Goal: Task Accomplishment & Management: Complete application form

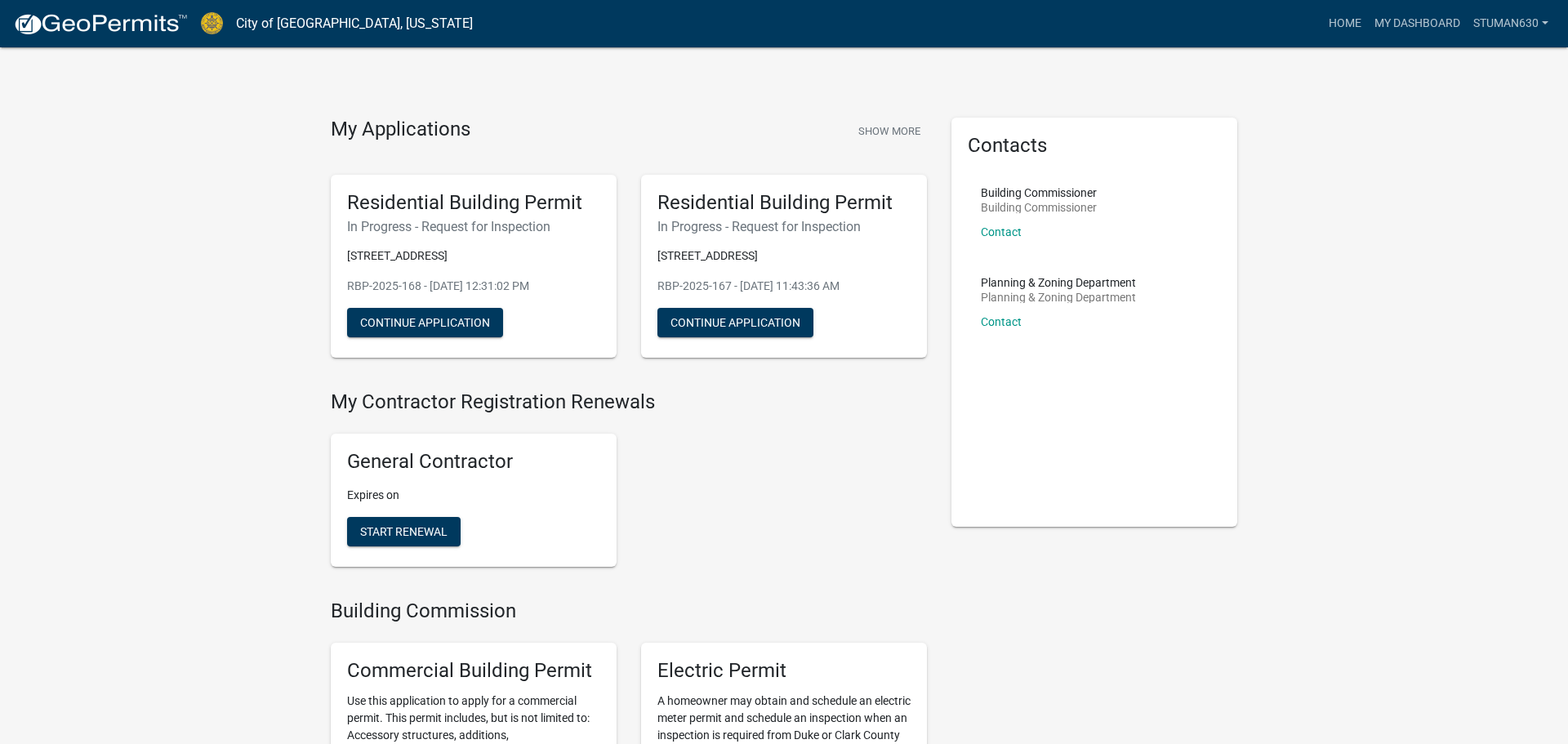
click at [778, 484] on div "General Contractor Expires on Start Renewal" at bounding box center [628, 501] width 621 height 160
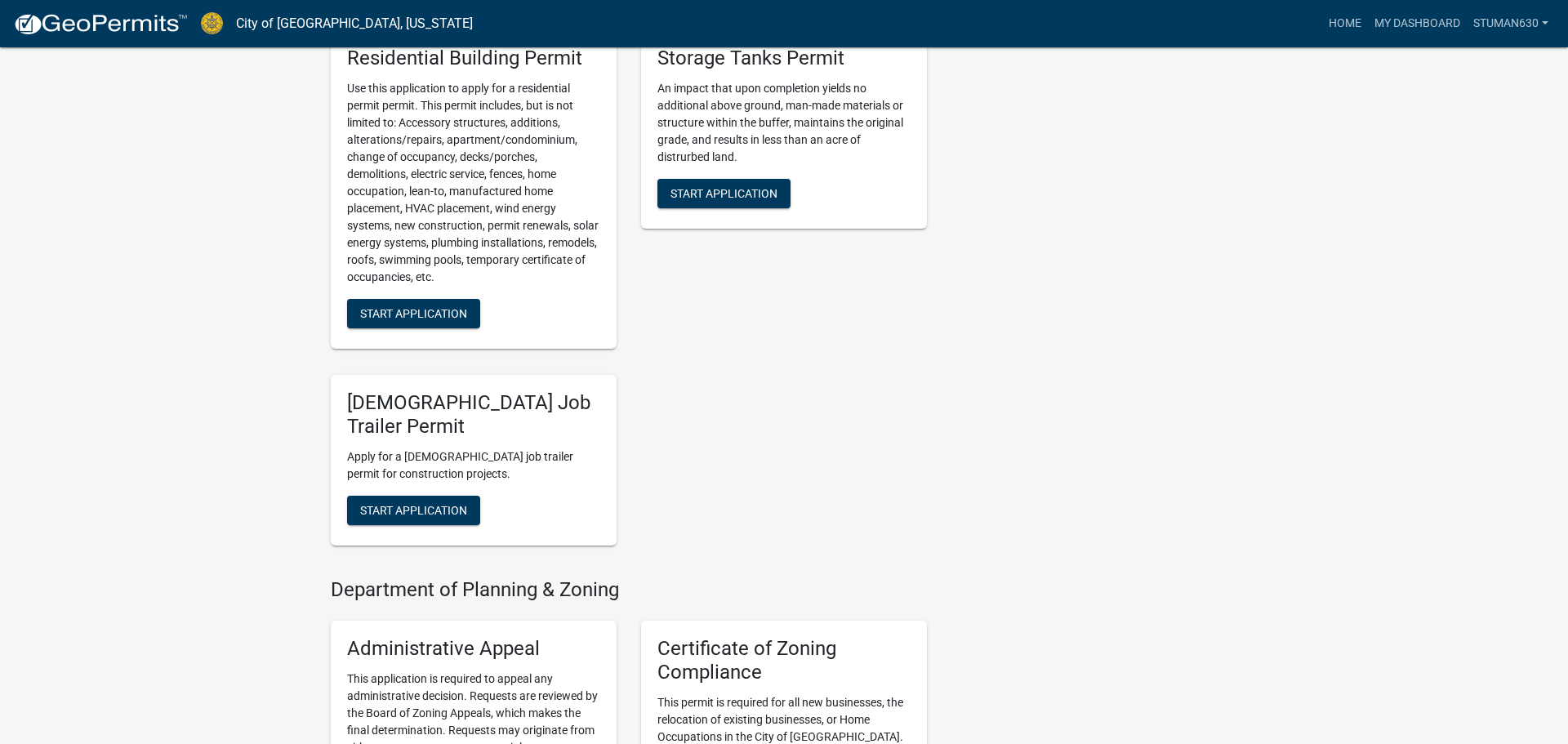
scroll to position [1372, 0]
click at [438, 310] on span "Start Application" at bounding box center [414, 313] width 107 height 13
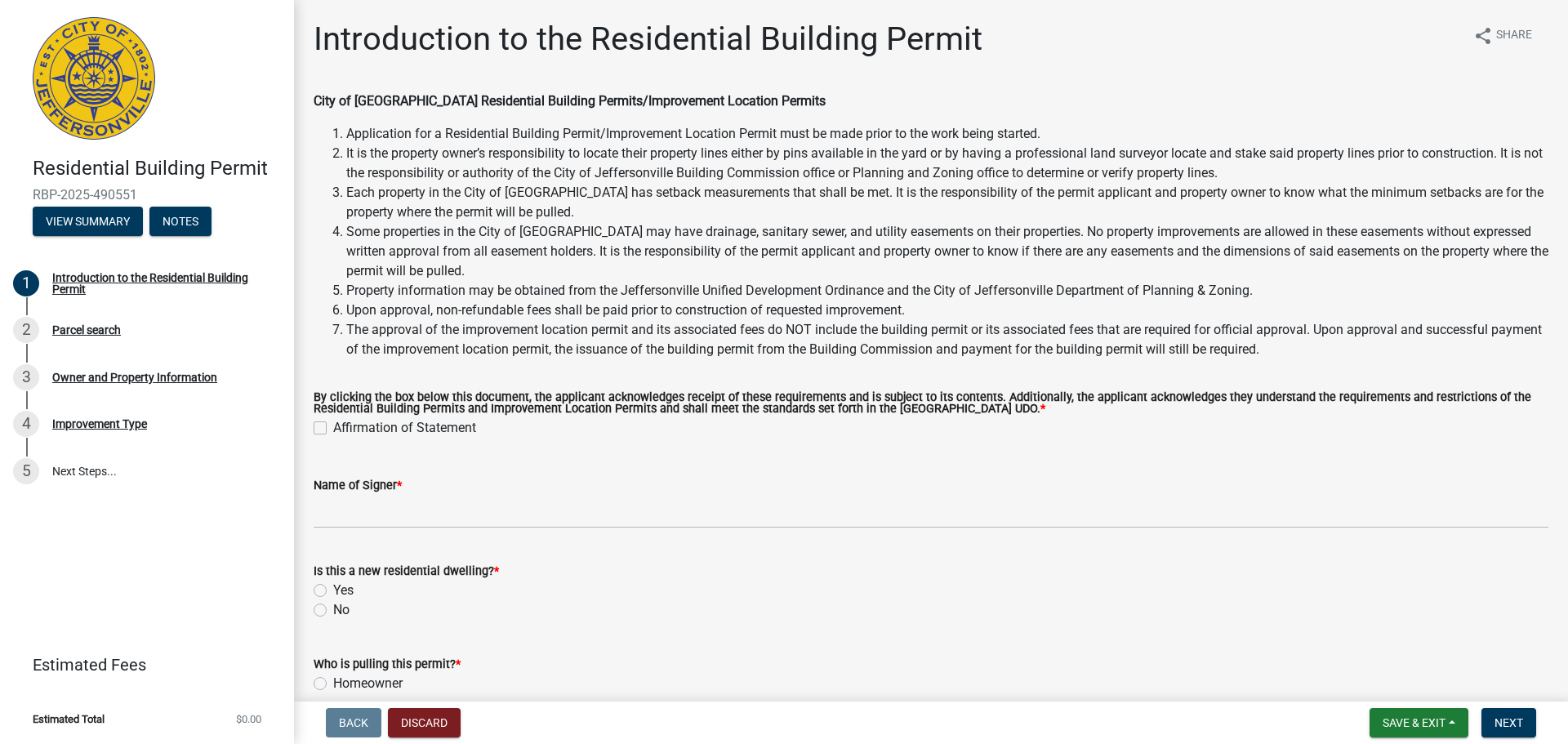
click at [396, 609] on div "No" at bounding box center [931, 610] width 1235 height 19
click at [333, 428] on label "Affirmation of Statement" at bounding box center [404, 428] width 143 height 19
click at [333, 428] on input "Affirmation of Statement" at bounding box center [338, 424] width 11 height 11
checkbox input "true"
click at [333, 586] on label "Yes" at bounding box center [343, 590] width 20 height 19
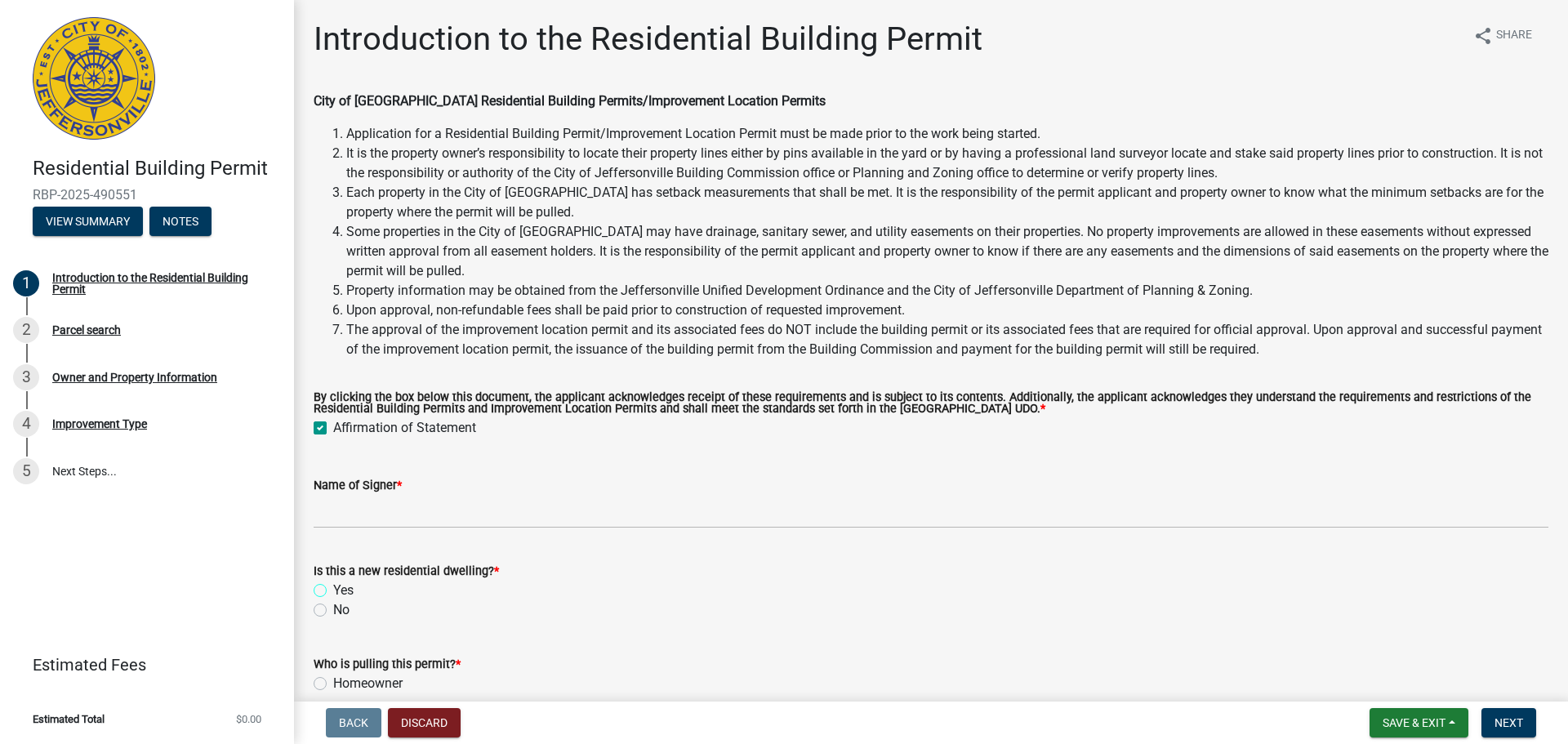
click at [333, 586] on input "Yes" at bounding box center [338, 586] width 11 height 11
radio input "true"
click at [333, 601] on input "No" at bounding box center [338, 606] width 11 height 11
radio input "true"
click at [333, 581] on input "Yes" at bounding box center [338, 586] width 11 height 11
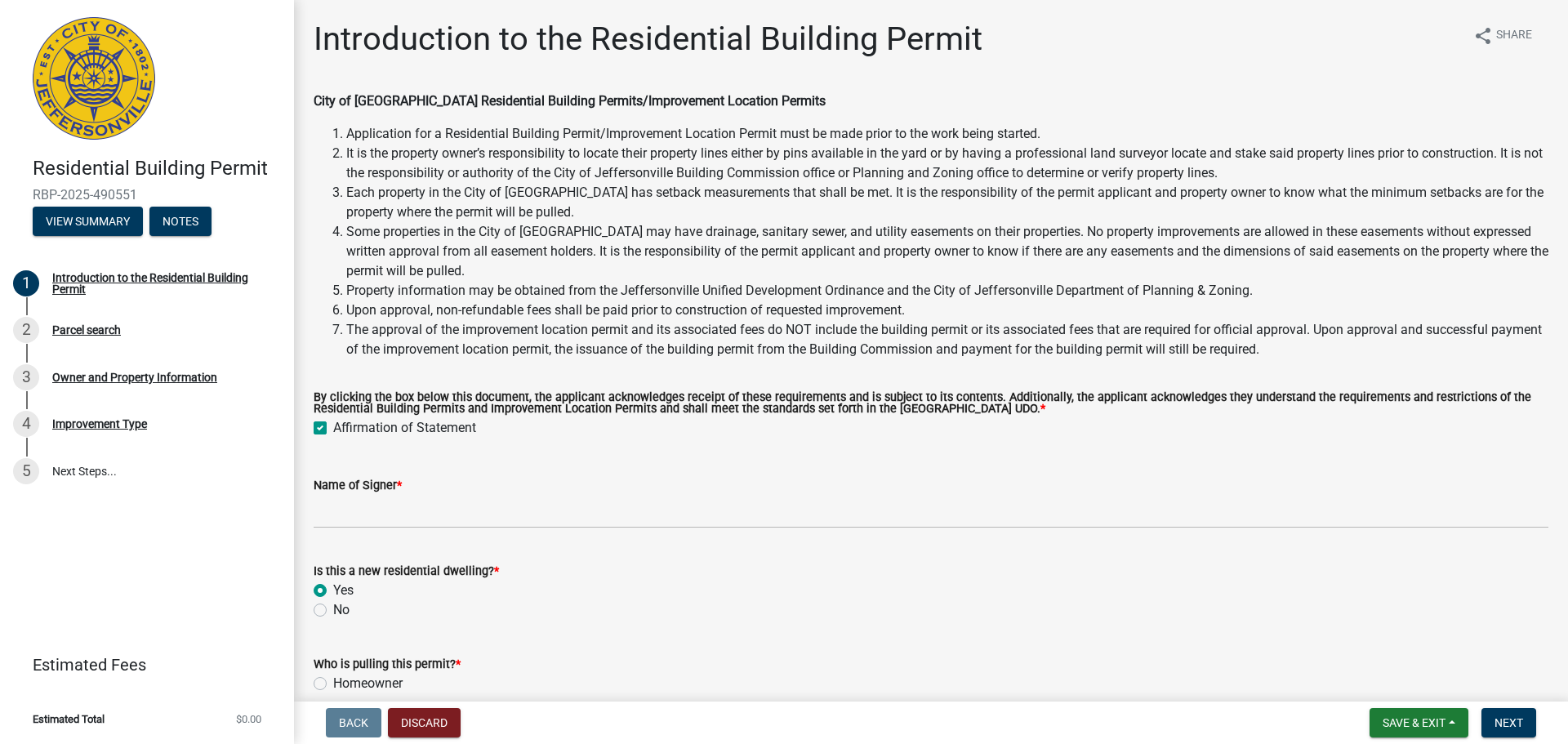
radio input "true"
click at [333, 601] on input "No" at bounding box center [338, 606] width 11 height 11
radio input "true"
click at [333, 581] on input "Yes" at bounding box center [338, 586] width 11 height 11
radio input "true"
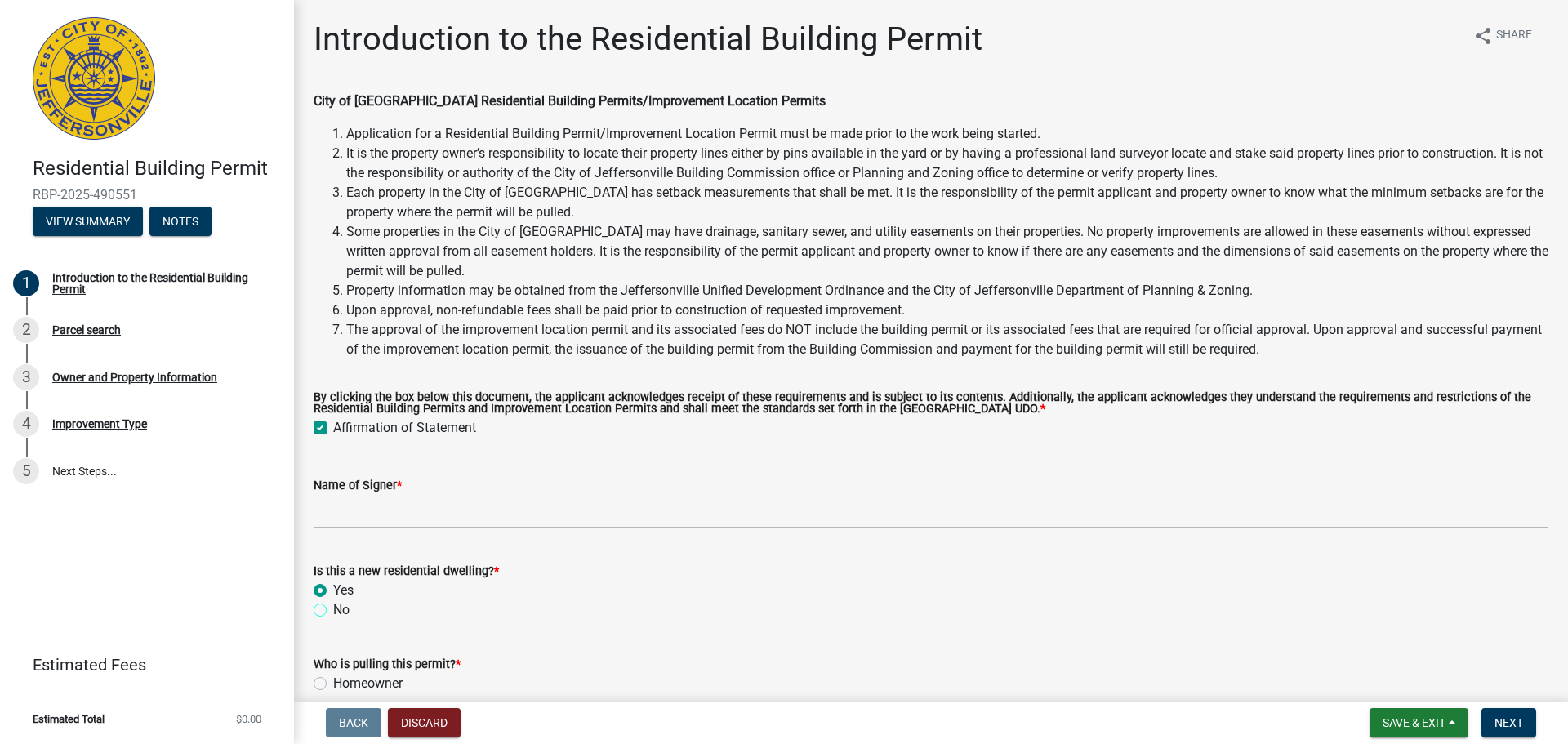
click at [333, 601] on input "No" at bounding box center [338, 606] width 11 height 11
radio input "true"
click at [333, 581] on input "Yes" at bounding box center [338, 586] width 11 height 11
radio input "true"
click at [333, 601] on input "No" at bounding box center [338, 606] width 11 height 11
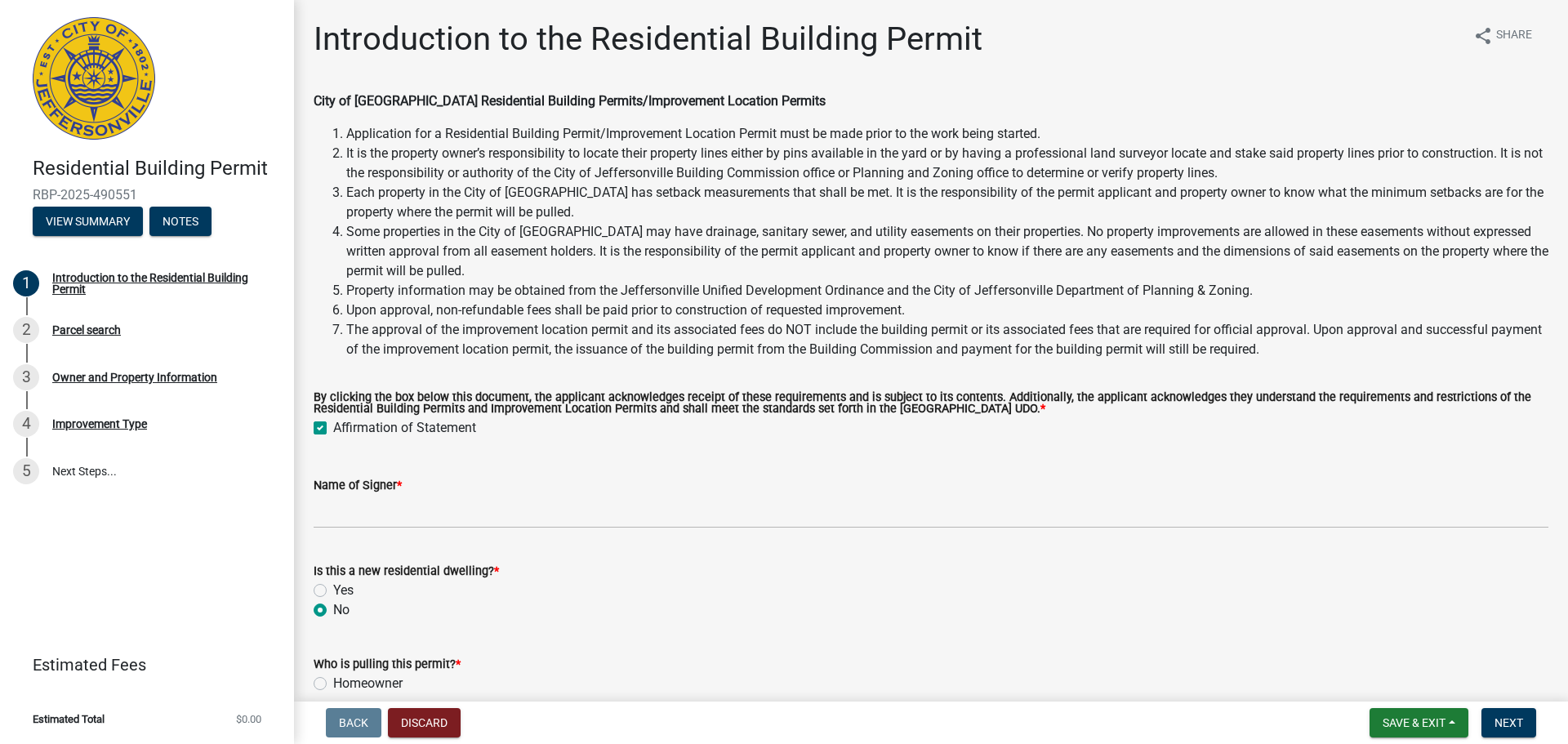
radio input "true"
click at [333, 581] on input "Yes" at bounding box center [338, 586] width 11 height 11
radio input "true"
click at [333, 601] on input "No" at bounding box center [338, 606] width 11 height 11
radio input "true"
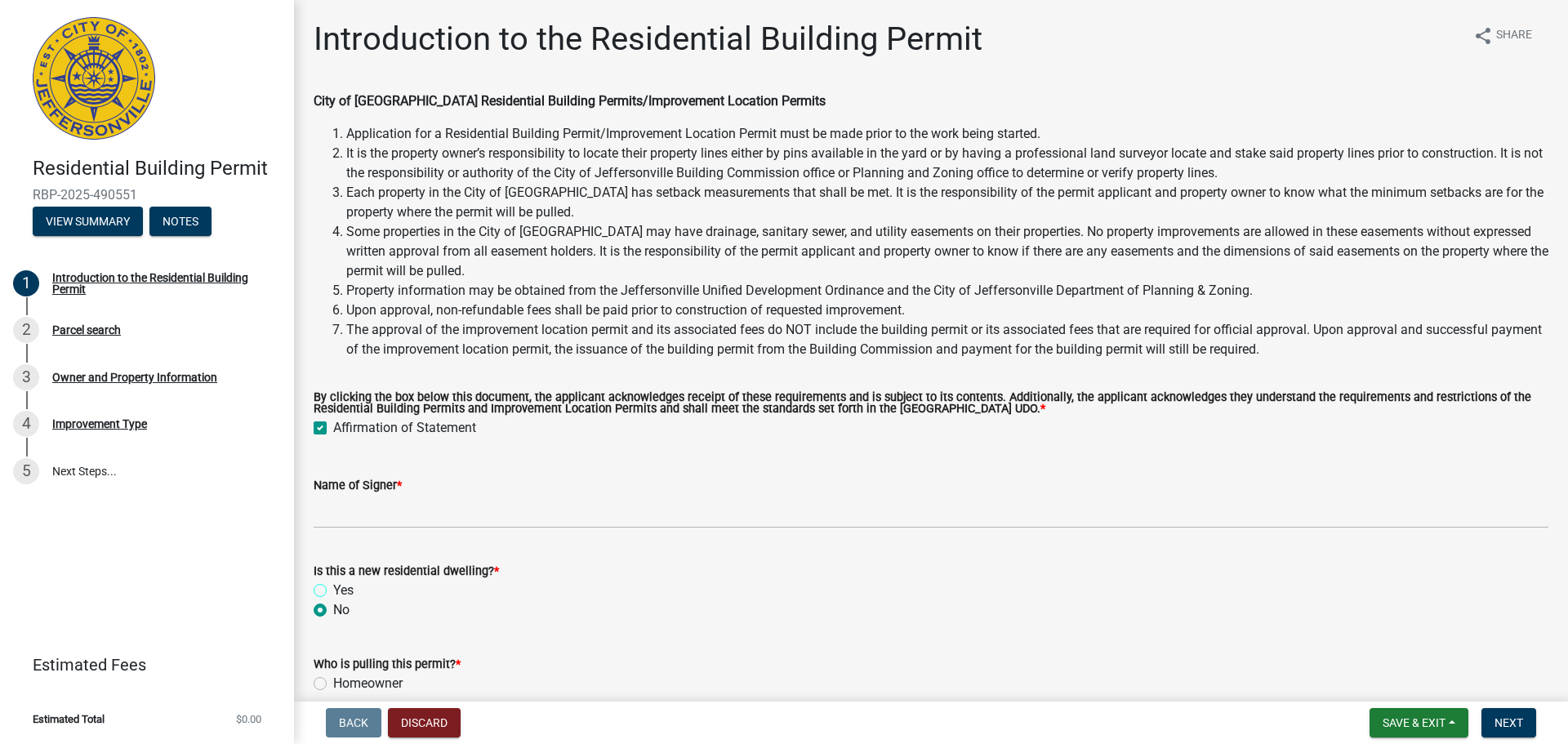
click at [333, 581] on input "Yes" at bounding box center [338, 586] width 11 height 11
radio input "true"
click at [333, 601] on input "No" at bounding box center [338, 606] width 11 height 11
radio input "true"
click at [333, 581] on input "Yes" at bounding box center [338, 586] width 11 height 11
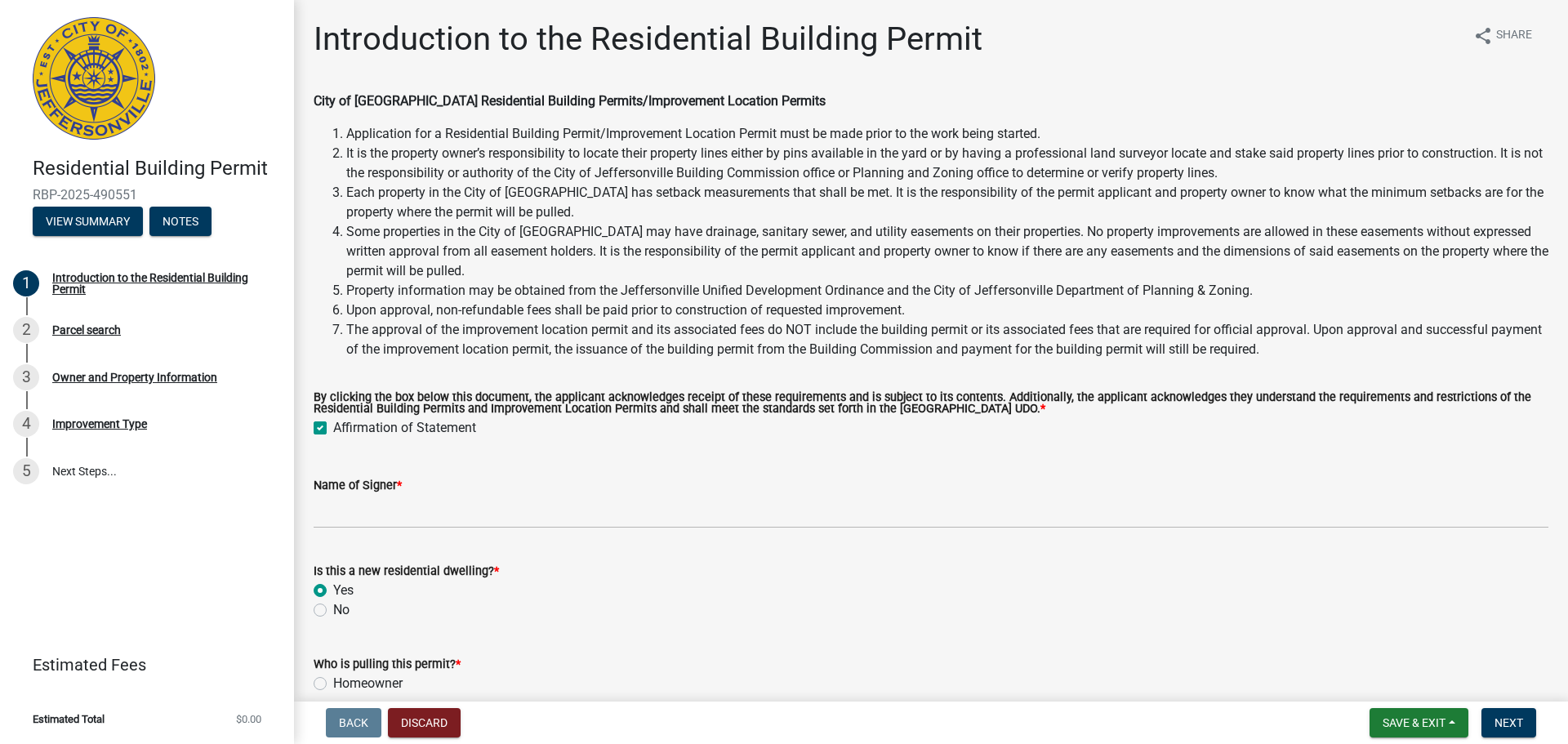
radio input "true"
click at [333, 601] on input "No" at bounding box center [338, 606] width 11 height 11
radio input "true"
click at [333, 581] on input "Yes" at bounding box center [338, 586] width 11 height 11
radio input "true"
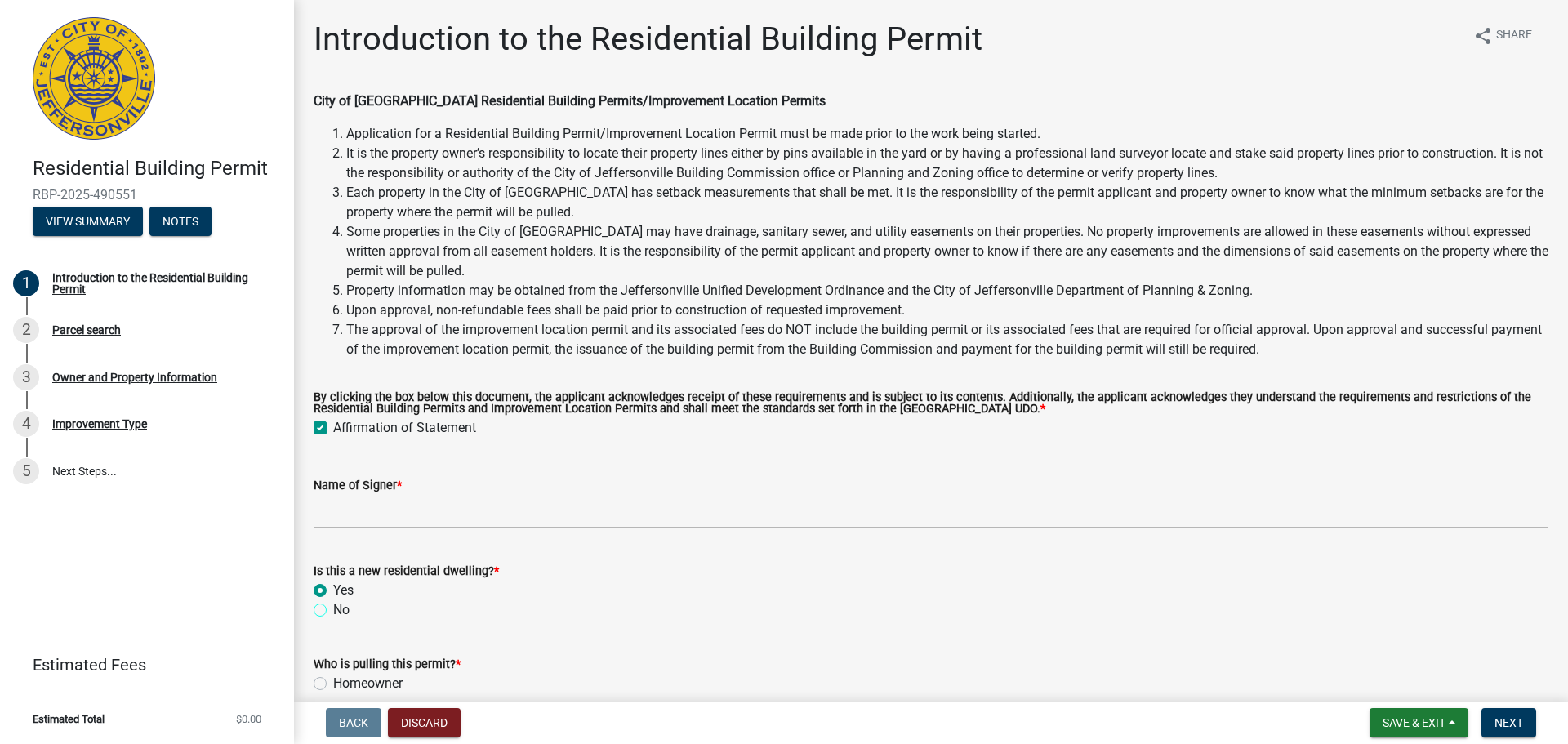
click at [333, 601] on input "No" at bounding box center [338, 606] width 11 height 11
radio input "true"
click at [333, 581] on input "Yes" at bounding box center [338, 586] width 11 height 11
radio input "true"
click at [1507, 474] on div "Name of Signer *" at bounding box center [931, 490] width 1235 height 76
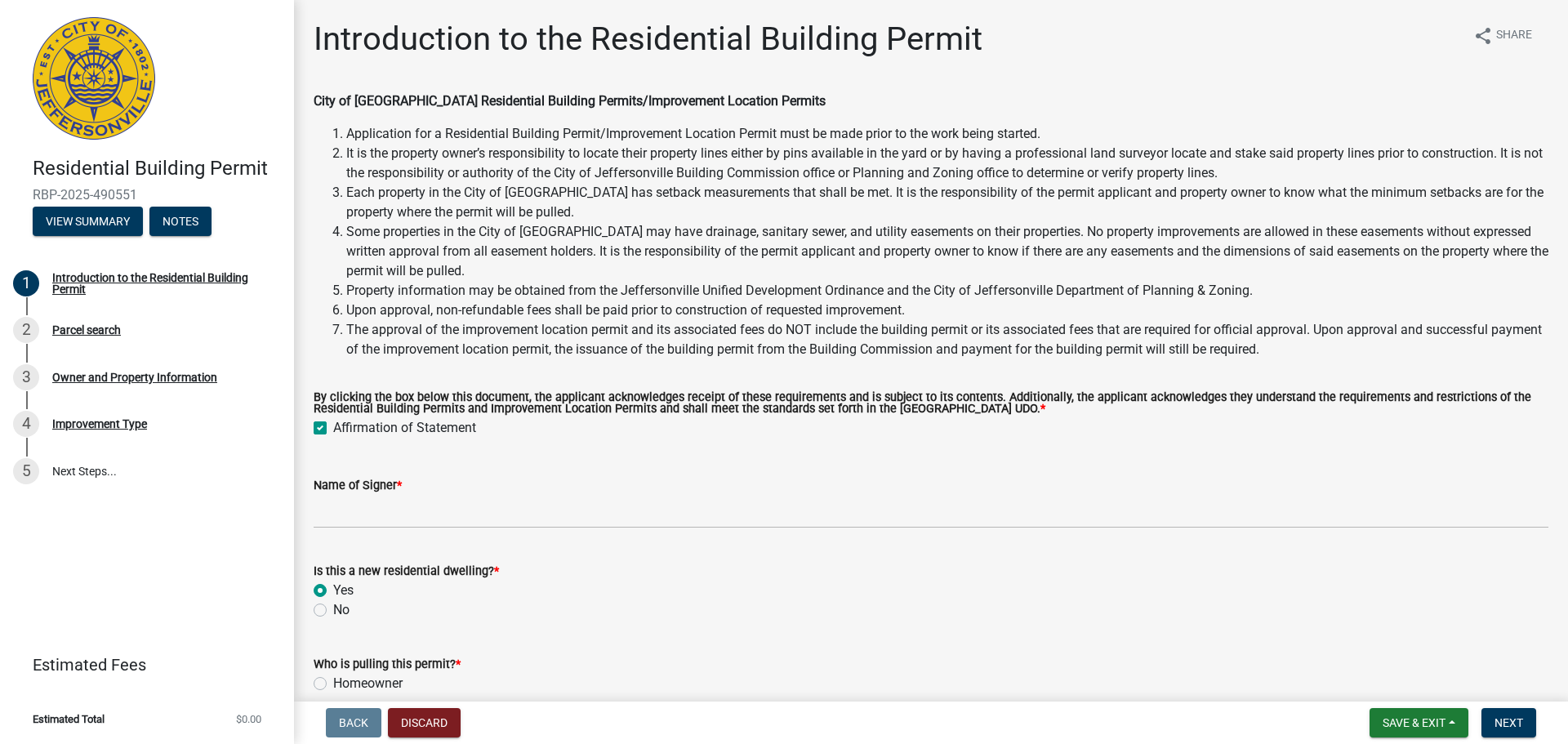
click at [1507, 474] on div "Name of Signer *" at bounding box center [931, 490] width 1235 height 76
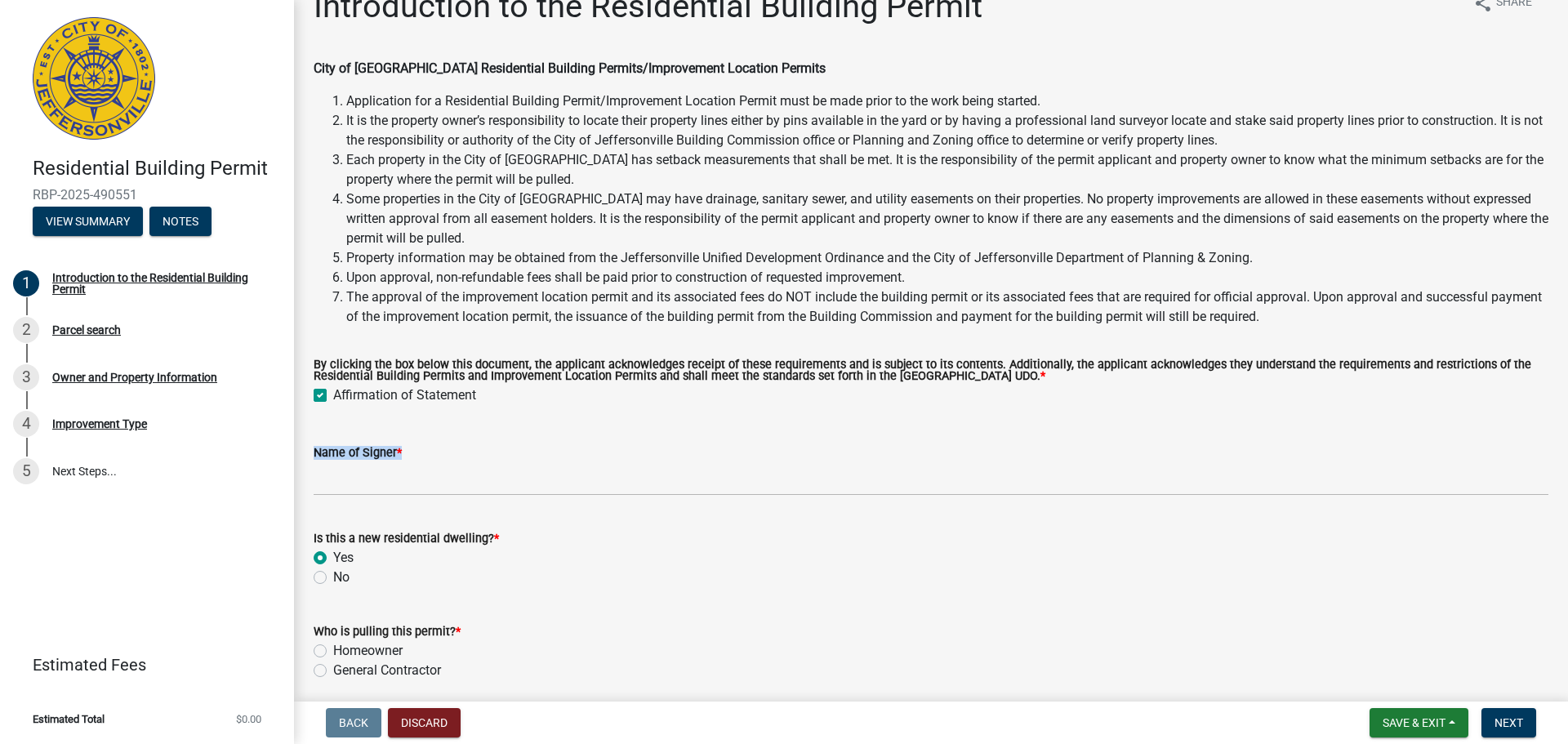
scroll to position [96, 0]
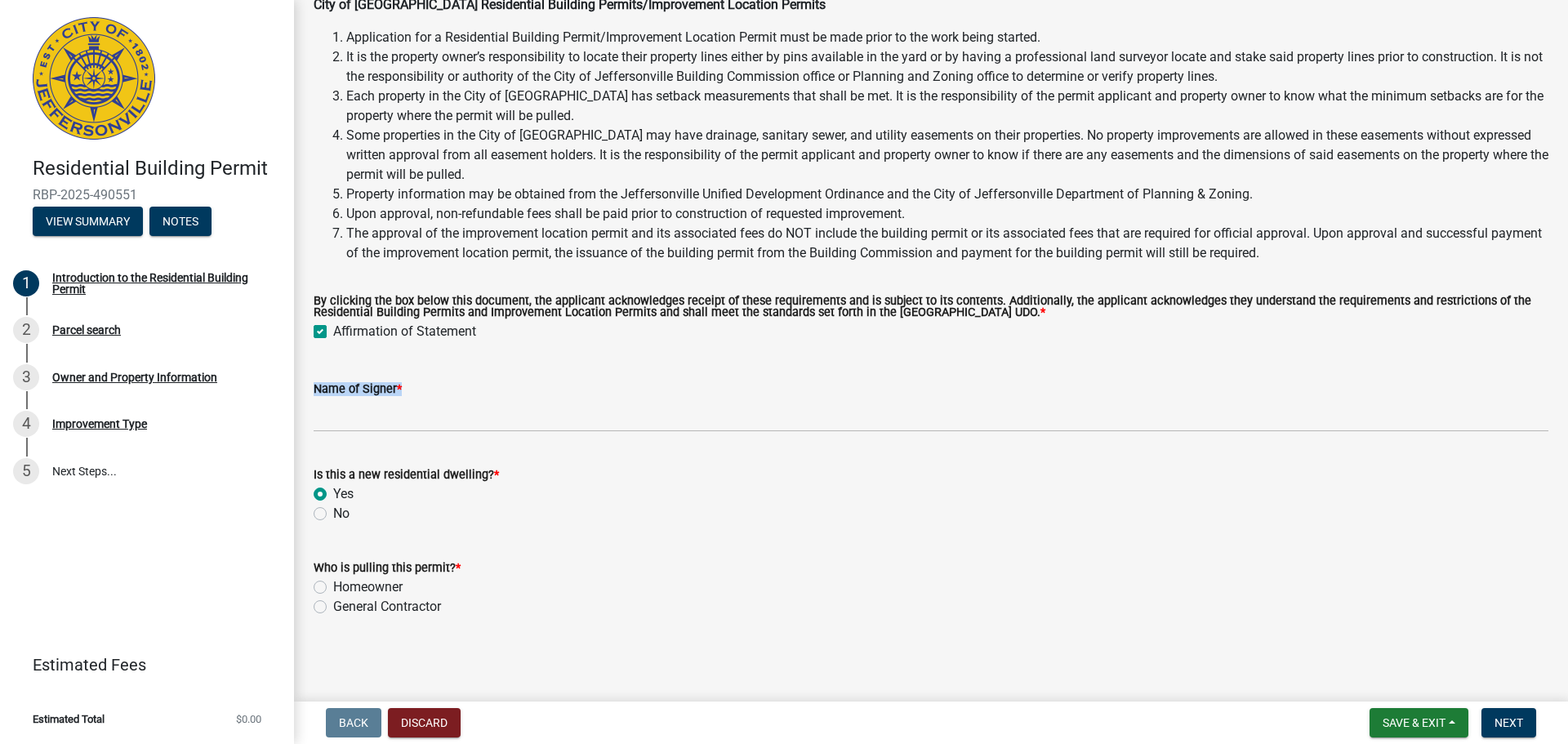
click at [333, 587] on label "Homeowner" at bounding box center [368, 587] width 70 height 19
click at [333, 587] on input "Homeowner" at bounding box center [338, 583] width 11 height 11
radio input "true"
click at [1510, 719] on span "Next" at bounding box center [1508, 723] width 28 height 13
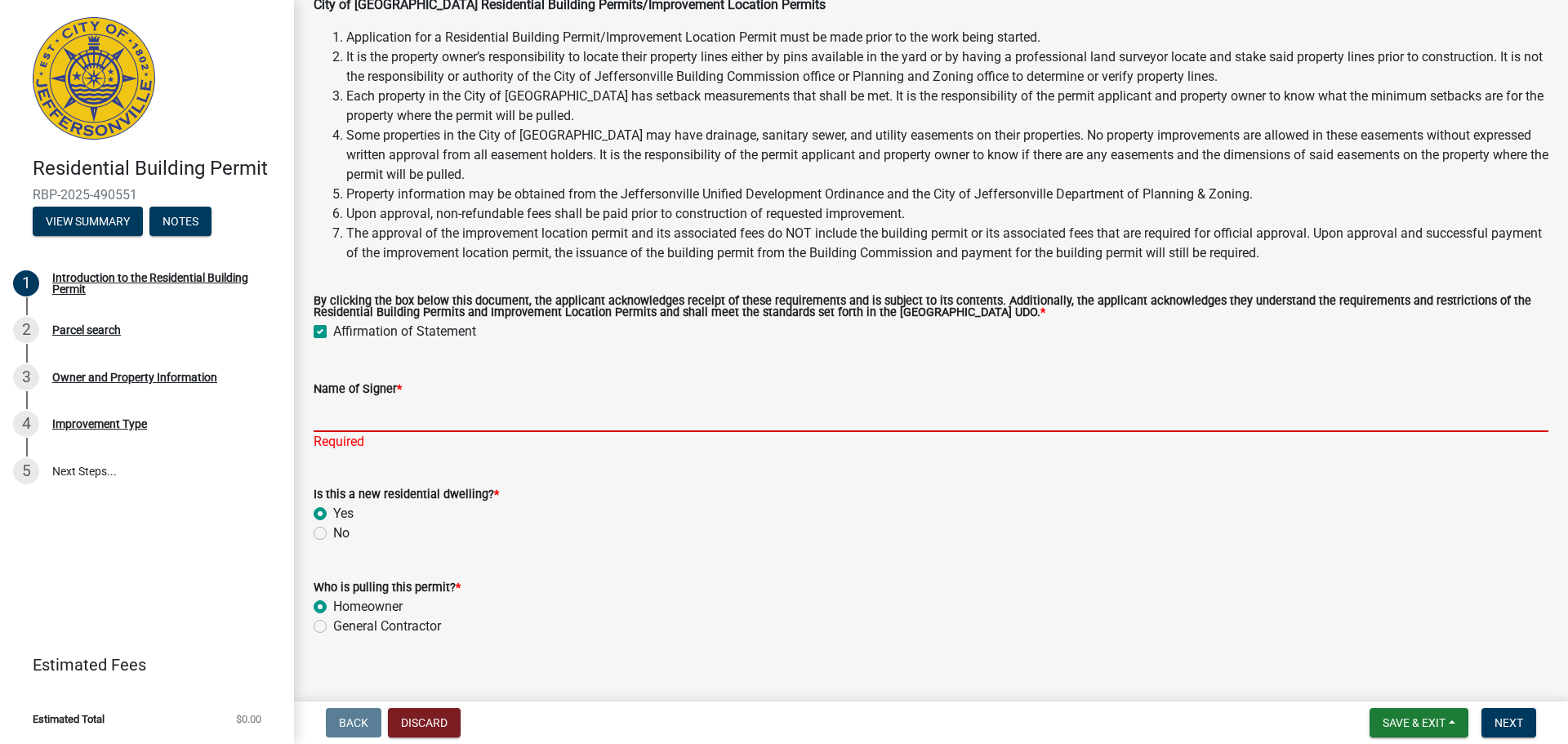
click at [538, 418] on input "Name of Signer *" at bounding box center [931, 416] width 1235 height 34
type input "[PERSON_NAME]"
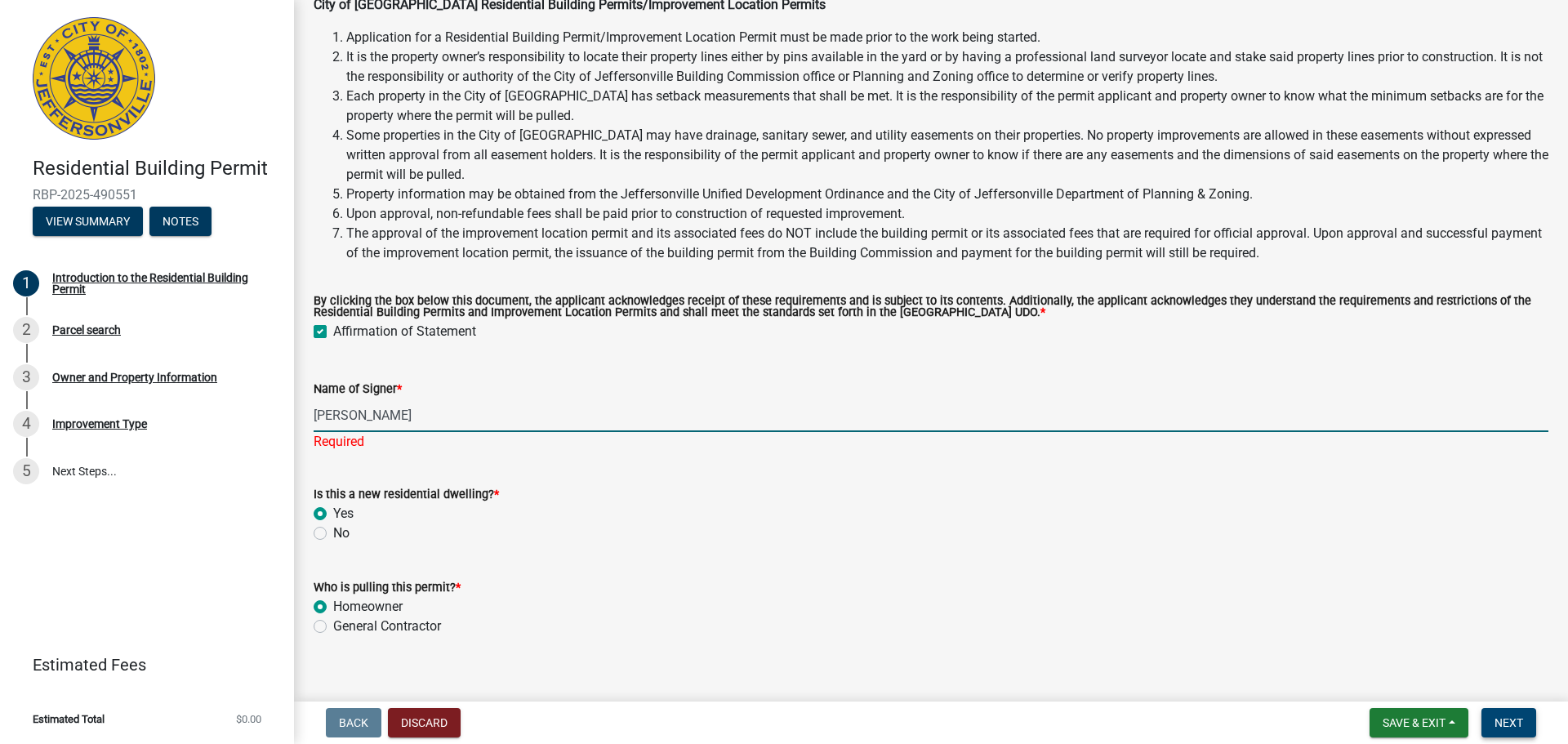
click at [1518, 717] on span "Next" at bounding box center [1508, 723] width 28 height 13
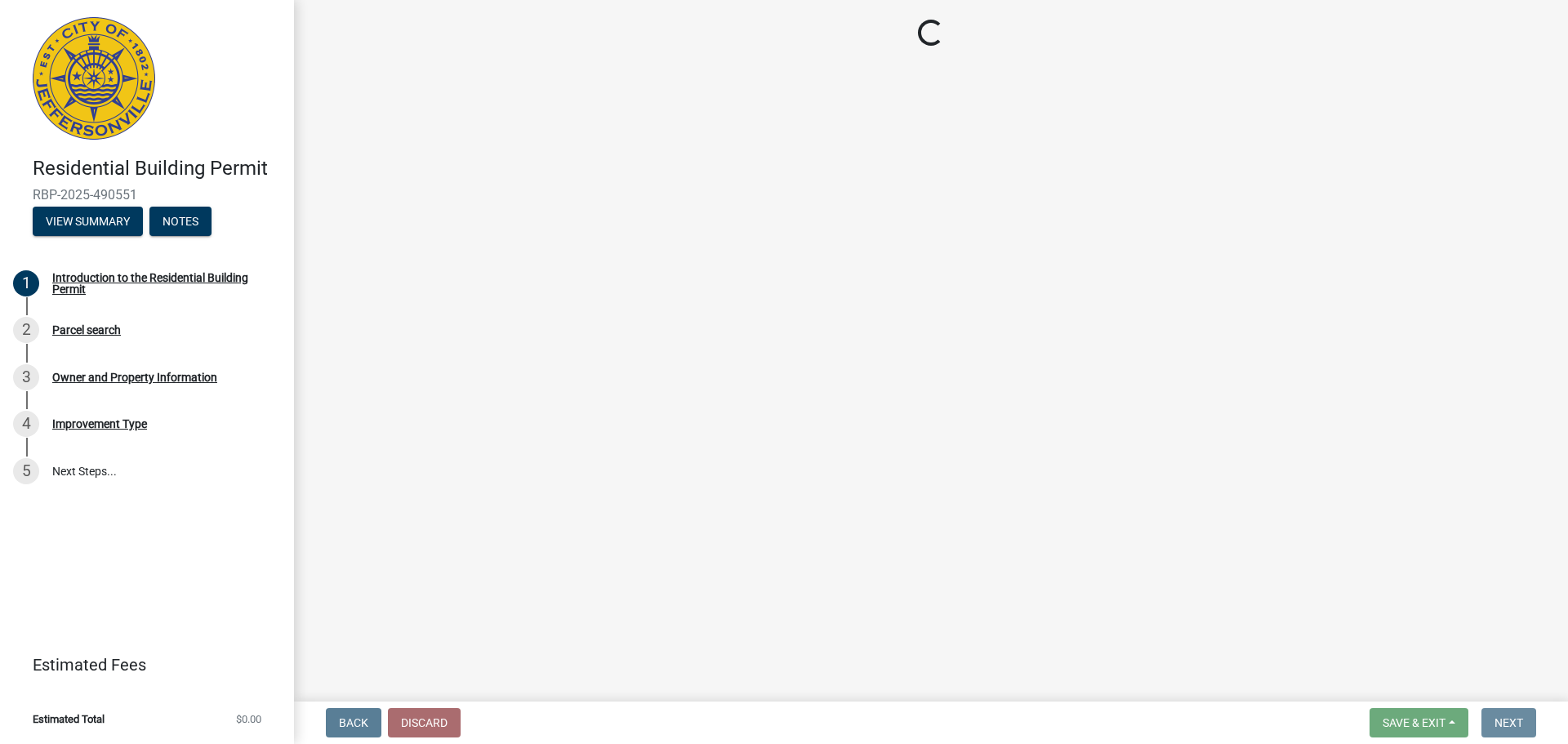
scroll to position [0, 0]
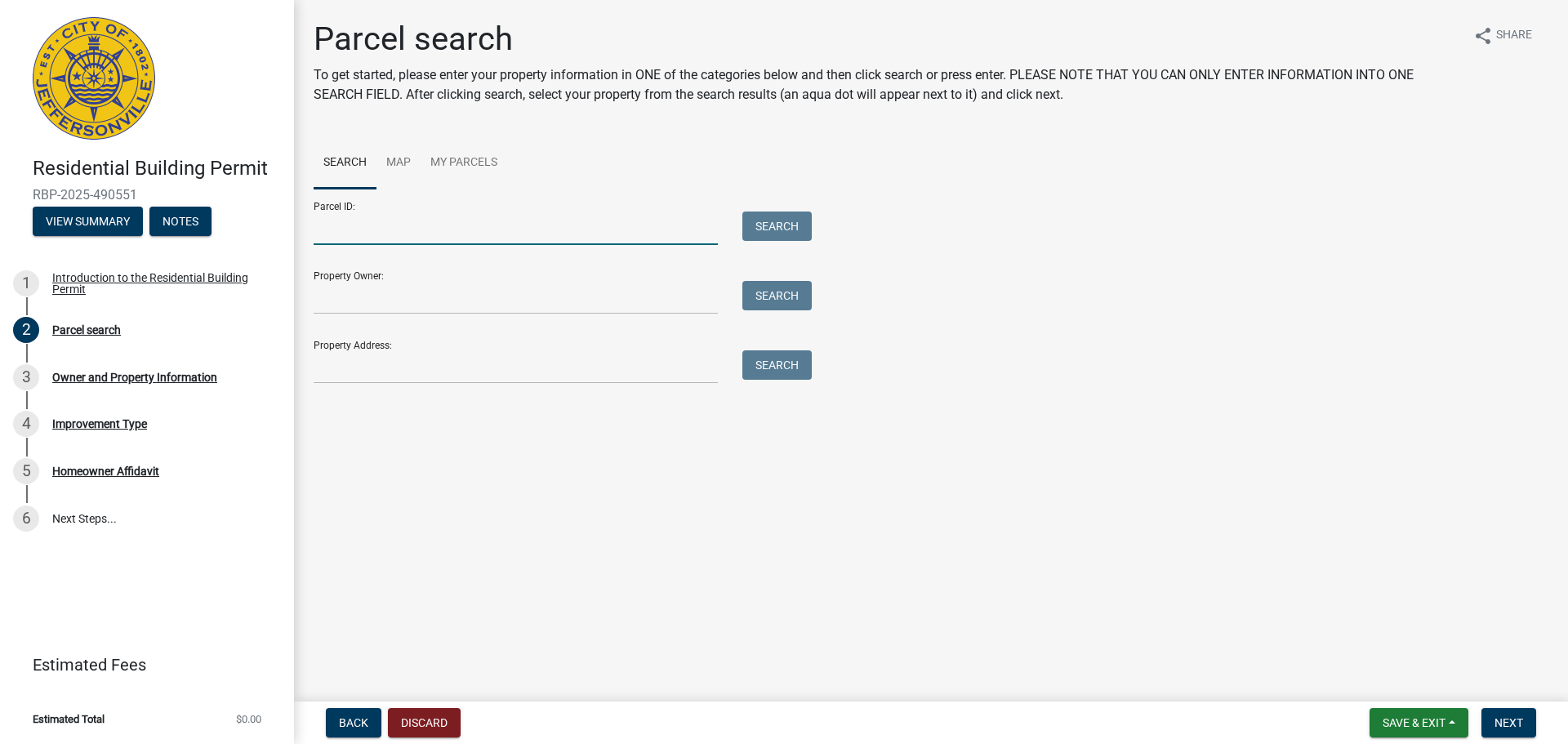
click at [396, 219] on input "Parcel ID:" at bounding box center [515, 228] width 404 height 34
click at [441, 164] on link "My Parcels" at bounding box center [464, 163] width 86 height 52
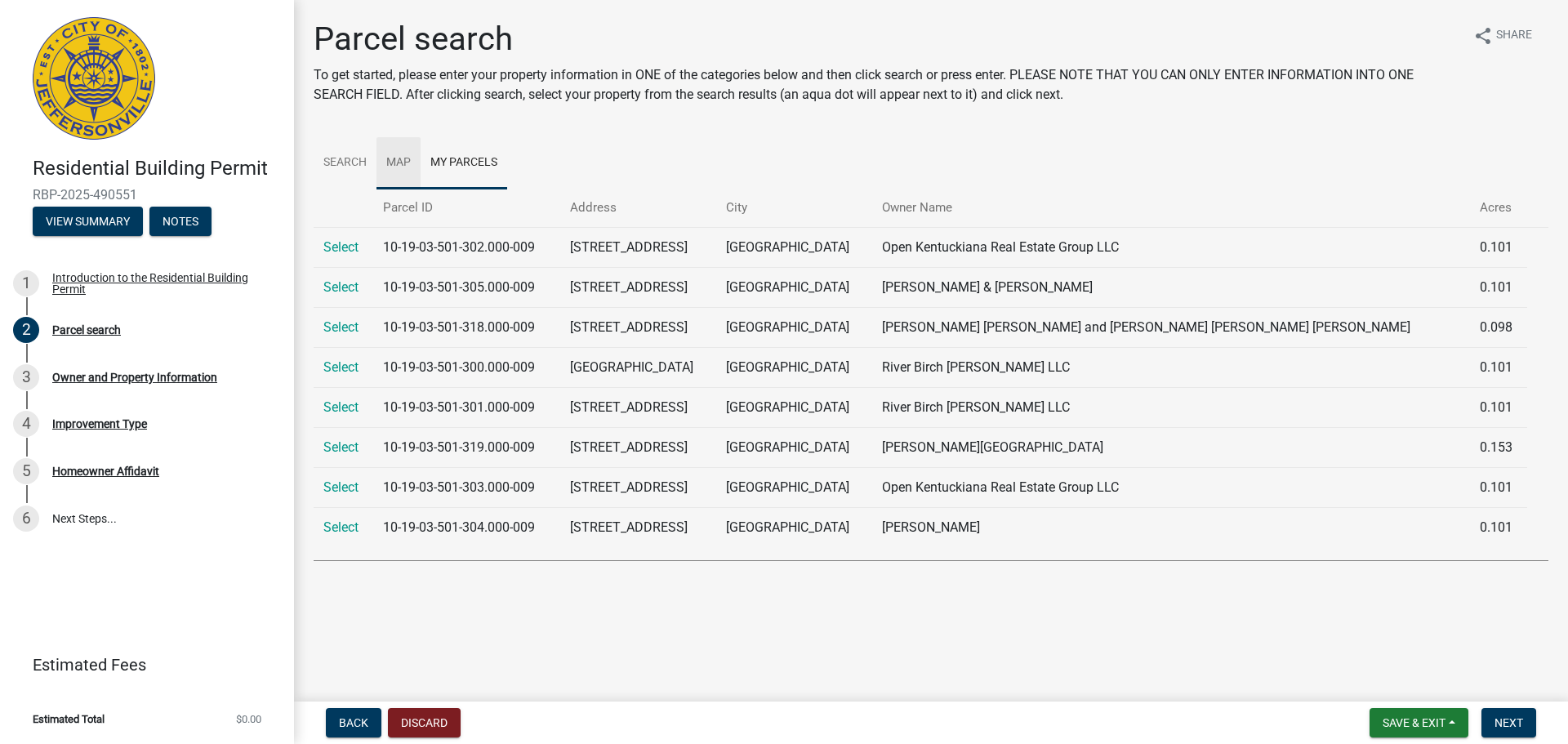
click at [396, 161] on link "Map" at bounding box center [399, 163] width 44 height 52
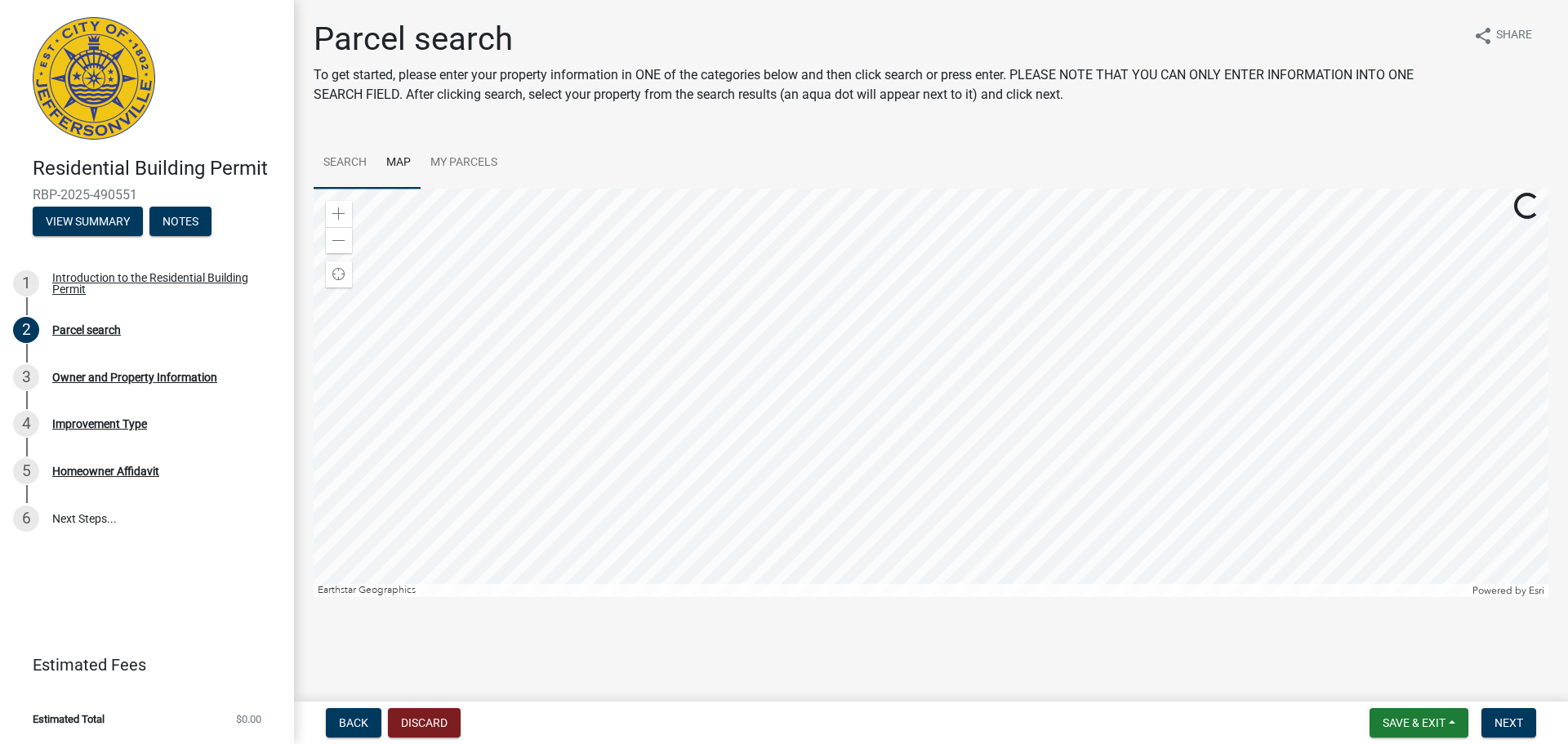
click at [348, 161] on link "Search" at bounding box center [345, 163] width 63 height 52
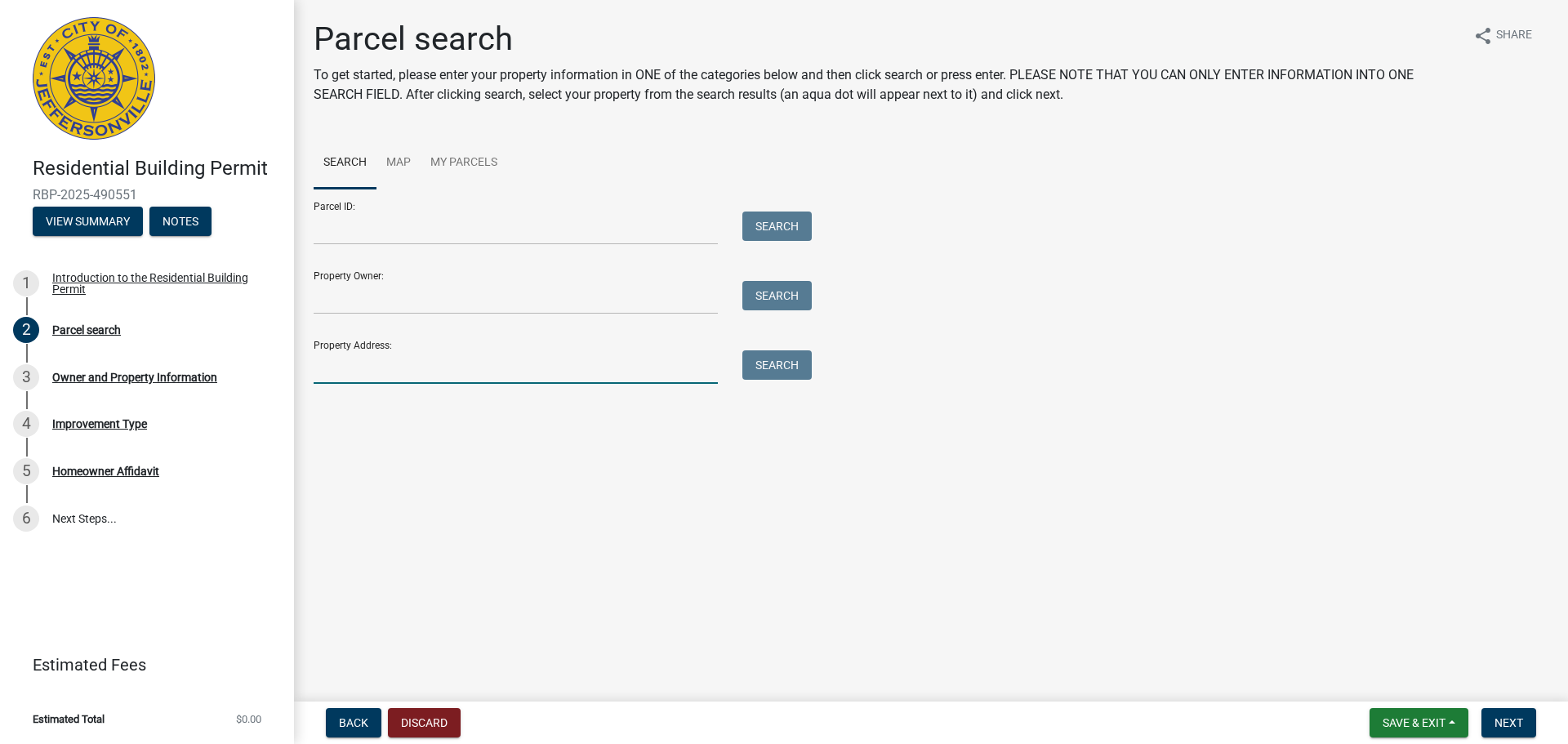
click at [341, 362] on input "Property Address:" at bounding box center [515, 367] width 404 height 34
click at [790, 370] on button "Search" at bounding box center [778, 365] width 70 height 29
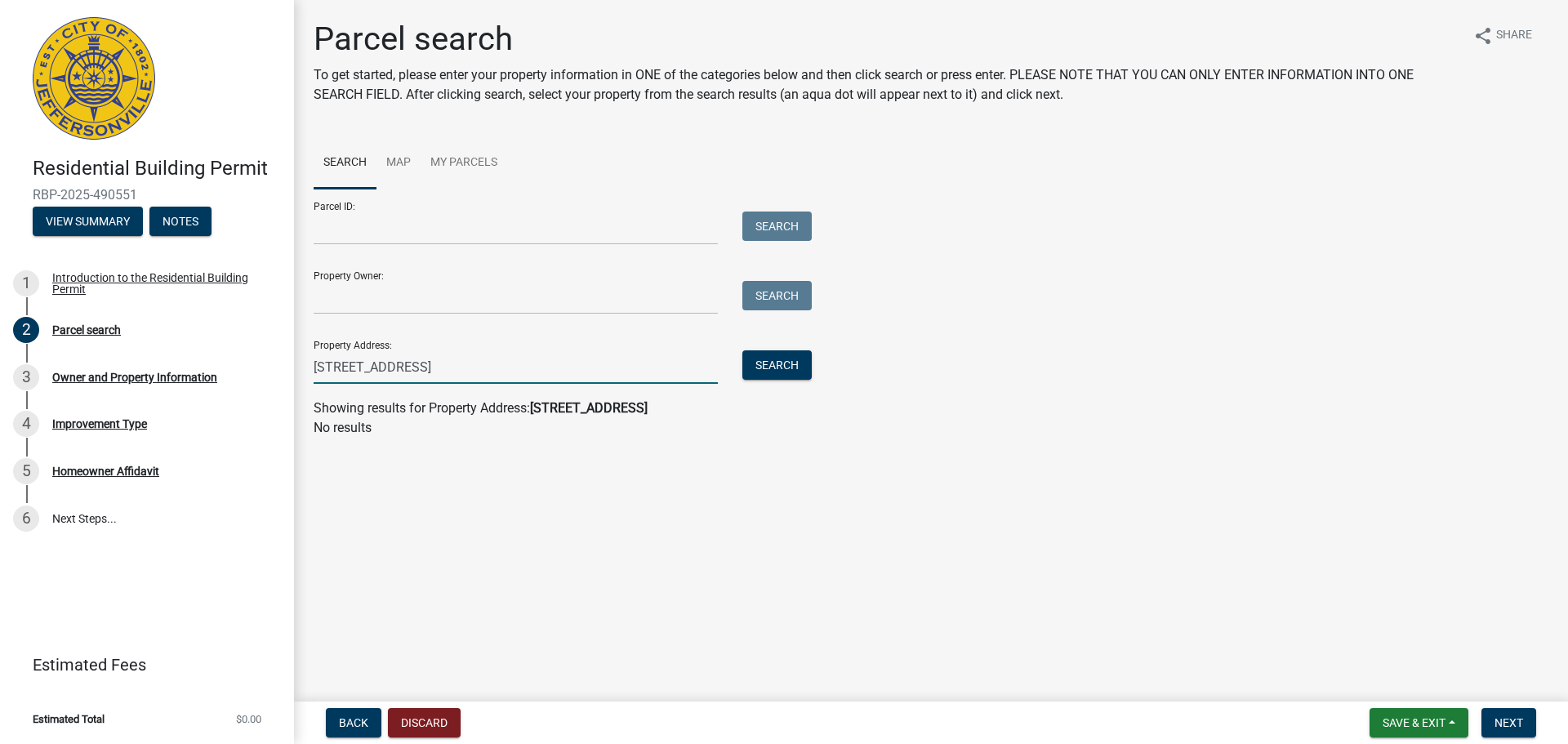
click at [535, 371] on input "[STREET_ADDRESS]" at bounding box center [515, 367] width 404 height 34
click at [345, 372] on input "[STREET_ADDRESS]" at bounding box center [515, 367] width 404 height 34
click at [551, 370] on input "[STREET_ADDRESS]" at bounding box center [515, 367] width 404 height 34
type input "3"
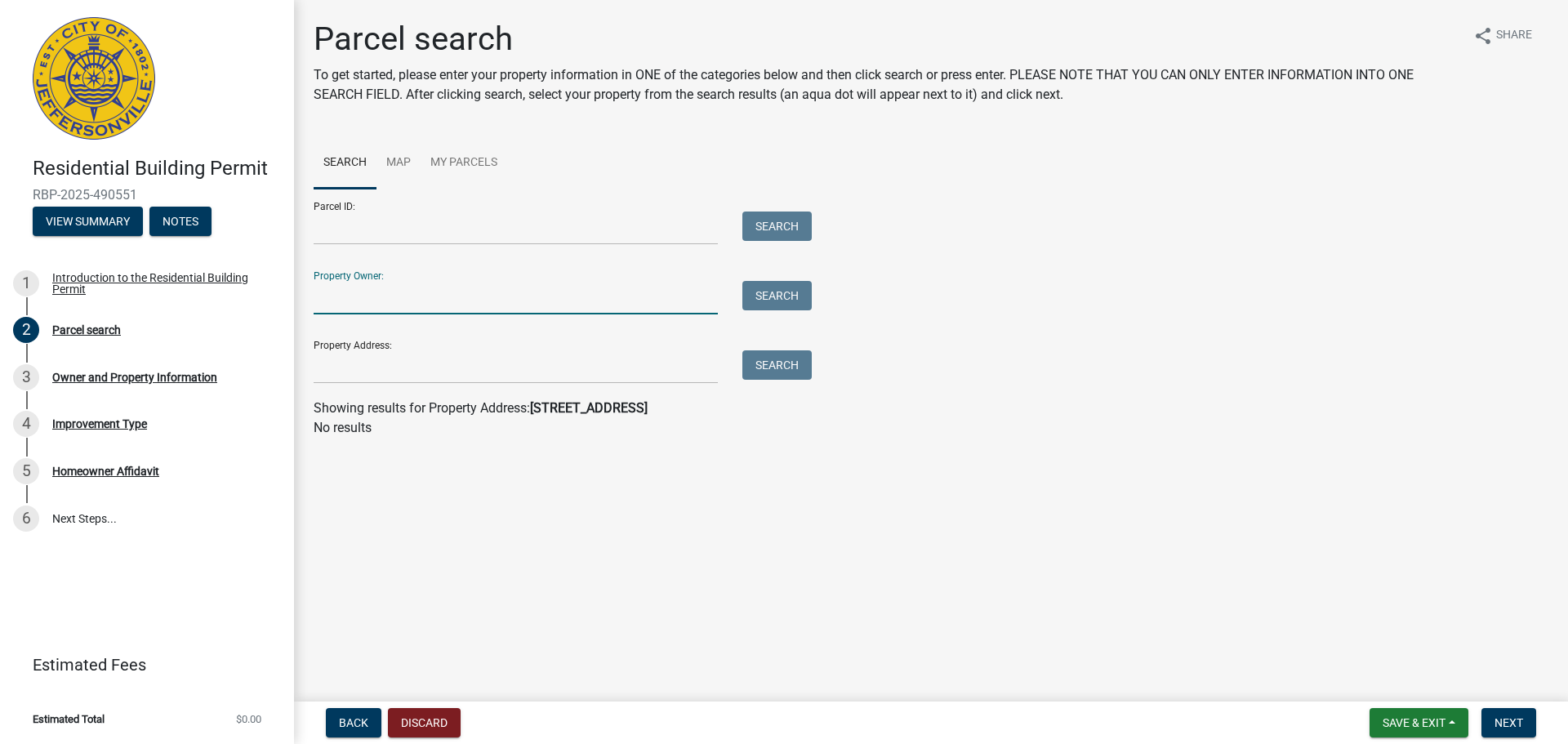
click at [653, 295] on input "Property Owner:" at bounding box center [515, 297] width 404 height 34
type input "River Birch [PERSON_NAME] LLC"
click at [795, 294] on button "Search" at bounding box center [778, 295] width 70 height 29
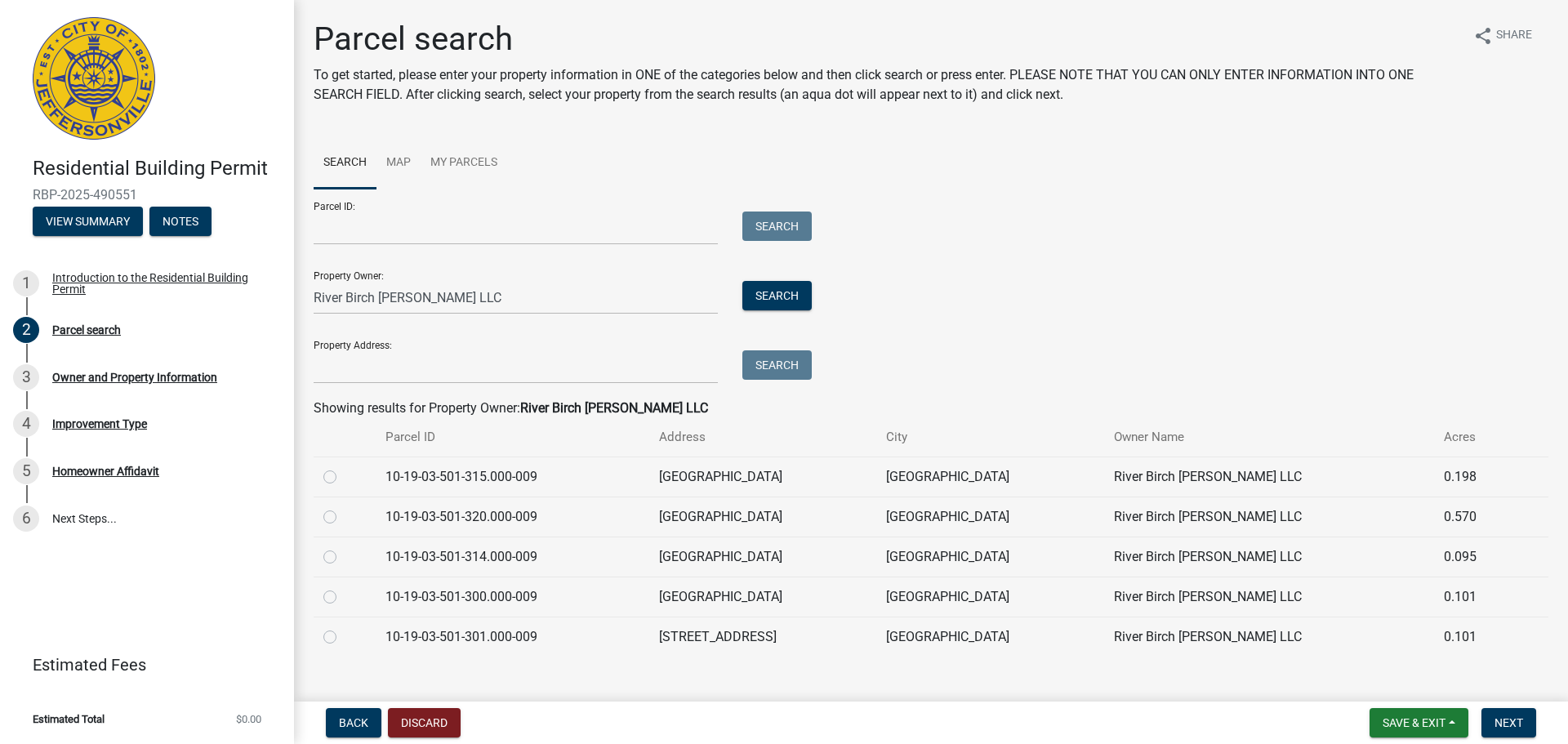
click at [343, 548] on label at bounding box center [343, 548] width 0 height 0
click at [343, 558] on input "radio" at bounding box center [348, 553] width 11 height 11
radio input "true"
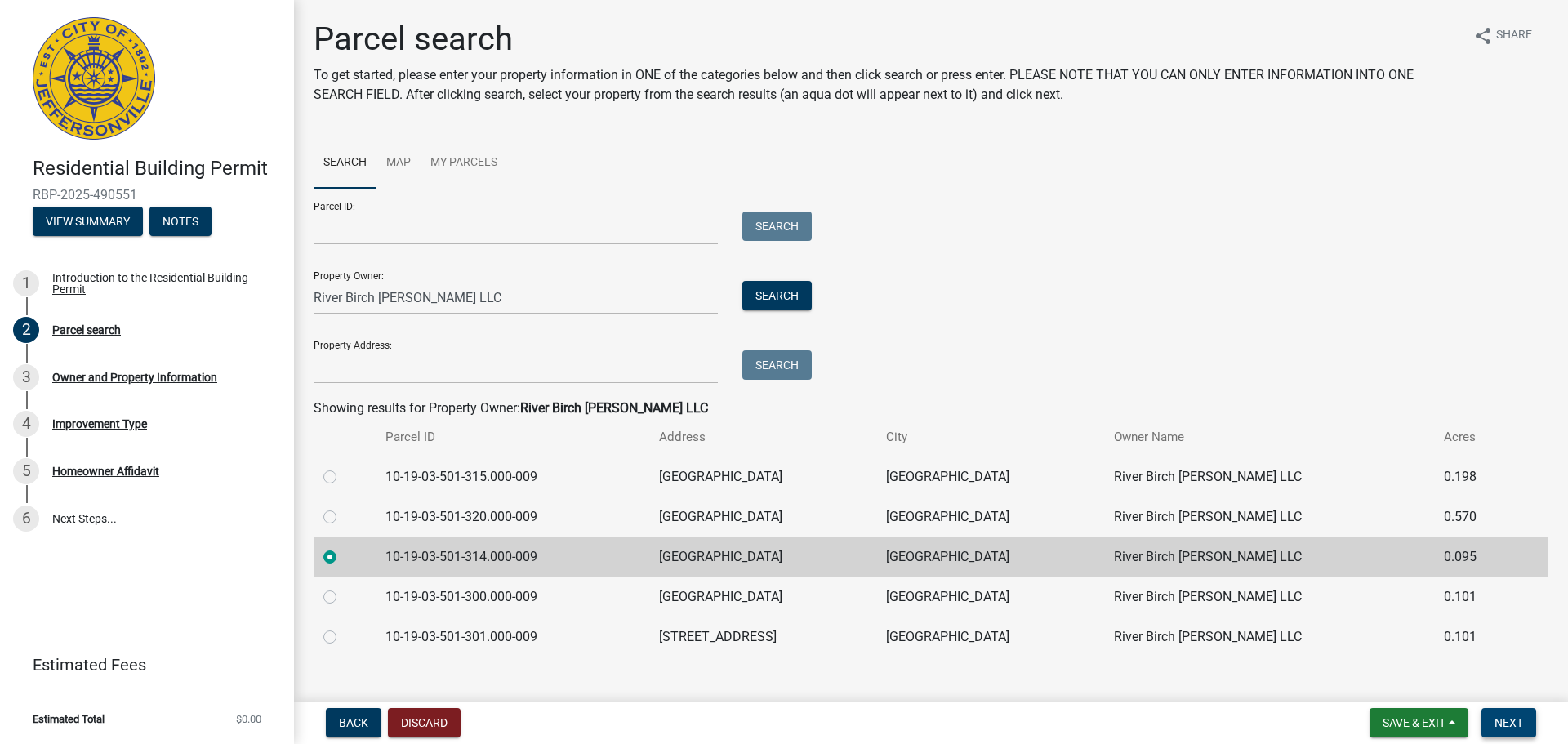
click at [1506, 720] on span "Next" at bounding box center [1508, 723] width 28 height 13
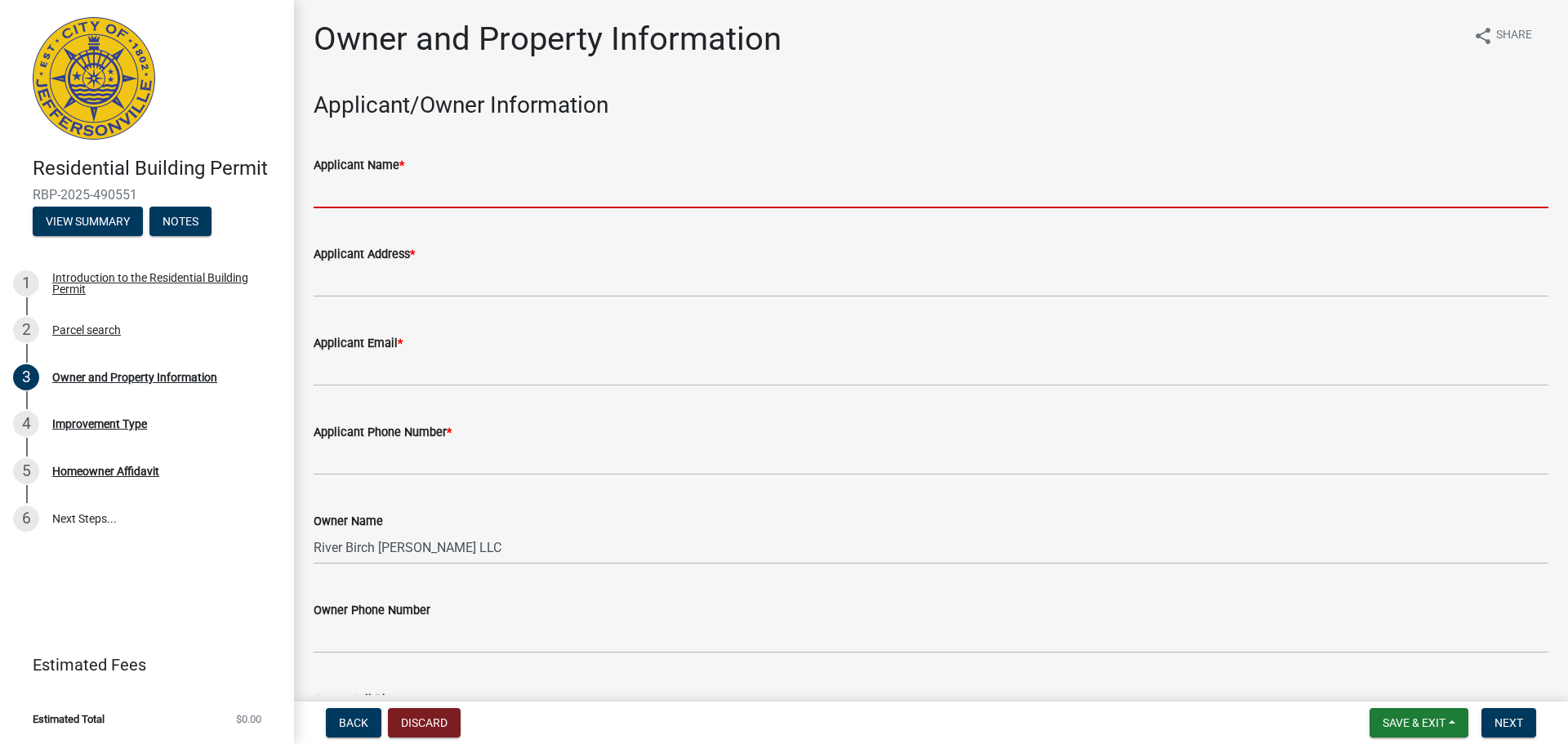
click at [415, 193] on input "Applicant Name *" at bounding box center [931, 192] width 1235 height 34
type input "[PERSON_NAME]"
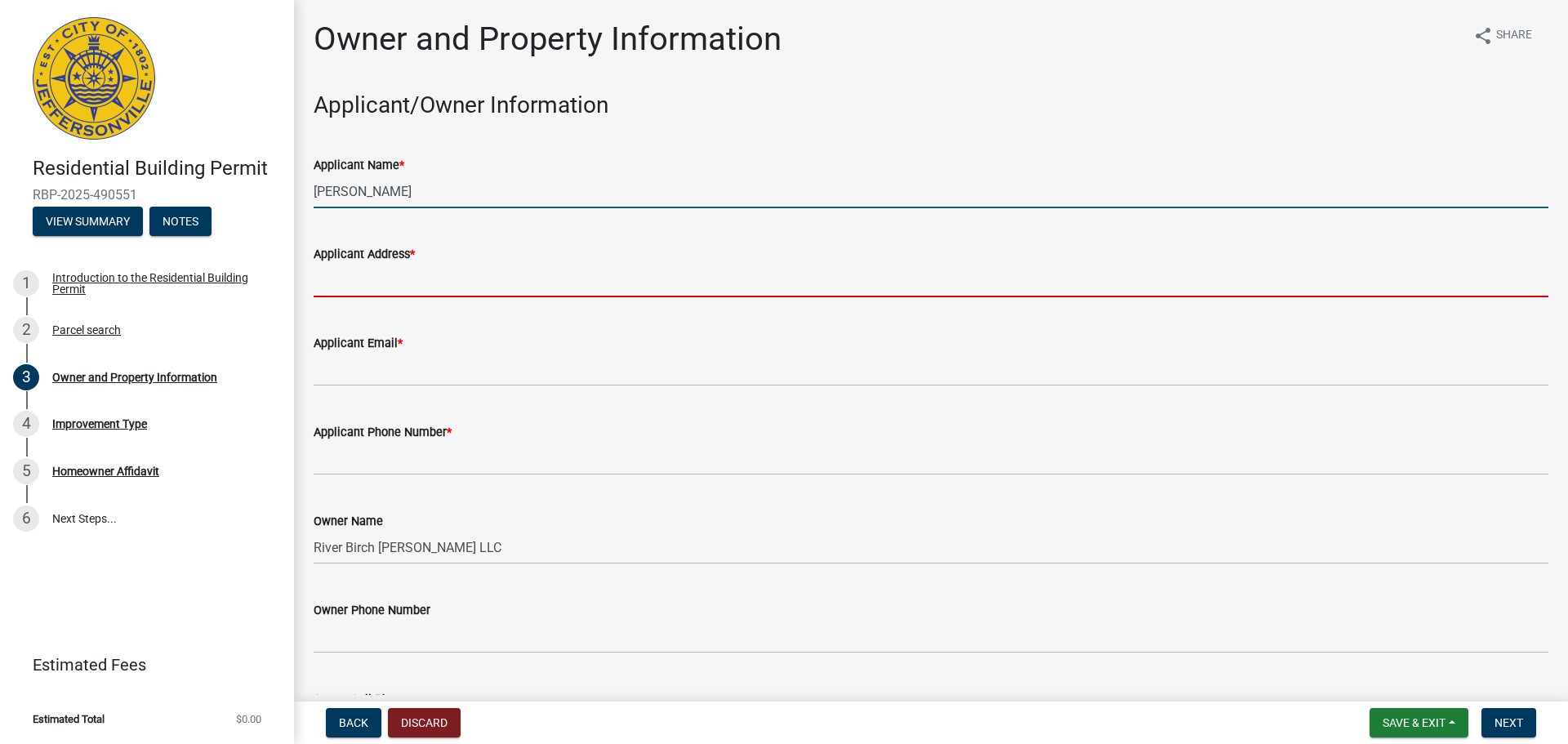
type input "[STREET_ADDRESS]"
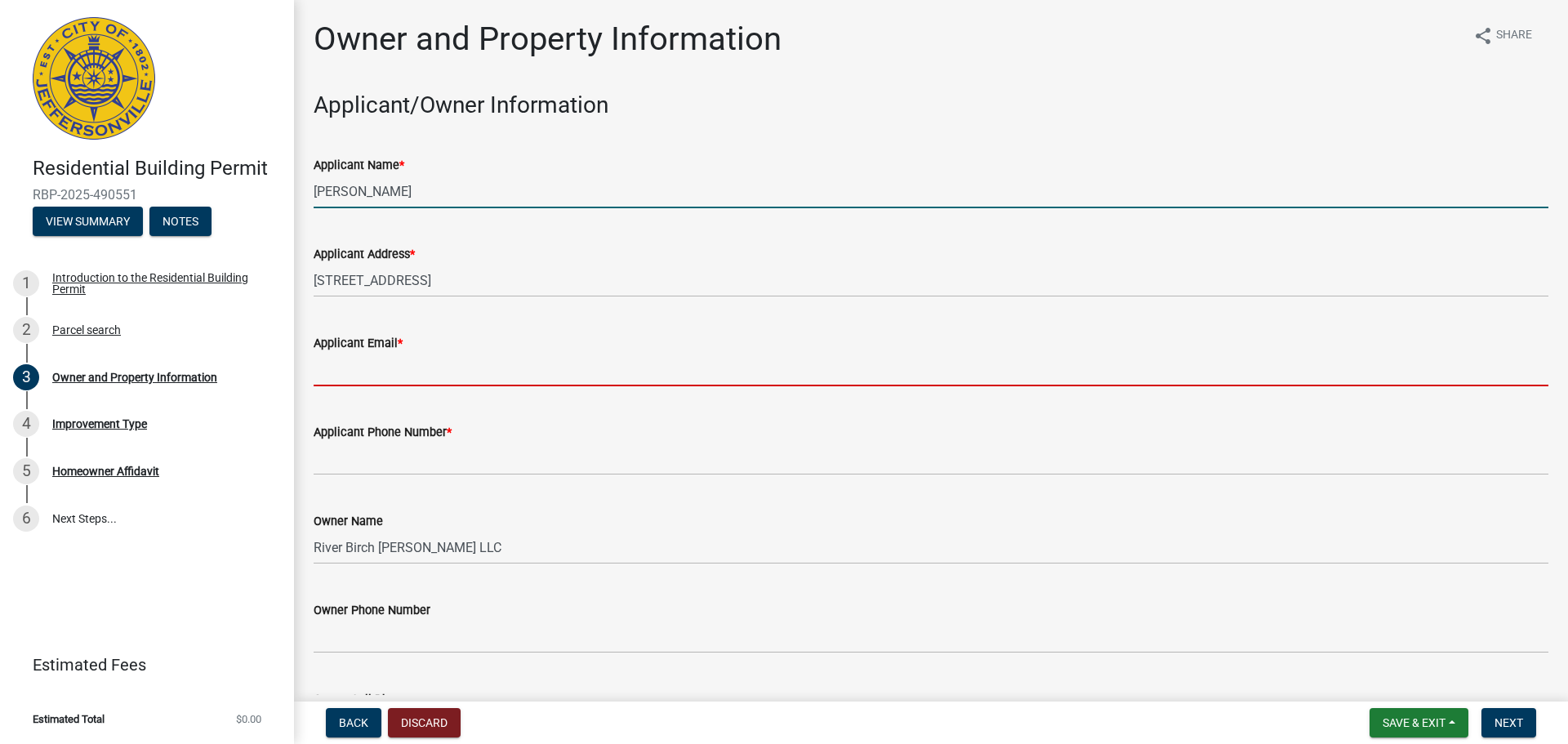
type input "[EMAIL_ADDRESS][DOMAIN_NAME]"
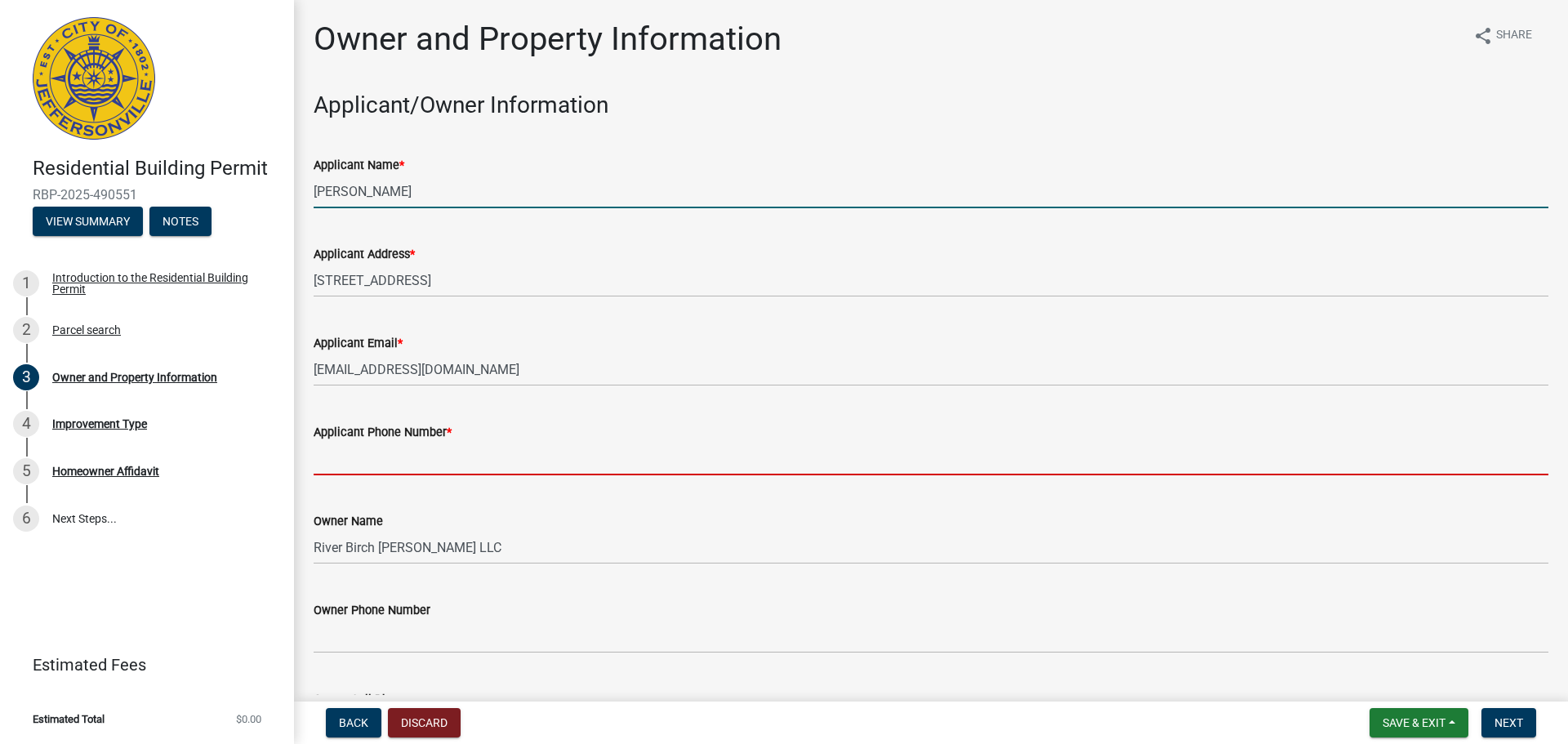
type input "5022986464"
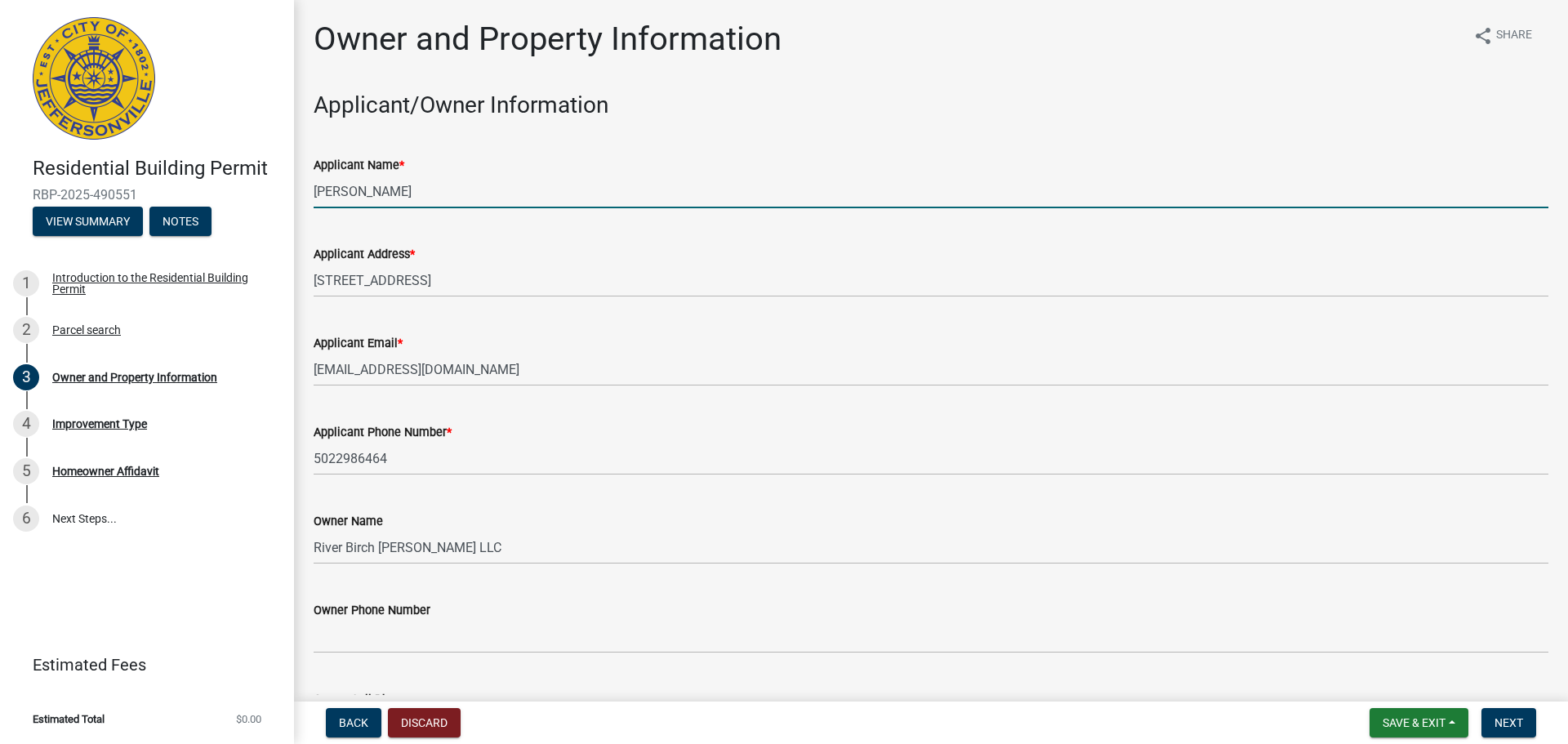
click at [961, 507] on div "Owner Name River Birch [PERSON_NAME] LLC" at bounding box center [931, 527] width 1235 height 76
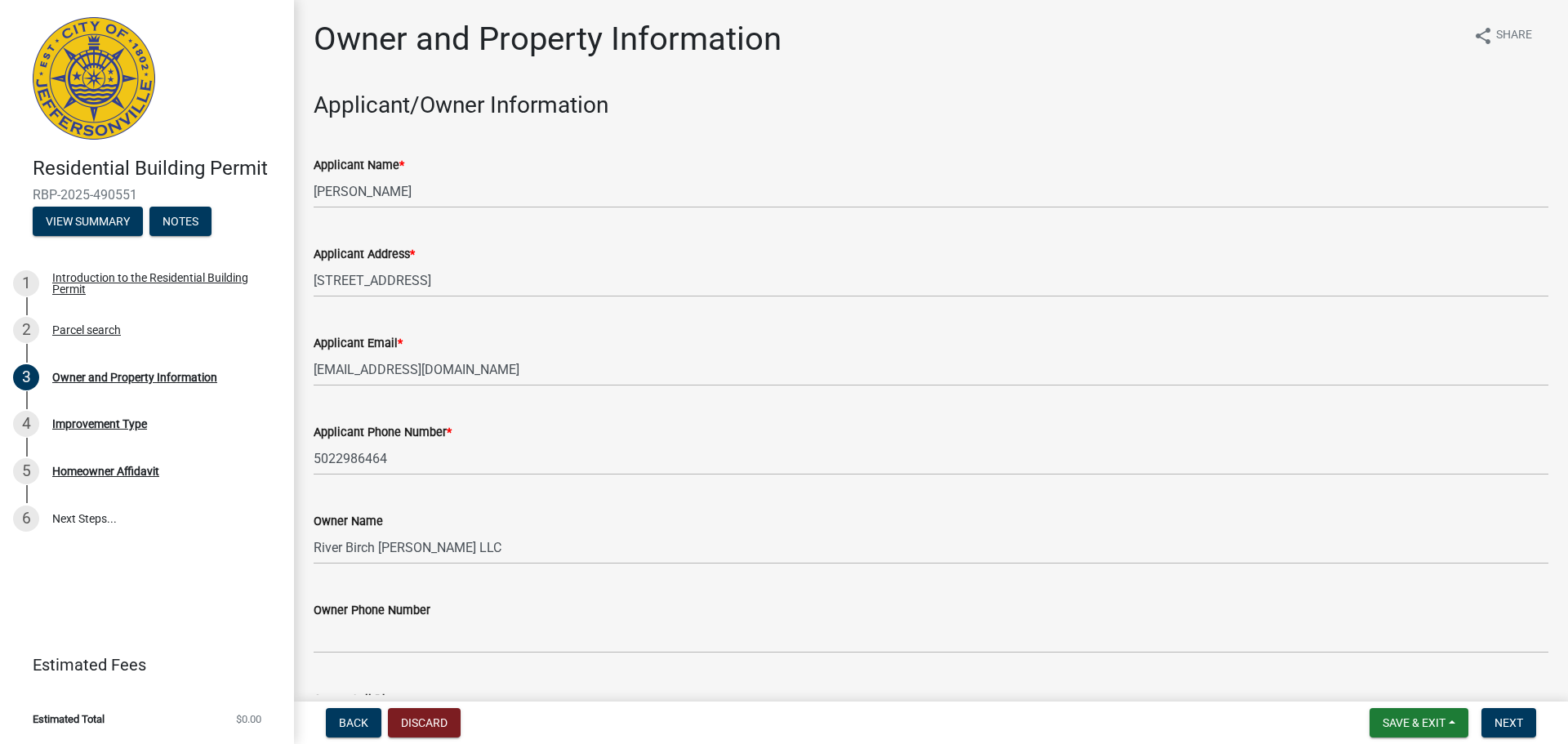
click at [961, 507] on div "Owner Name River Birch [PERSON_NAME] LLC" at bounding box center [931, 527] width 1235 height 76
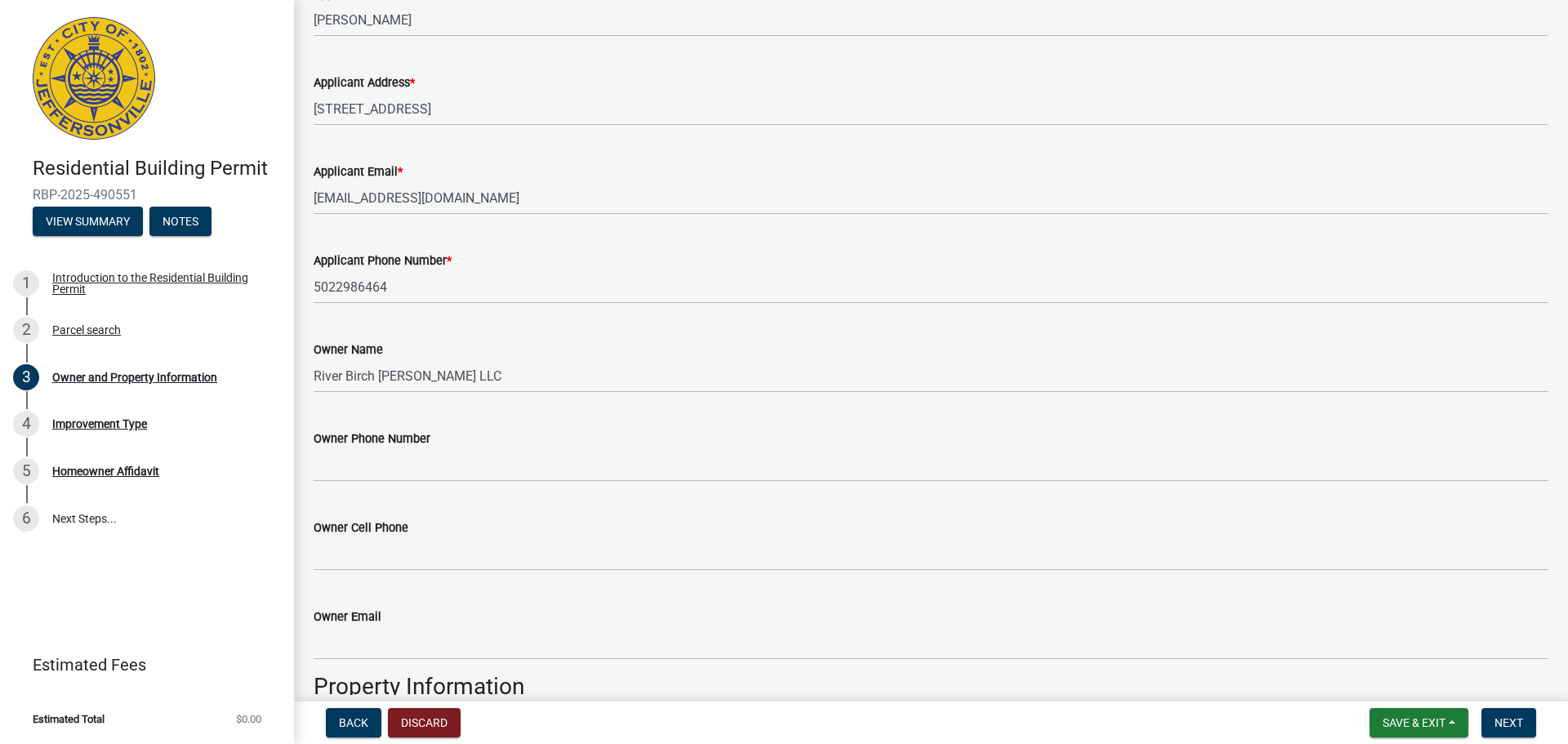
scroll to position [294, 0]
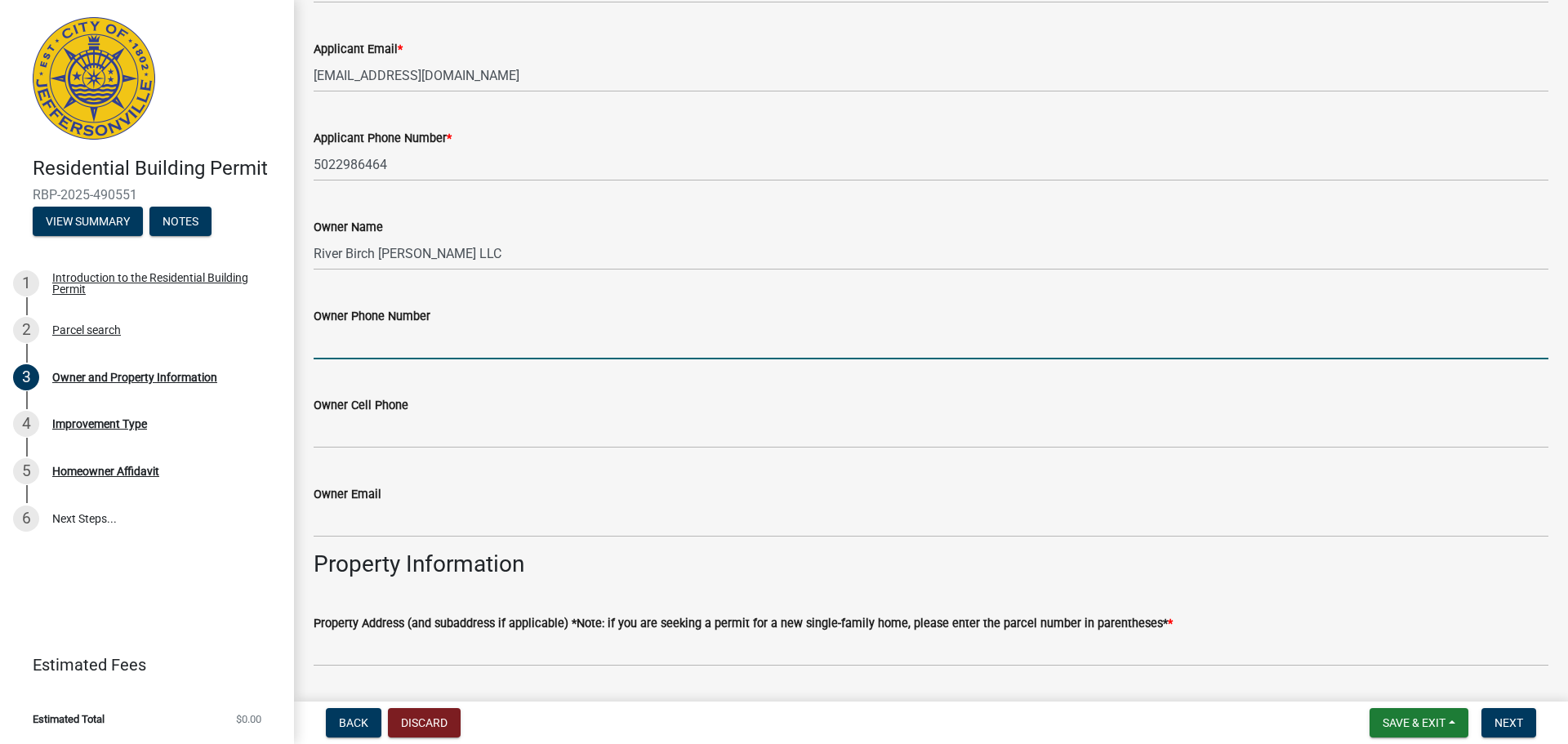
click at [436, 353] on input "Owner Phone Number" at bounding box center [931, 342] width 1235 height 34
type input "5022986464"
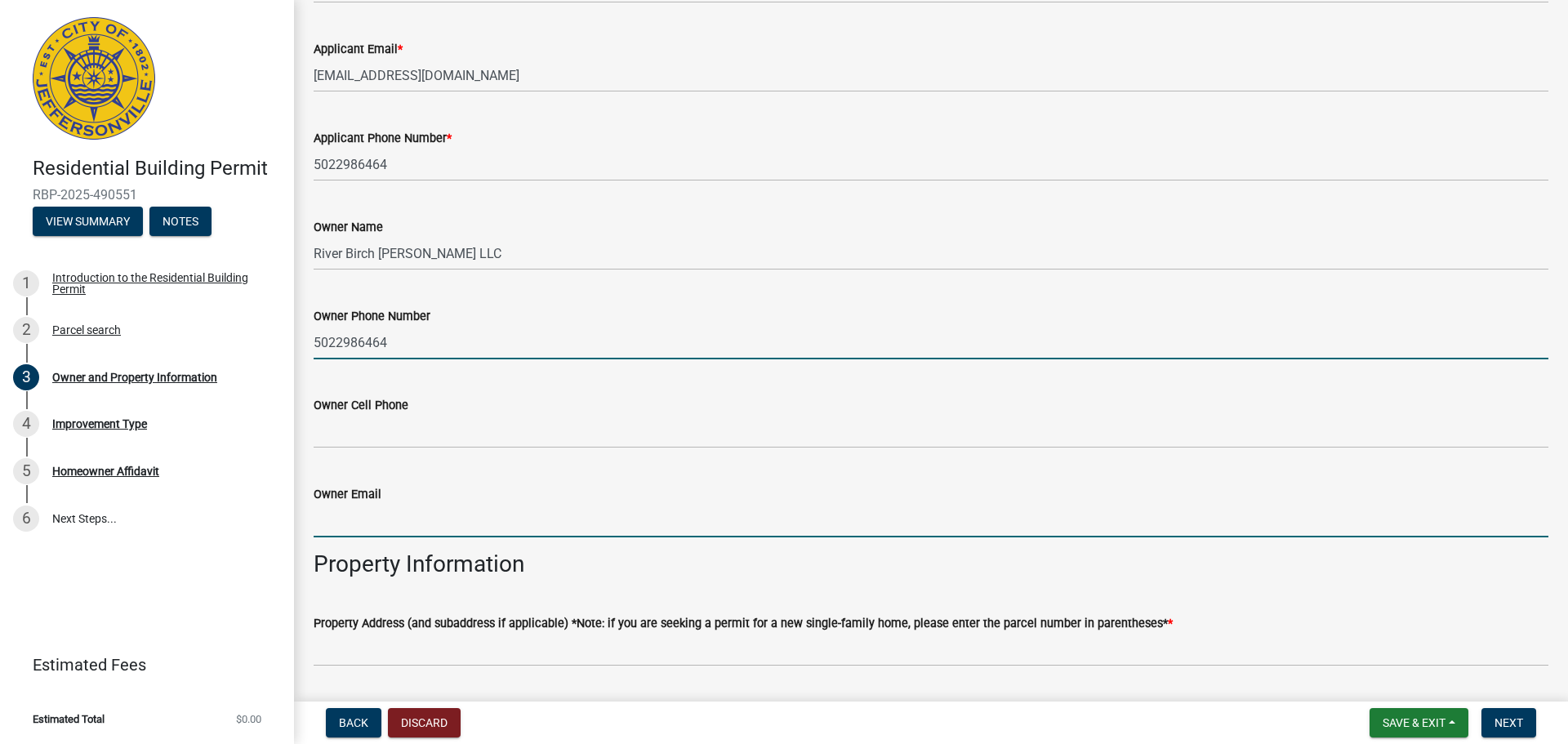
click at [423, 525] on input "Owner Email" at bounding box center [931, 521] width 1235 height 34
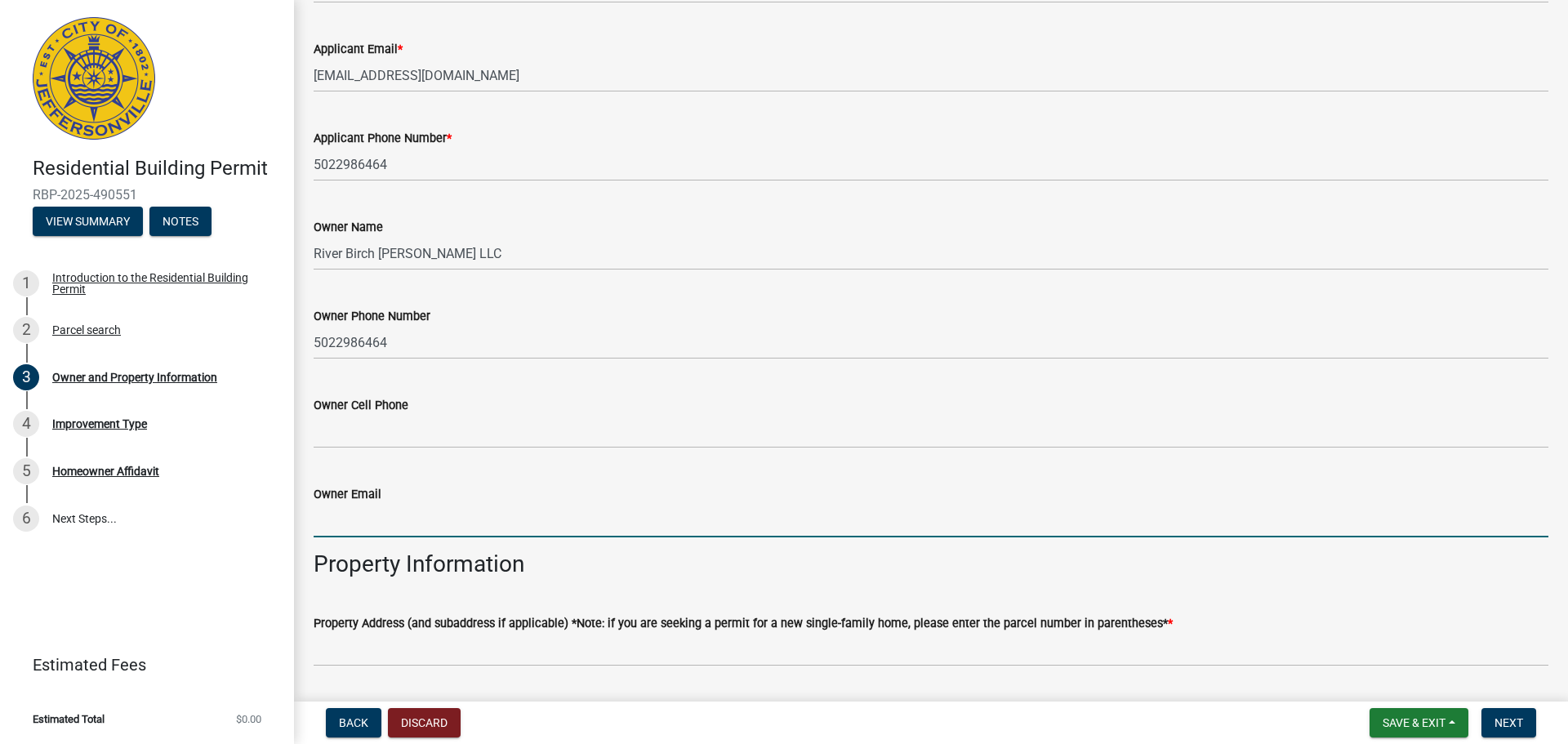
type input "[EMAIL_ADDRESS][DOMAIN_NAME]"
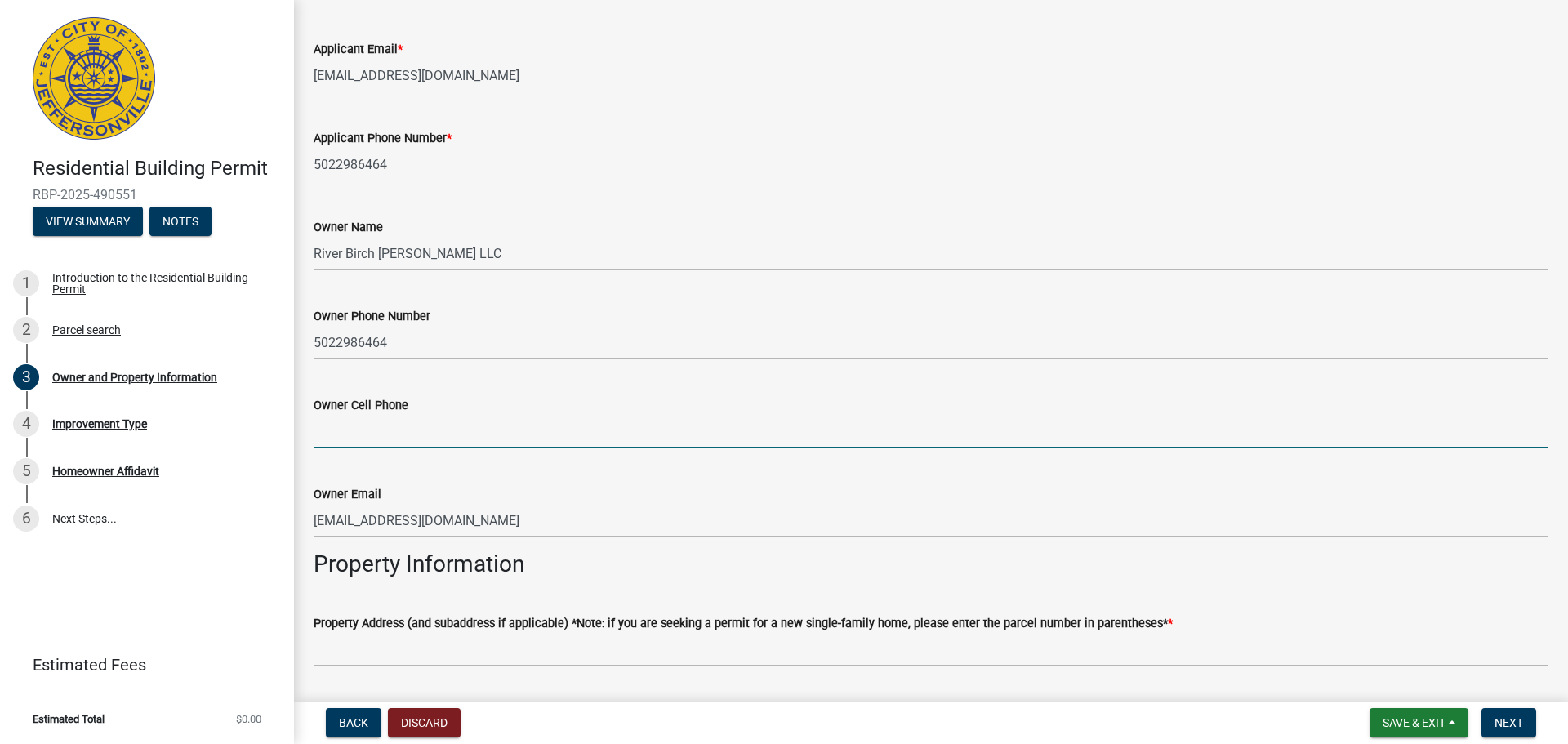
click at [425, 430] on input "Owner Cell Phone" at bounding box center [931, 431] width 1235 height 34
type input "5022986464"
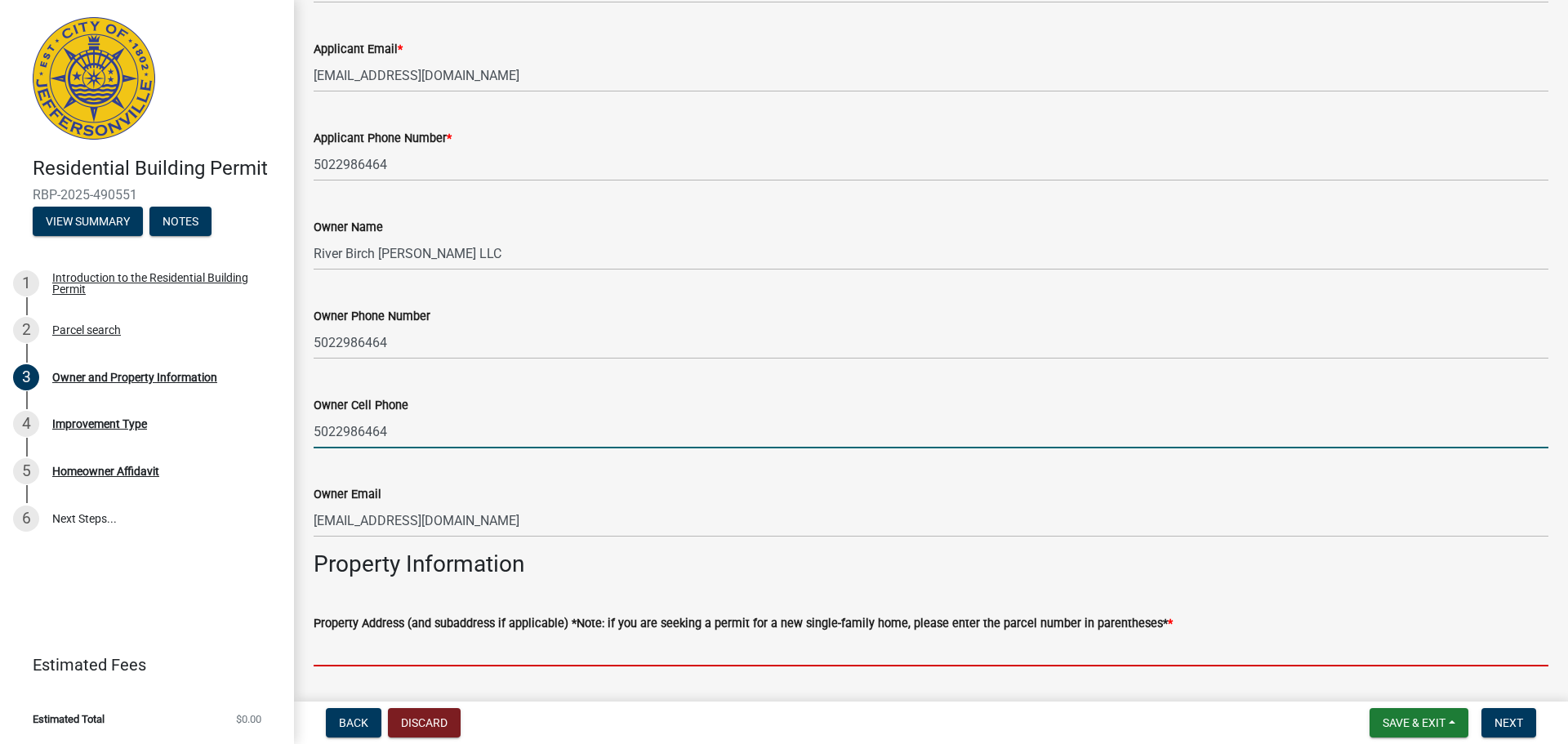
click at [729, 658] on input "Property Address (and subaddress if applicable) *Note: if you are seeking a per…" at bounding box center [931, 650] width 1235 height 34
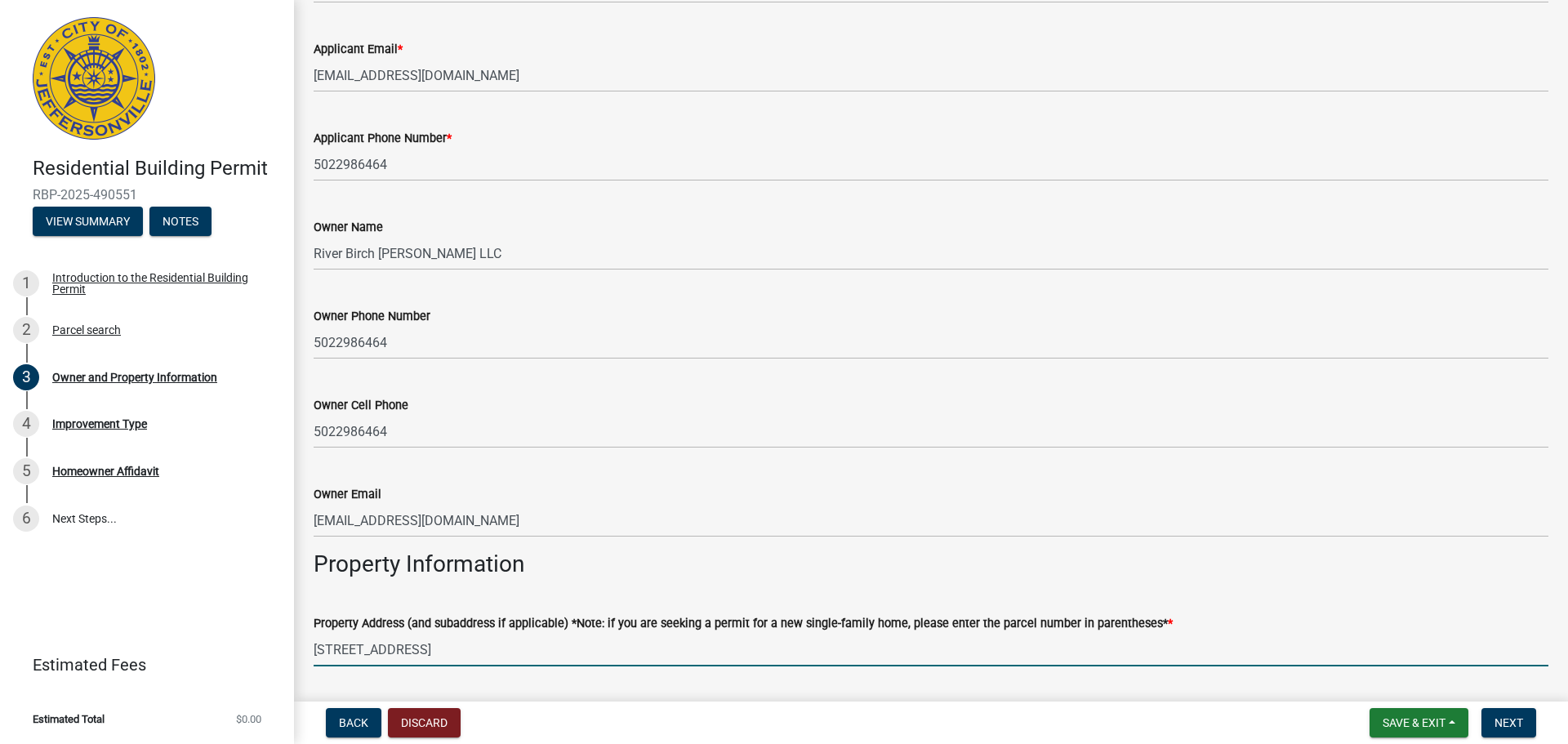
type input "[STREET_ADDRESS]"
click at [1521, 603] on div "Property Address (and subaddress if applicable) *Note: if you are seeking a per…" at bounding box center [931, 628] width 1235 height 76
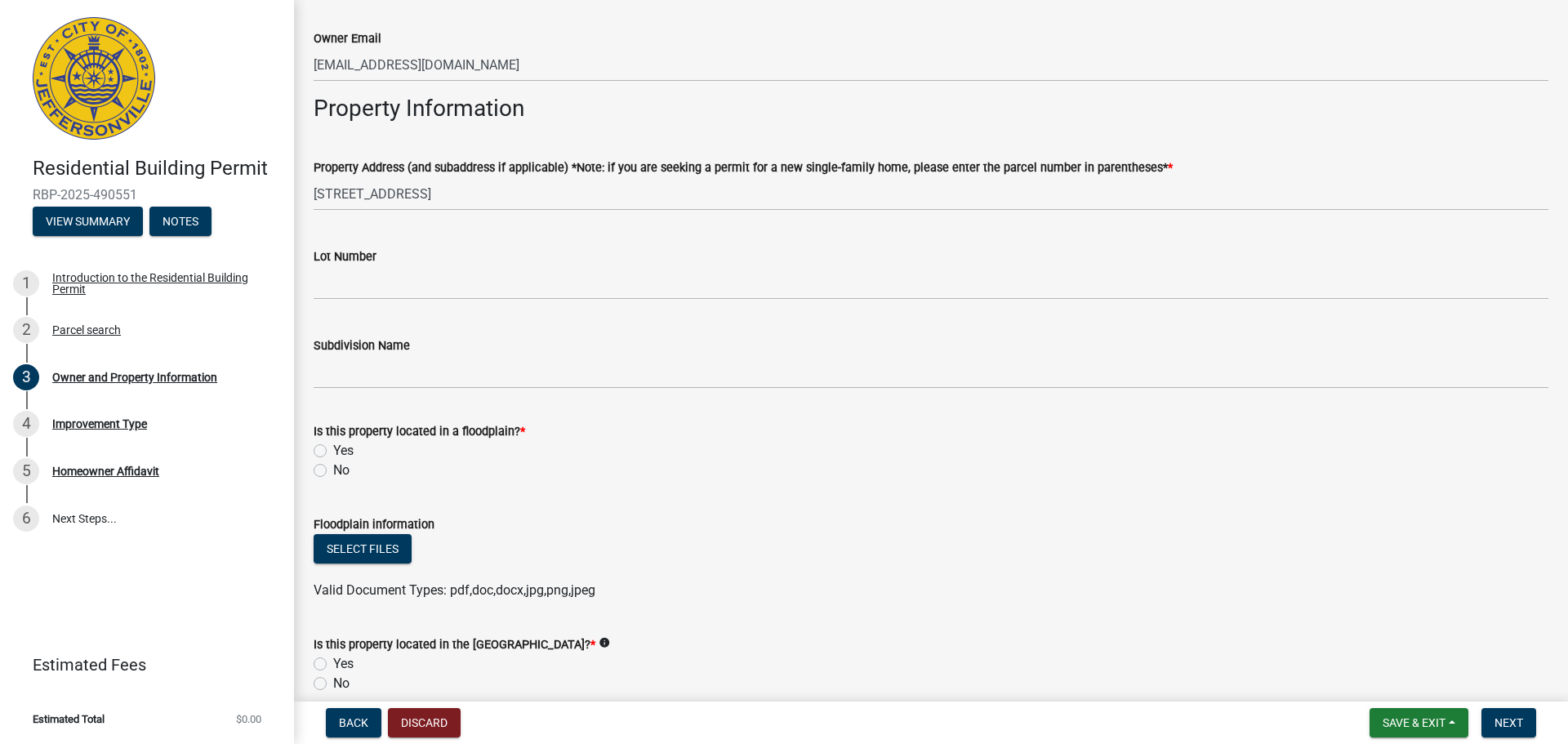
scroll to position [784, 0]
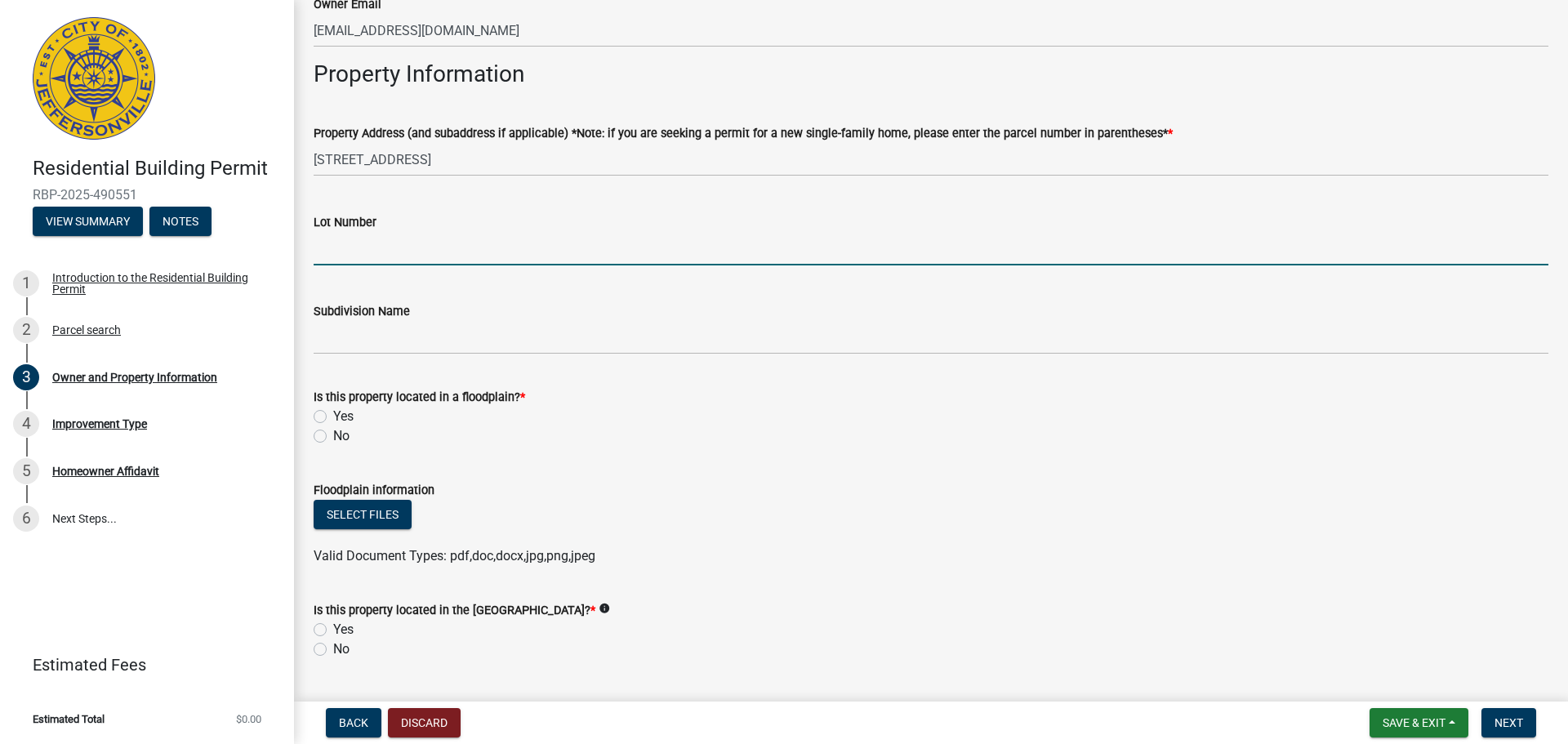
click at [368, 255] on input "Lot Number" at bounding box center [931, 249] width 1235 height 34
type input "117"
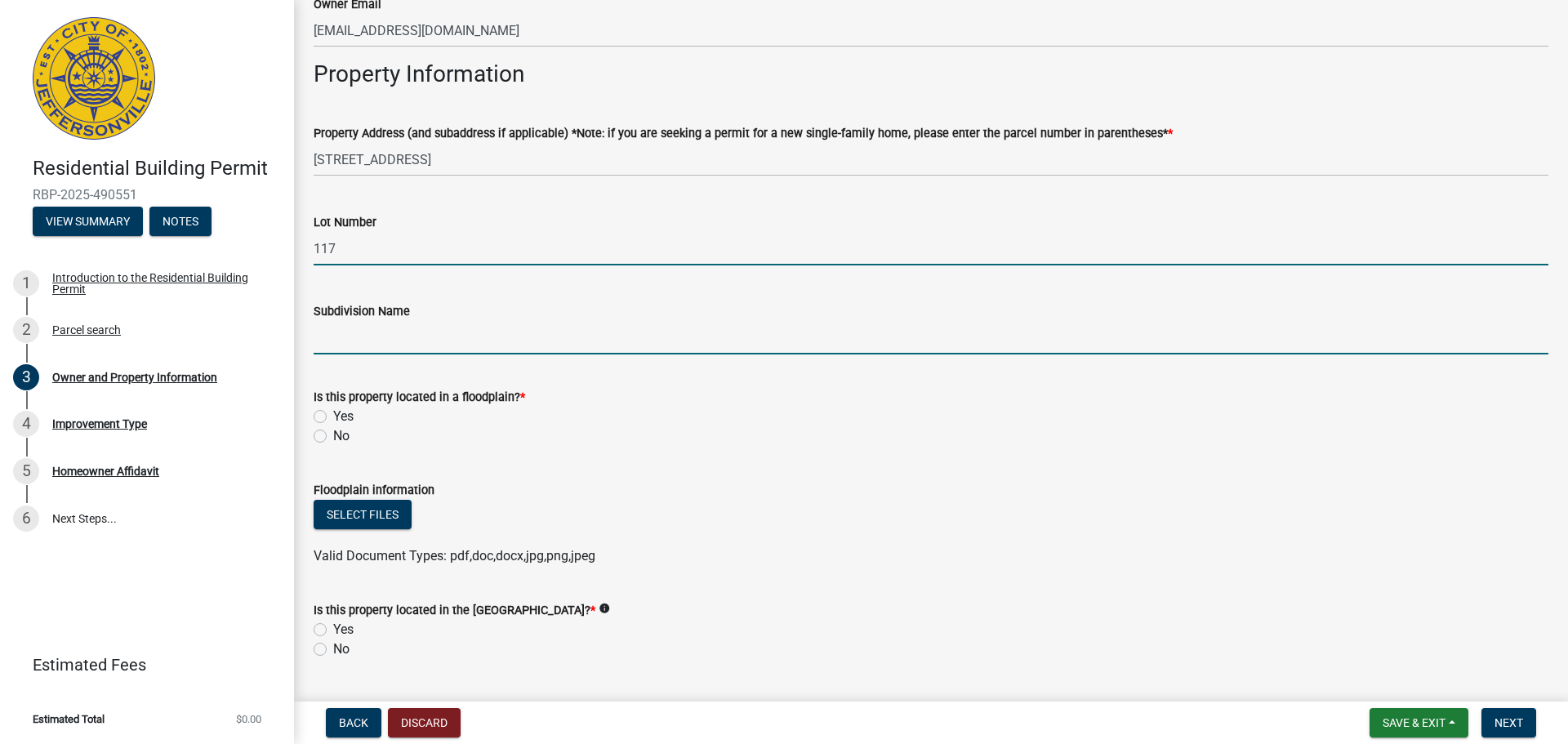
click at [354, 341] on input "Subdivision Name" at bounding box center [931, 338] width 1235 height 34
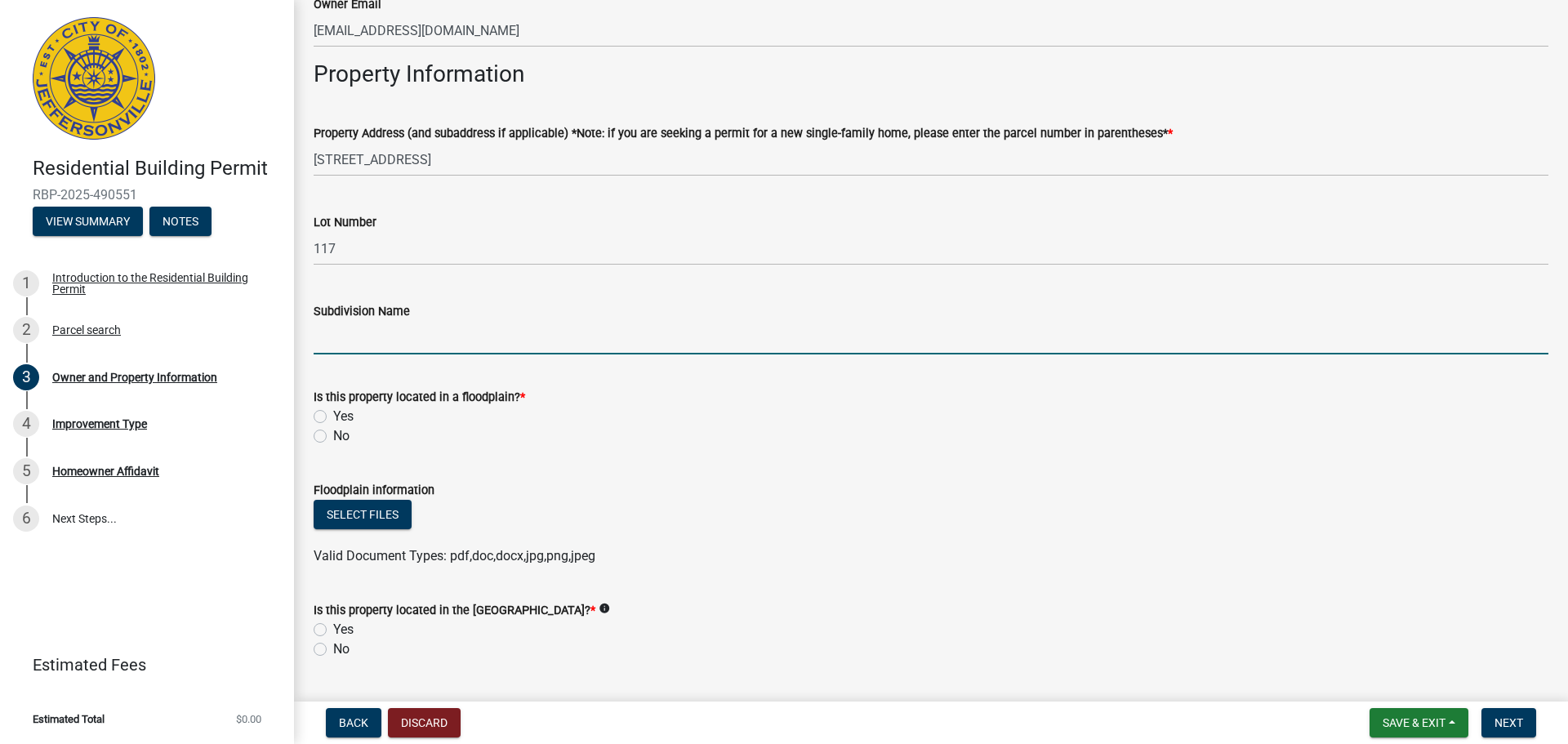
type input "River Birch [PERSON_NAME]"
click at [333, 436] on label "No" at bounding box center [341, 436] width 17 height 19
click at [333, 436] on input "No" at bounding box center [338, 432] width 11 height 11
radio input "true"
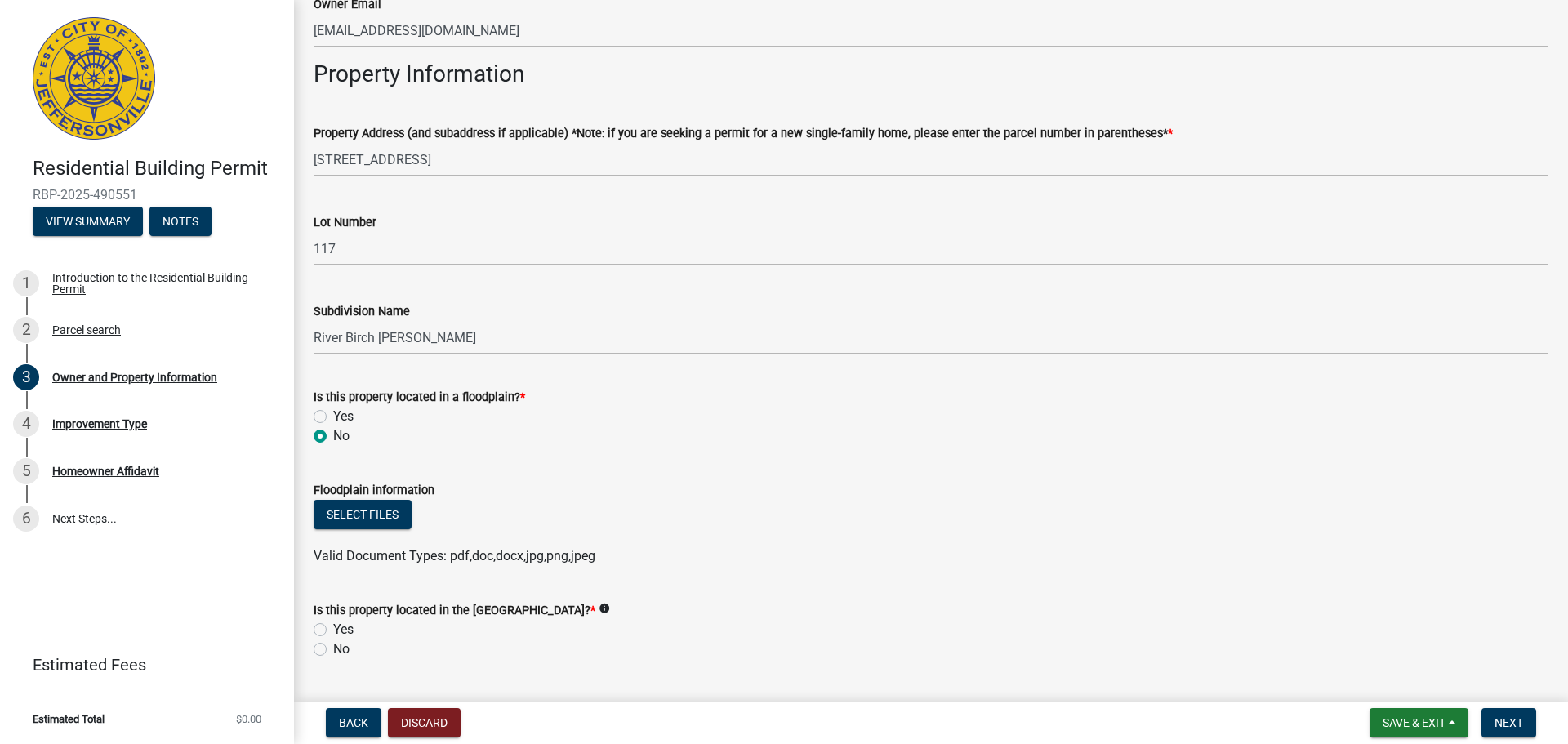
click at [674, 487] on div "Floodplain information" at bounding box center [931, 490] width 1235 height 19
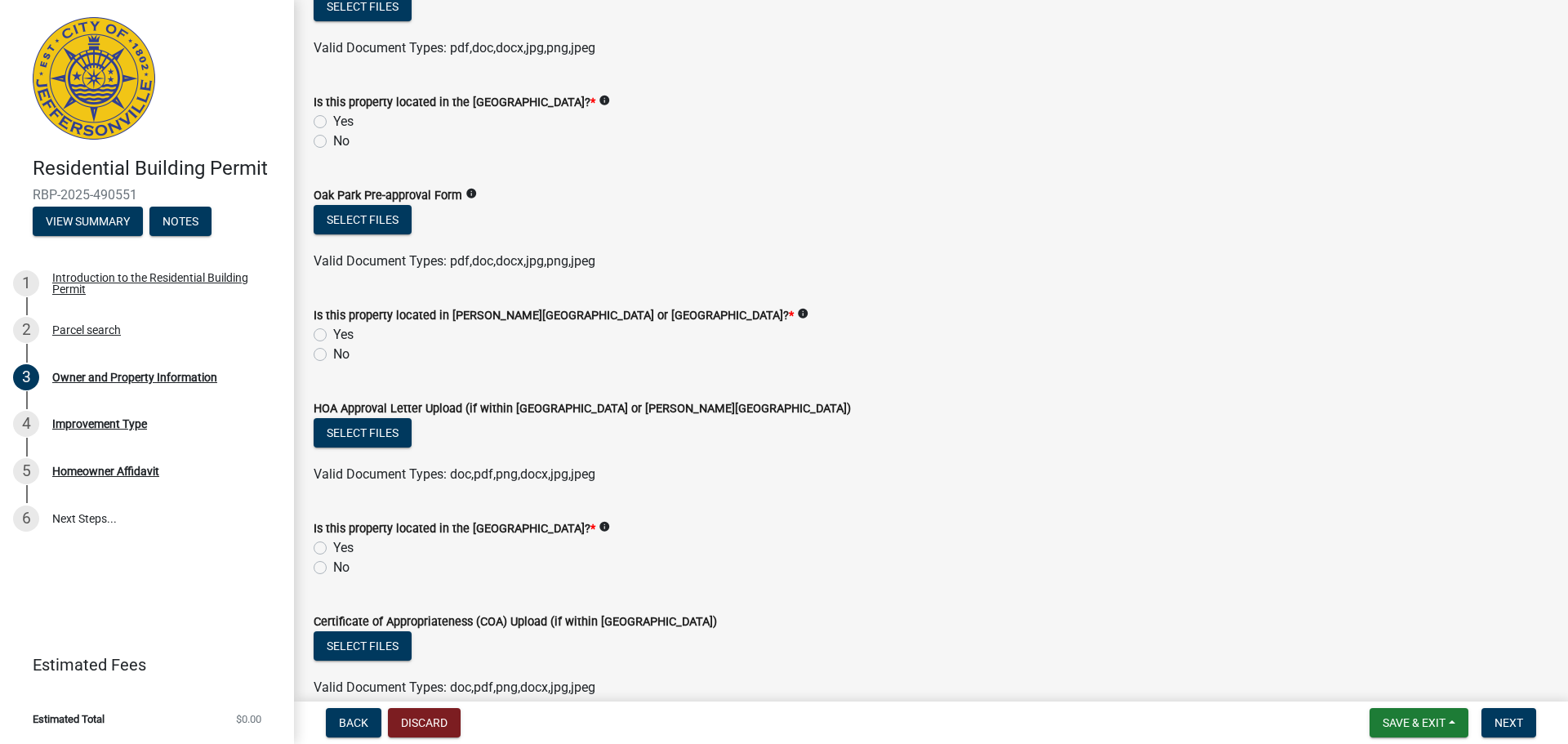
scroll to position [1307, 0]
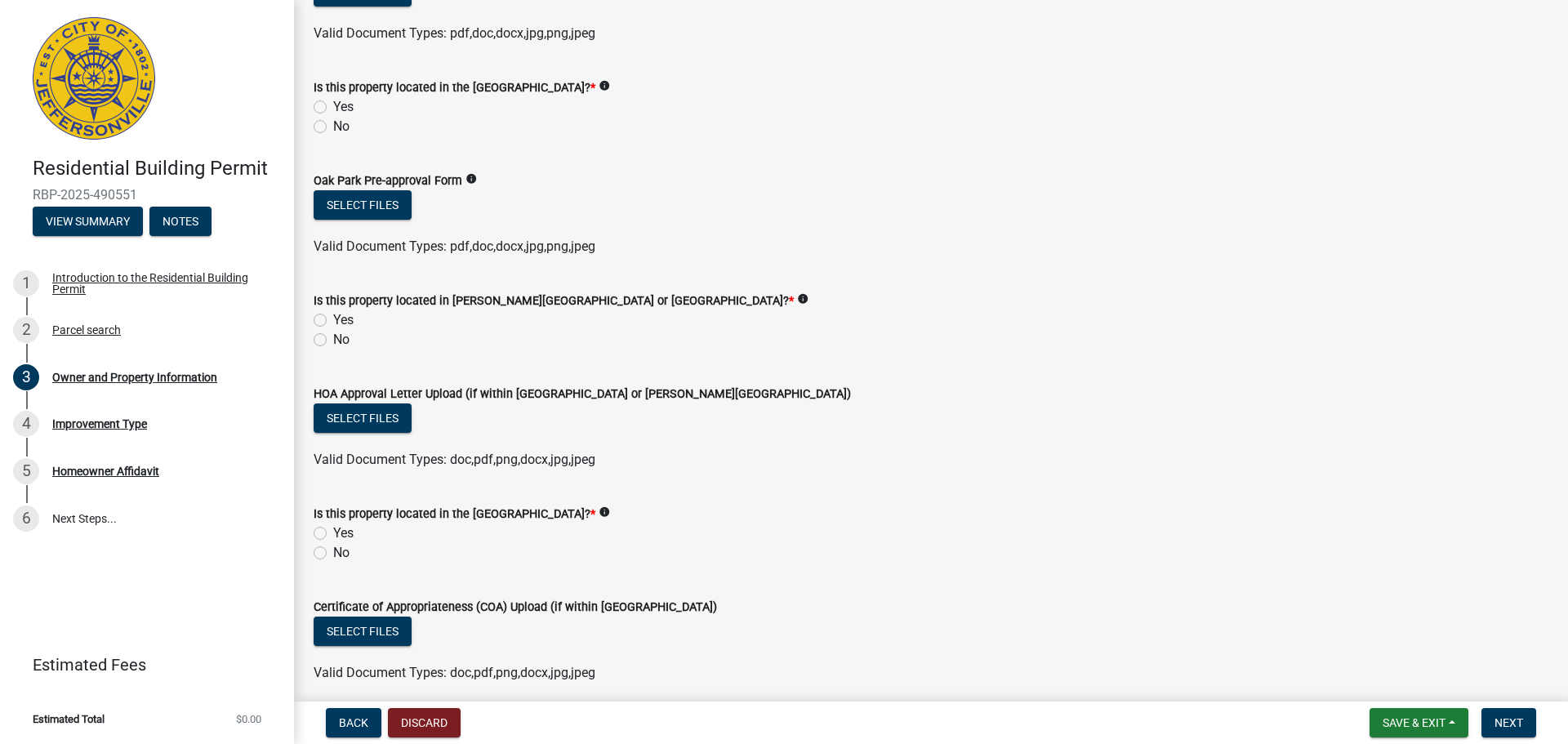
click at [333, 126] on label "No" at bounding box center [341, 126] width 17 height 19
click at [333, 126] on input "No" at bounding box center [338, 122] width 11 height 11
radio input "true"
click at [333, 340] on label "No" at bounding box center [341, 339] width 17 height 19
click at [333, 340] on input "No" at bounding box center [338, 336] width 11 height 11
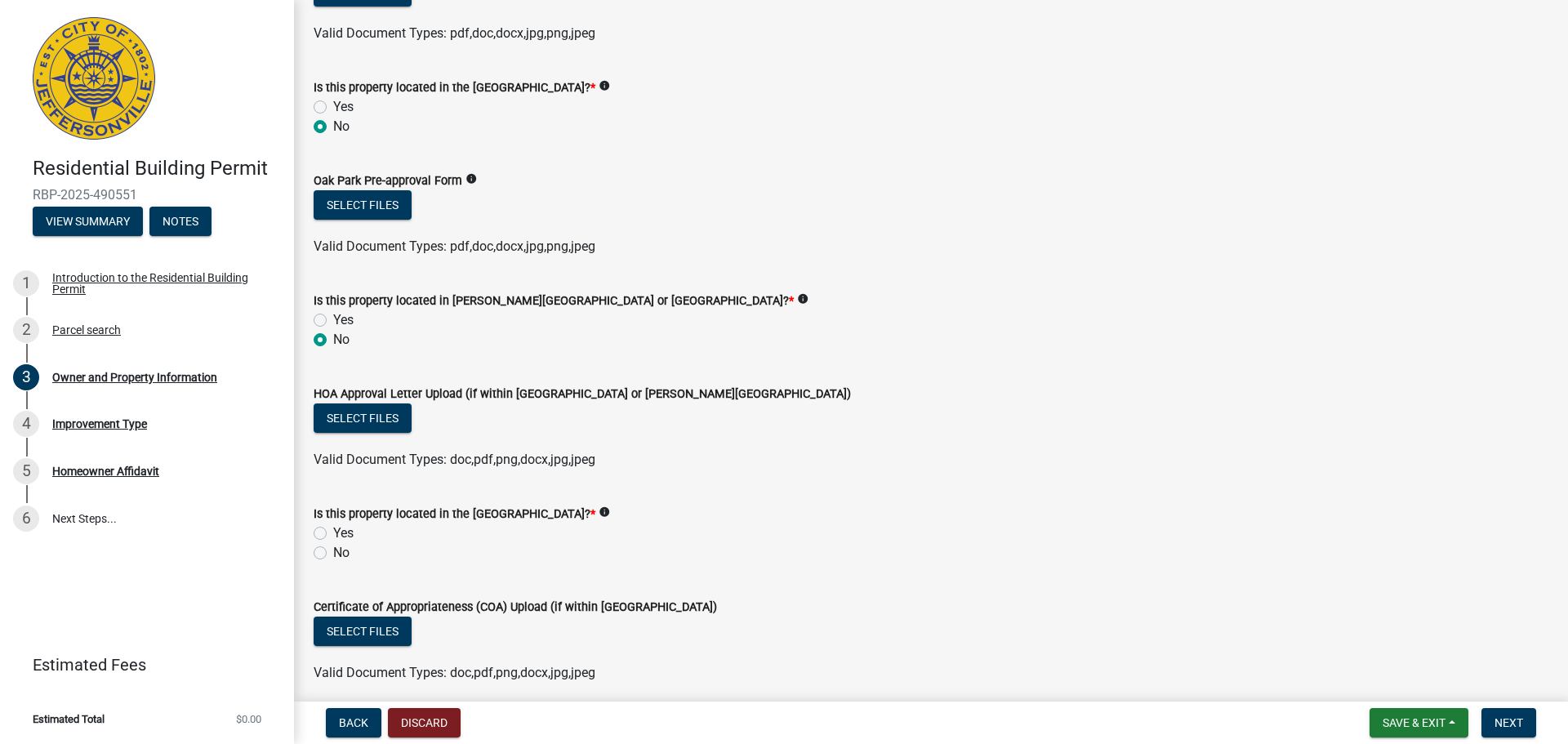
radio input "true"
click at [333, 310] on input "Yes" at bounding box center [338, 316] width 11 height 11
radio input "true"
click at [333, 339] on label "No" at bounding box center [341, 339] width 17 height 19
click at [333, 339] on input "No" at bounding box center [338, 336] width 11 height 11
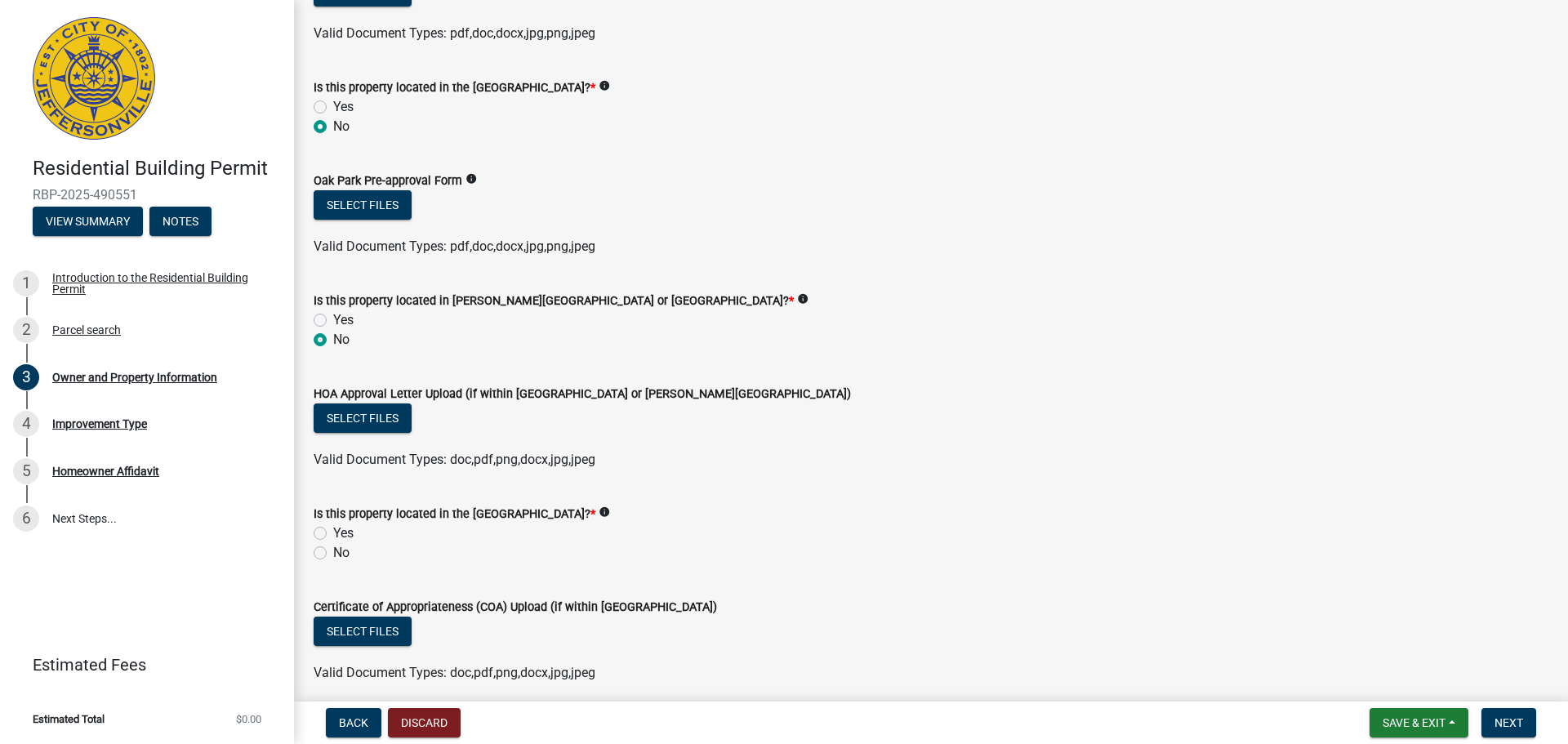
radio input "true"
click at [340, 364] on form "HOA Approval Letter Upload (if within [GEOGRAPHIC_DATA] or [PERSON_NAME][GEOGRA…" at bounding box center [931, 416] width 1235 height 105
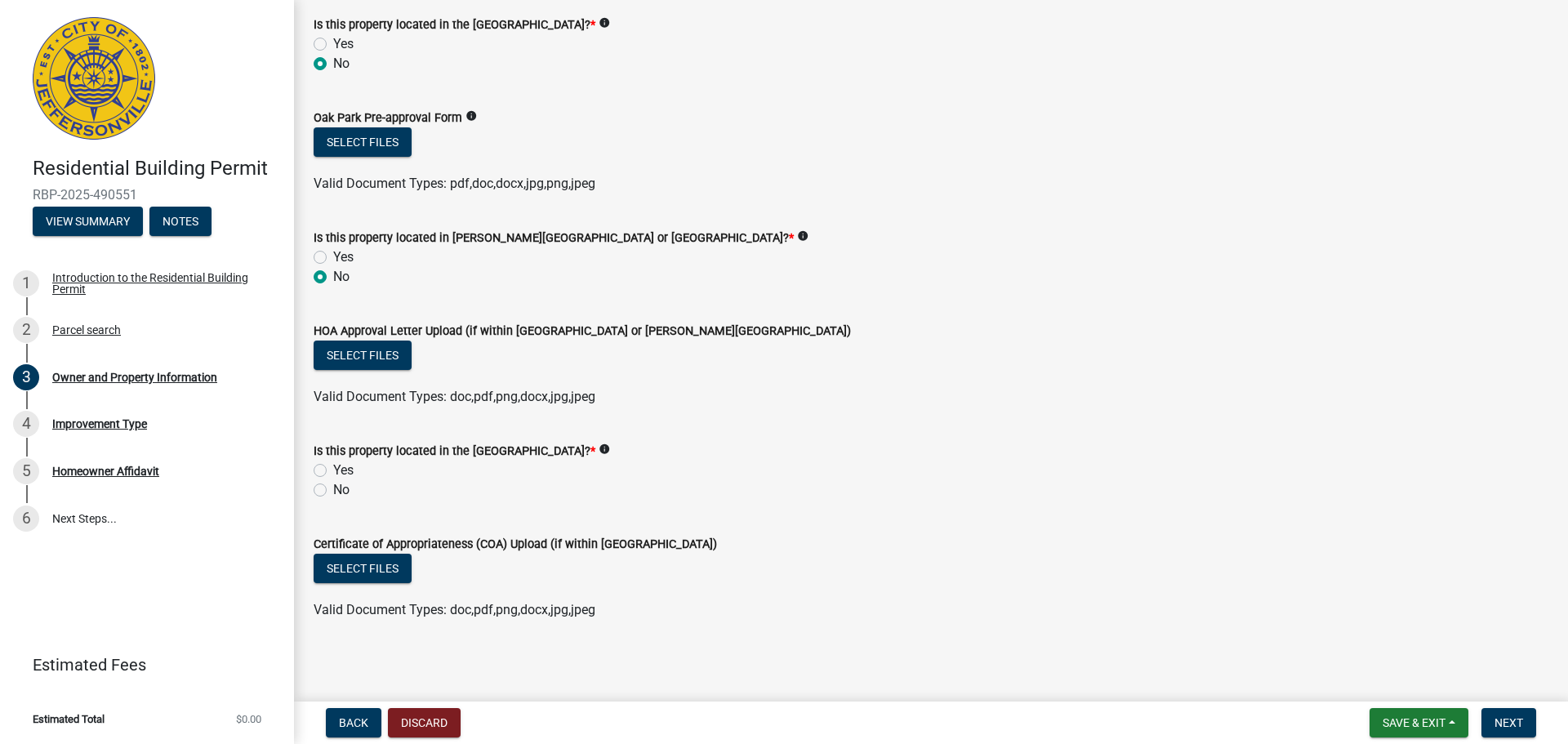
scroll to position [1373, 0]
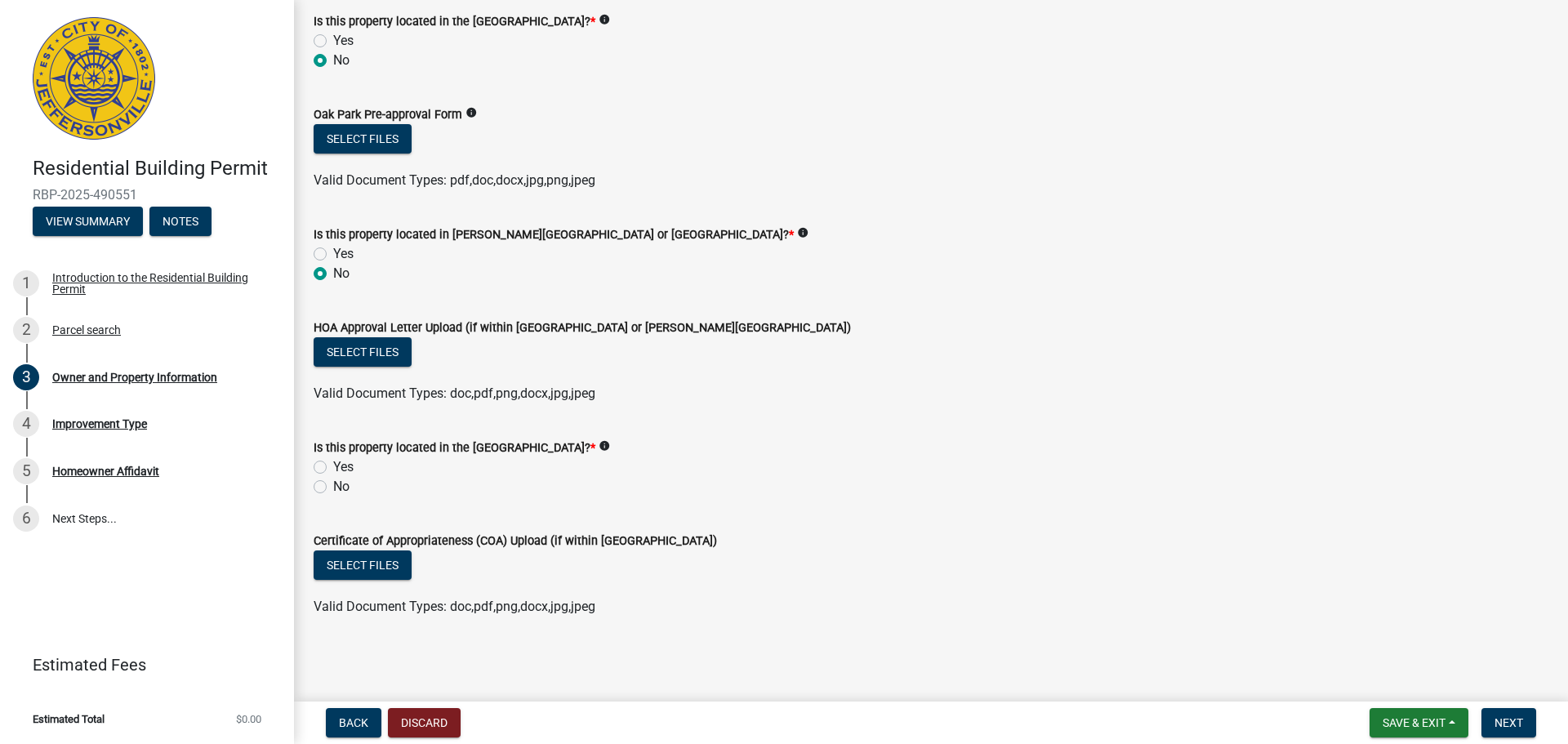
click at [333, 488] on label "No" at bounding box center [341, 486] width 17 height 19
click at [333, 488] on input "No" at bounding box center [338, 483] width 11 height 11
radio input "true"
click at [1506, 719] on span "Next" at bounding box center [1508, 723] width 28 height 13
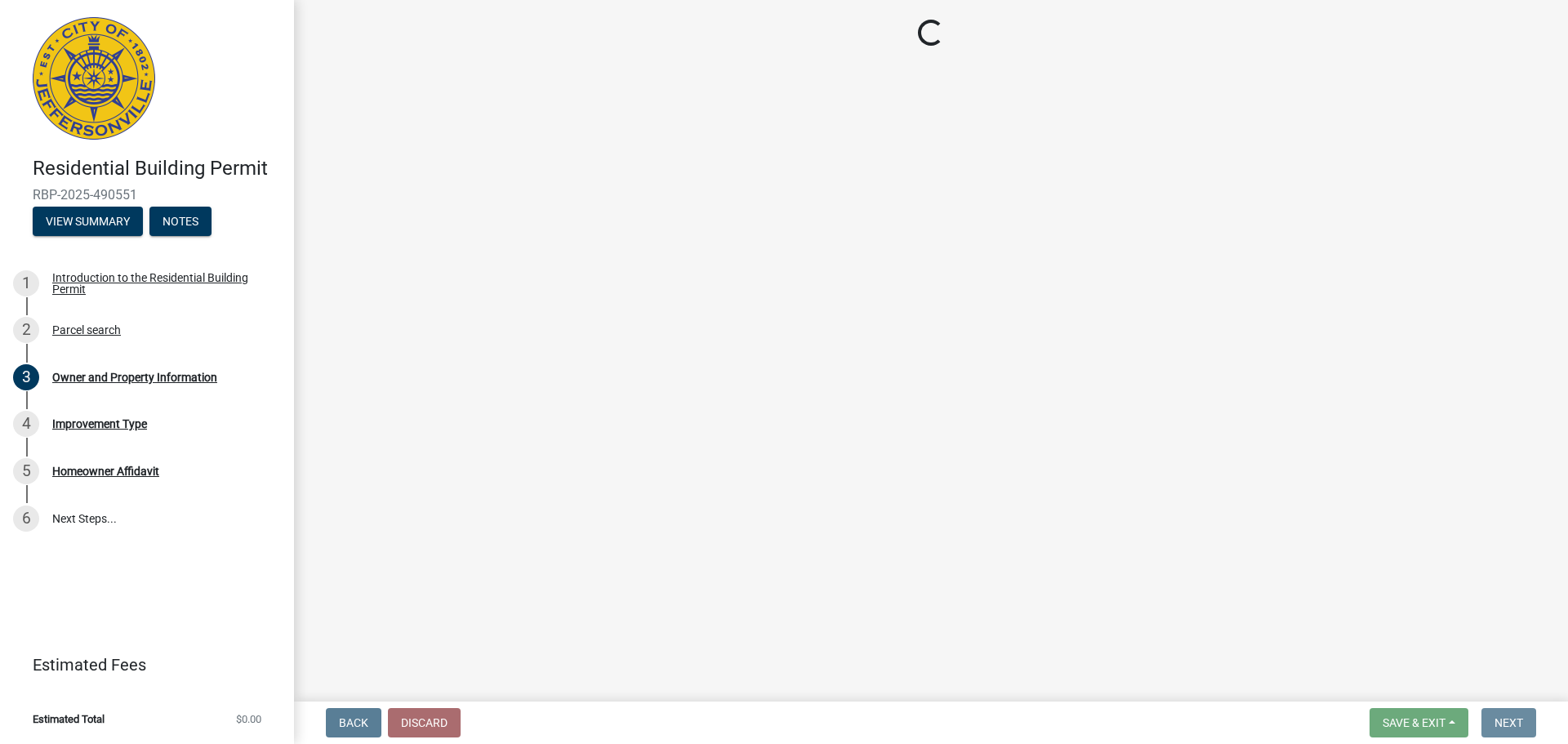
scroll to position [0, 0]
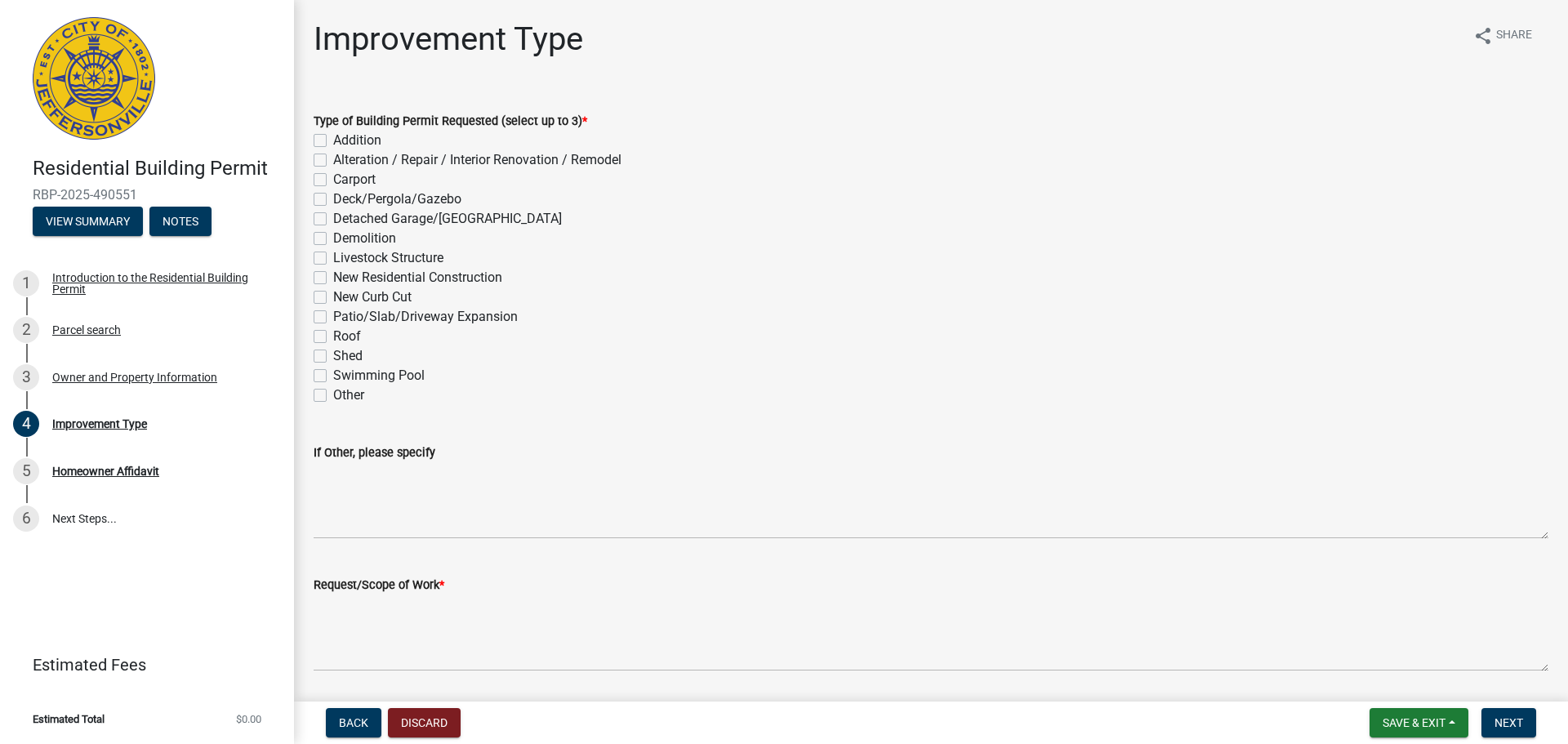
click at [333, 277] on label "New Residential Construction" at bounding box center [417, 277] width 169 height 19
click at [333, 277] on input "New Residential Construction" at bounding box center [338, 273] width 11 height 11
checkbox input "true"
checkbox input "false"
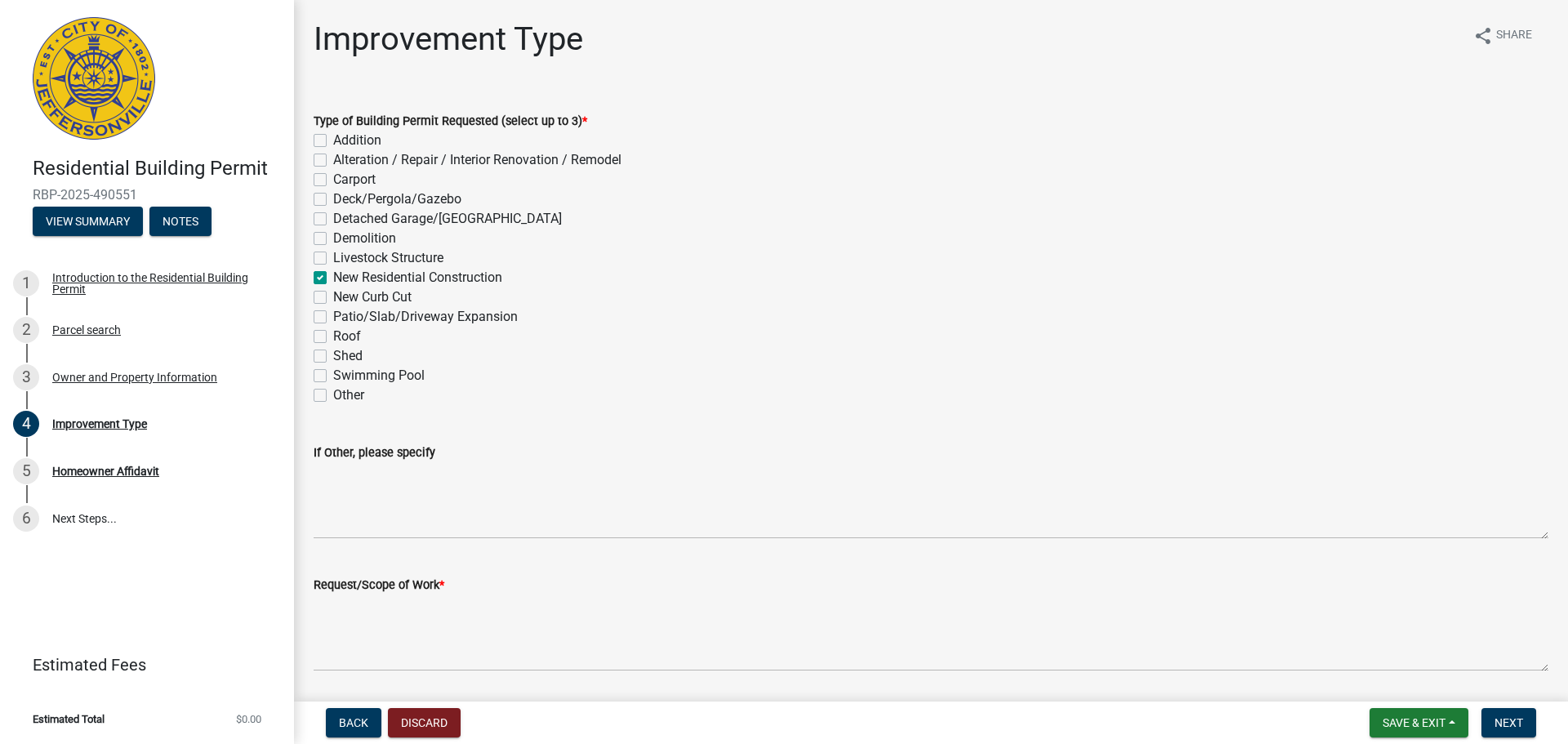
checkbox input "false"
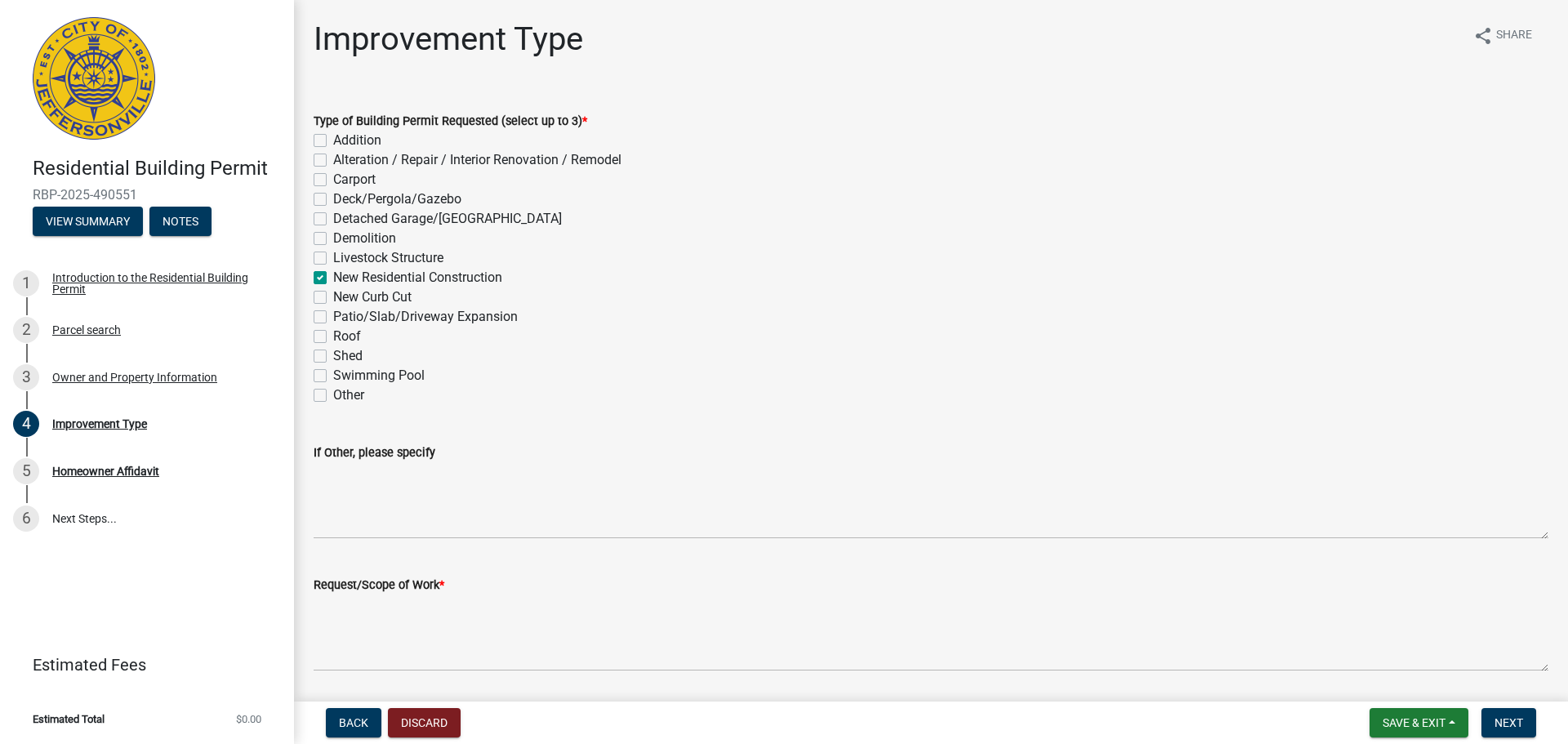
checkbox input "true"
checkbox input "false"
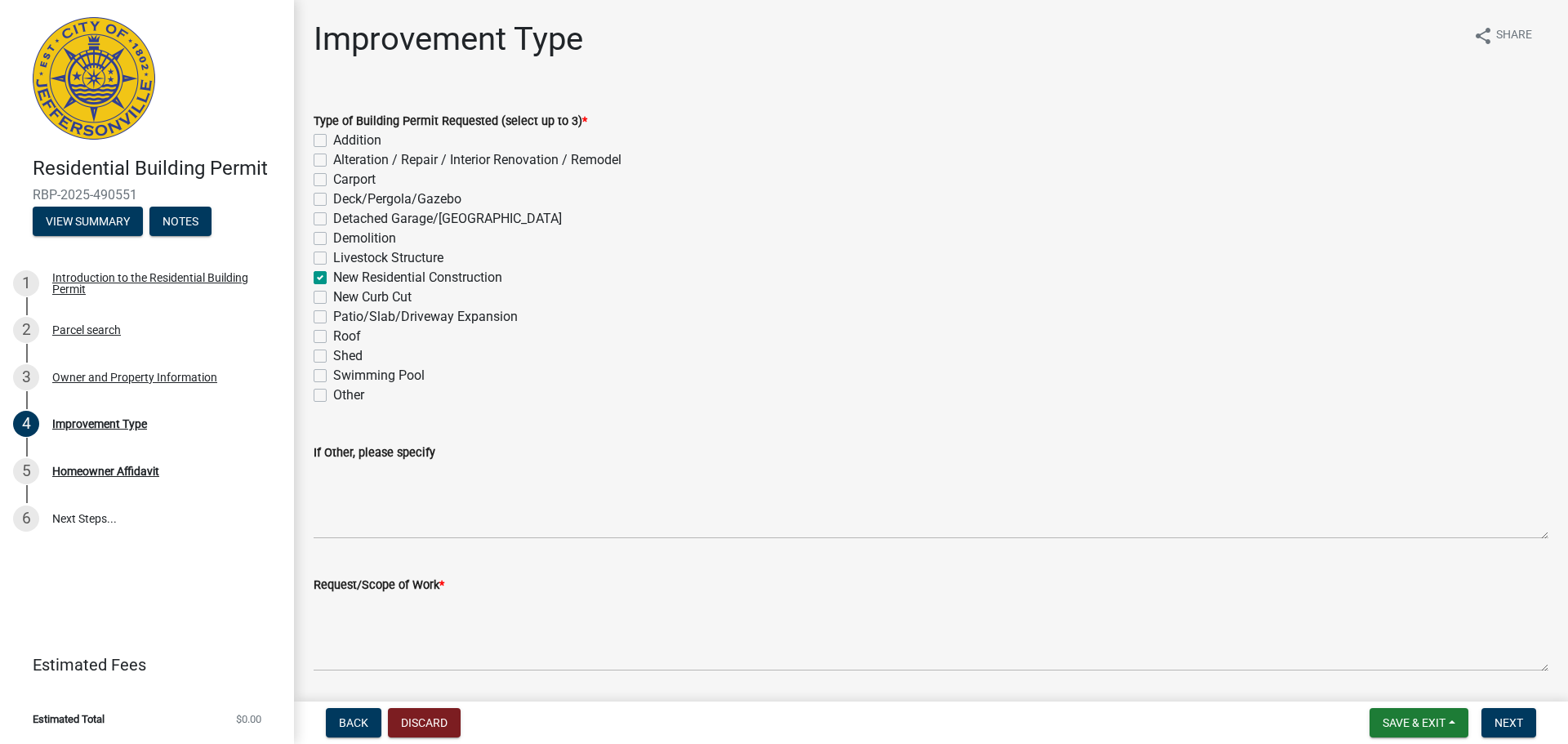
checkbox input "false"
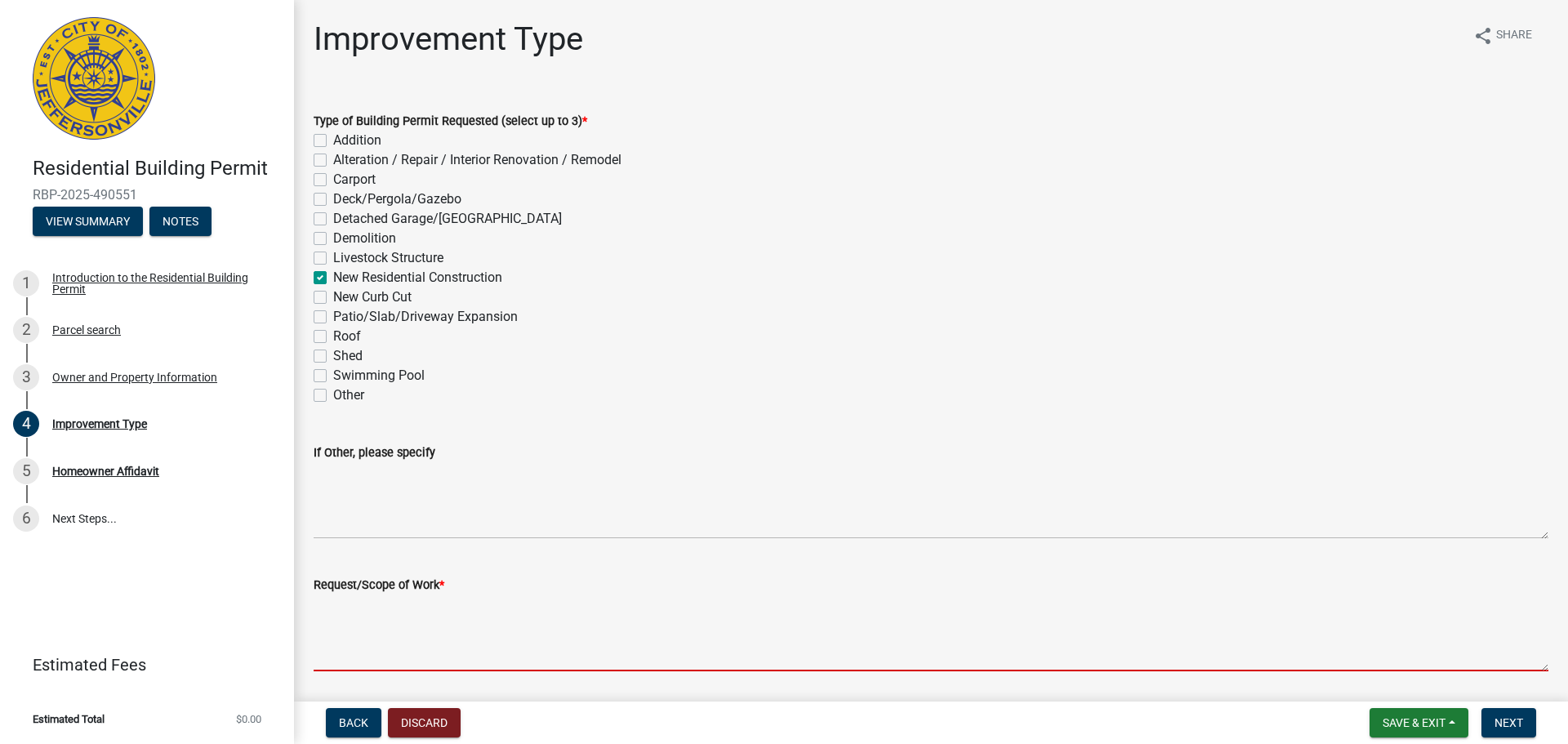
click at [430, 650] on textarea "Request/Scope of Work *" at bounding box center [931, 633] width 1235 height 77
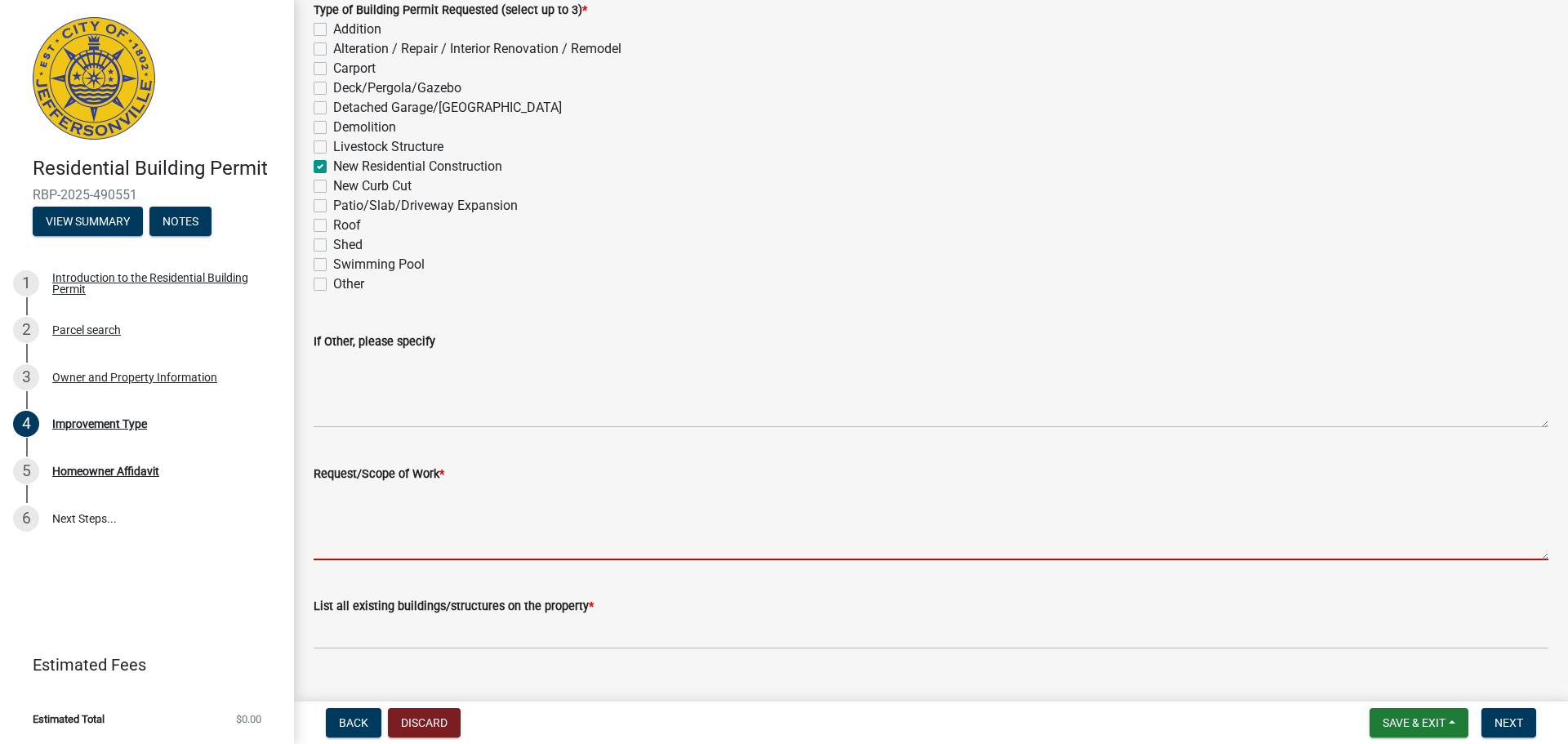
scroll to position [142, 0]
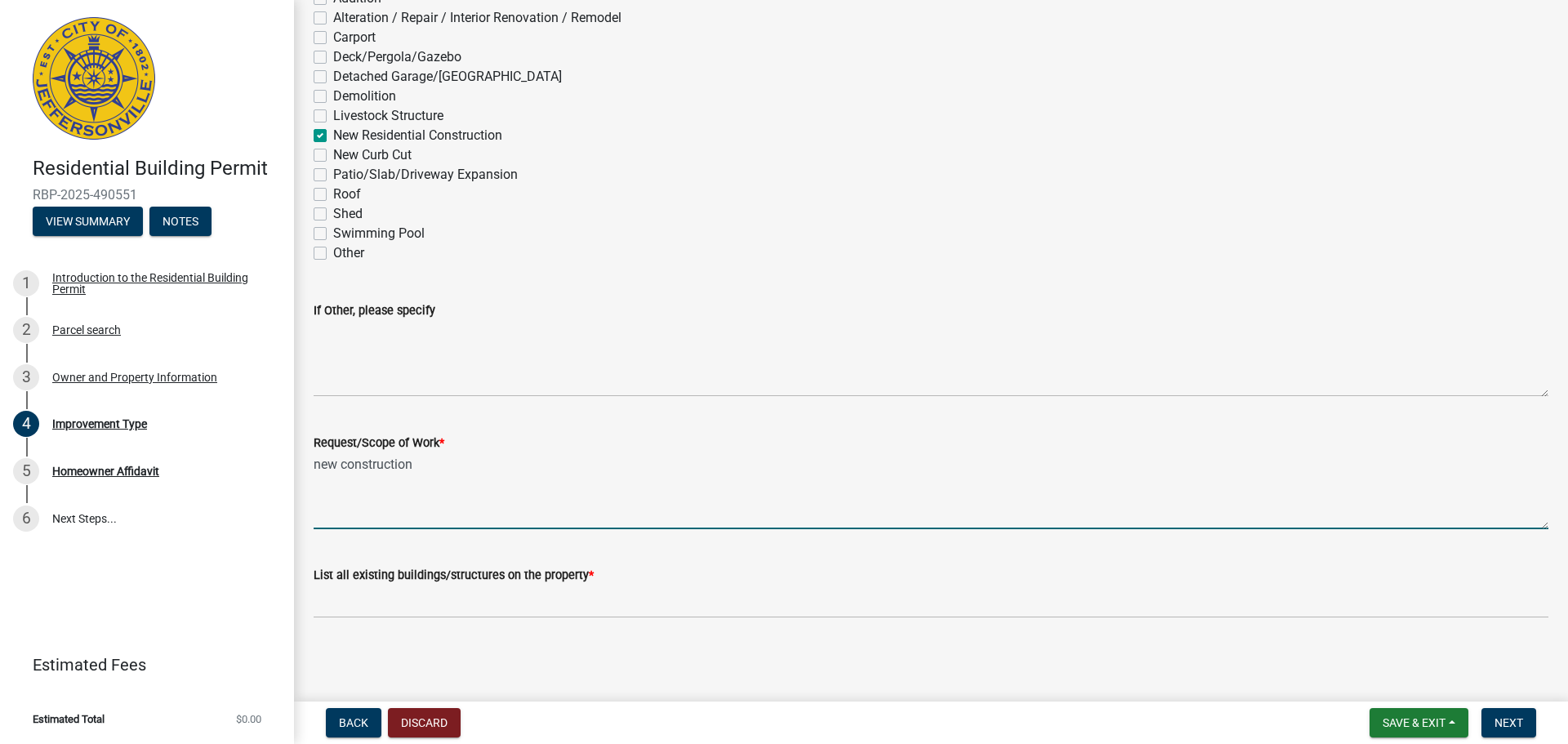
type textarea "new construction"
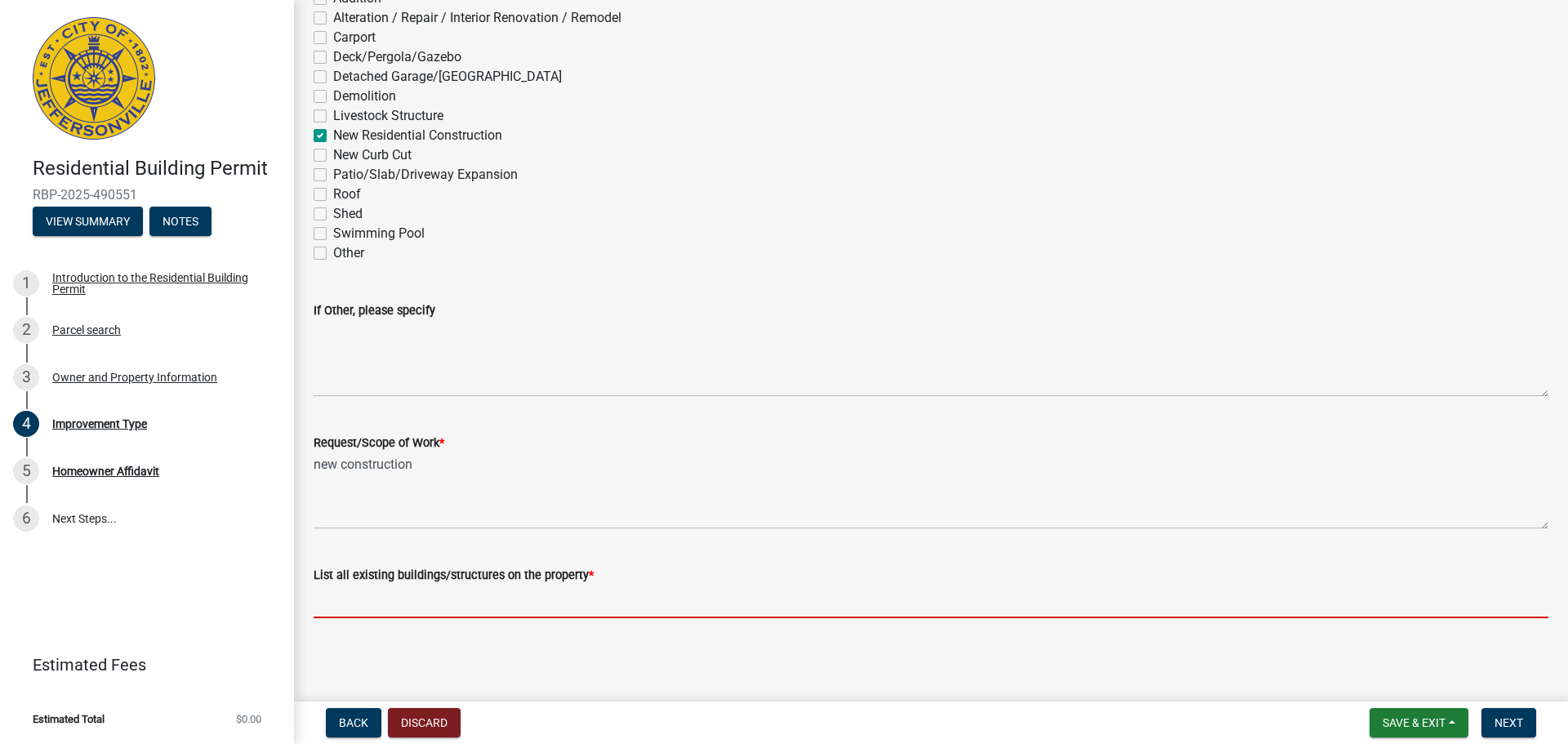
click at [782, 609] on input "List all existing buildings/structures on the property *" at bounding box center [931, 602] width 1235 height 34
type input "SFD"
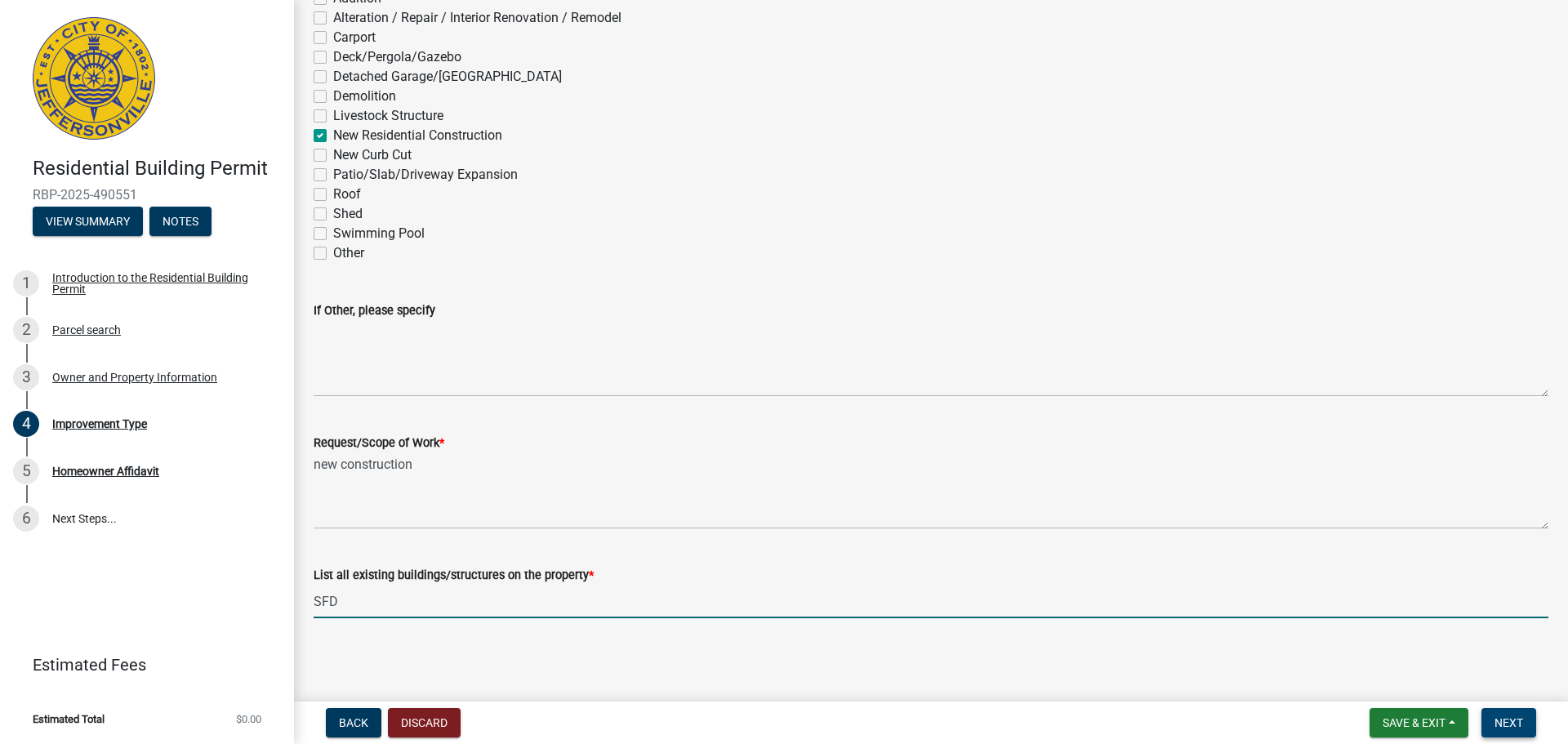
click at [1504, 720] on span "Next" at bounding box center [1508, 723] width 28 height 13
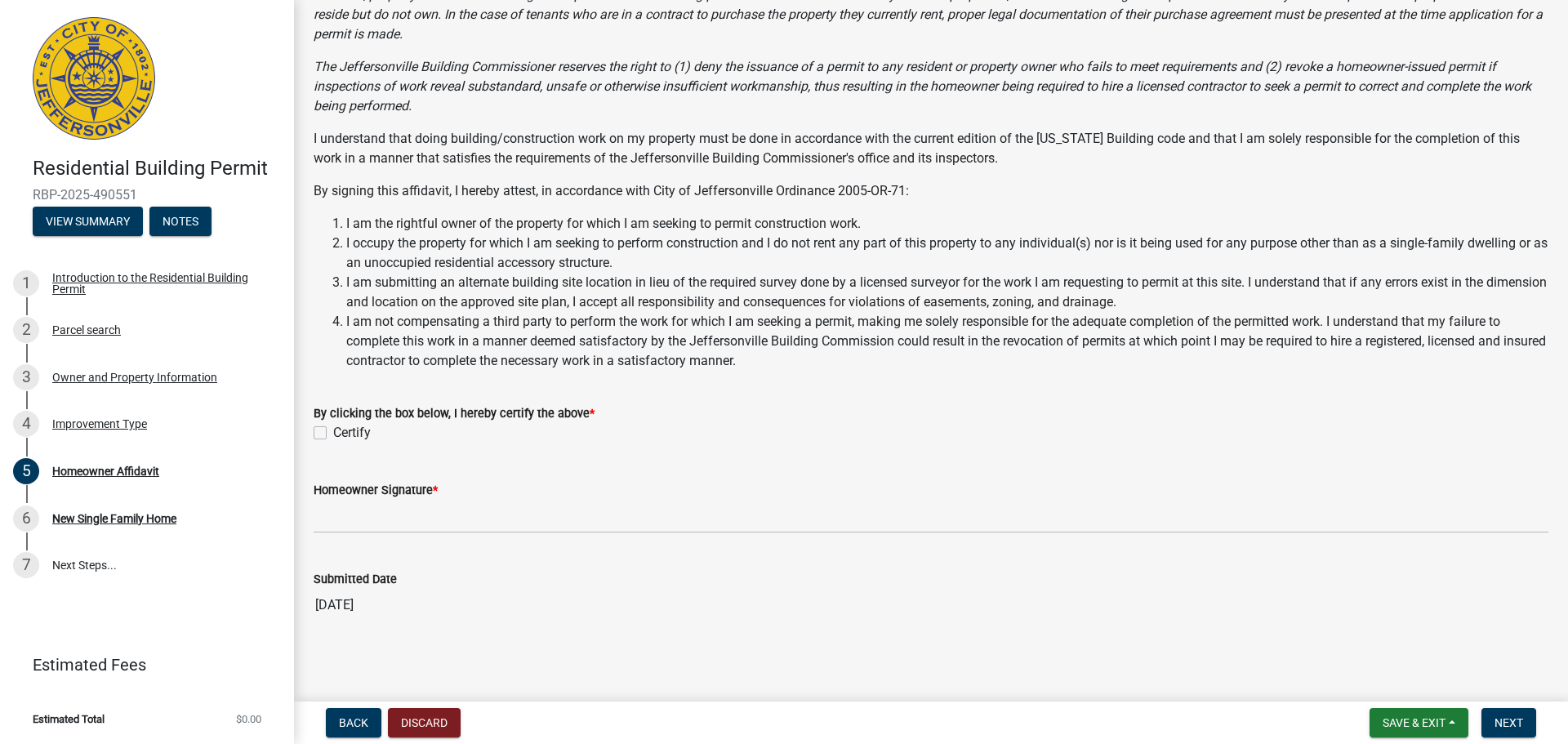
scroll to position [228, 0]
click at [333, 428] on label "Certify" at bounding box center [351, 429] width 38 height 19
click at [333, 428] on input "Certify" at bounding box center [338, 426] width 11 height 11
checkbox input "true"
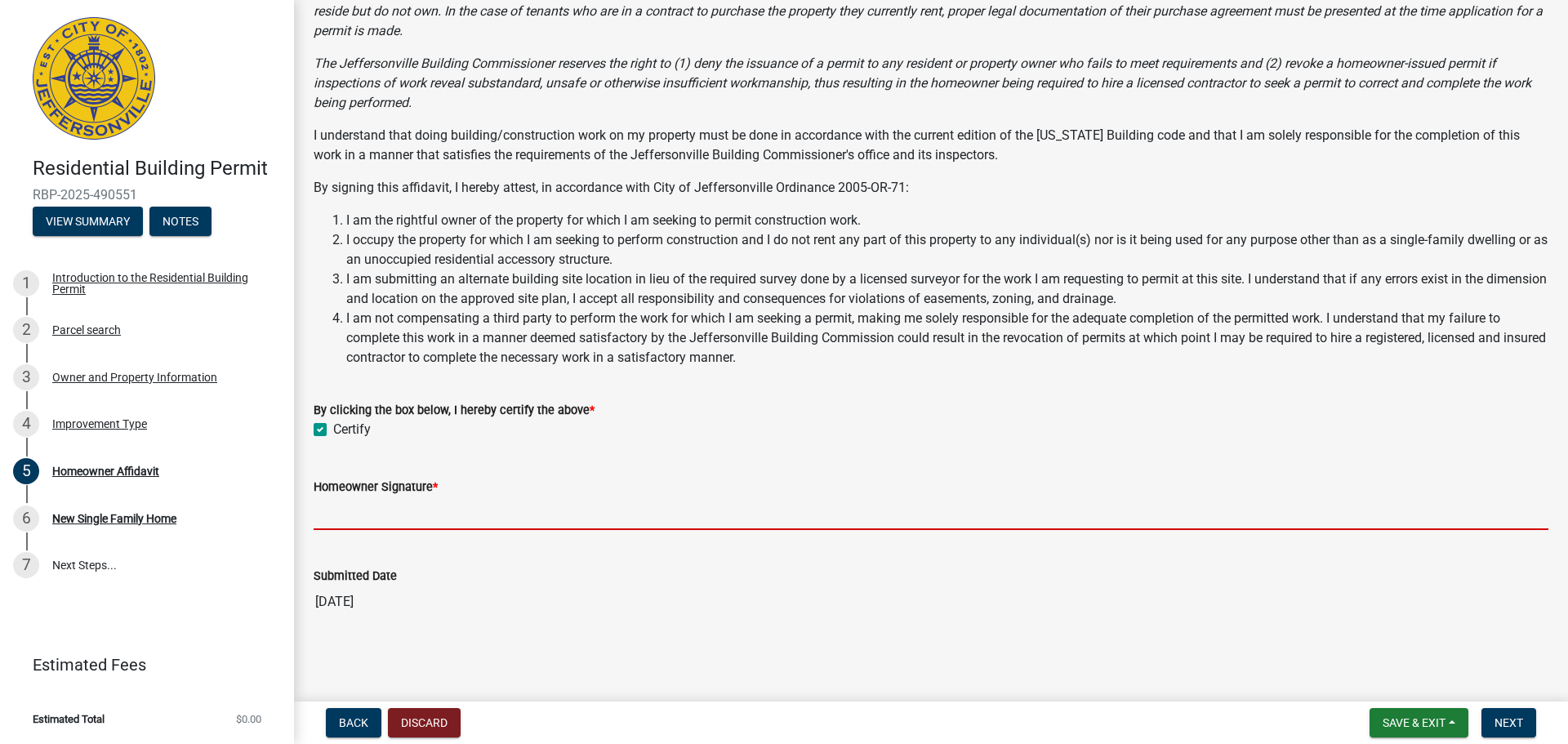
click at [359, 520] on input "Homeowner Signature *" at bounding box center [931, 514] width 1235 height 34
type input "[PERSON_NAME]"
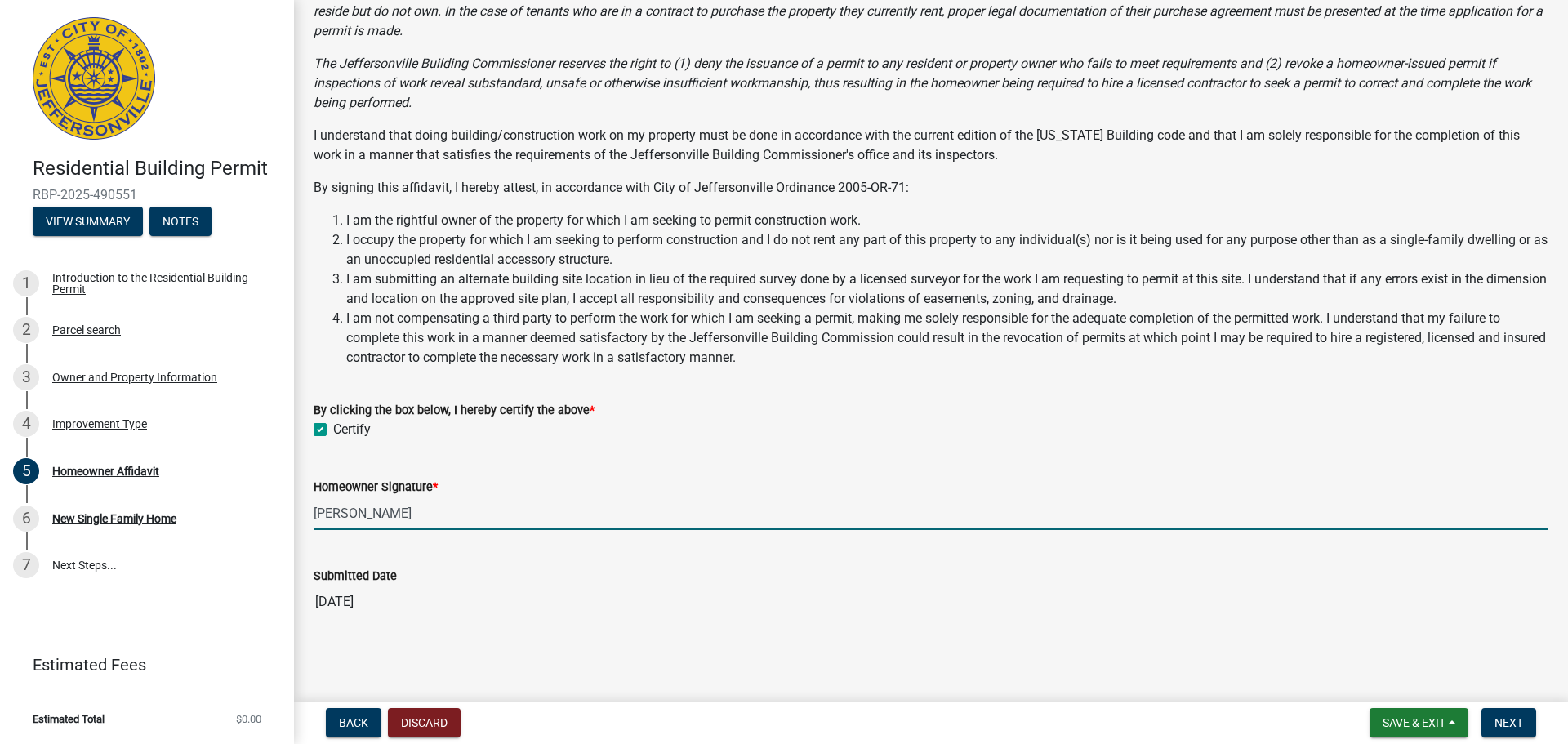
click at [1523, 451] on wm-data-entity-input "By clicking the box below, I hereby certify the above * Certify" at bounding box center [931, 417] width 1235 height 73
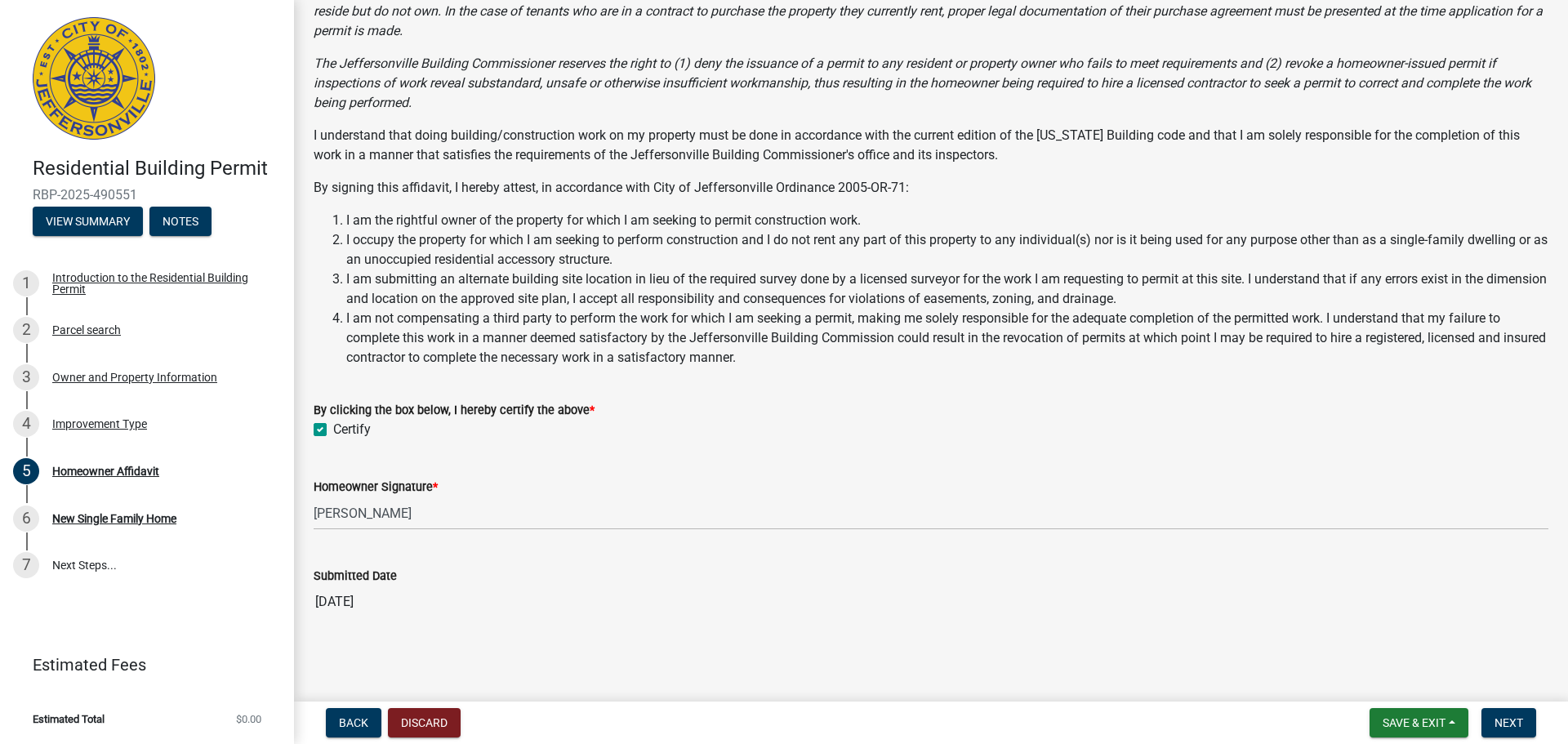
click at [1469, 639] on div "Homeowner Affidavit share Share Homeowner Affidavit Building and mechanical per…" at bounding box center [932, 219] width 1260 height 854
click at [1507, 717] on span "Next" at bounding box center [1508, 723] width 28 height 13
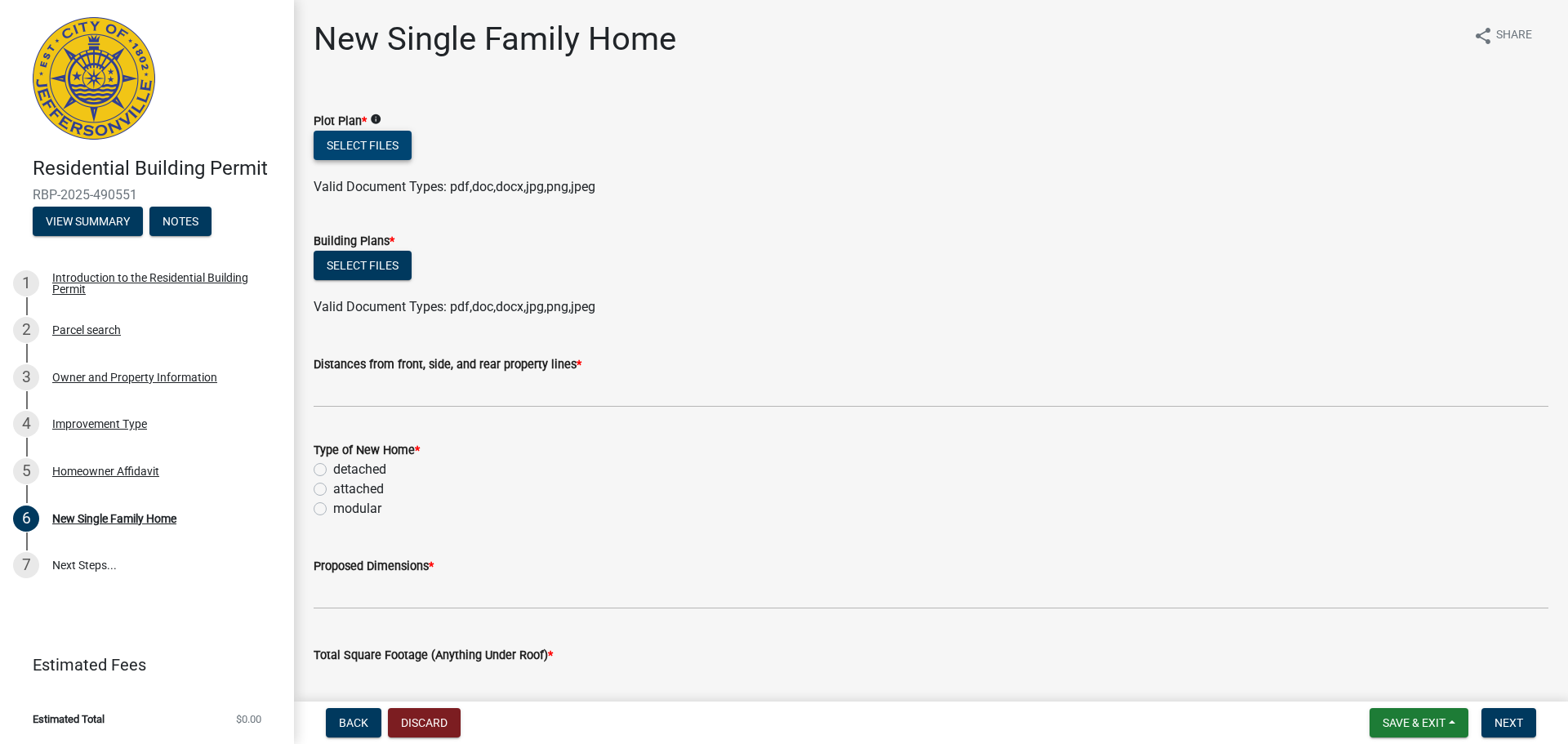
click at [368, 141] on button "Select files" at bounding box center [362, 146] width 98 height 29
click at [364, 260] on button "Select files" at bounding box center [362, 265] width 98 height 29
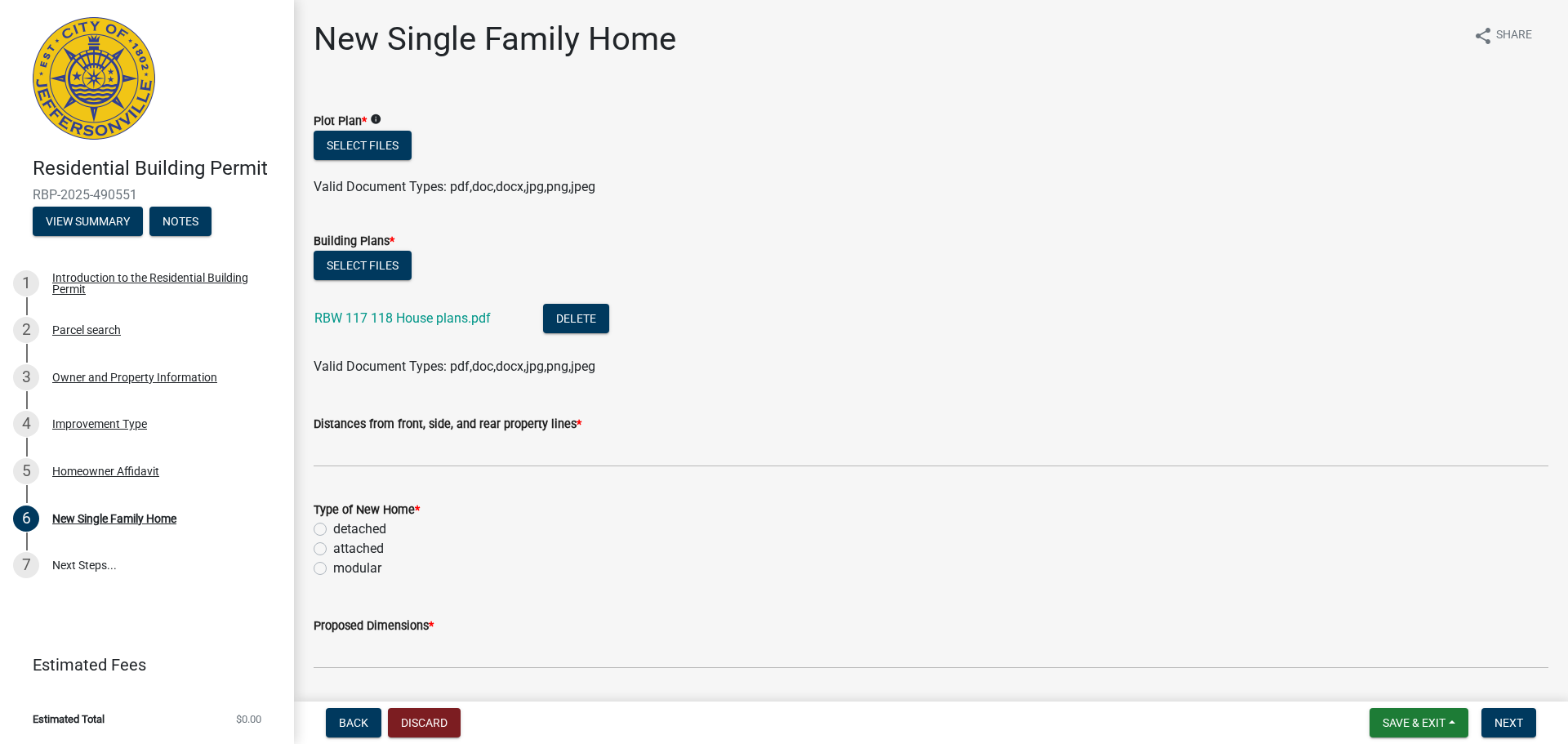
click at [1065, 275] on div "Select files" at bounding box center [931, 267] width 1235 height 34
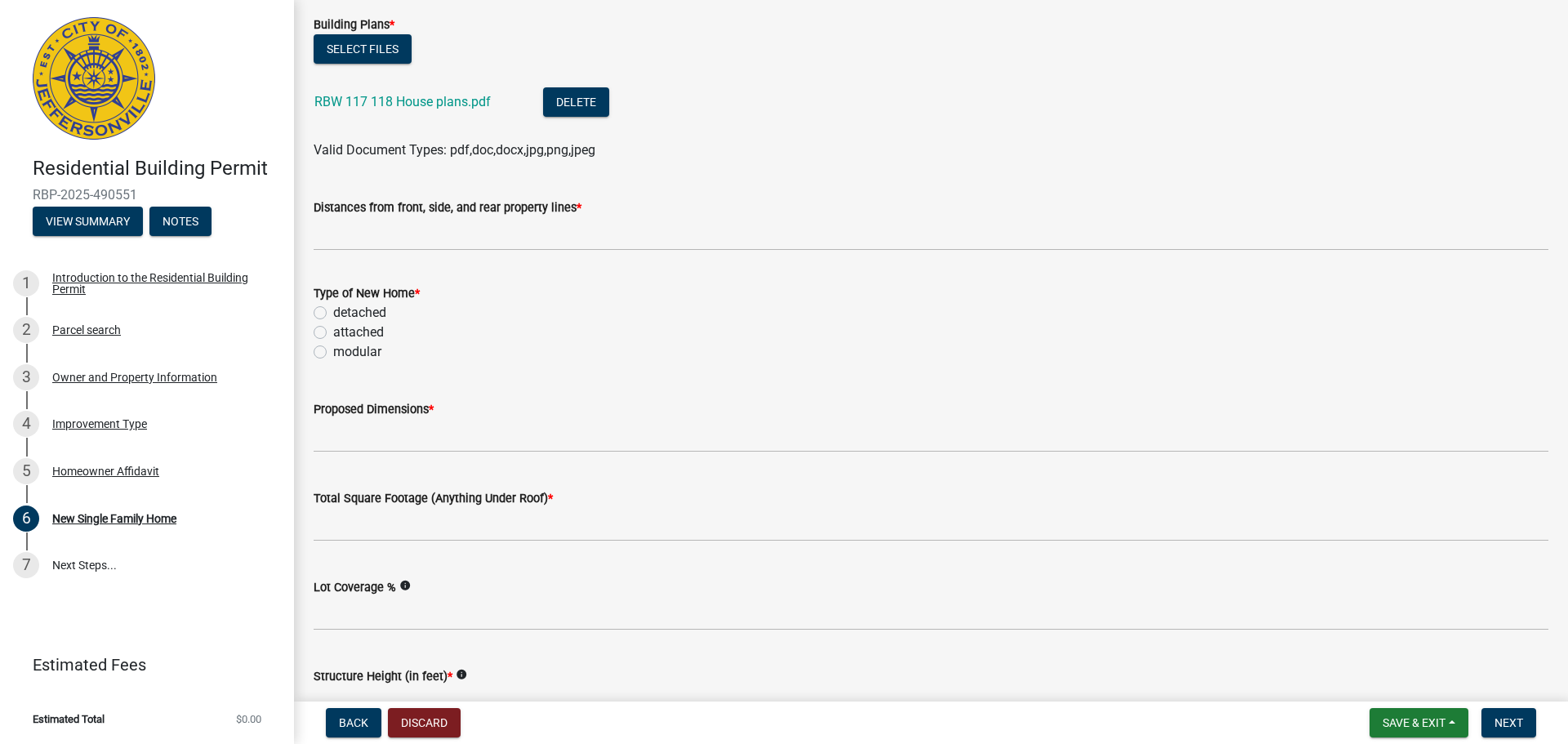
scroll to position [261, 0]
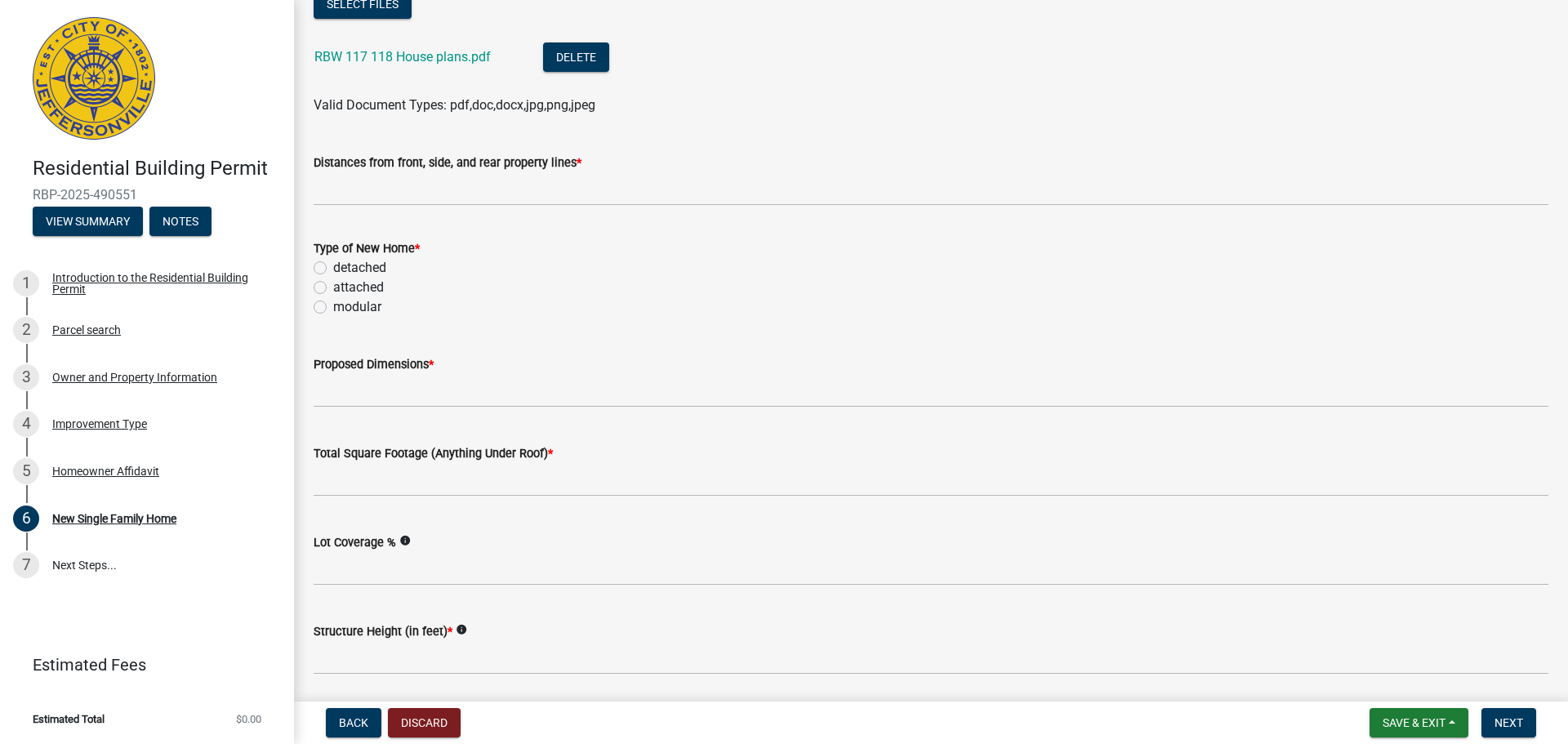
click at [333, 288] on label "attached" at bounding box center [358, 287] width 50 height 19
click at [333, 288] on input "attached" at bounding box center [338, 283] width 11 height 11
radio input "true"
click at [333, 297] on input "modular" at bounding box center [338, 303] width 11 height 11
radio input "true"
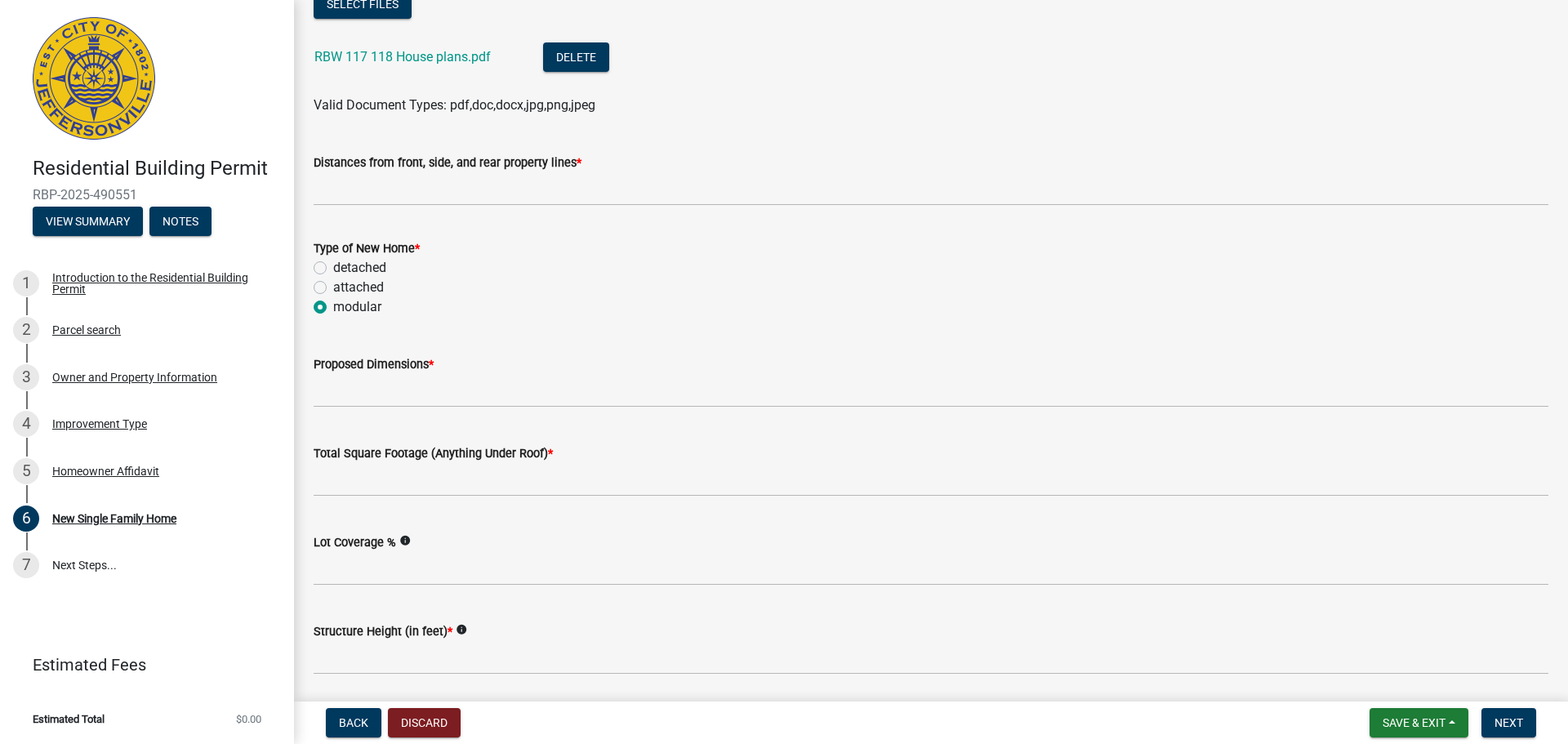
click at [333, 286] on label "attached" at bounding box center [358, 287] width 50 height 19
click at [333, 286] on input "attached" at bounding box center [338, 283] width 11 height 11
radio input "true"
click at [310, 339] on div "Proposed Dimensions *" at bounding box center [932, 370] width 1260 height 76
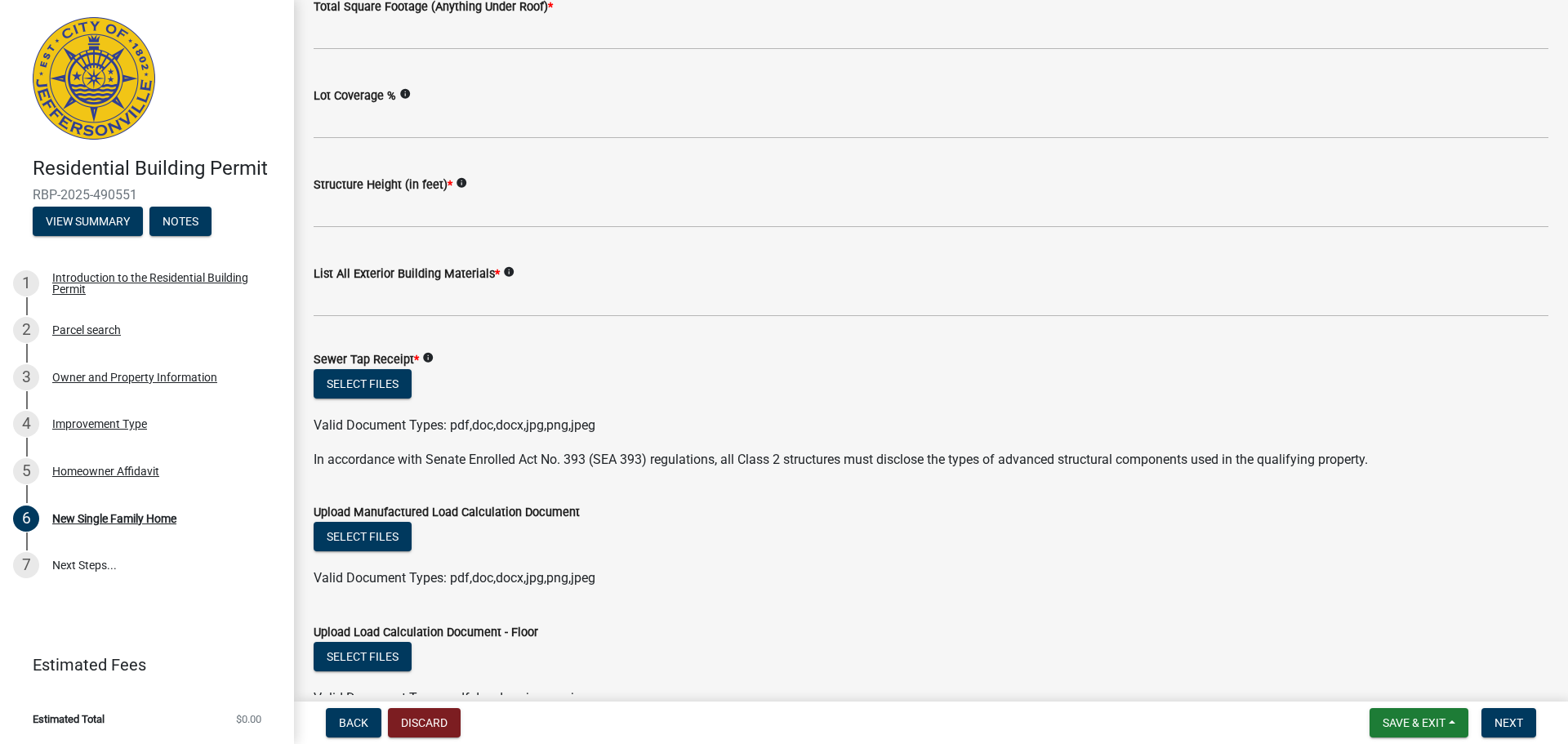
scroll to position [817, 0]
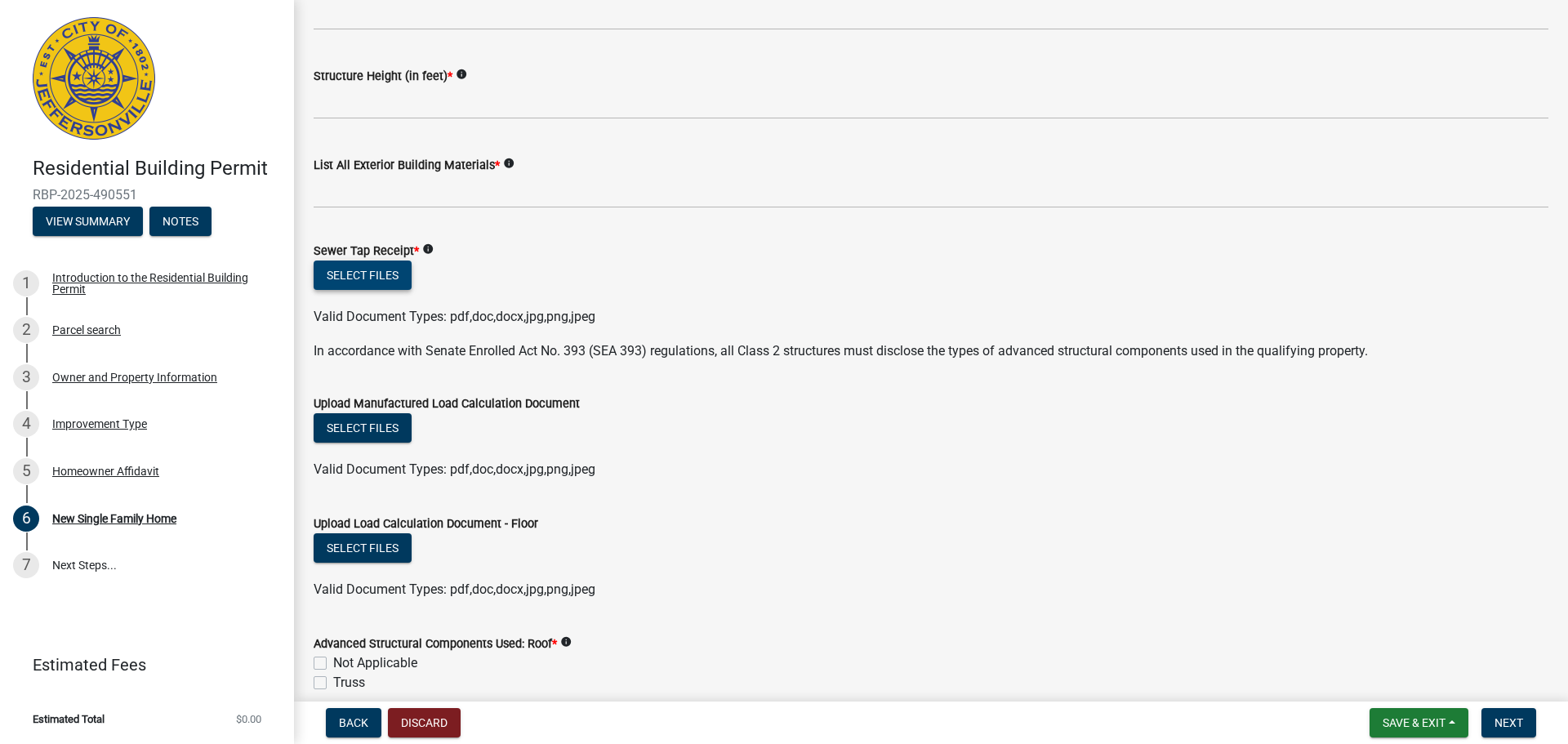
click at [387, 273] on button "Select files" at bounding box center [362, 275] width 98 height 29
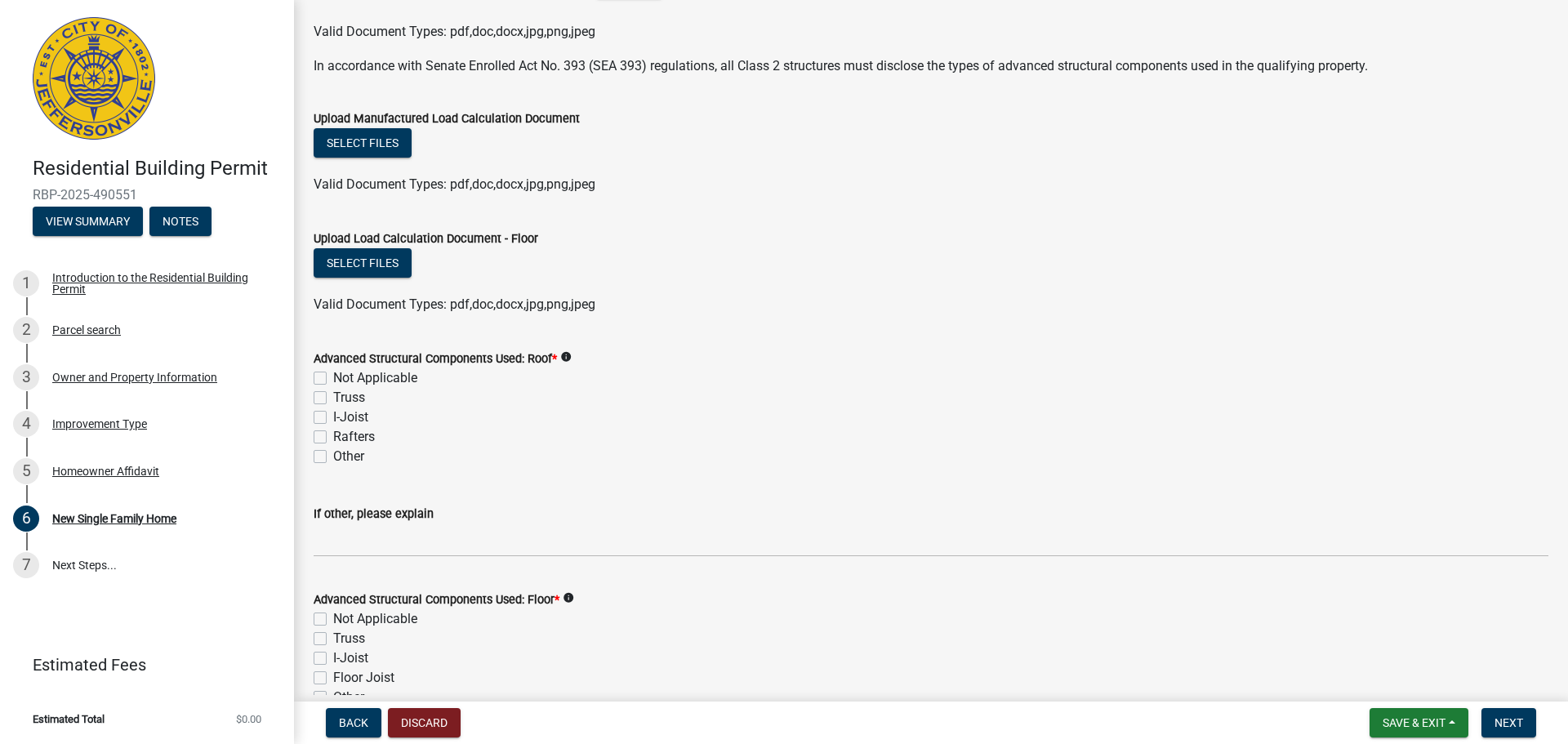
scroll to position [1275, 0]
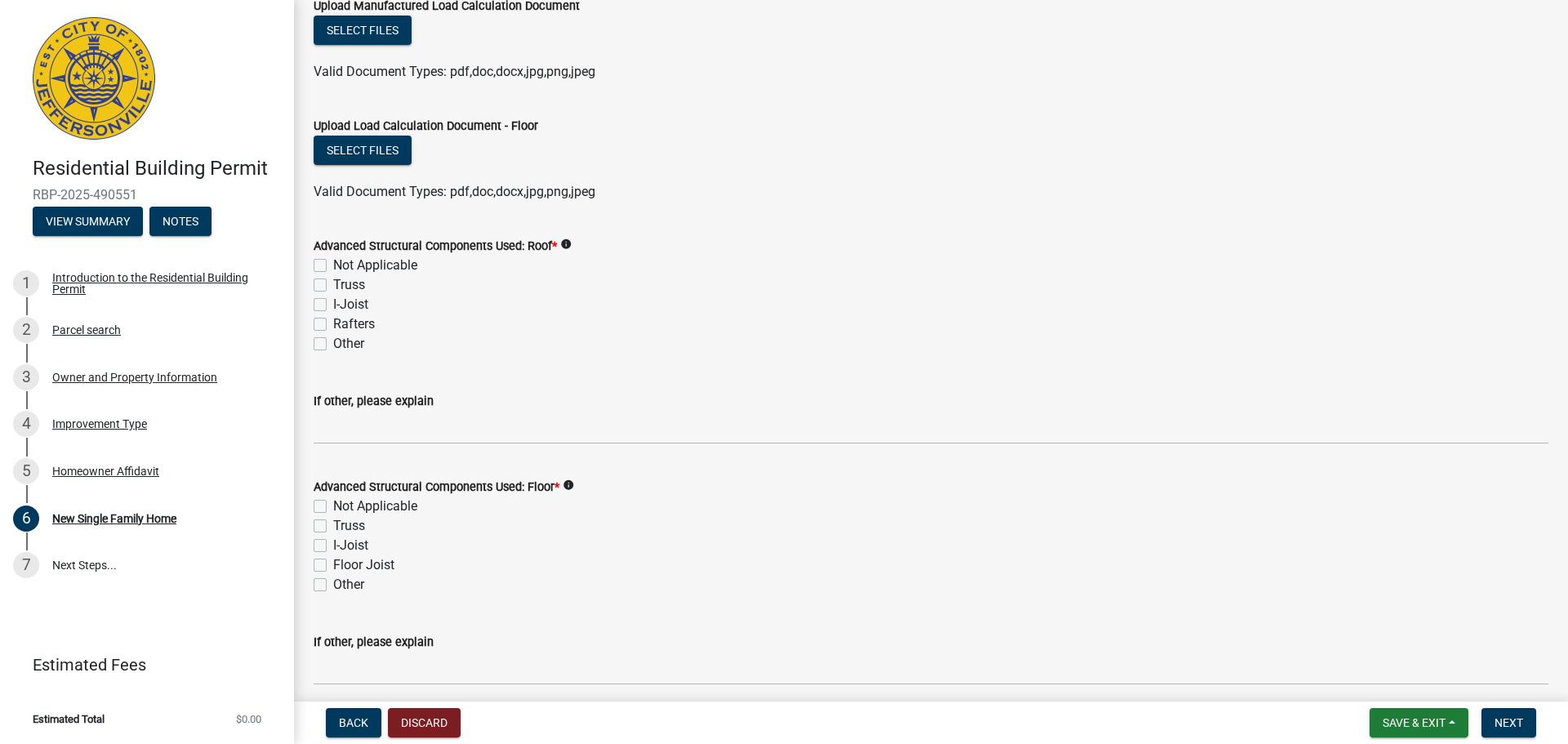
click at [333, 283] on label "Truss" at bounding box center [348, 284] width 32 height 19
click at [333, 283] on input "Truss" at bounding box center [338, 281] width 11 height 11
checkbox input "true"
checkbox input "false"
checkbox input "true"
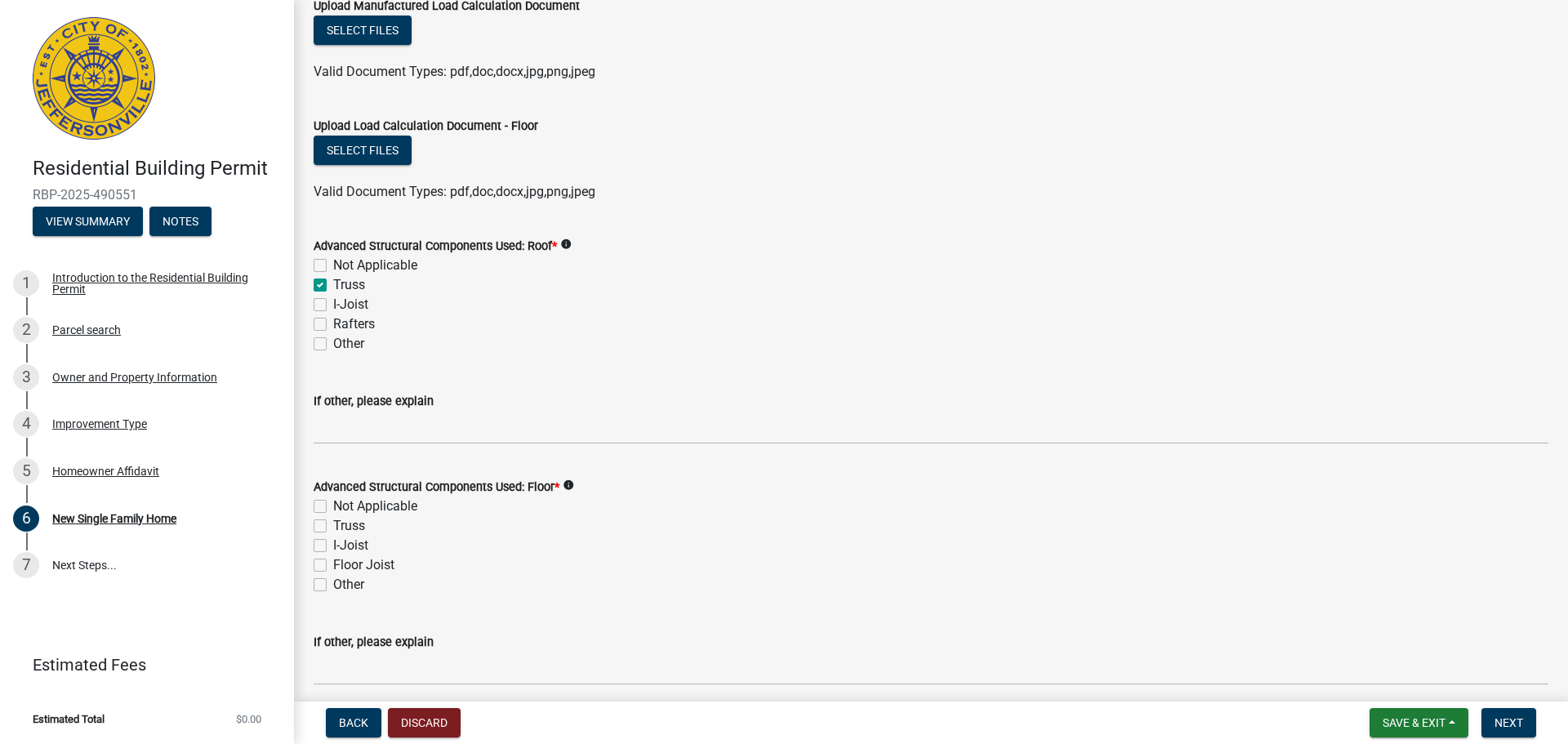
checkbox input "false"
click at [324, 450] on wm-data-entity-input "If other, please explain" at bounding box center [931, 413] width 1235 height 89
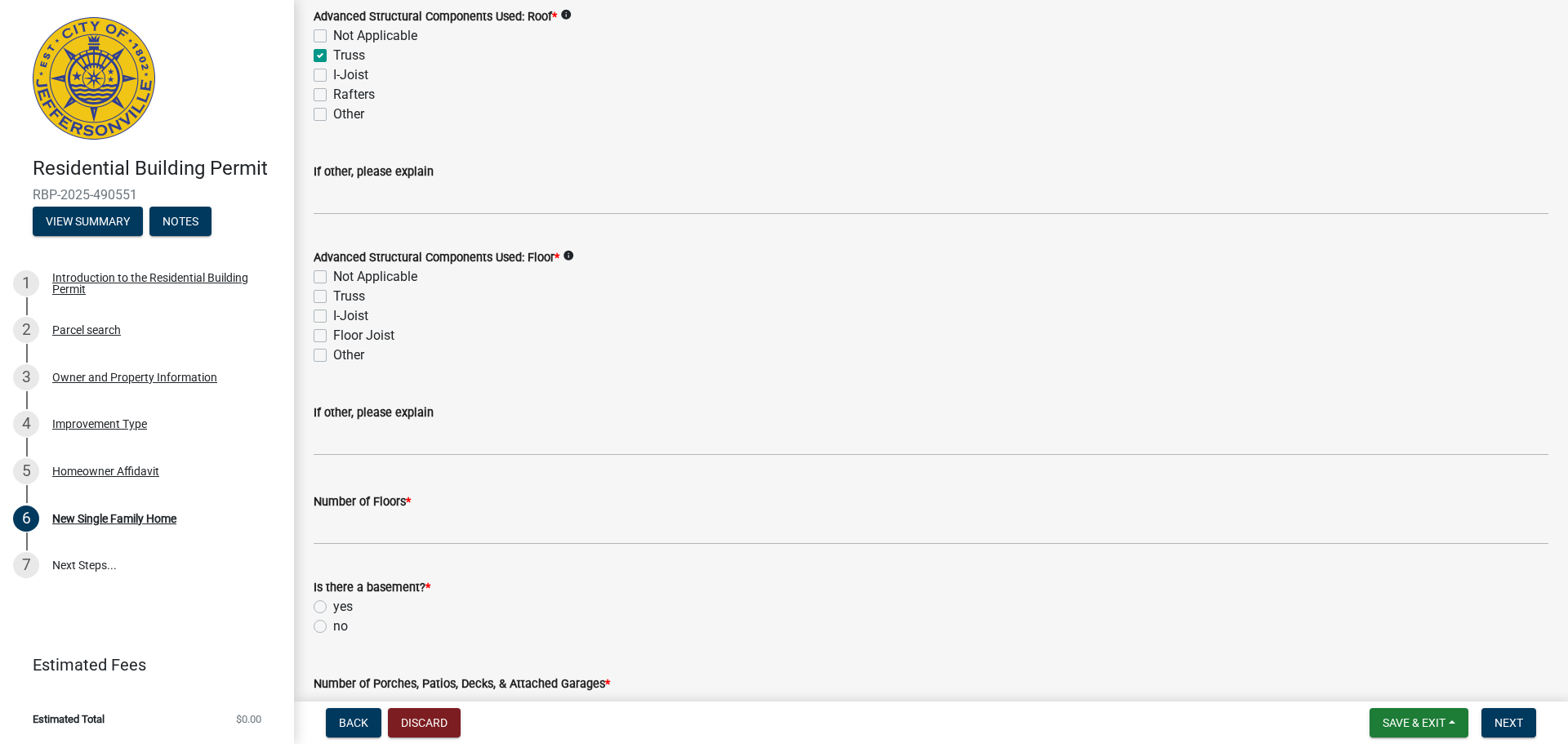
scroll to position [1537, 0]
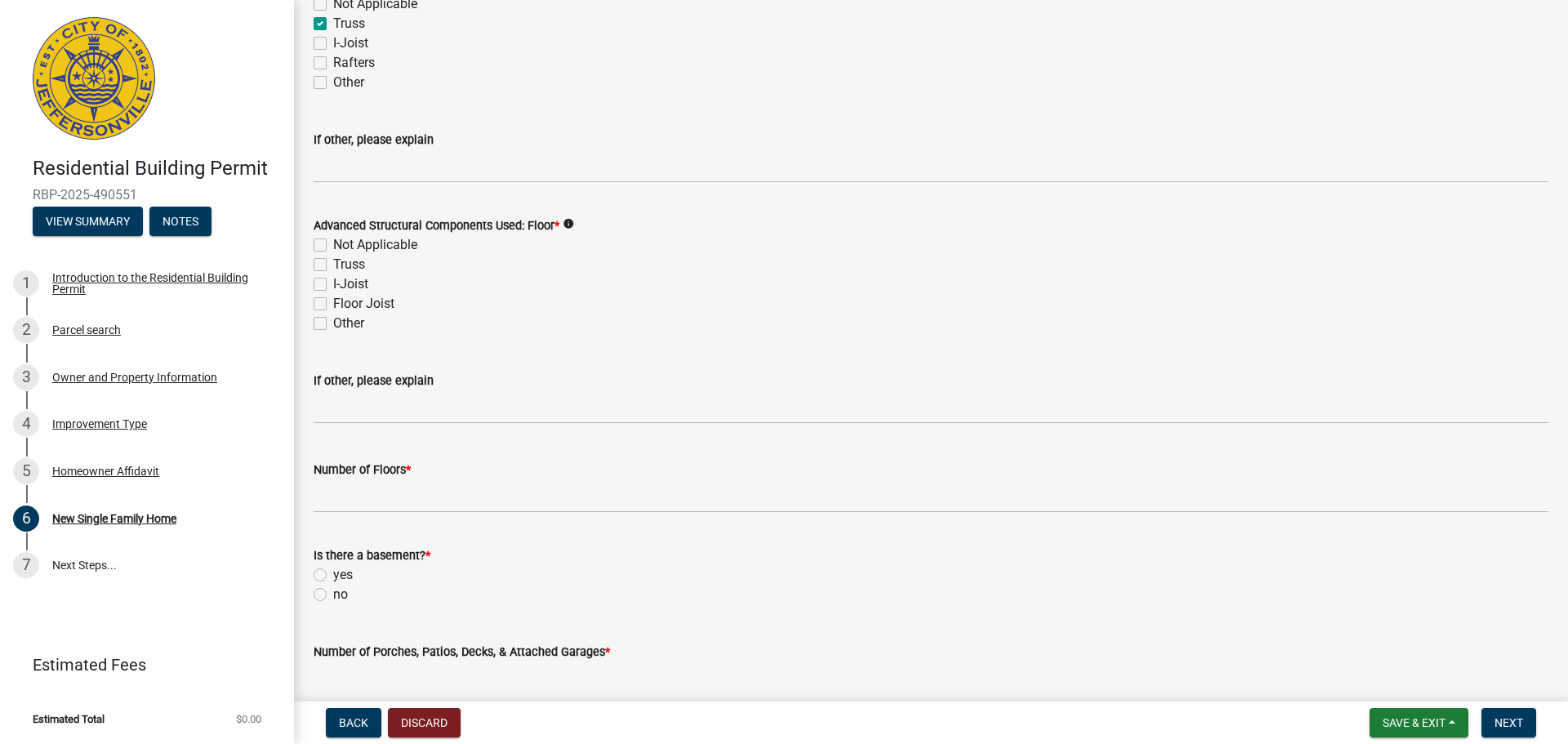
click at [333, 323] on label "Other" at bounding box center [348, 323] width 31 height 19
click at [333, 323] on input "Other" at bounding box center [338, 319] width 11 height 11
checkbox input "true"
checkbox input "false"
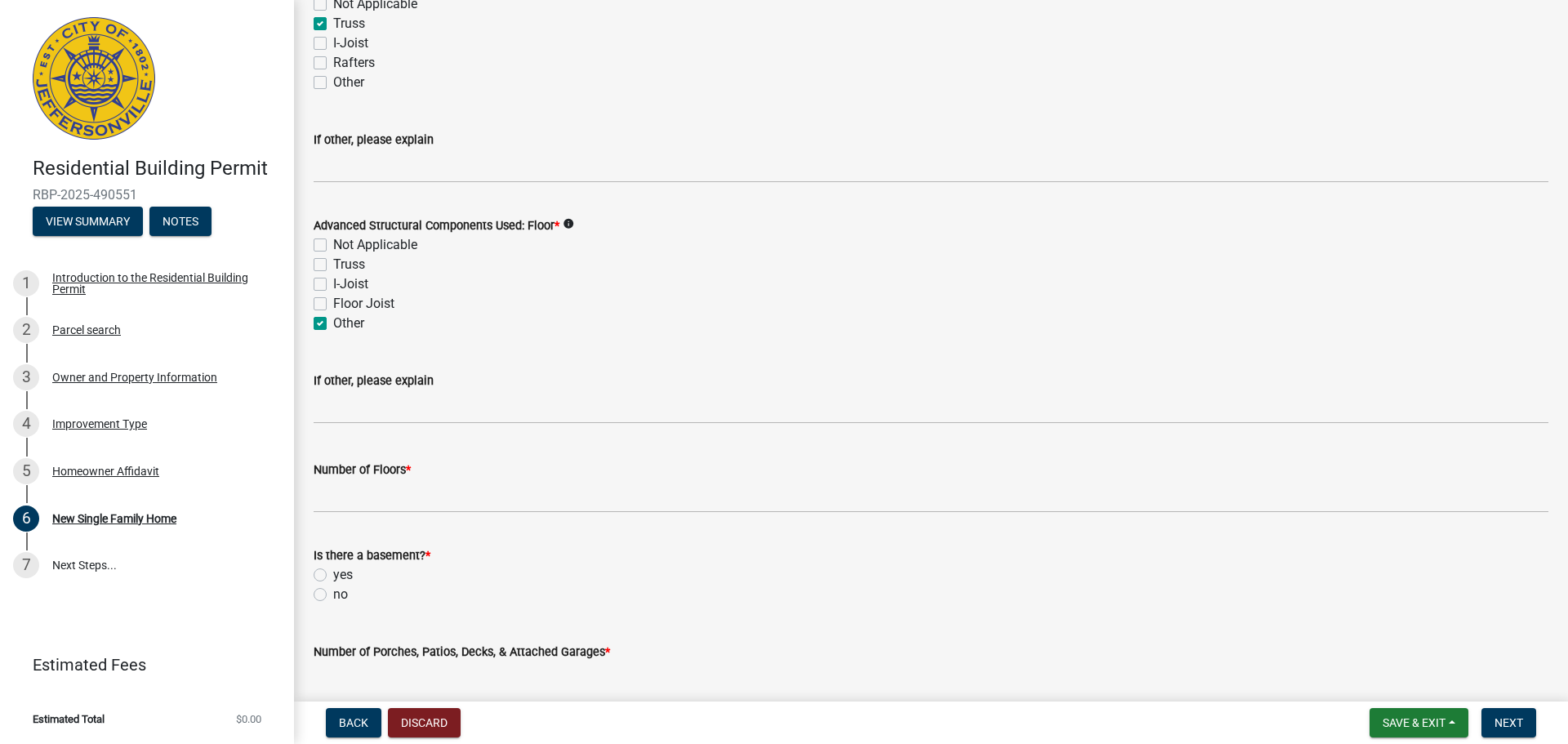
checkbox input "false"
checkbox input "true"
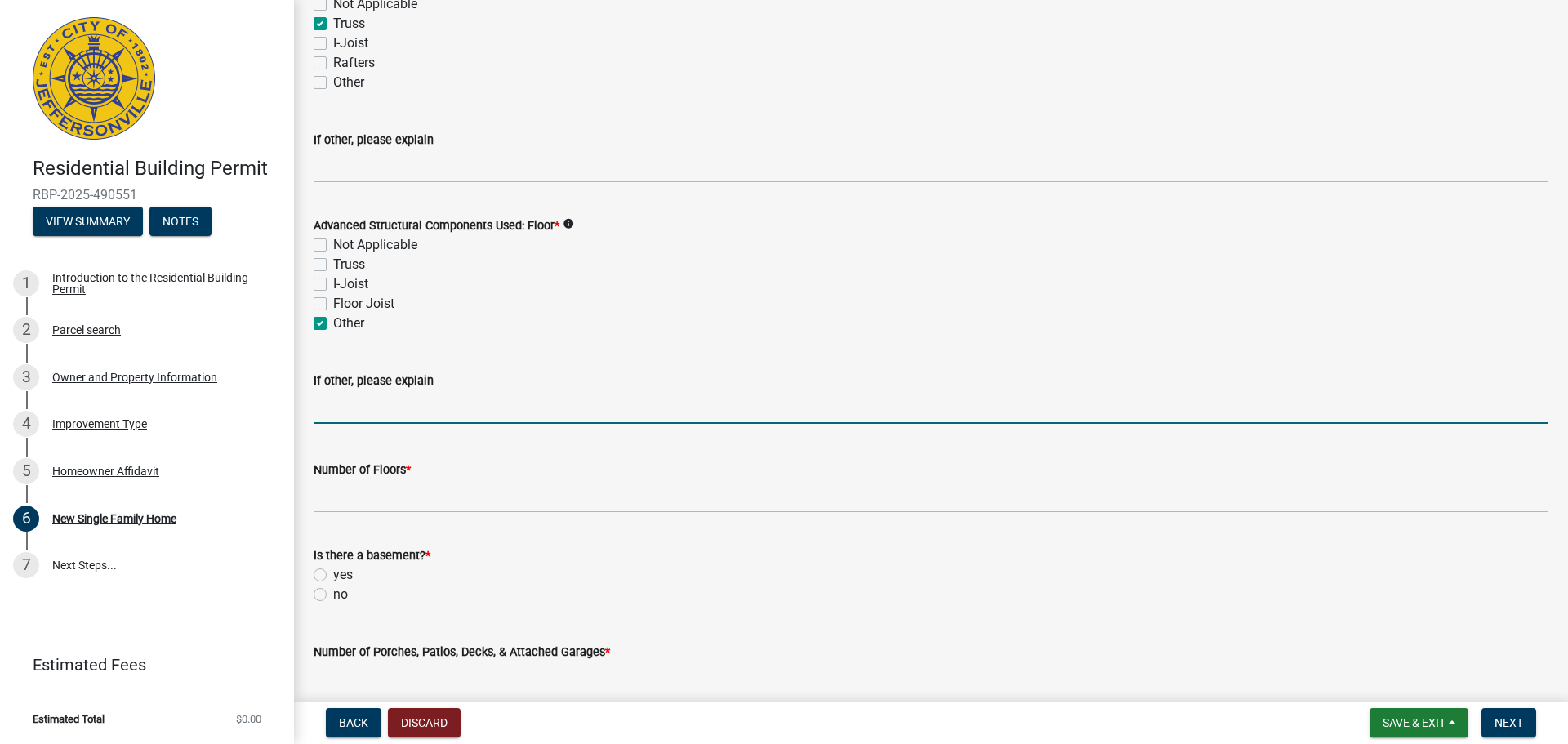
click at [340, 415] on input "If other, please explain" at bounding box center [931, 407] width 1235 height 34
type input "slab"
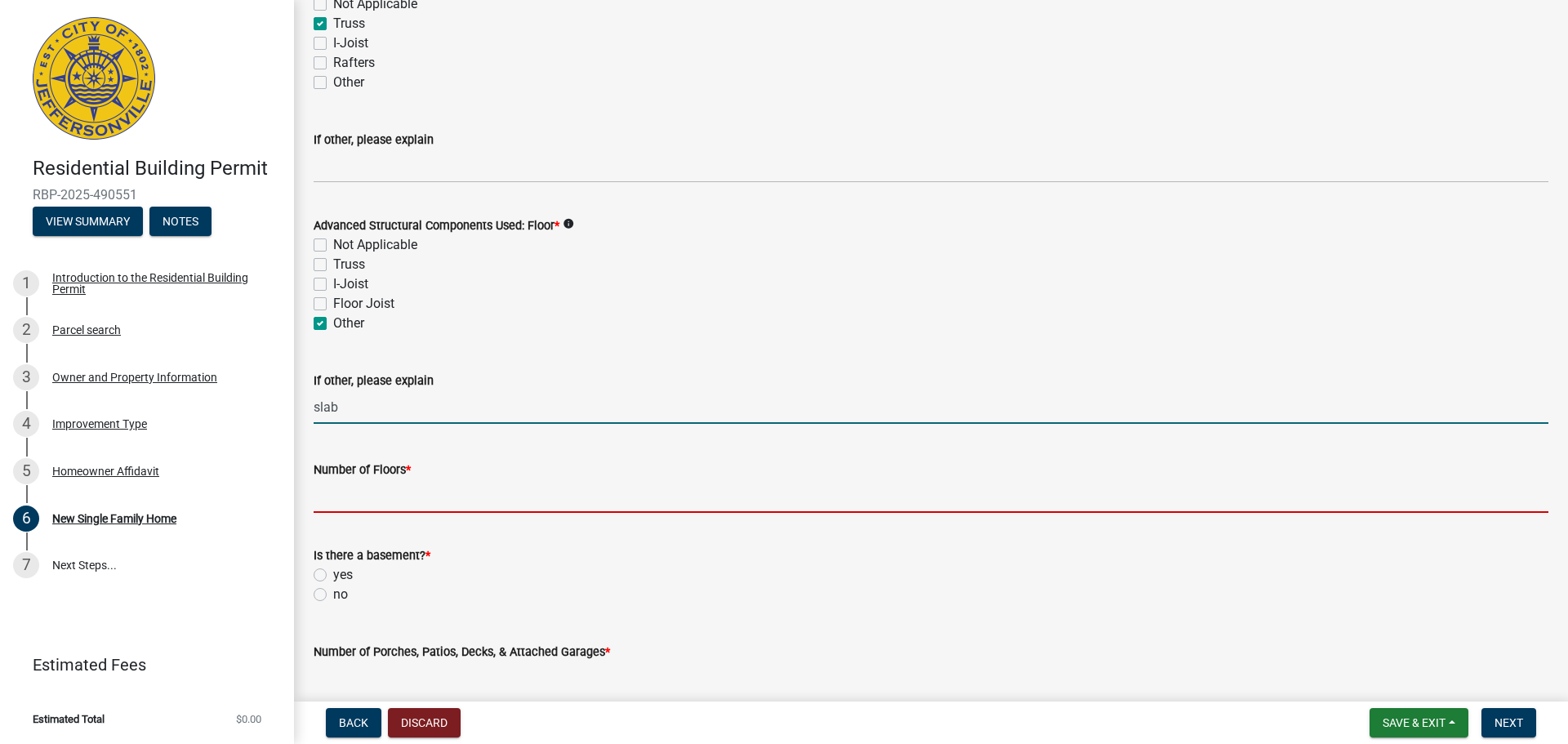
click at [410, 493] on input "Number of Floors *" at bounding box center [931, 496] width 1235 height 34
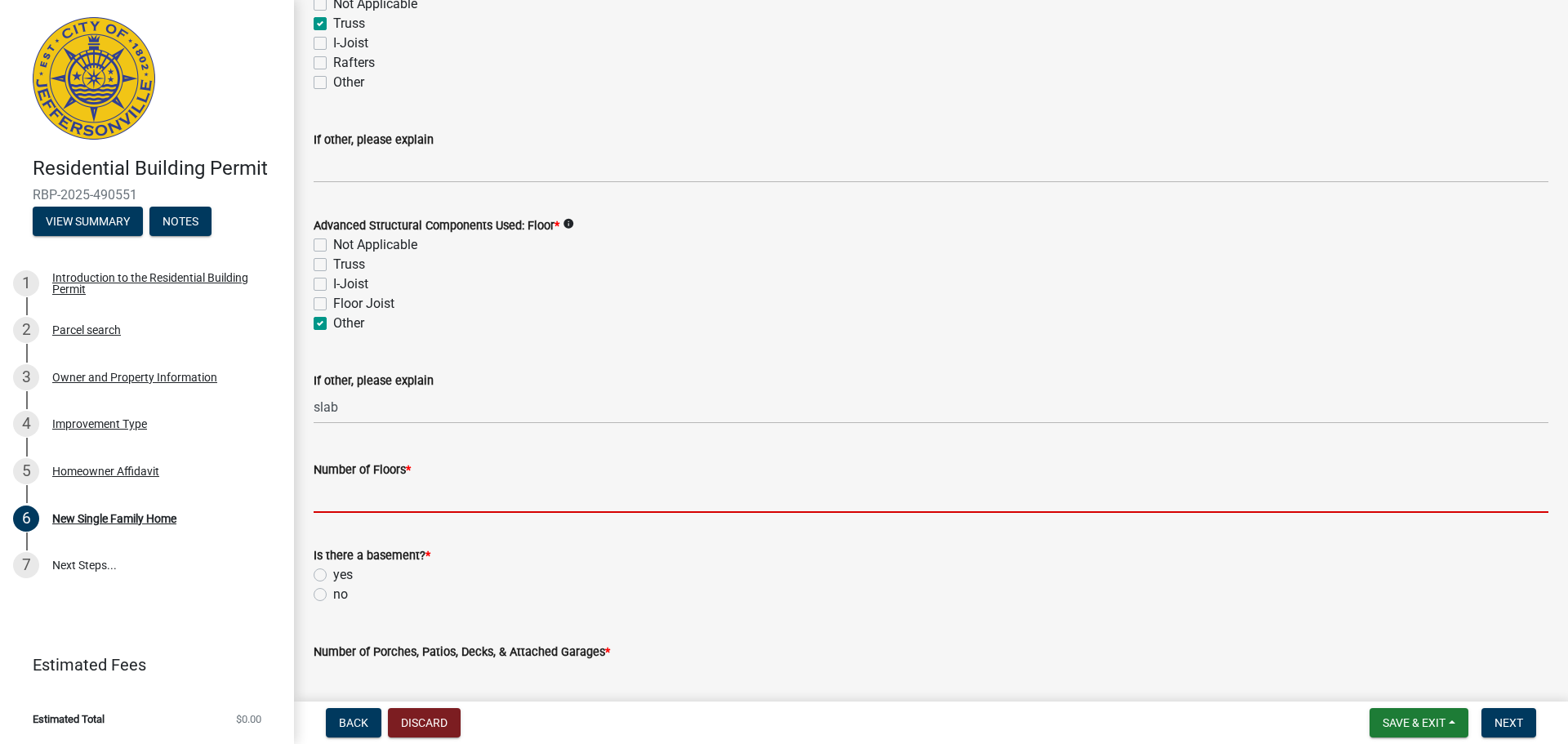
type input "1"
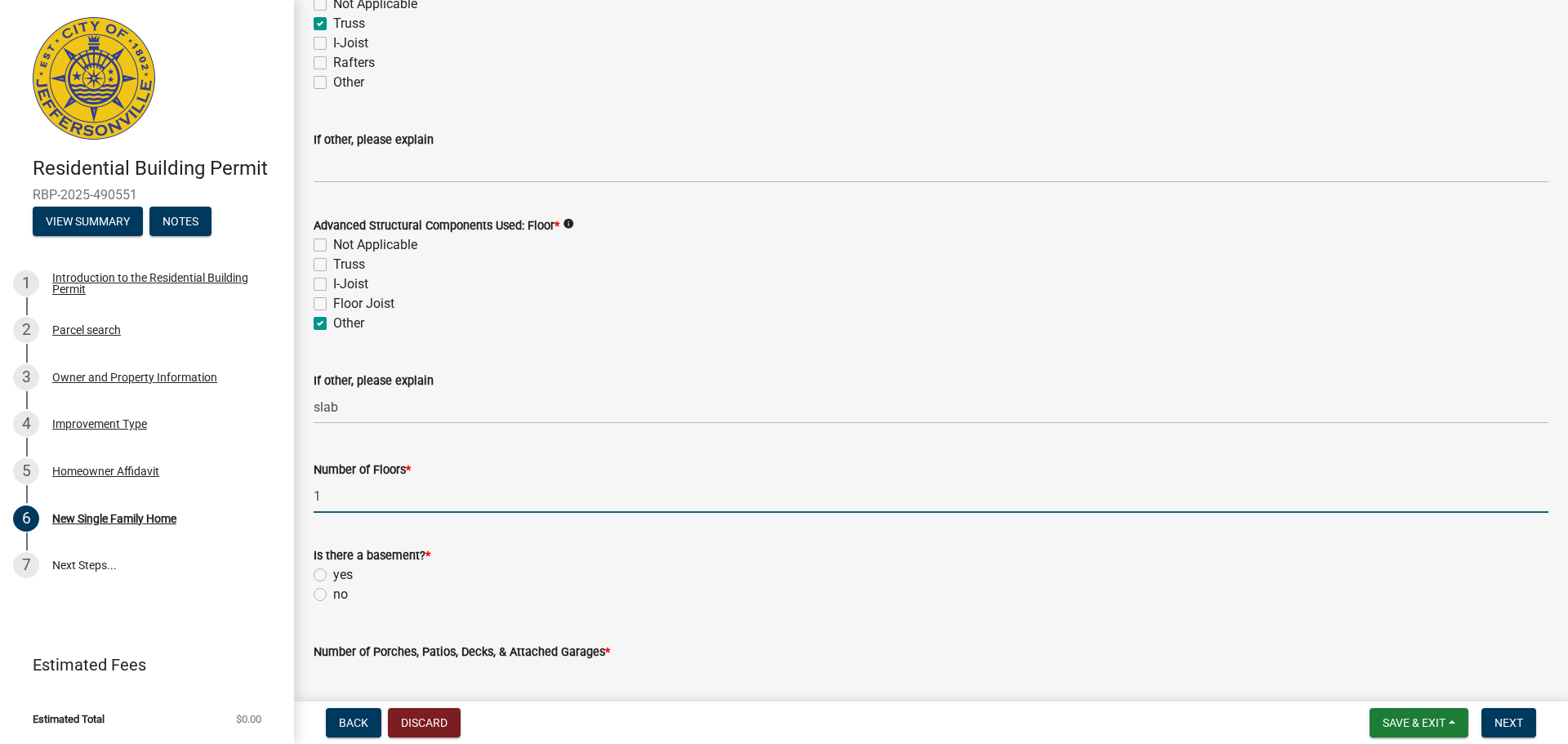
click at [333, 597] on label "no" at bounding box center [340, 594] width 15 height 19
click at [333, 595] on input "no" at bounding box center [338, 591] width 11 height 11
radio input "true"
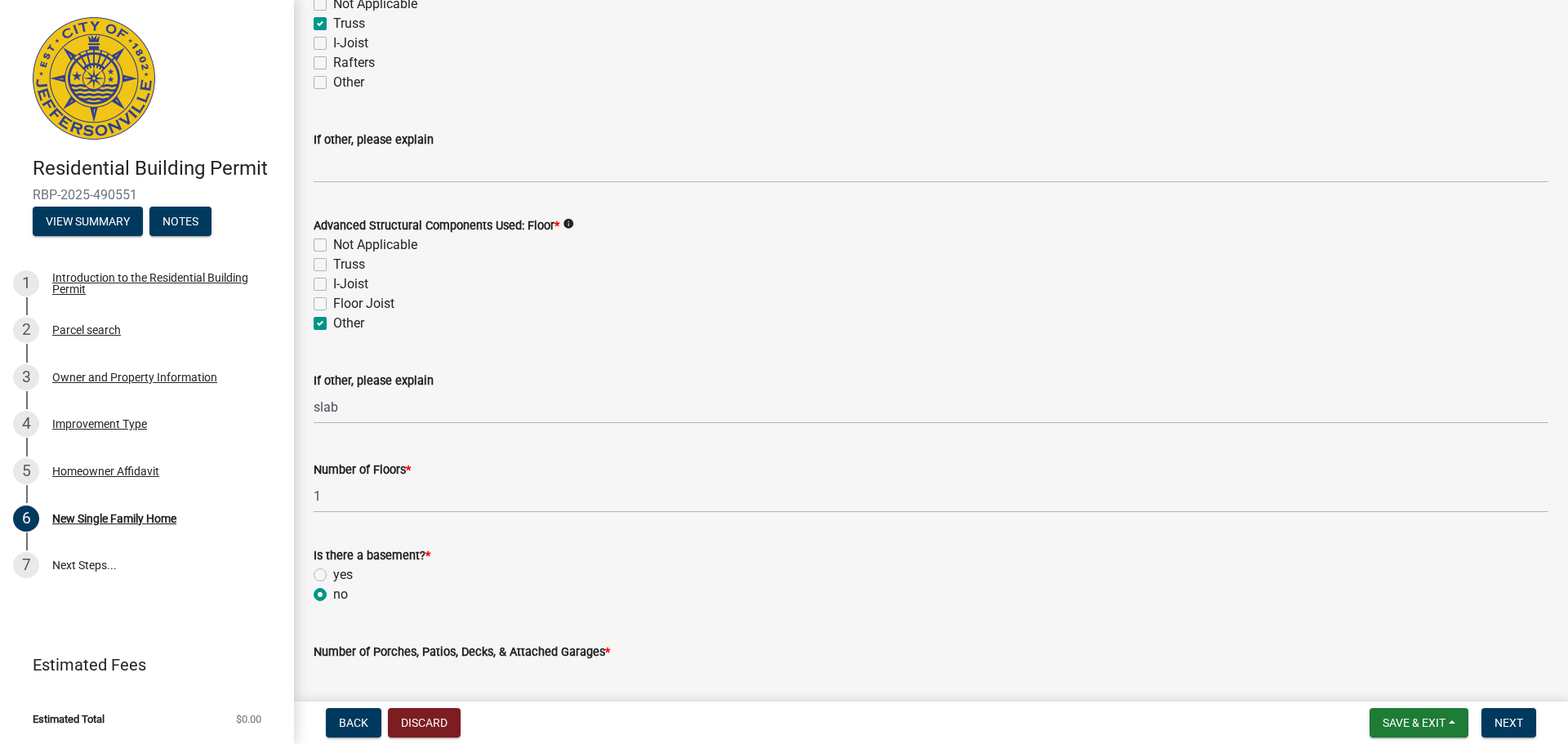
click at [320, 609] on wm-data-entity-input "Is there a basement? * yes no" at bounding box center [931, 573] width 1235 height 94
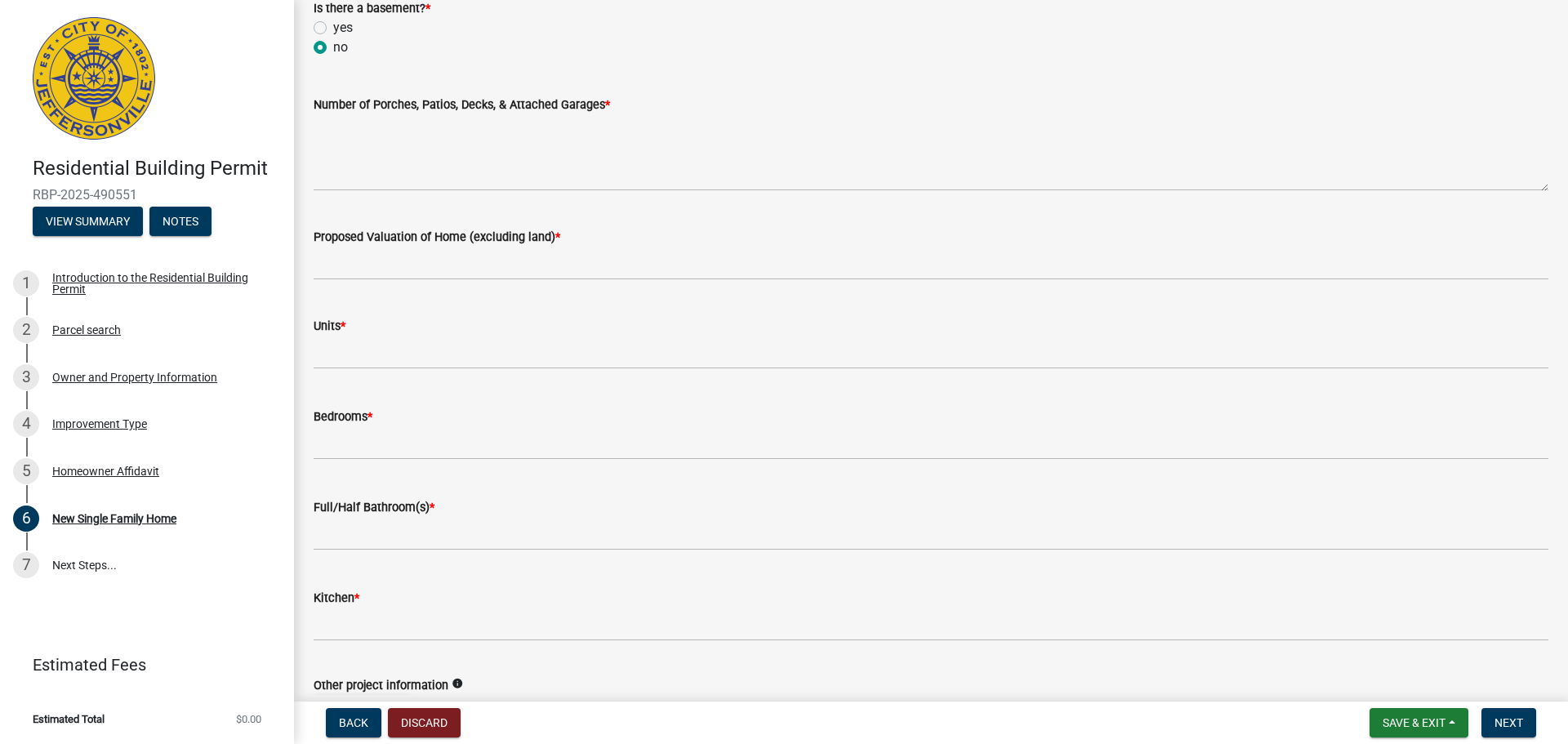
scroll to position [2060, 0]
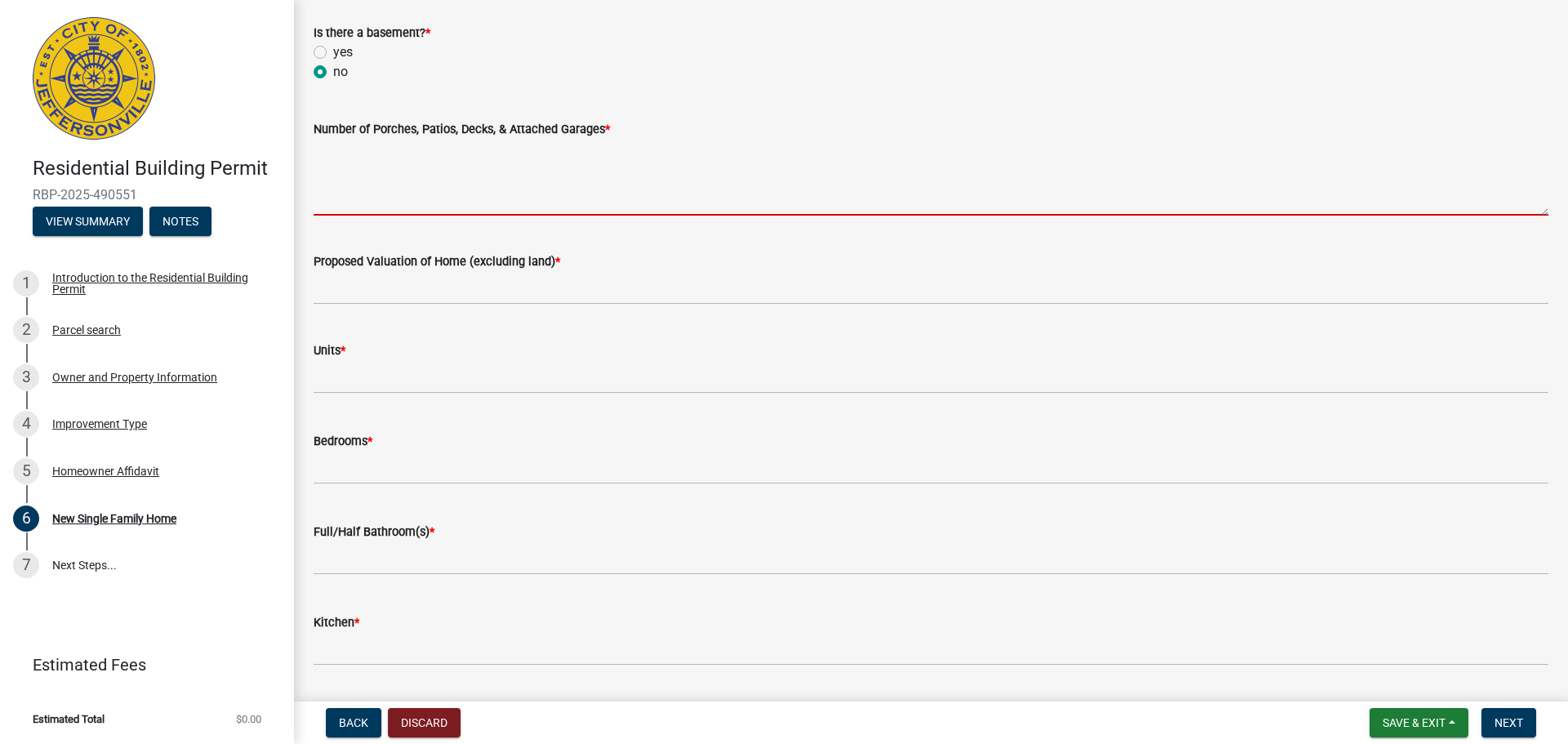
click at [465, 202] on textarea "Number of Porches, Patios, Decks, & Attached Garages *" at bounding box center [931, 177] width 1235 height 77
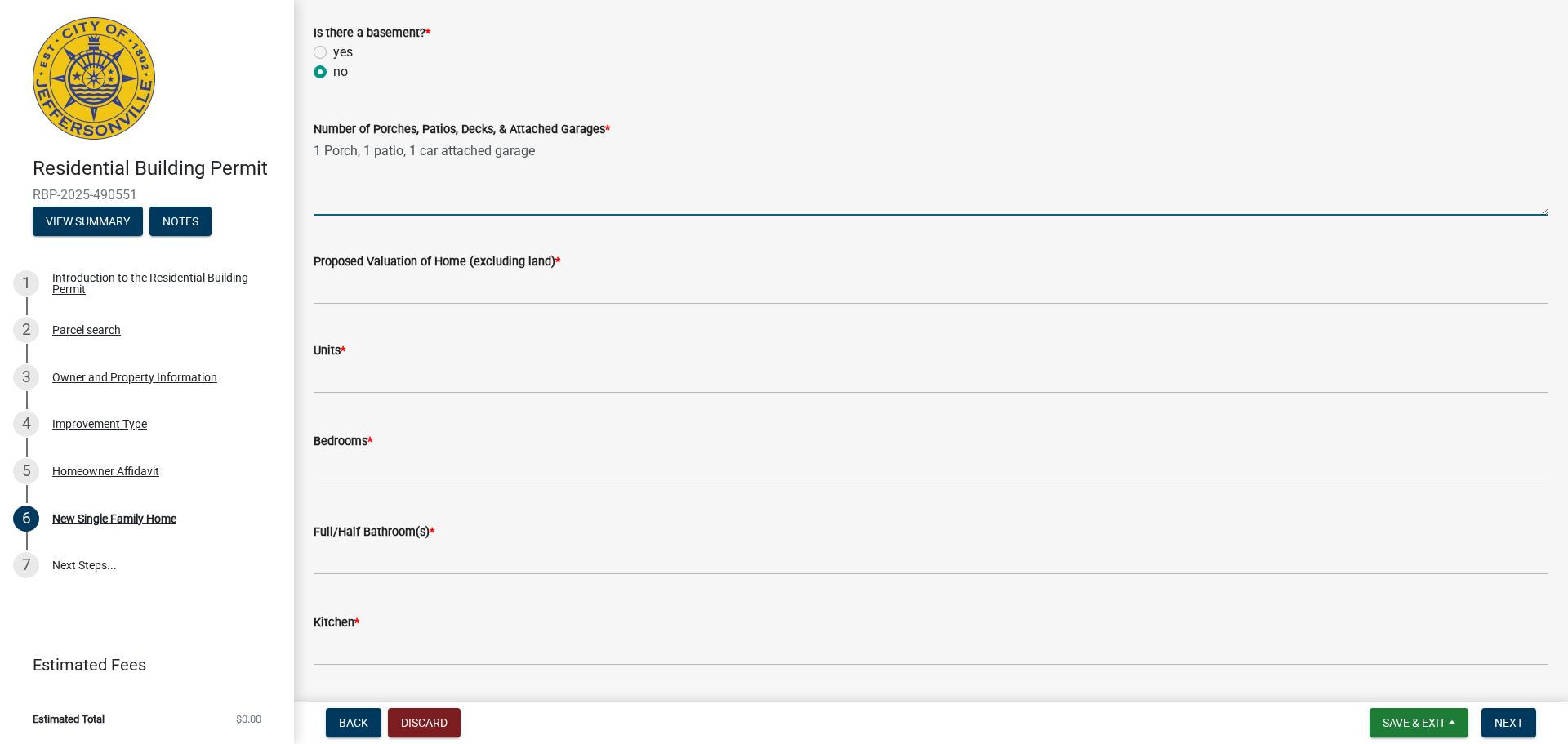
drag, startPoint x: 540, startPoint y: 152, endPoint x: 315, endPoint y: 142, distance: 225.2
click at [315, 142] on textarea "1 Porch, 1 patio, 1 car attached garage" at bounding box center [931, 177] width 1235 height 77
click at [589, 161] on textarea "1 Porch, 1 patio, 1 car attached garage" at bounding box center [931, 177] width 1235 height 77
type textarea "1 Porch, 1 patio, 1 car attached garage"
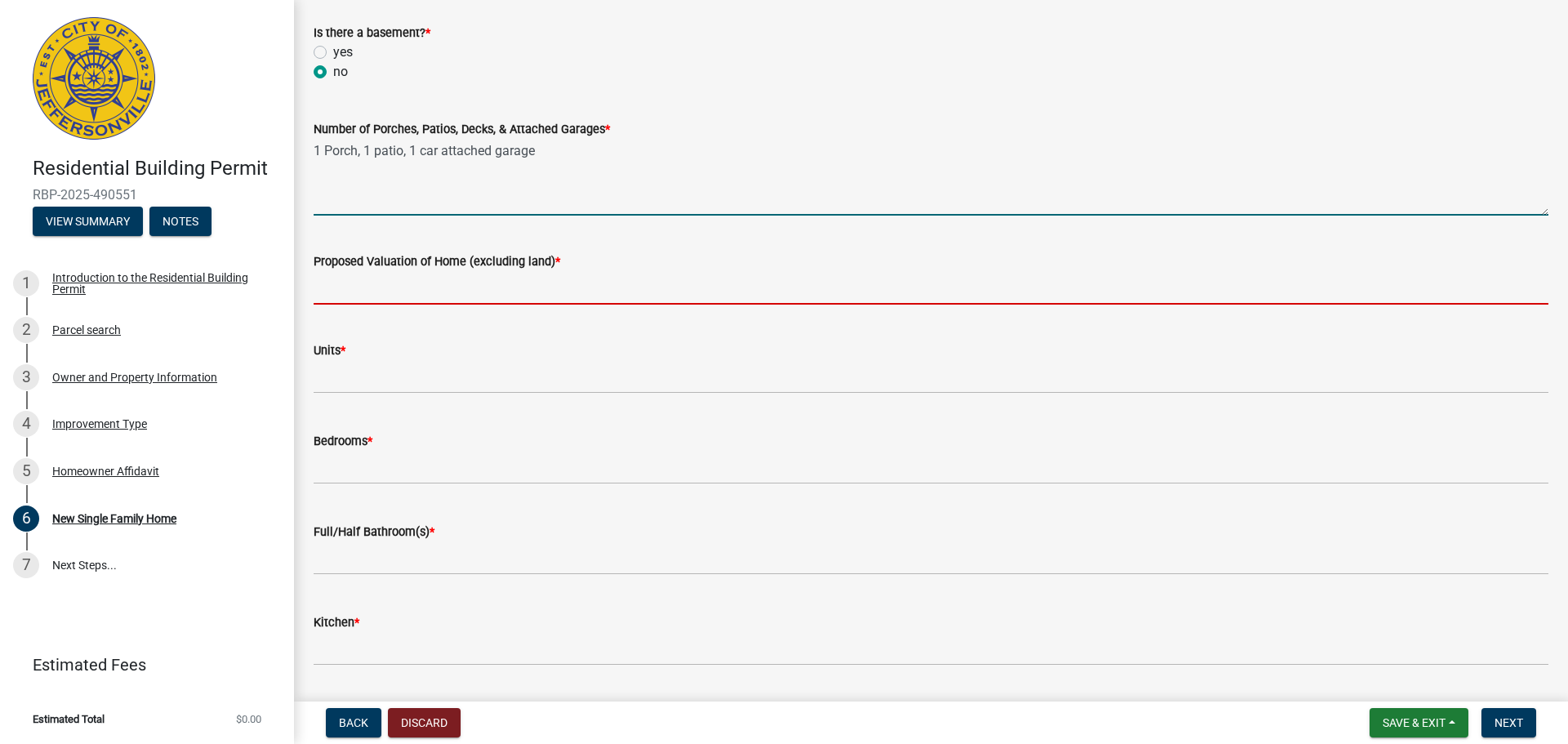
click at [575, 282] on input "Proposed Valuation of Home (excluding land) *" at bounding box center [931, 288] width 1235 height 34
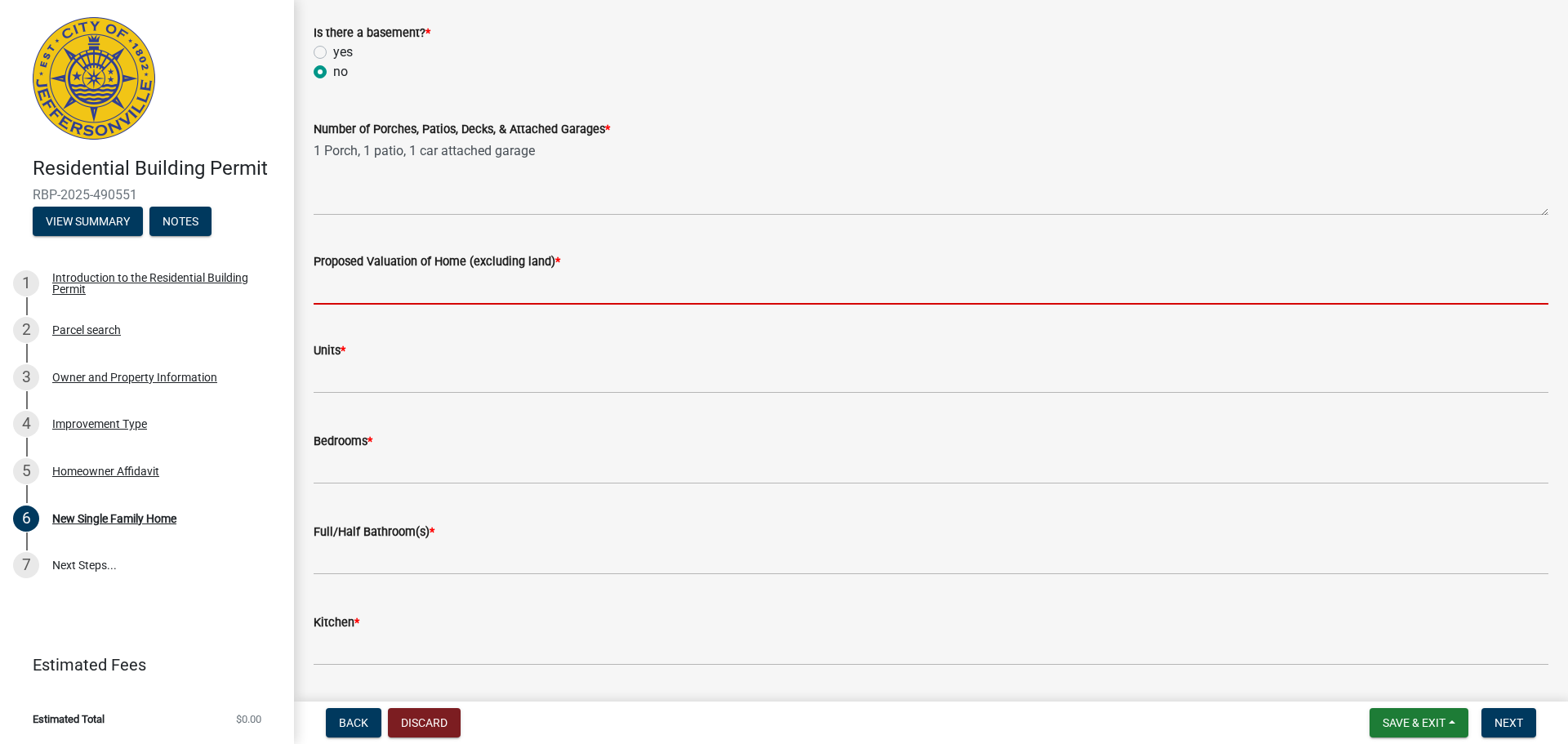
type input "225000"
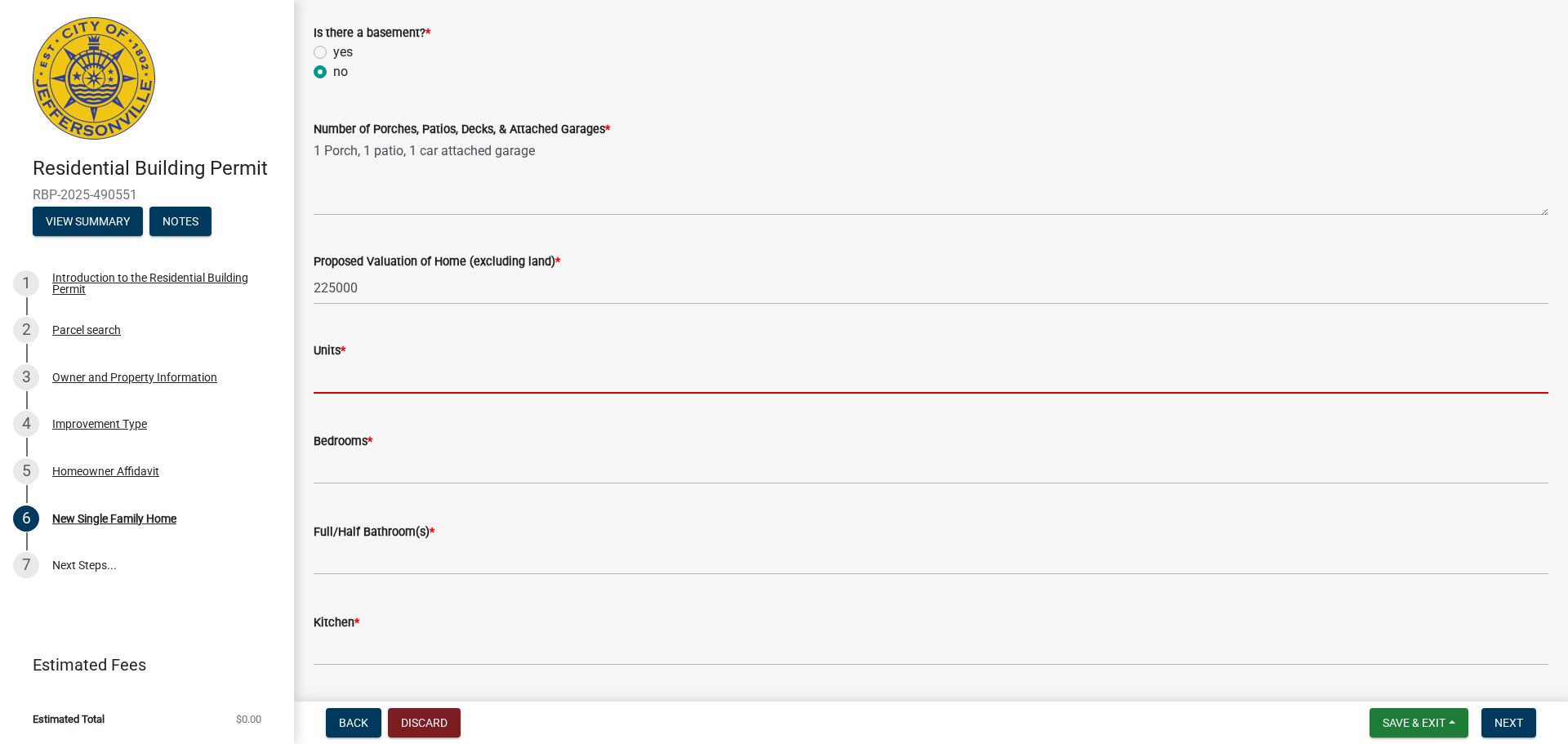
click at [381, 377] on input "text" at bounding box center [931, 377] width 1235 height 34
type input "1"
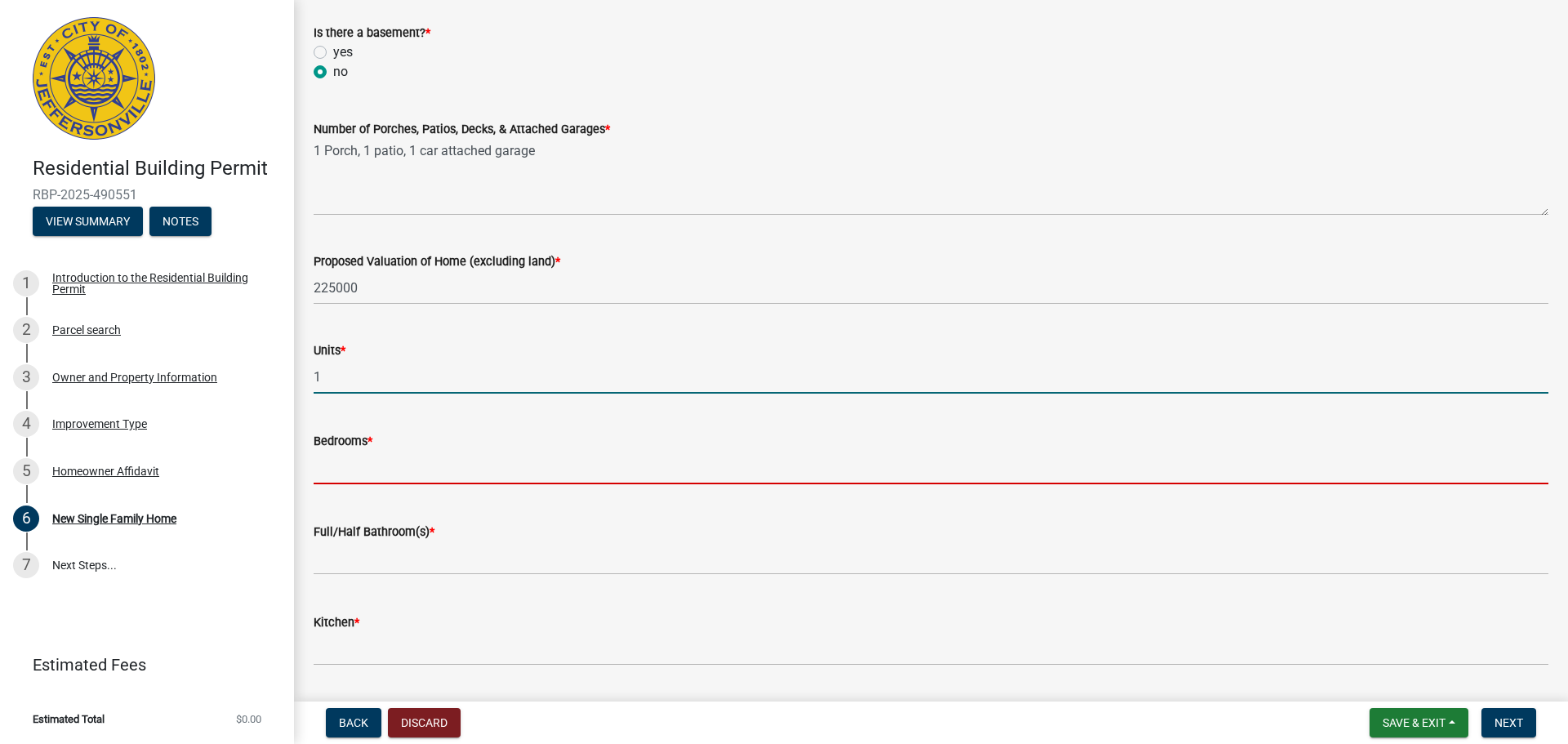
click at [390, 472] on input "text" at bounding box center [931, 468] width 1235 height 34
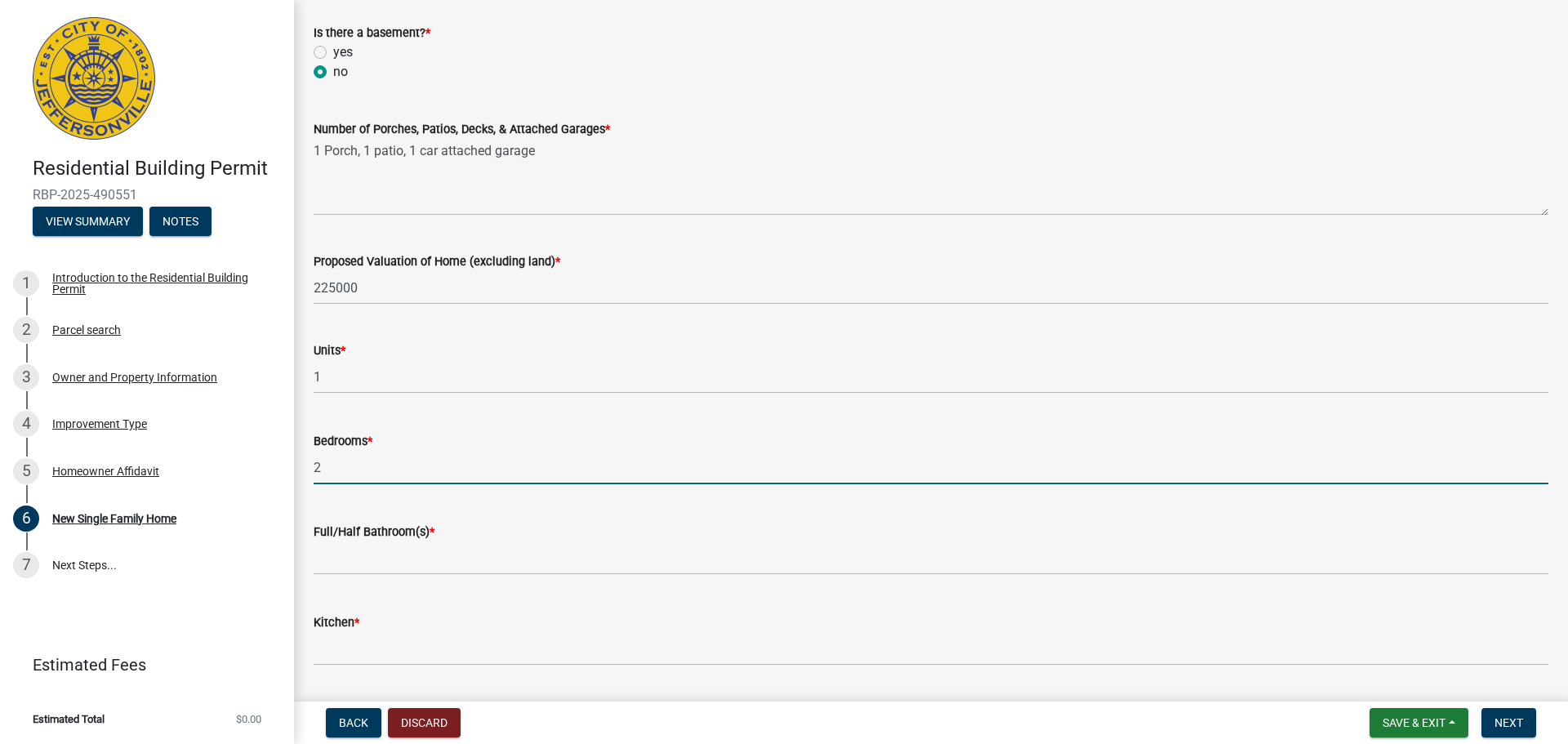
type input "2"
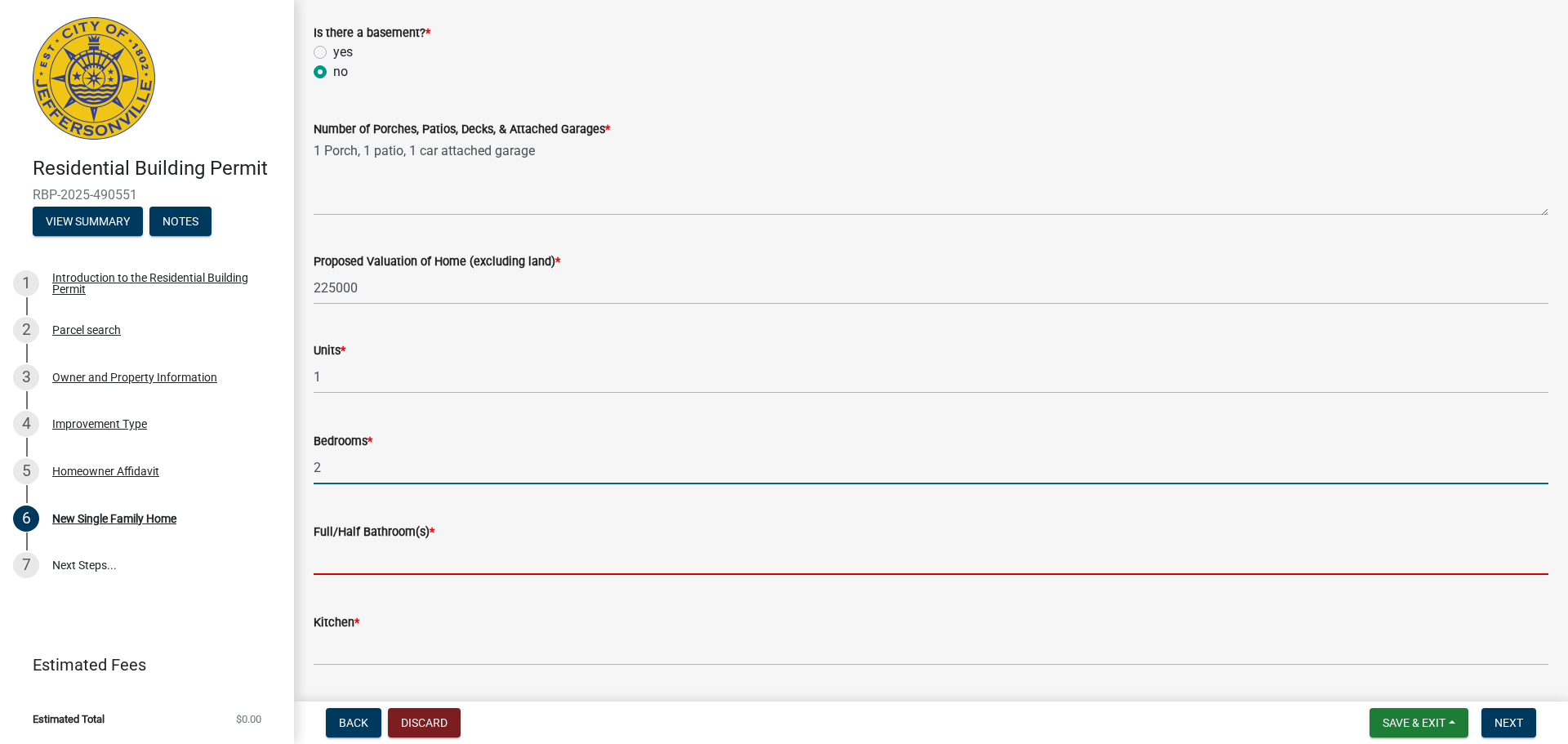
click at [378, 555] on input "text" at bounding box center [931, 559] width 1235 height 34
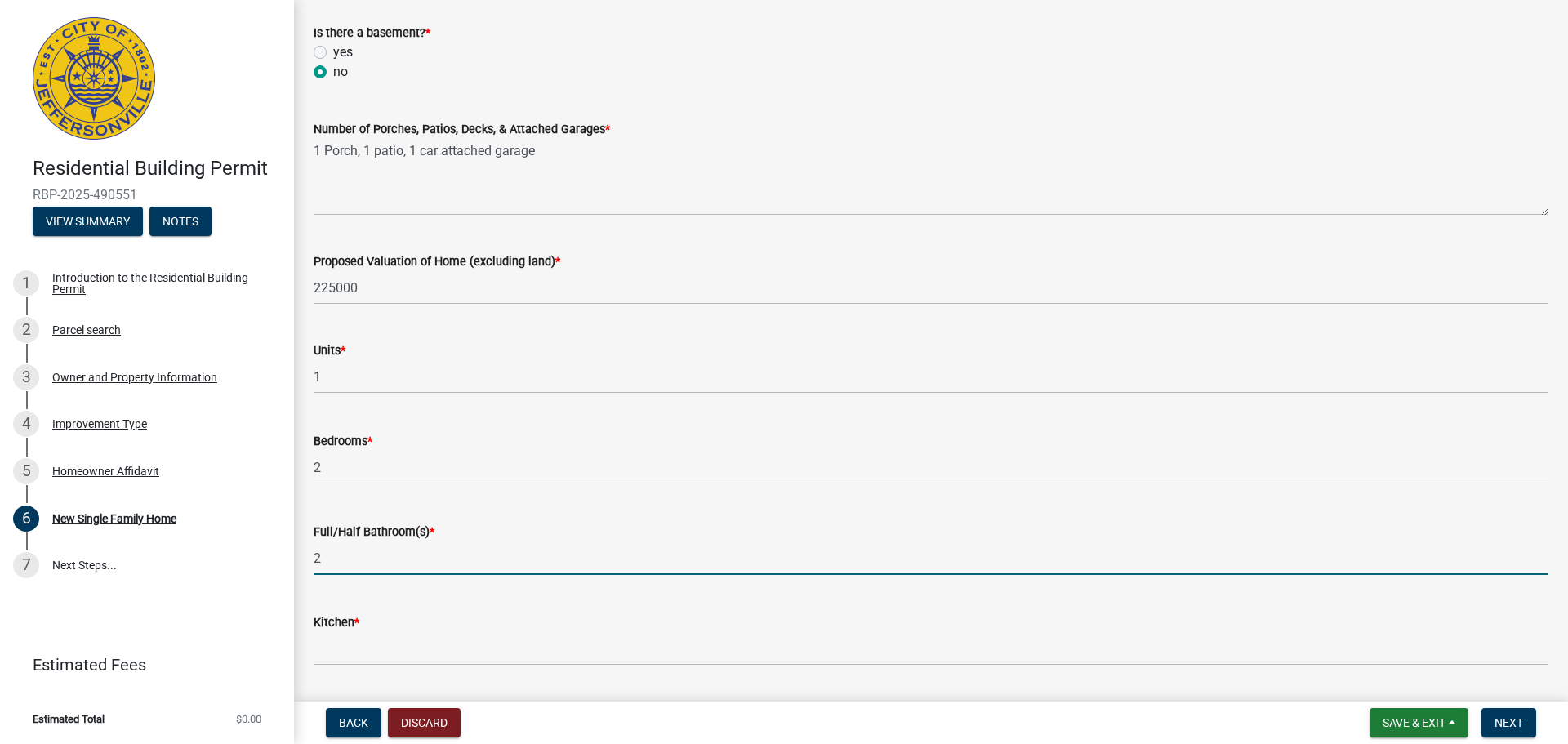
type input "2"
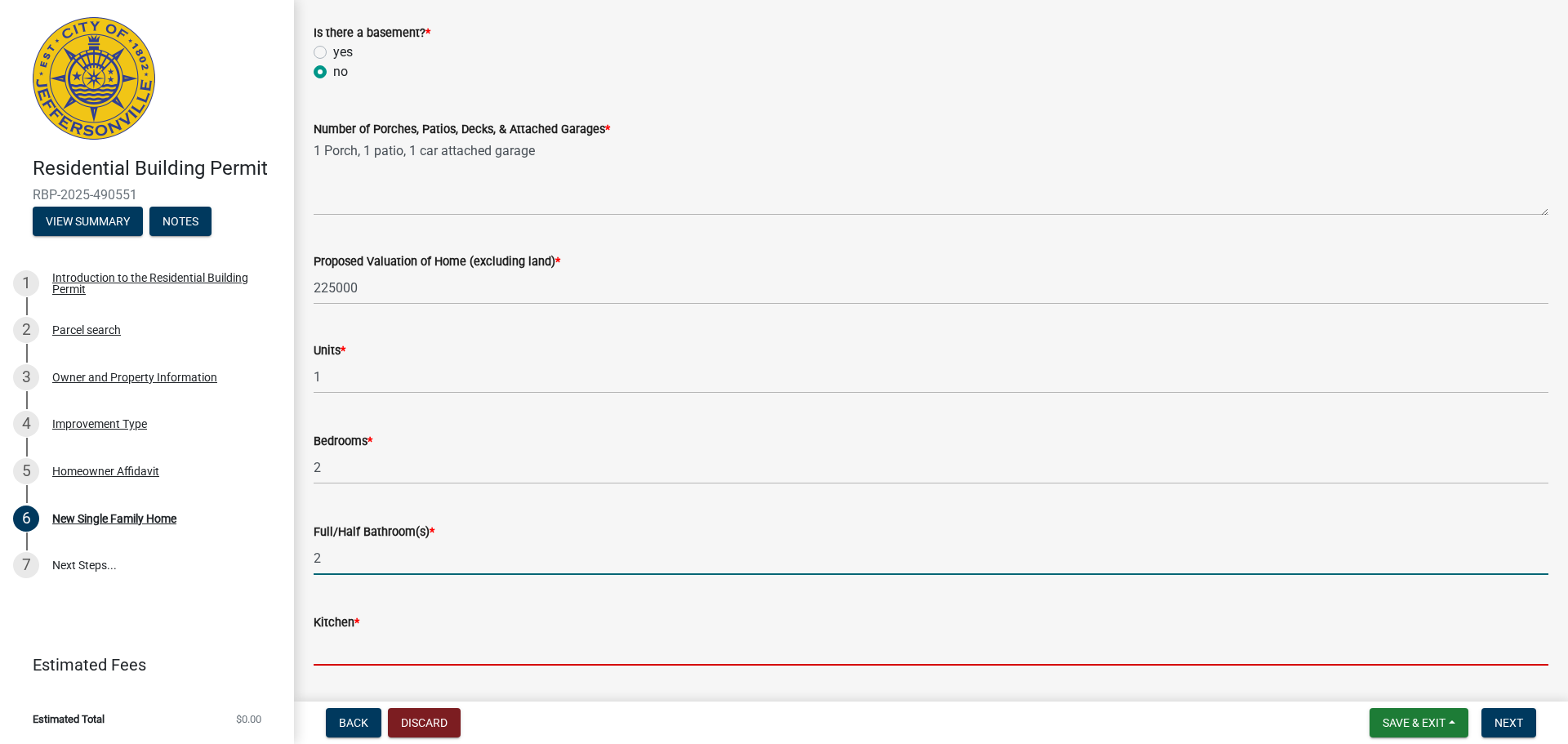
click at [364, 639] on input "text" at bounding box center [931, 649] width 1235 height 34
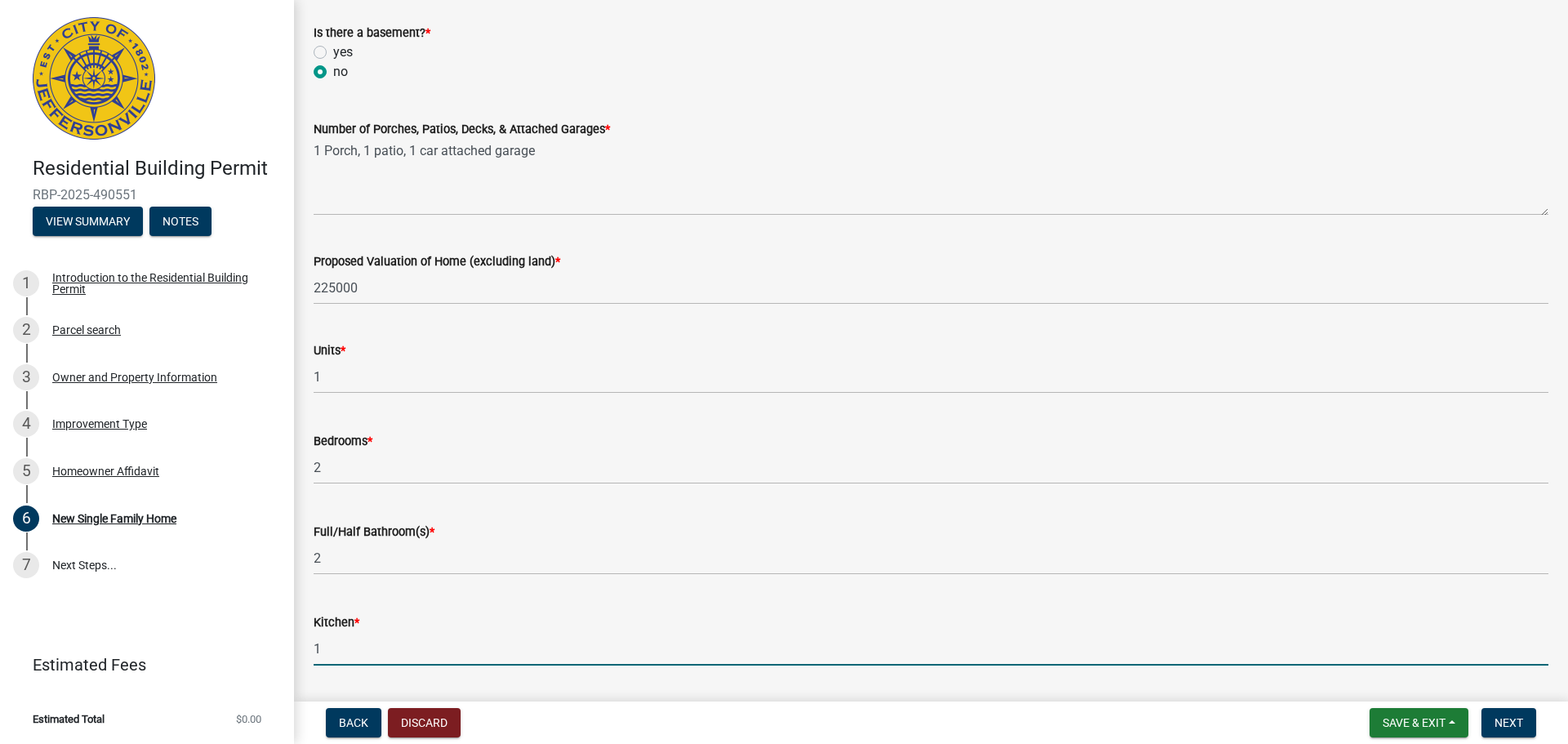
type input "1"
click at [347, 686] on form "Other project information info Select files Valid Document Types: pdf,doc,docx,…" at bounding box center [931, 733] width 1235 height 105
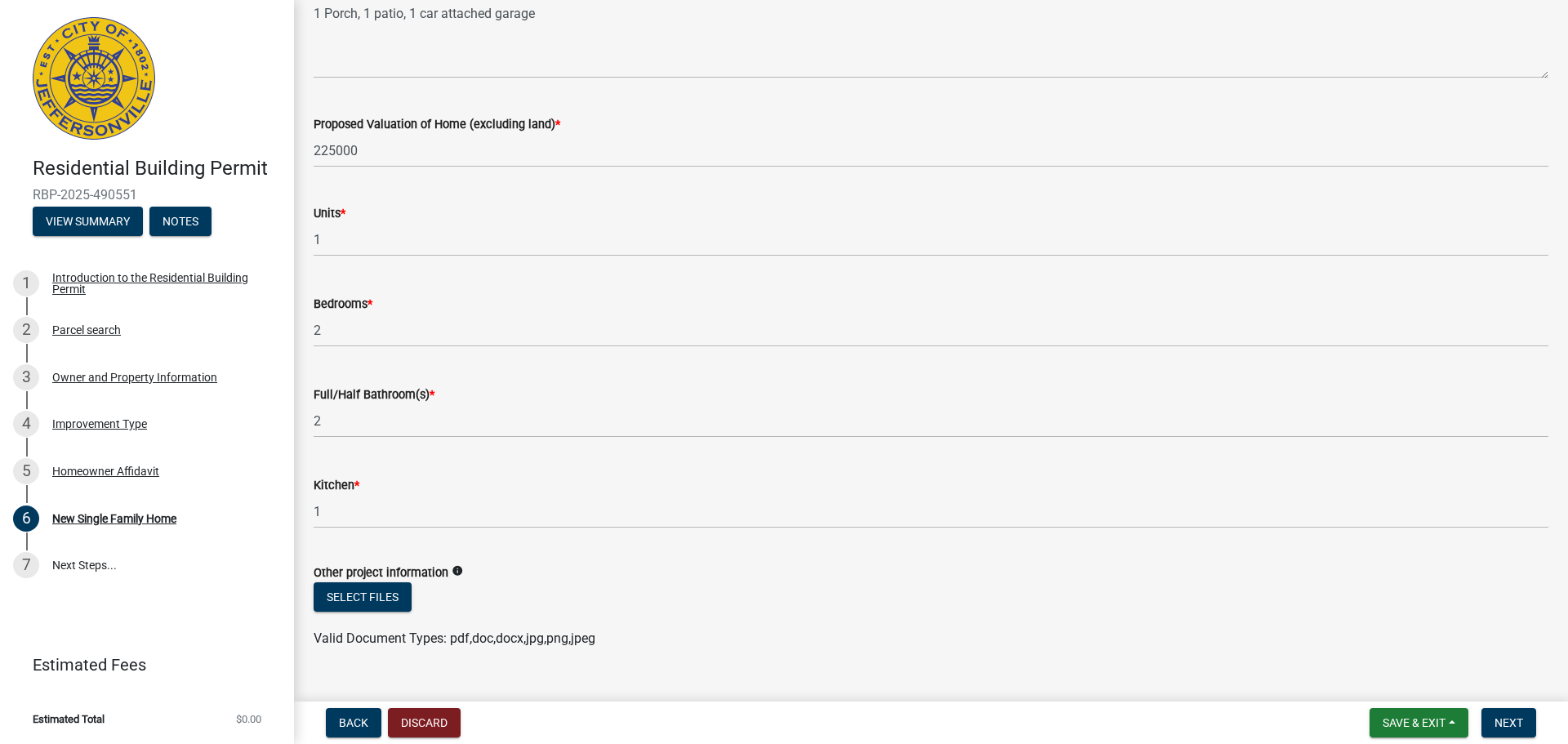
scroll to position [2228, 0]
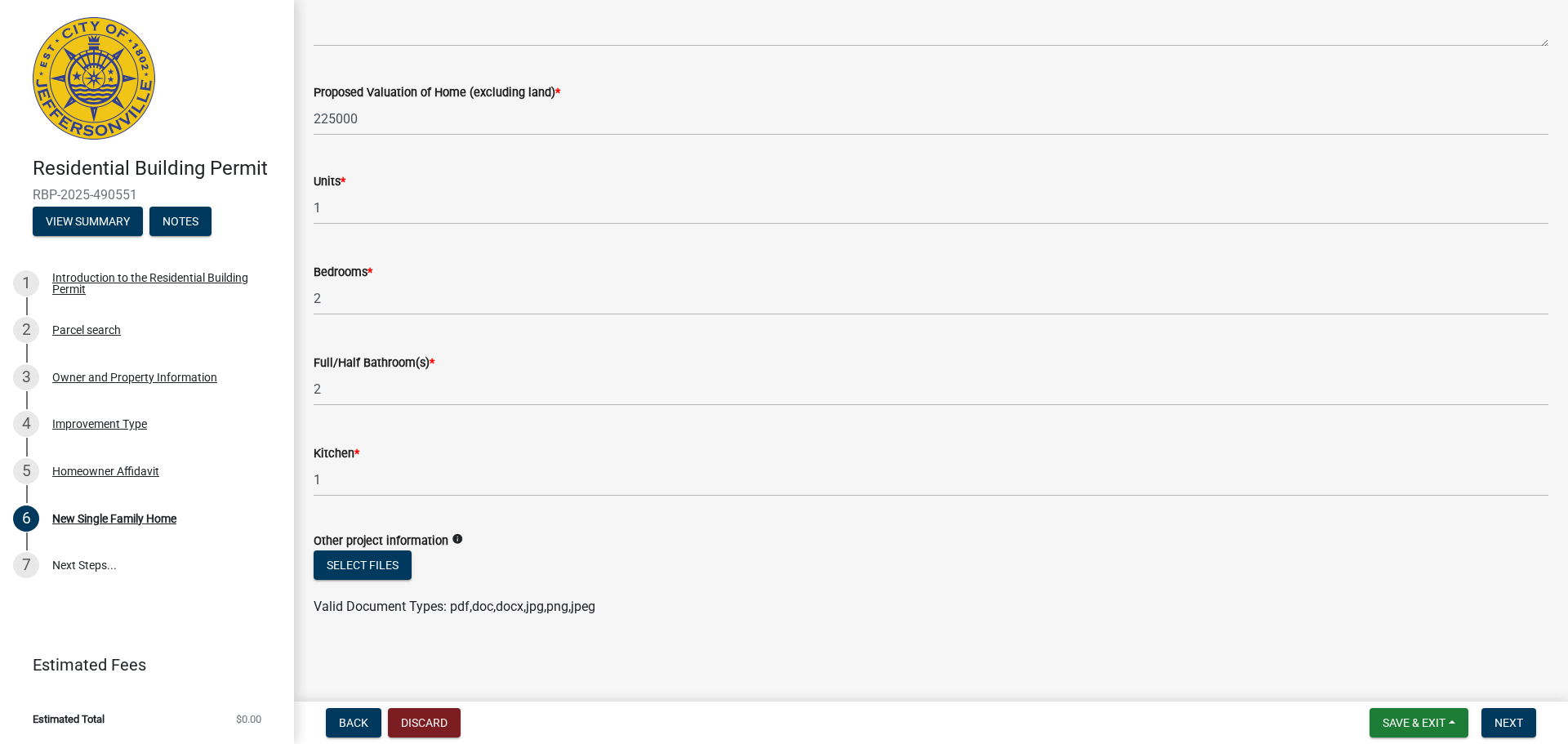
click at [479, 671] on main "New Single Family Home share Share Plot Plan * info Select files Valid Document…" at bounding box center [932, 348] width 1275 height 695
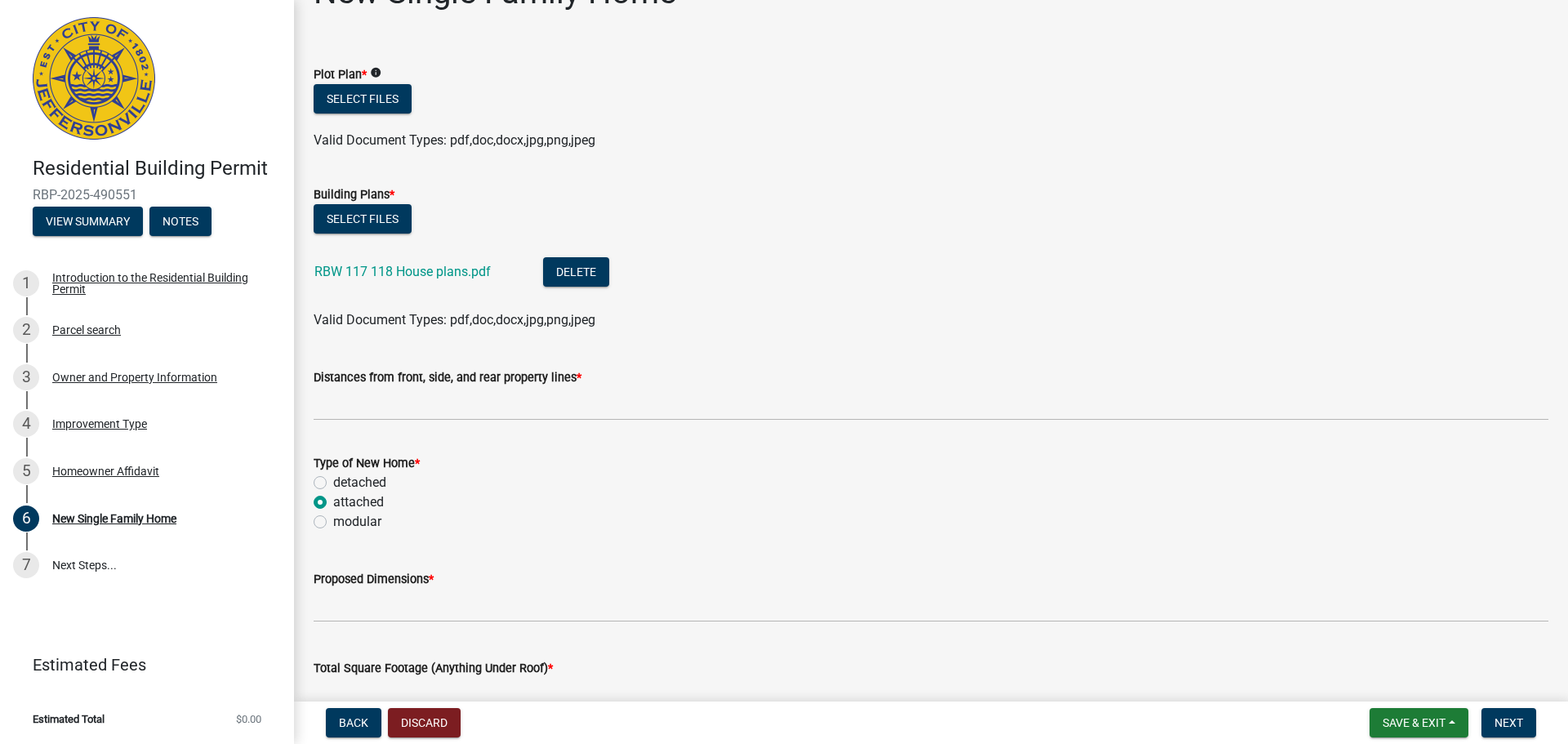
scroll to position [0, 0]
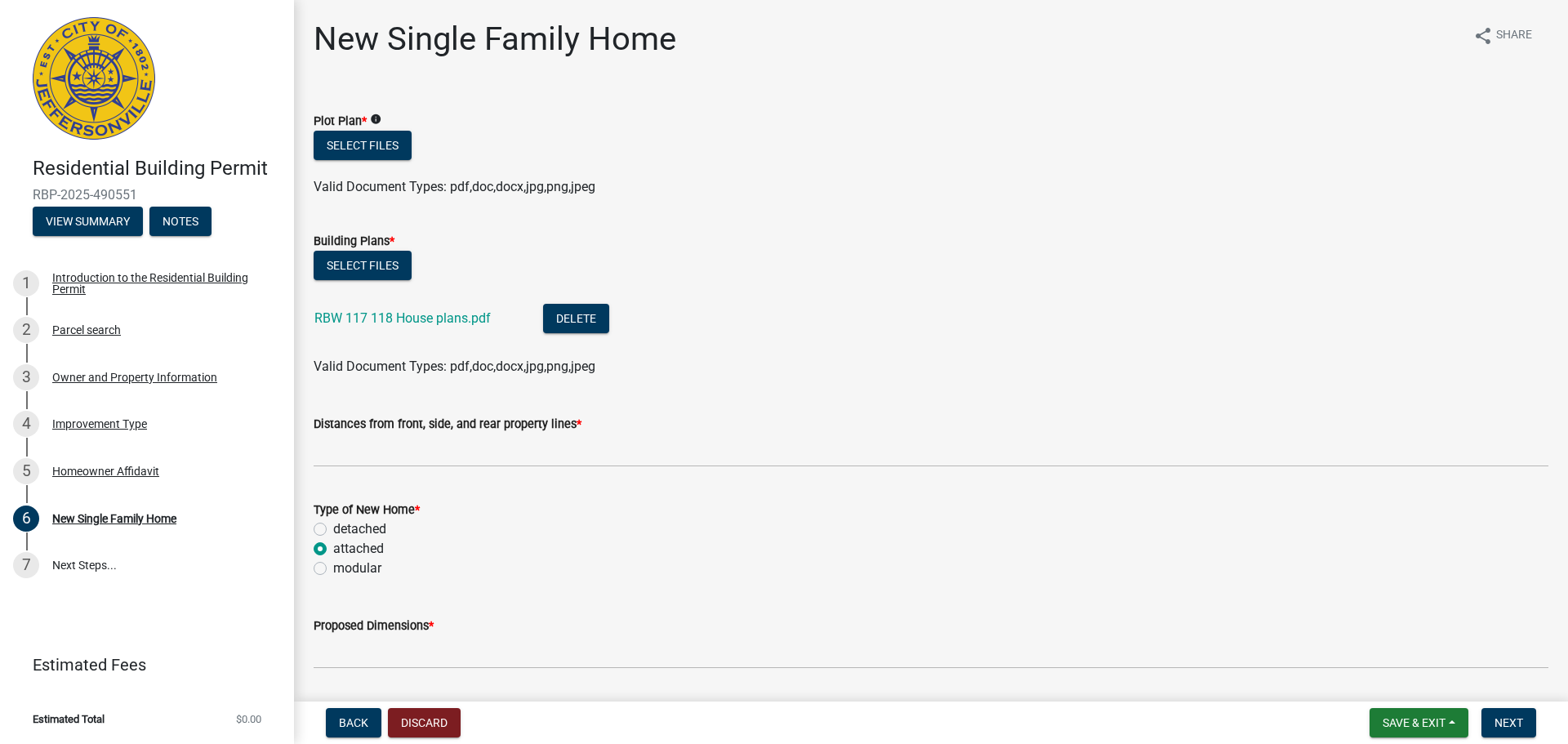
click at [1489, 107] on form "Plot Plan * info Select files Valid Document Types: pdf,doc,docx,jpg,png,jpeg" at bounding box center [931, 144] width 1235 height 105
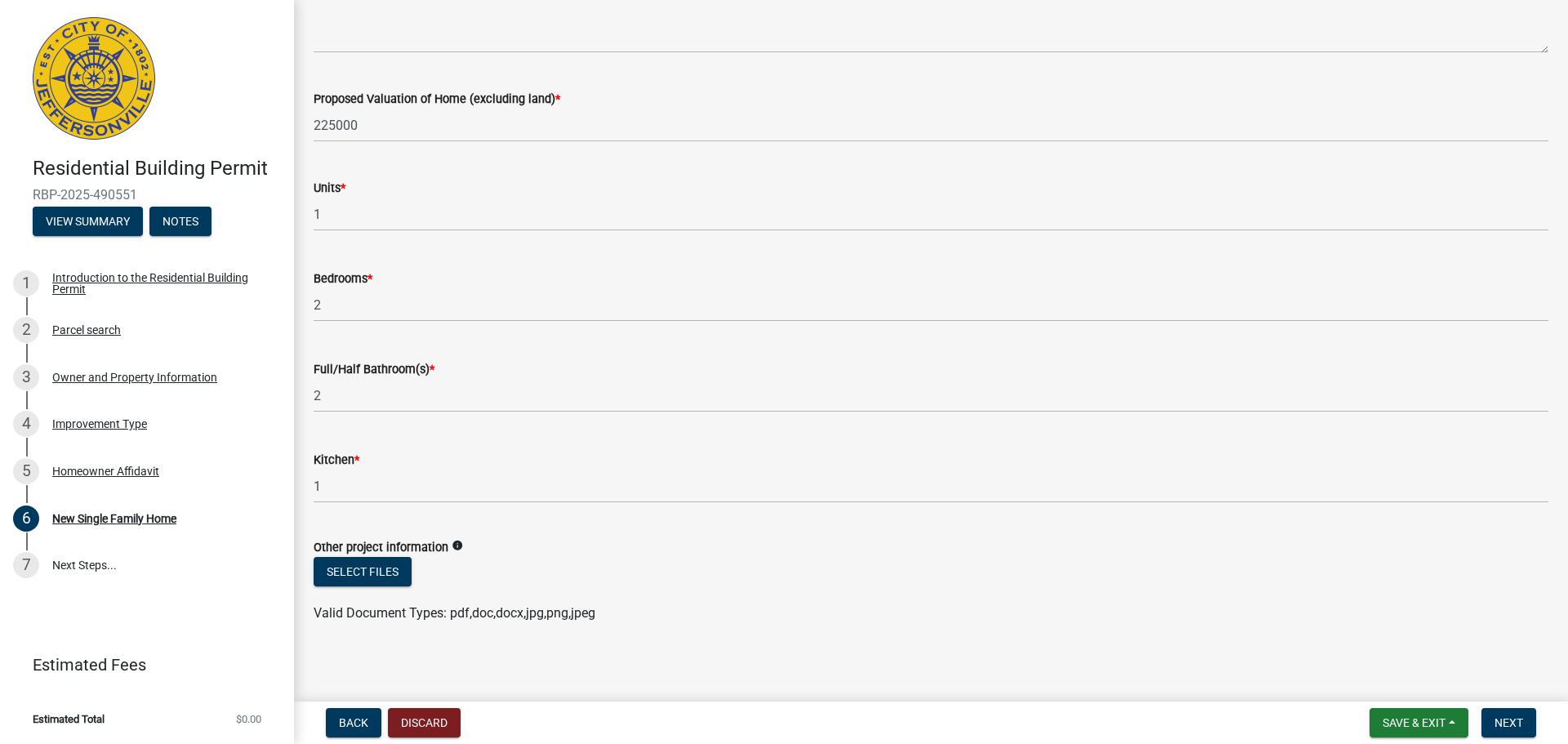
scroll to position [2228, 0]
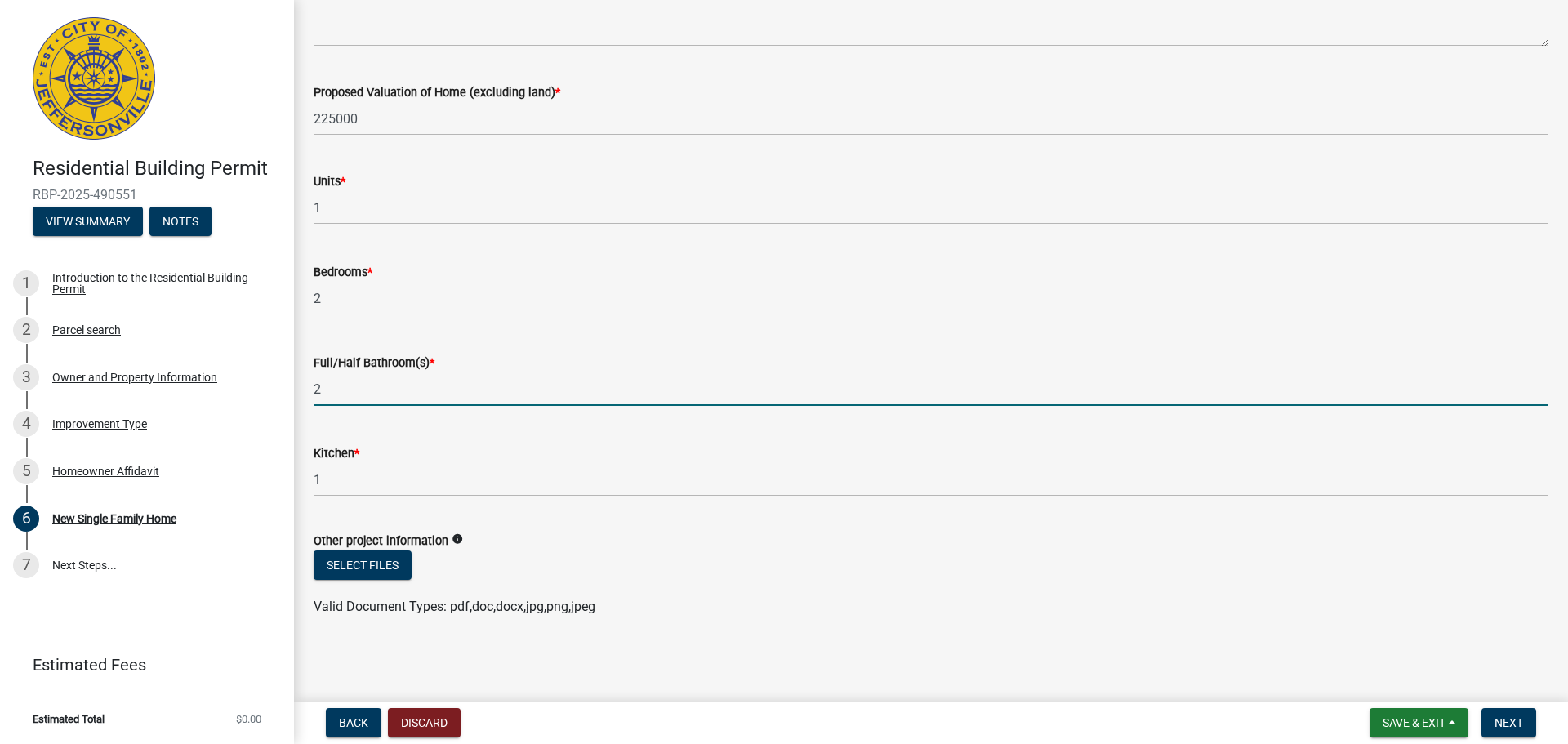
click at [1544, 382] on input "2" at bounding box center [931, 389] width 1235 height 34
click at [1435, 724] on span "Save & Exit" at bounding box center [1414, 723] width 63 height 13
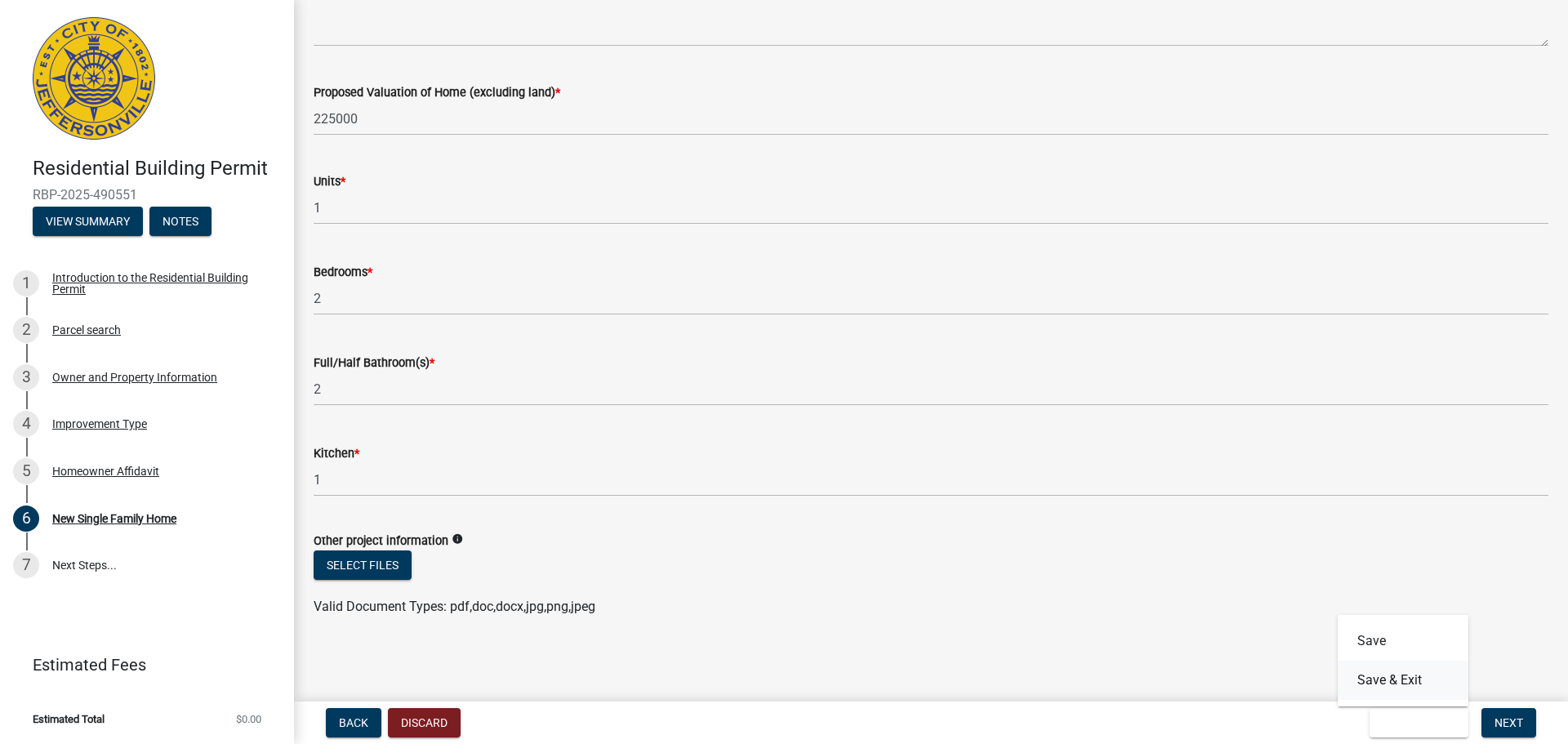
click at [1407, 681] on button "Save & Exit" at bounding box center [1403, 681] width 131 height 39
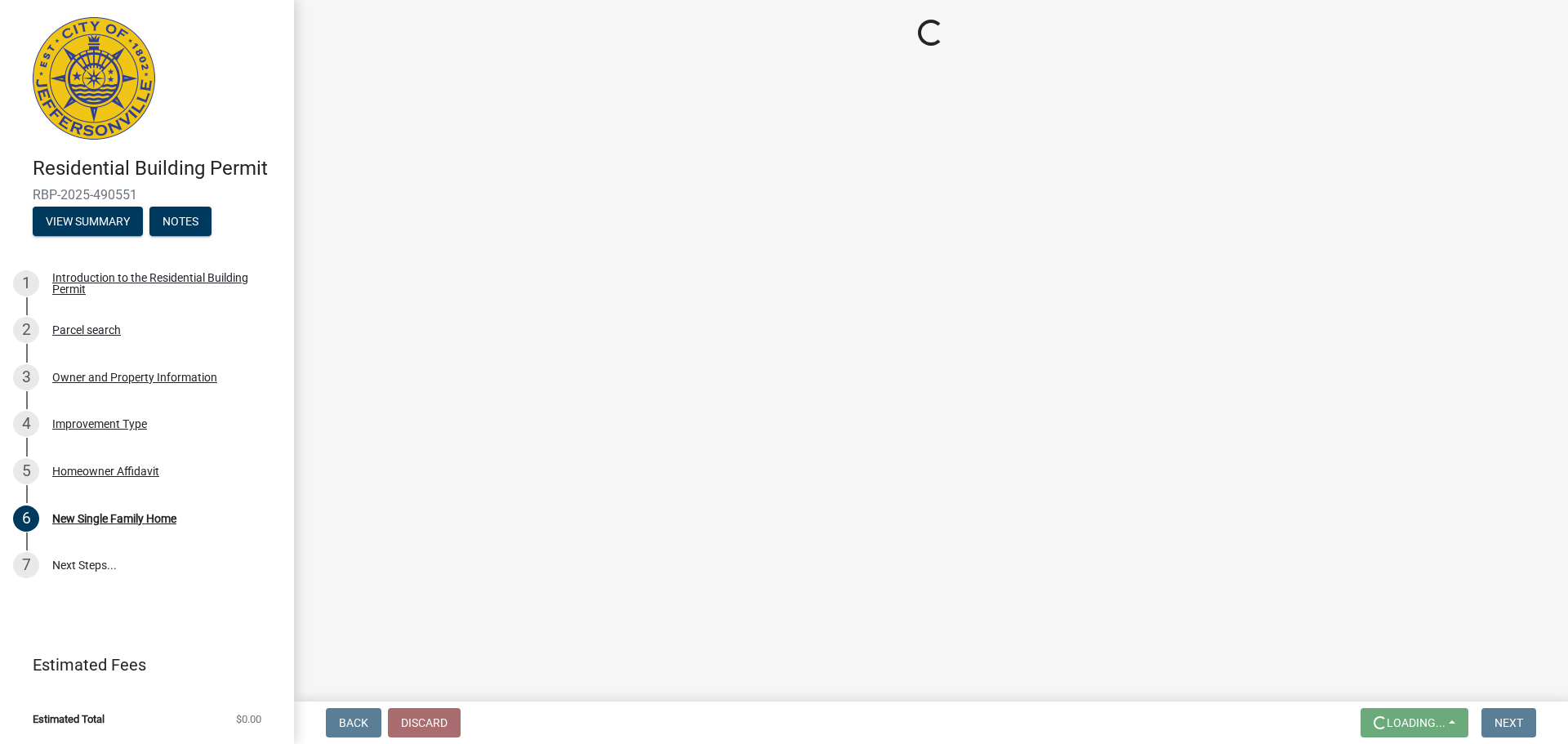
scroll to position [0, 0]
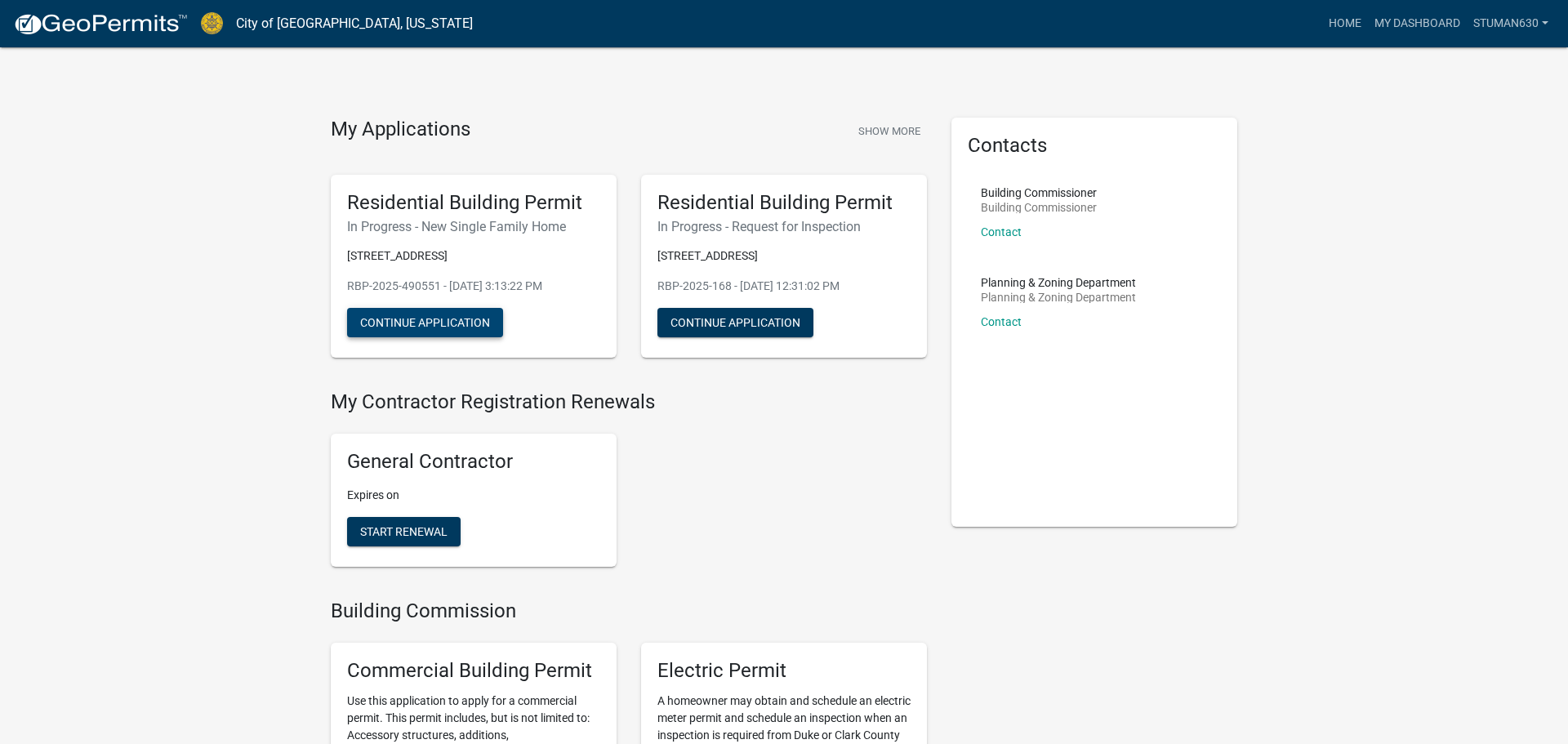
click at [475, 329] on button "Continue Application" at bounding box center [425, 323] width 156 height 29
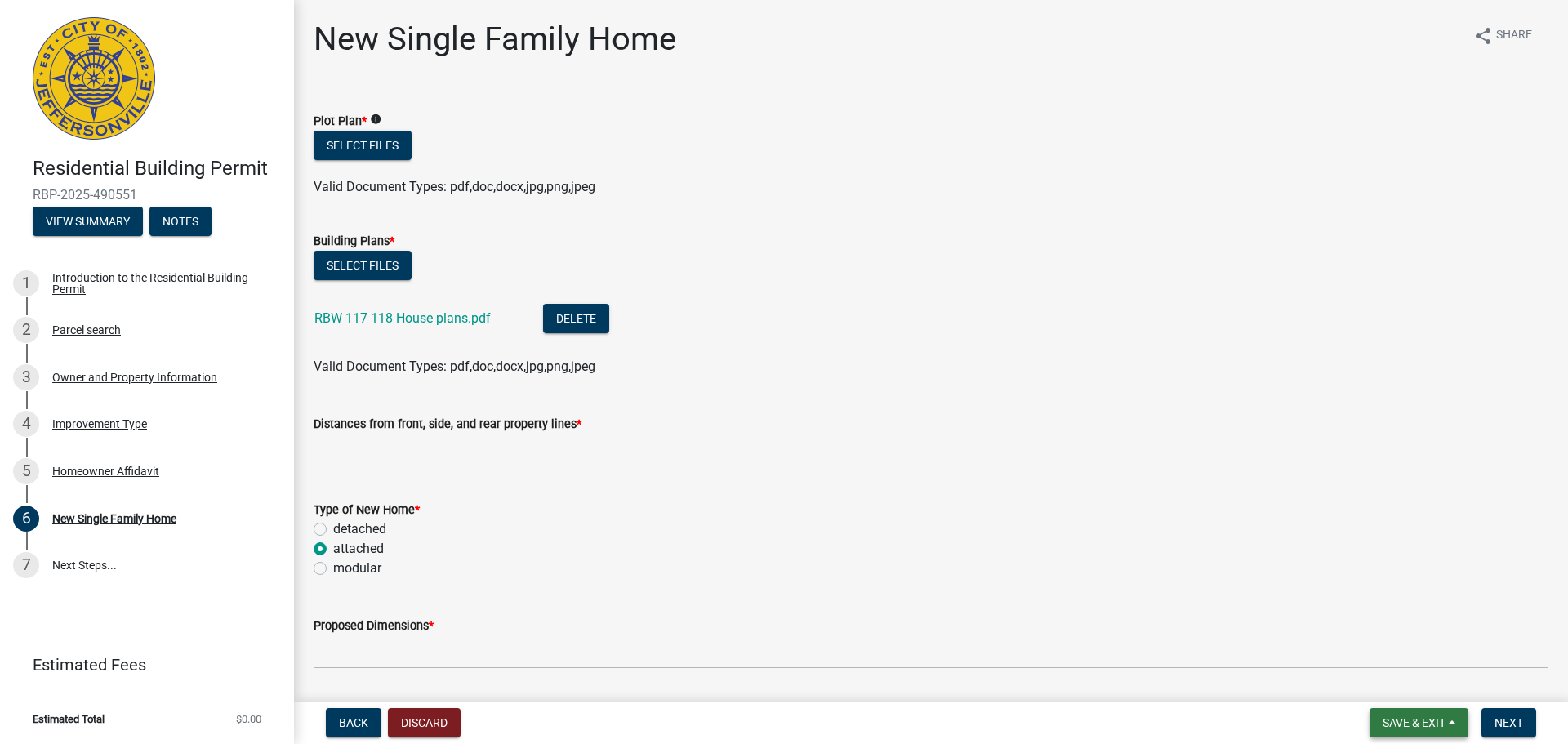
click at [1438, 723] on span "Save & Exit" at bounding box center [1414, 723] width 63 height 13
click at [1421, 684] on button "Save & Exit" at bounding box center [1403, 681] width 131 height 39
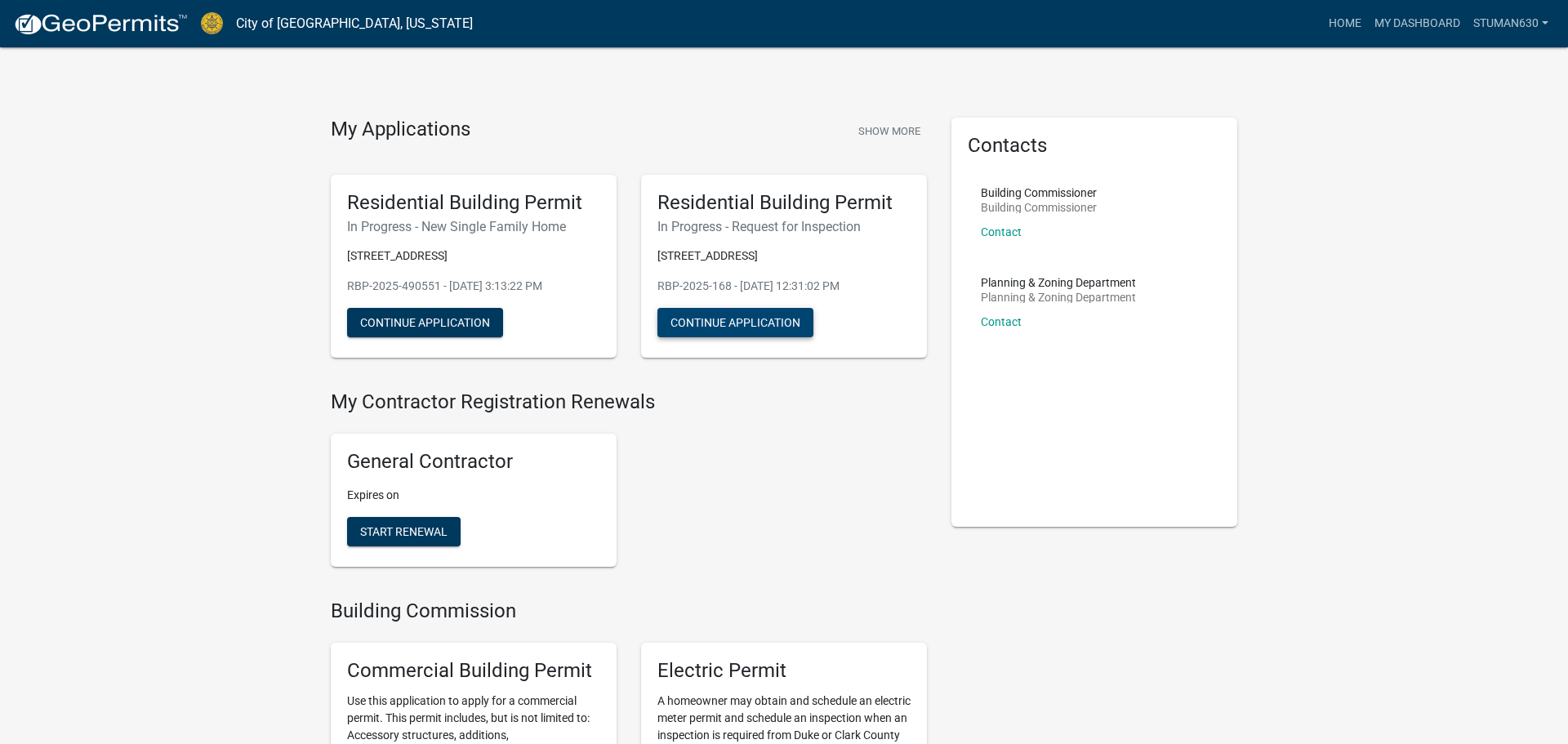
click at [769, 325] on button "Continue Application" at bounding box center [735, 323] width 156 height 29
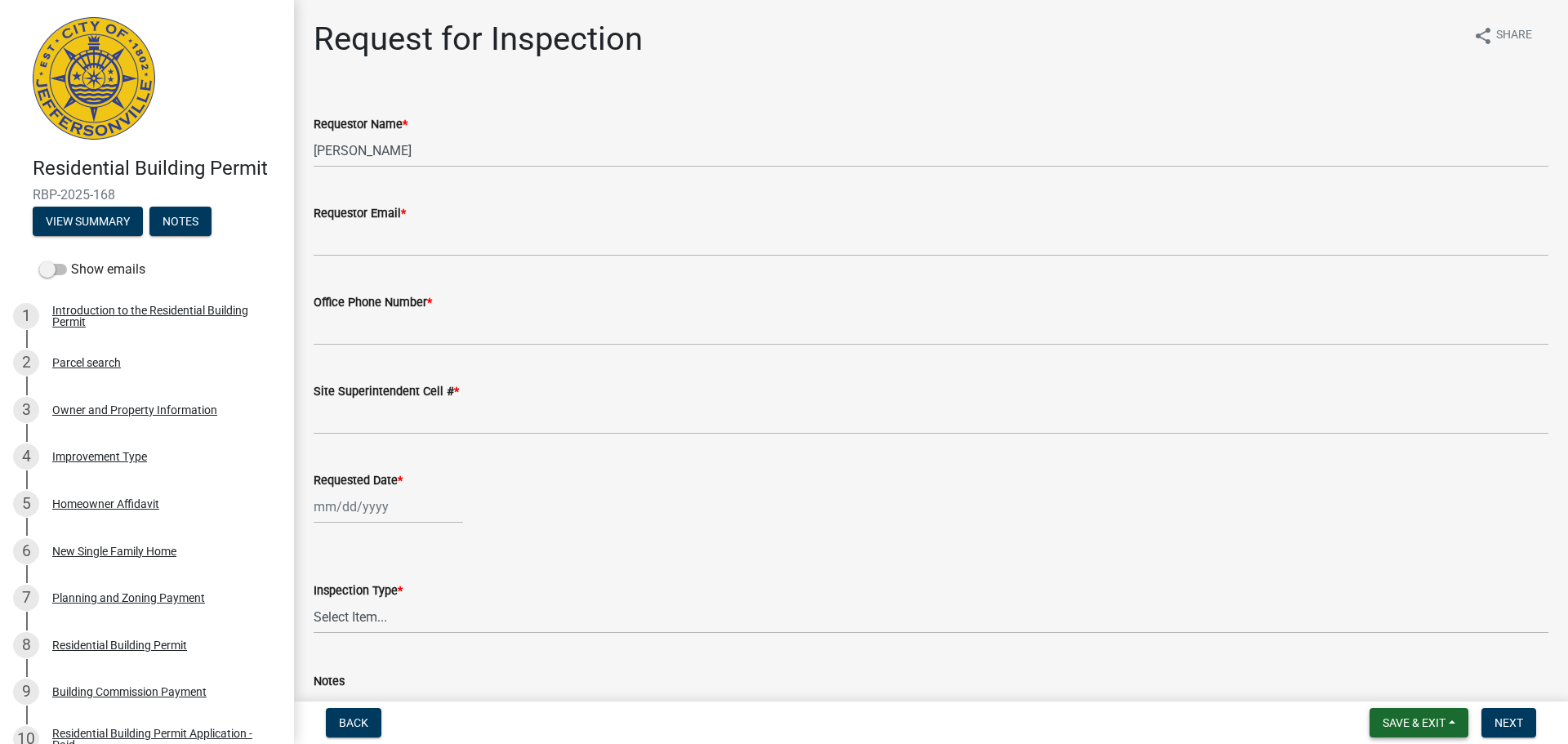
click at [1410, 727] on span "Save & Exit" at bounding box center [1414, 723] width 63 height 13
click at [1399, 688] on button "Save & Exit" at bounding box center [1403, 681] width 131 height 39
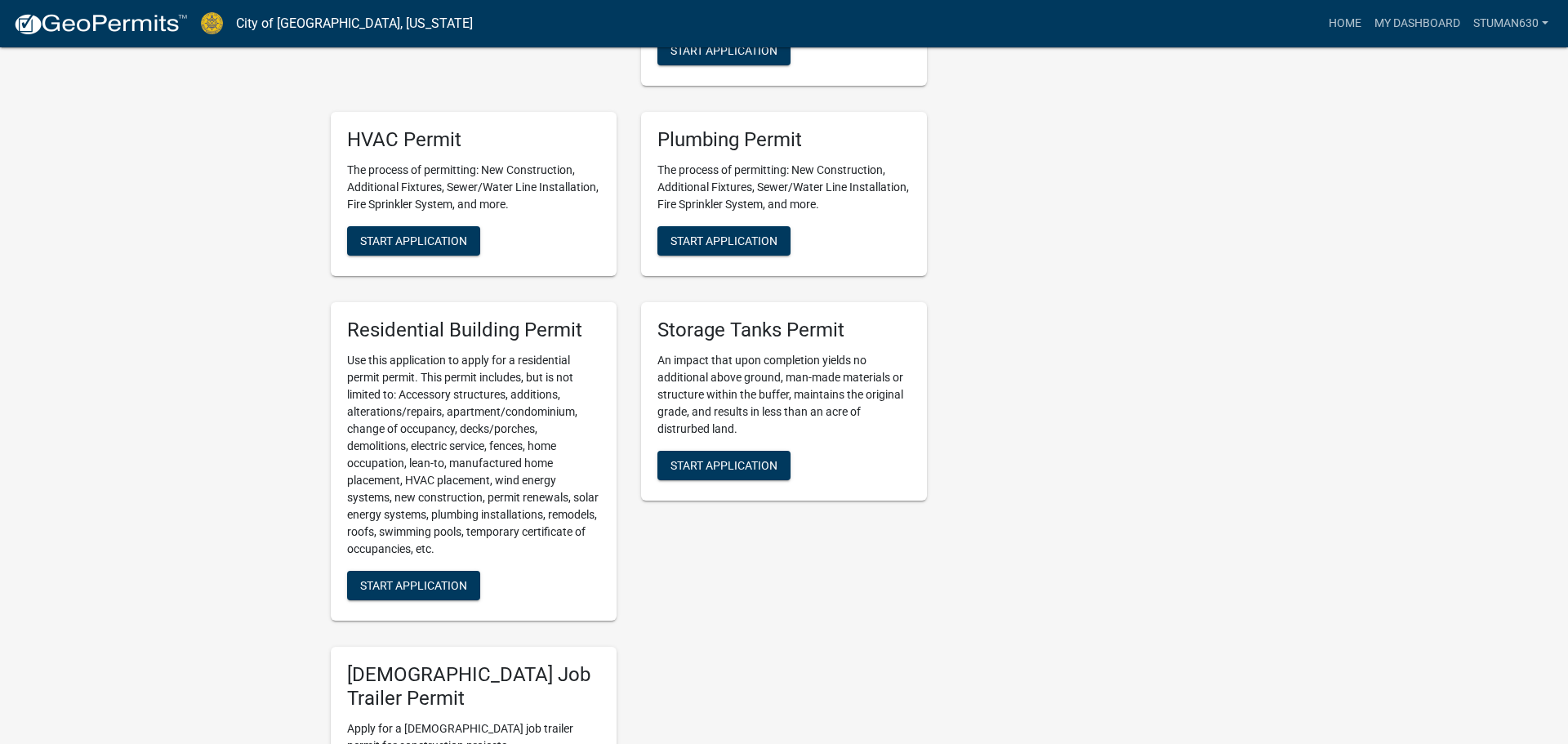
scroll to position [1144, 0]
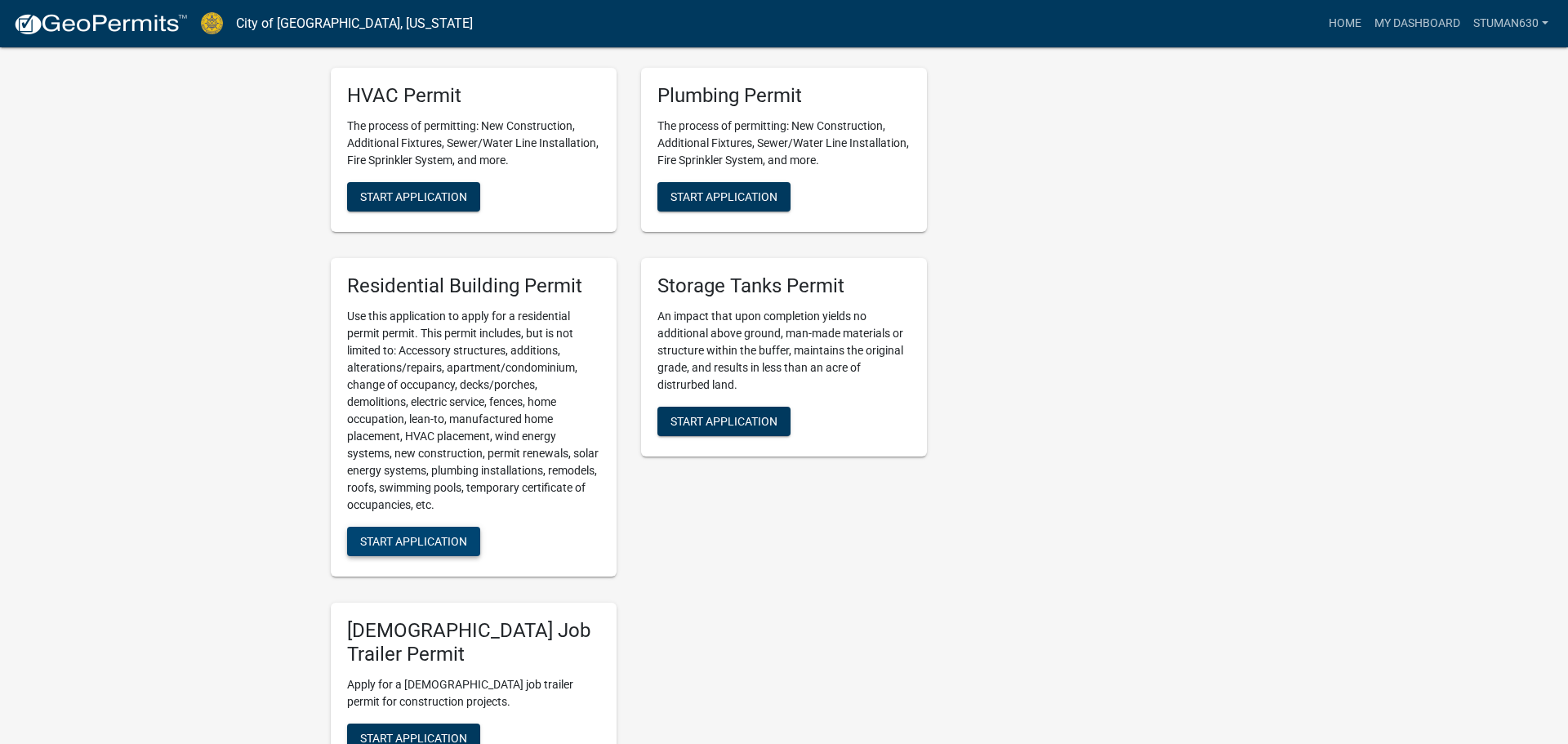
click at [456, 542] on span "Start Application" at bounding box center [414, 541] width 107 height 13
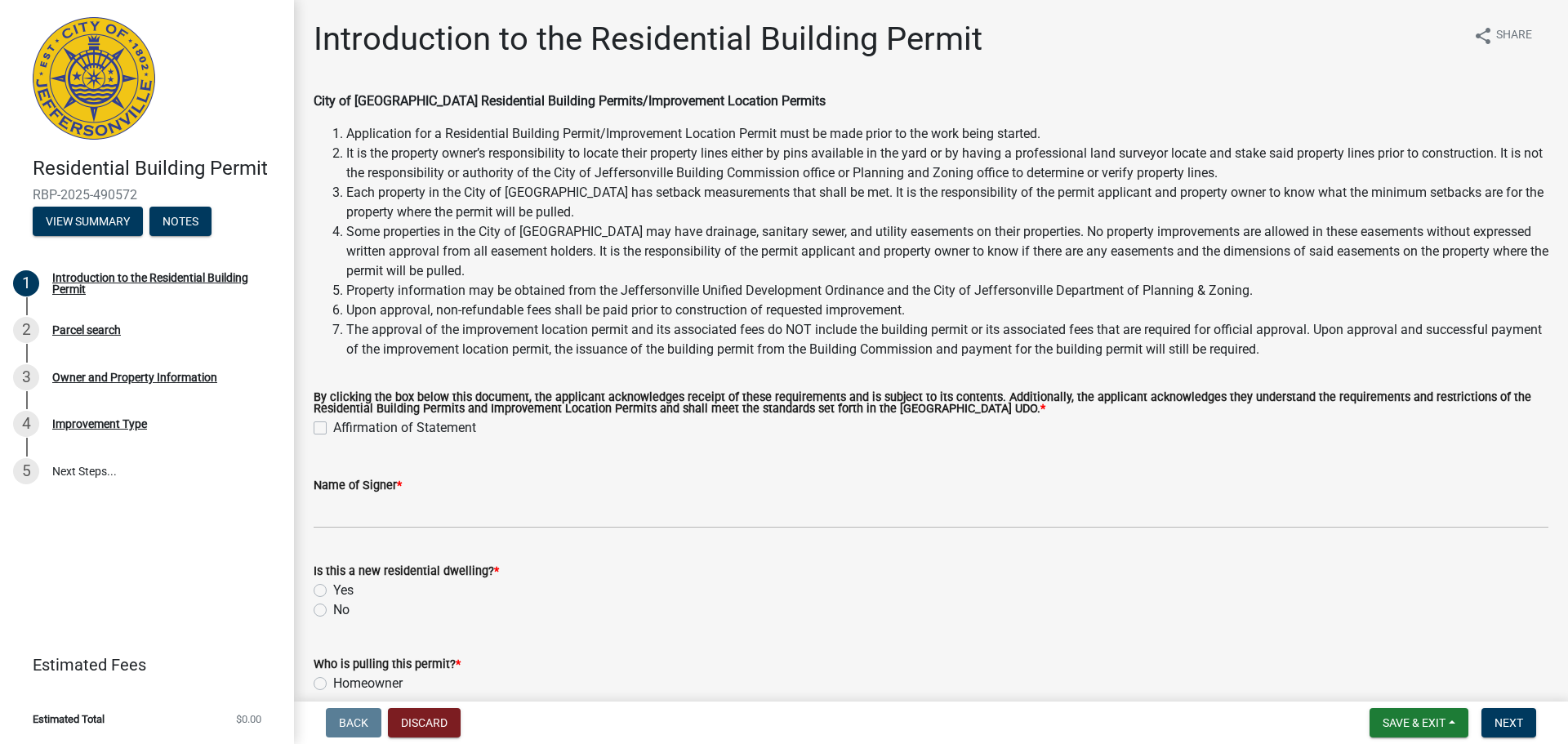
click at [333, 431] on label "Affirmation of Statement" at bounding box center [404, 428] width 143 height 19
click at [333, 429] on input "Affirmation of Statement" at bounding box center [338, 424] width 11 height 11
checkbox input "true"
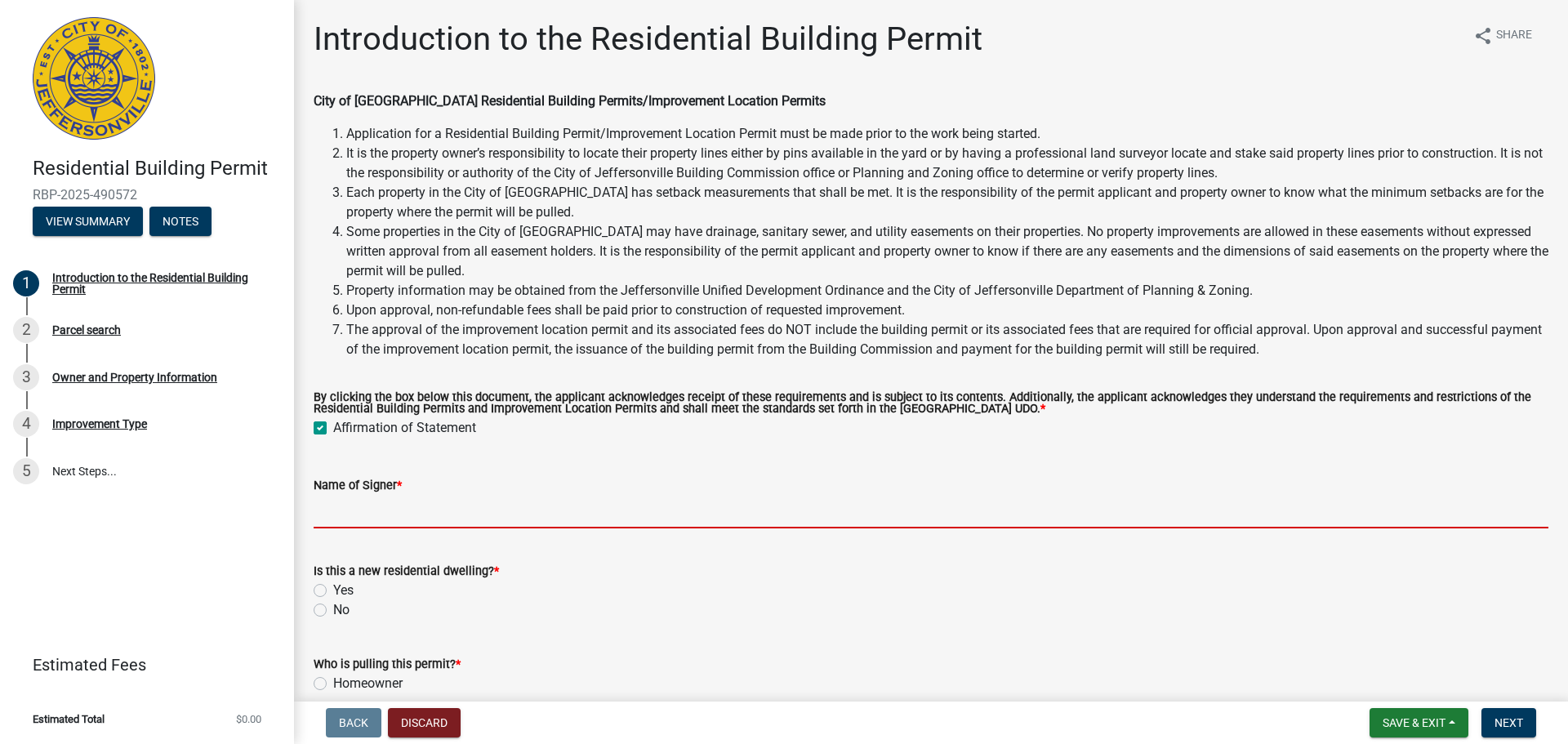
click at [337, 519] on input "Name of Signer *" at bounding box center [931, 512] width 1235 height 34
type input "[PERSON_NAME]"
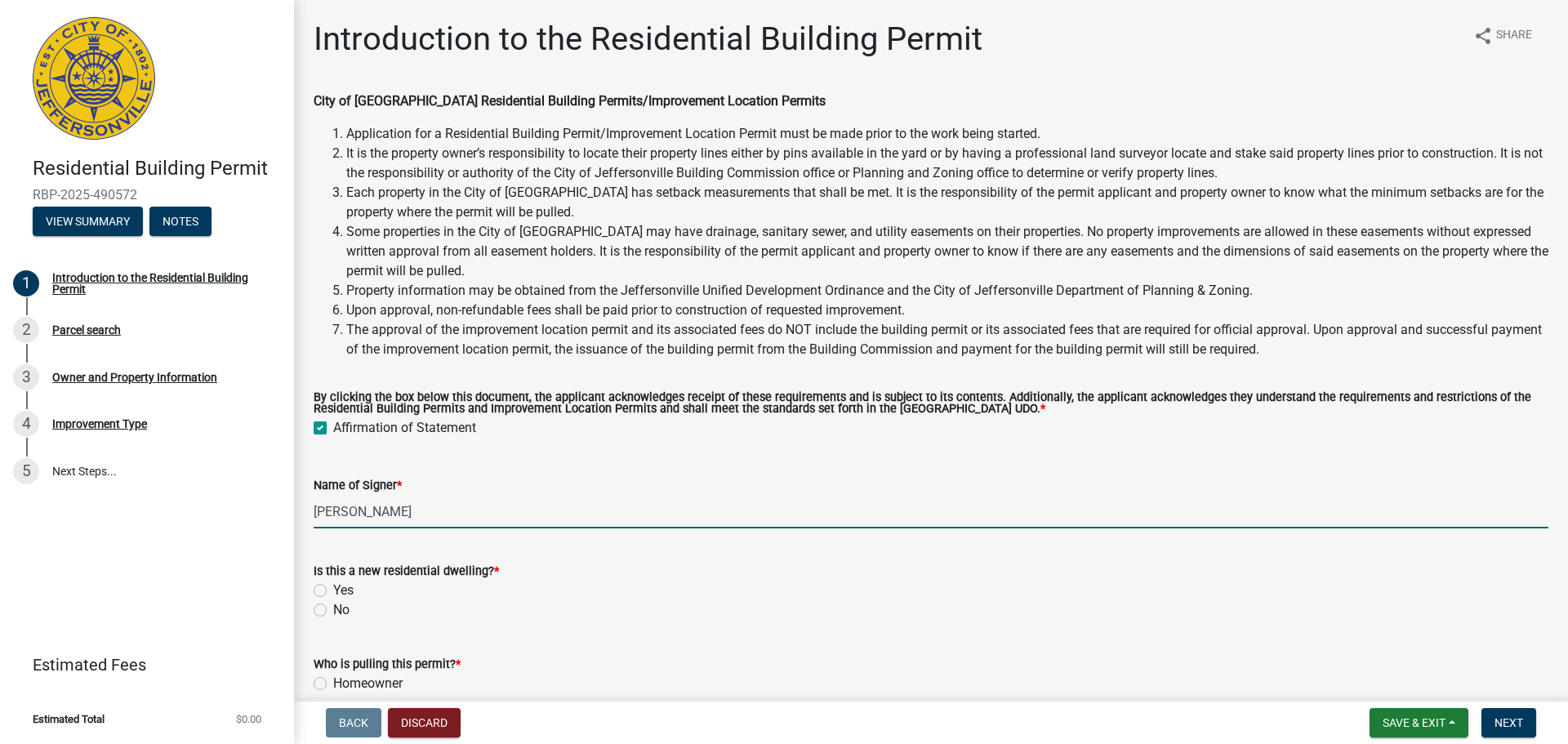
click at [333, 591] on label "Yes" at bounding box center [343, 590] width 20 height 19
click at [333, 591] on input "Yes" at bounding box center [338, 586] width 11 height 11
radio input "true"
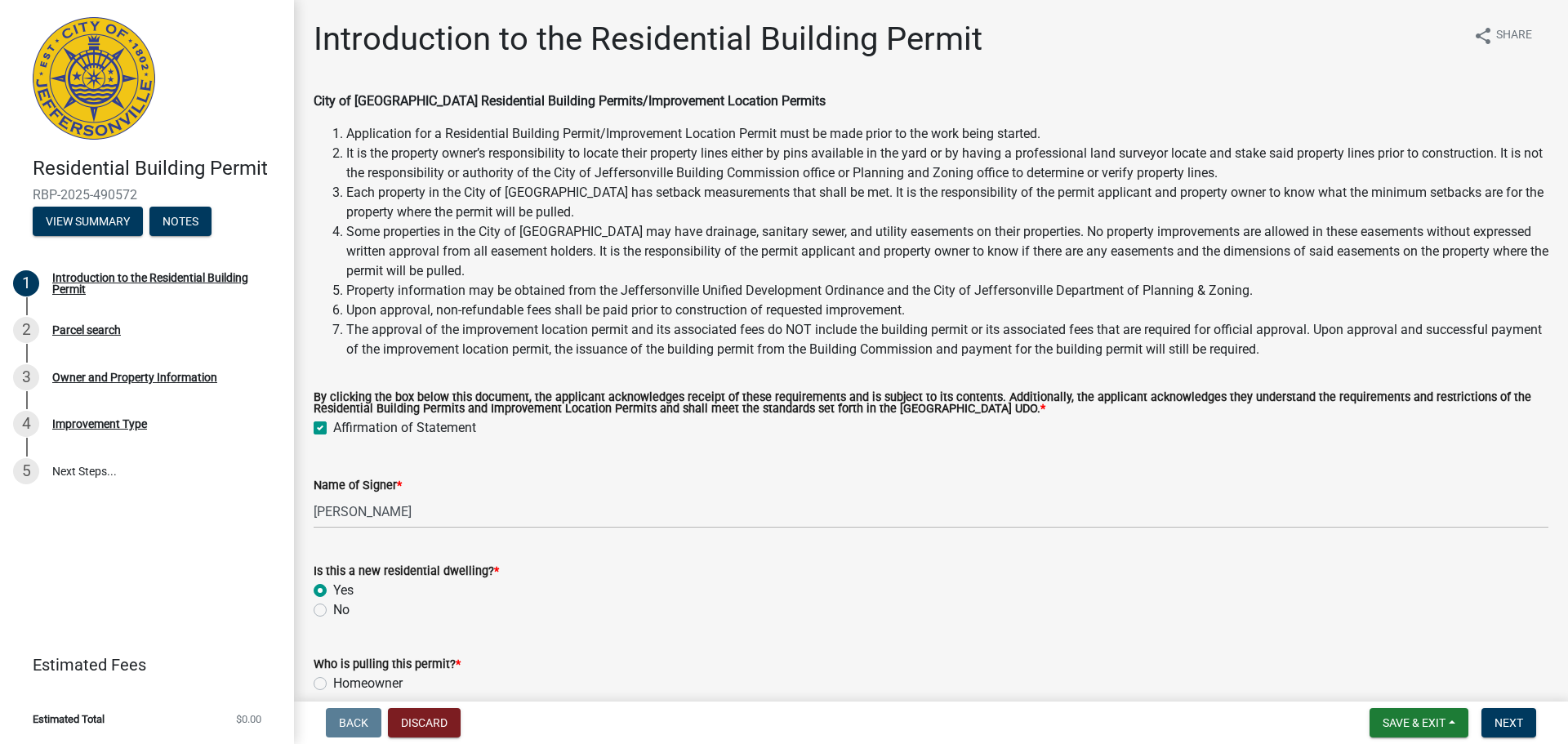
click at [320, 639] on form "Who is pulling this permit? * Homeowner General Contractor" at bounding box center [931, 674] width 1235 height 79
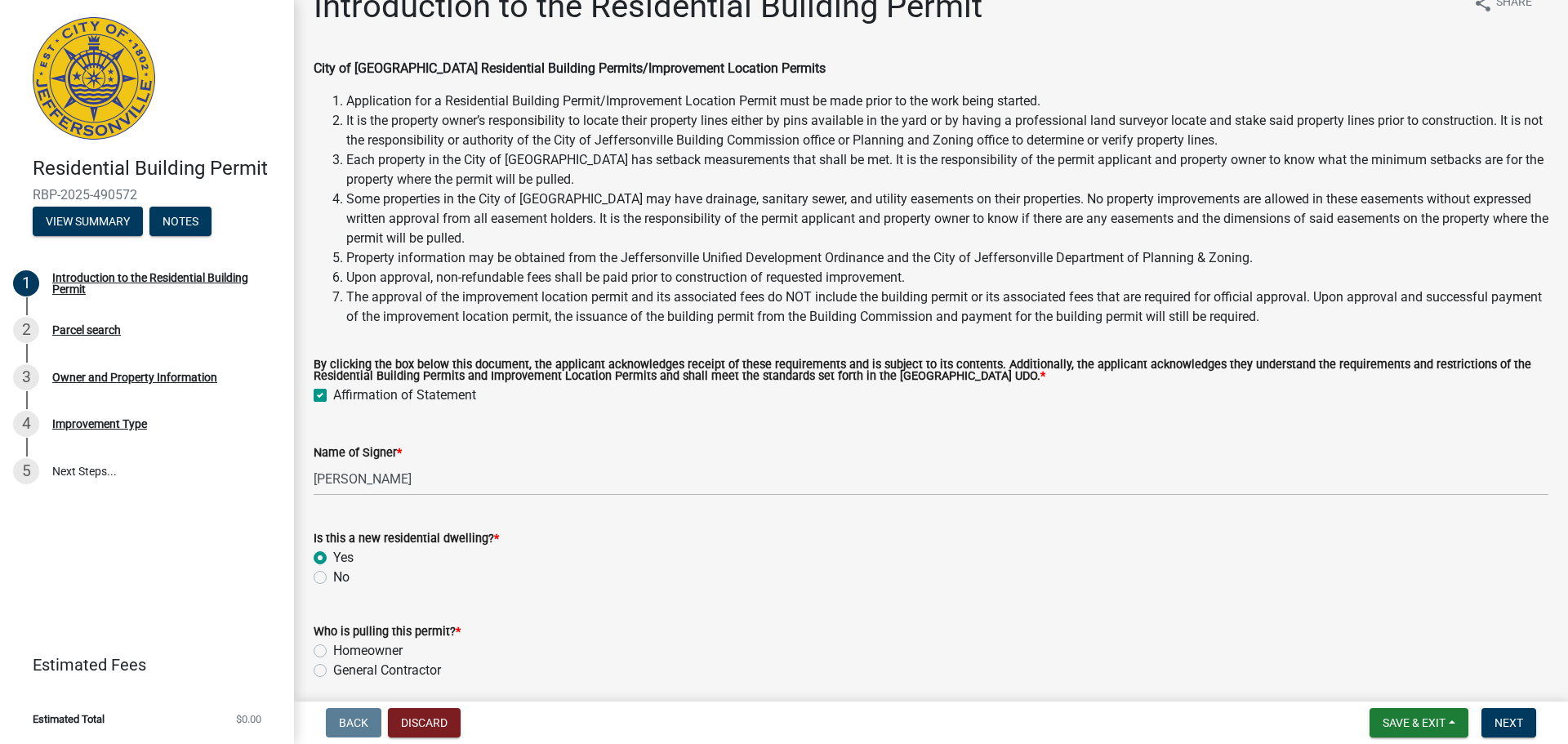
scroll to position [96, 0]
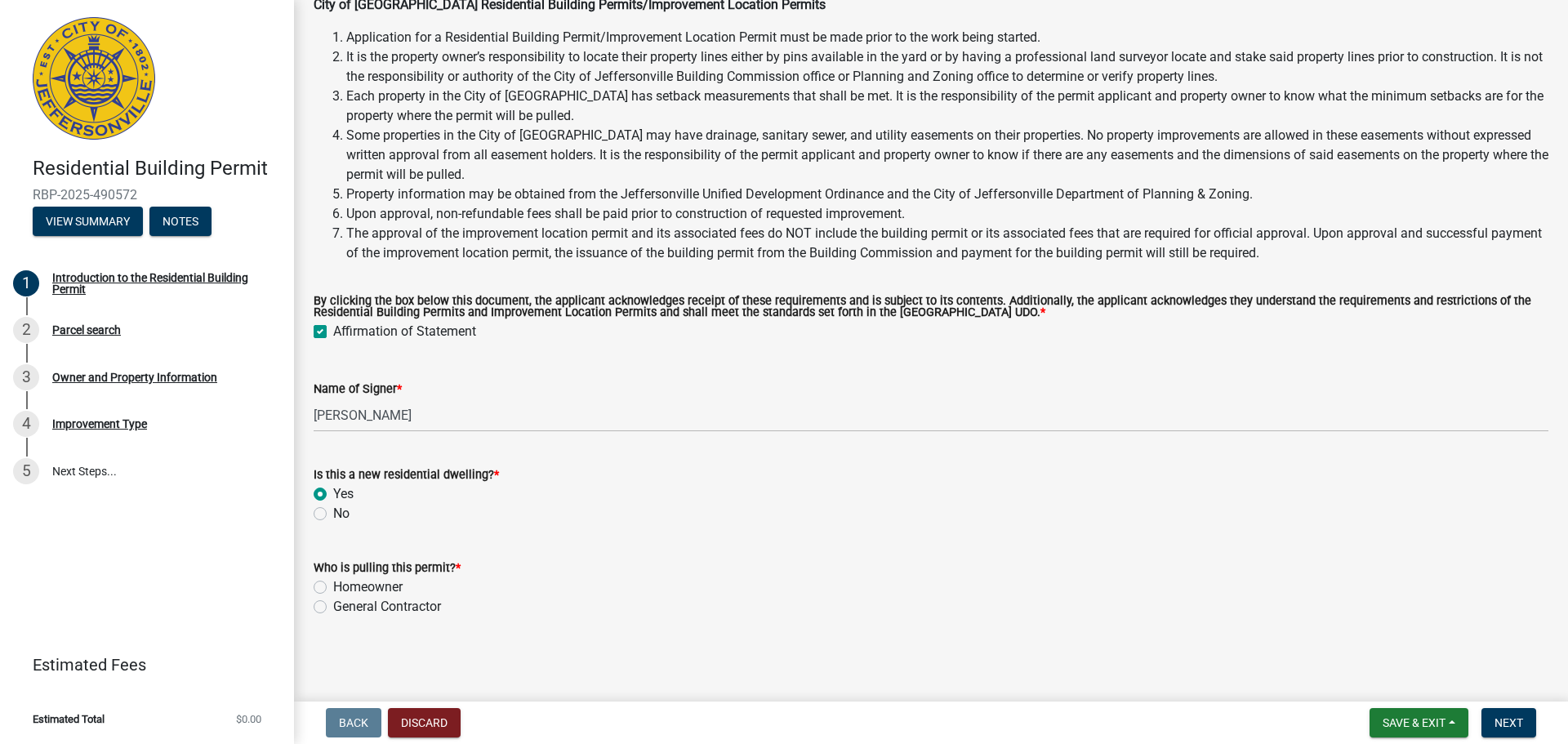
click at [333, 588] on label "Homeowner" at bounding box center [368, 587] width 70 height 19
click at [333, 588] on input "Homeowner" at bounding box center [338, 583] width 11 height 11
radio input "true"
click at [1521, 725] on span "Next" at bounding box center [1508, 723] width 28 height 13
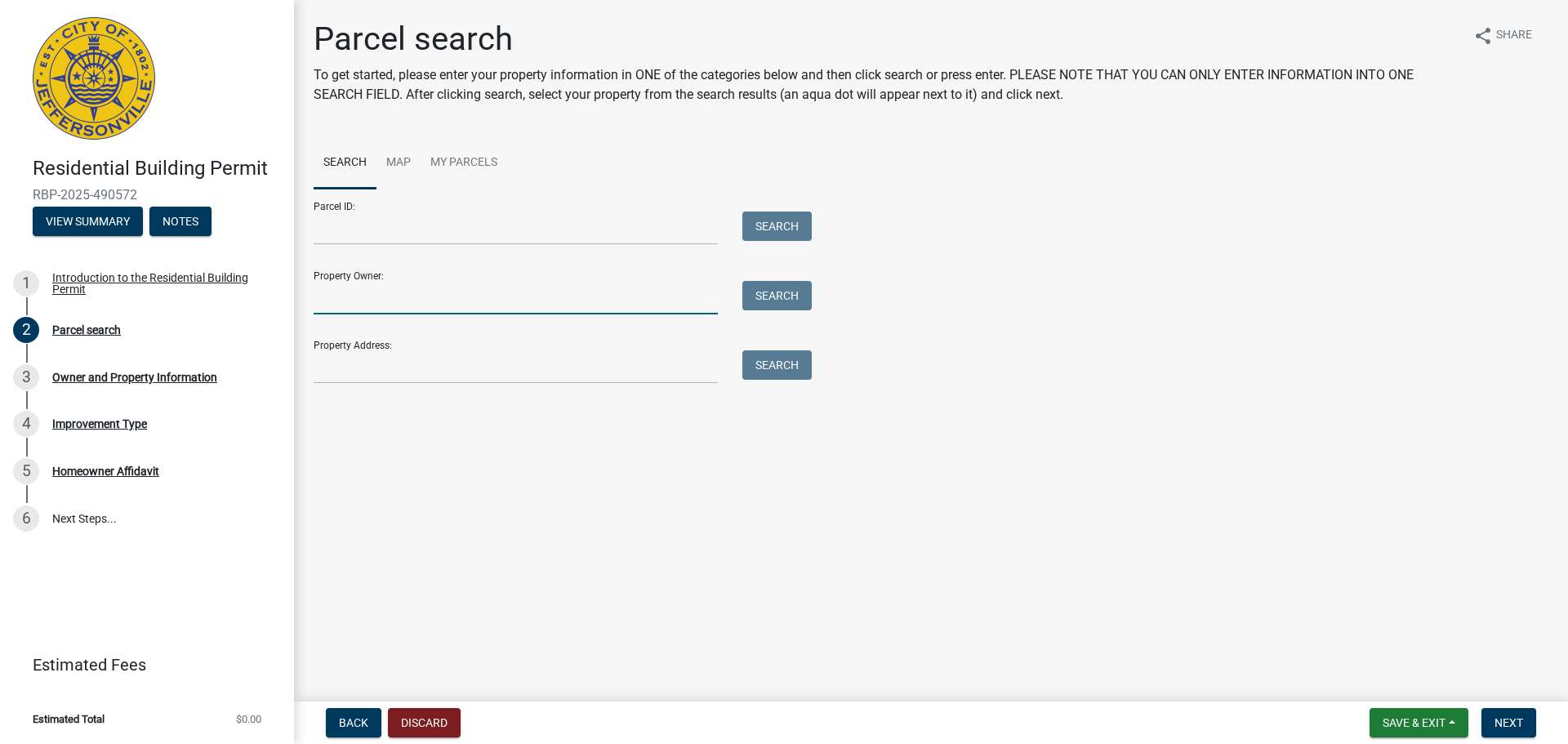
click at [643, 301] on input "Property Owner:" at bounding box center [515, 297] width 404 height 34
type input "River Birch [PERSON_NAME] LLC"
click at [796, 295] on button "Search" at bounding box center [778, 295] width 70 height 29
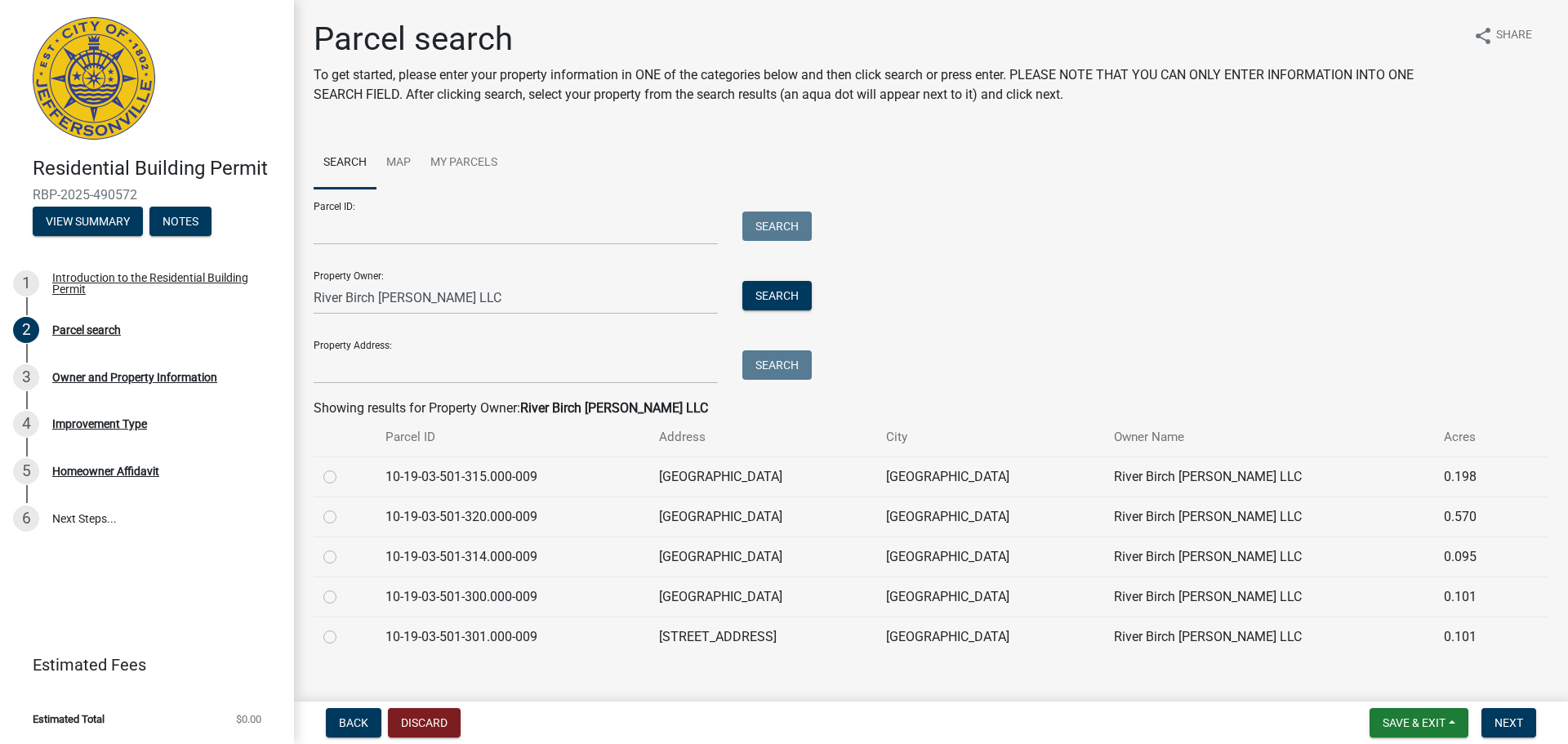
click at [343, 468] on label at bounding box center [343, 468] width 0 height 0
click at [343, 478] on input "radio" at bounding box center [348, 473] width 11 height 11
radio input "true"
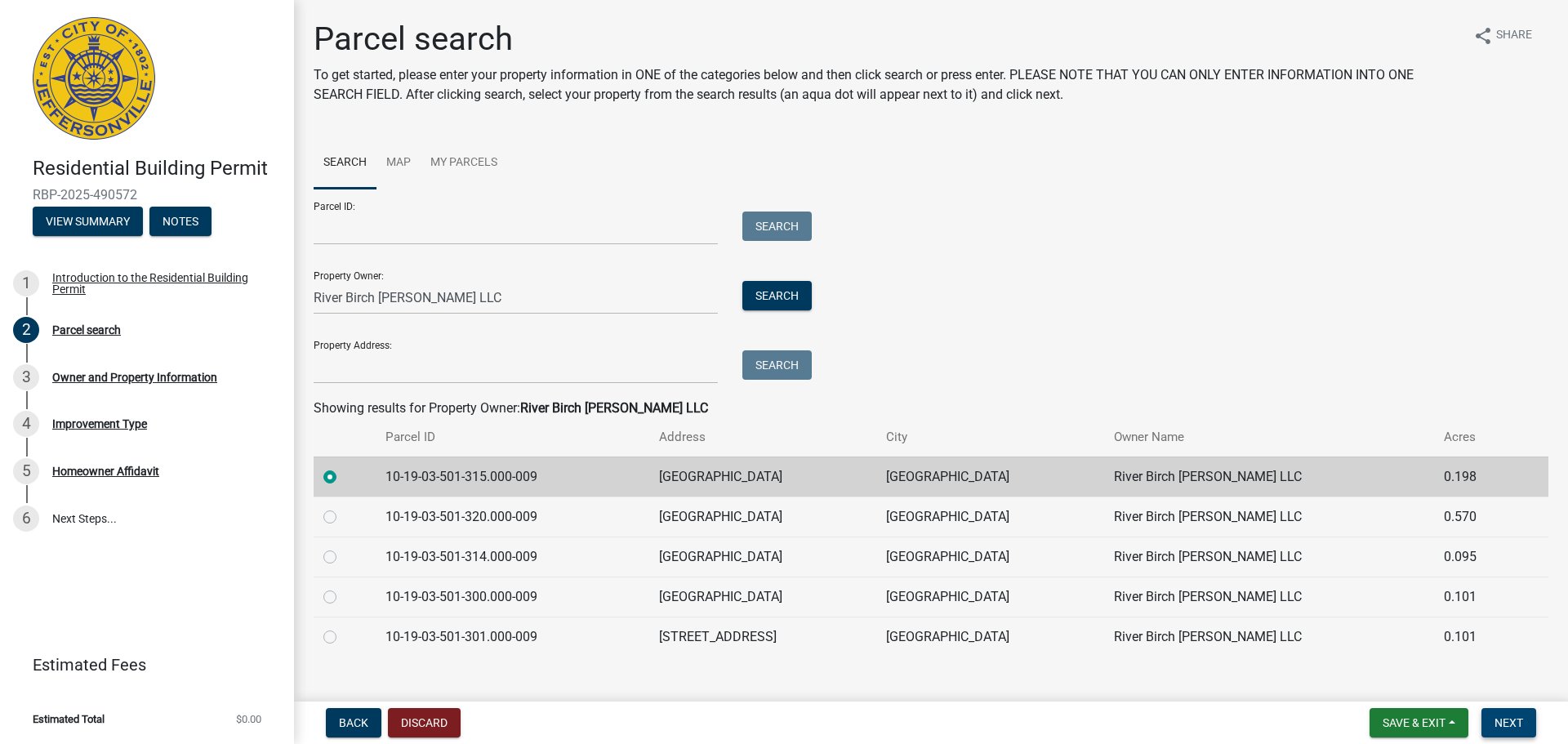
click at [1515, 722] on span "Next" at bounding box center [1508, 723] width 28 height 13
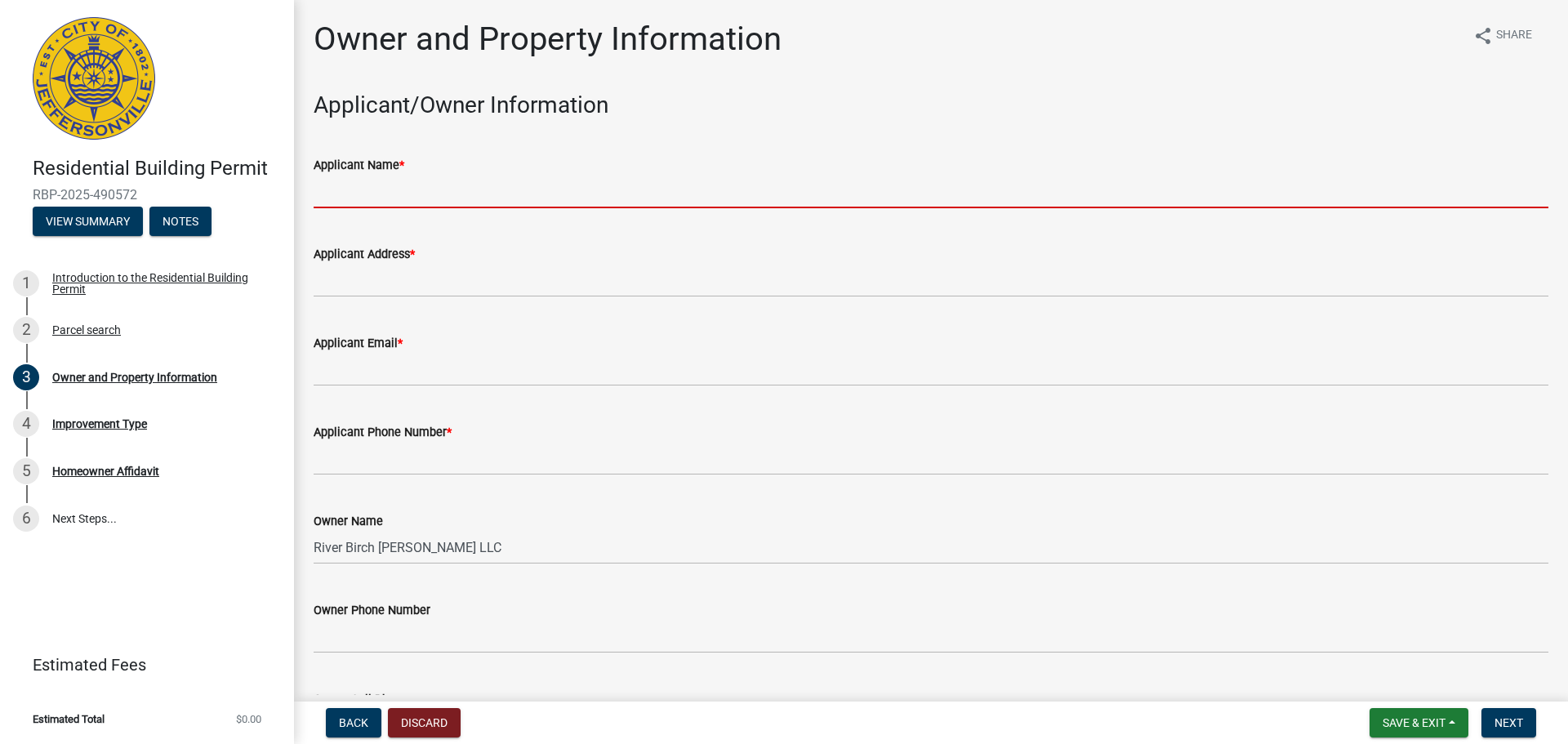
click at [400, 194] on input "Applicant Name *" at bounding box center [931, 192] width 1235 height 34
type input "[PERSON_NAME]"
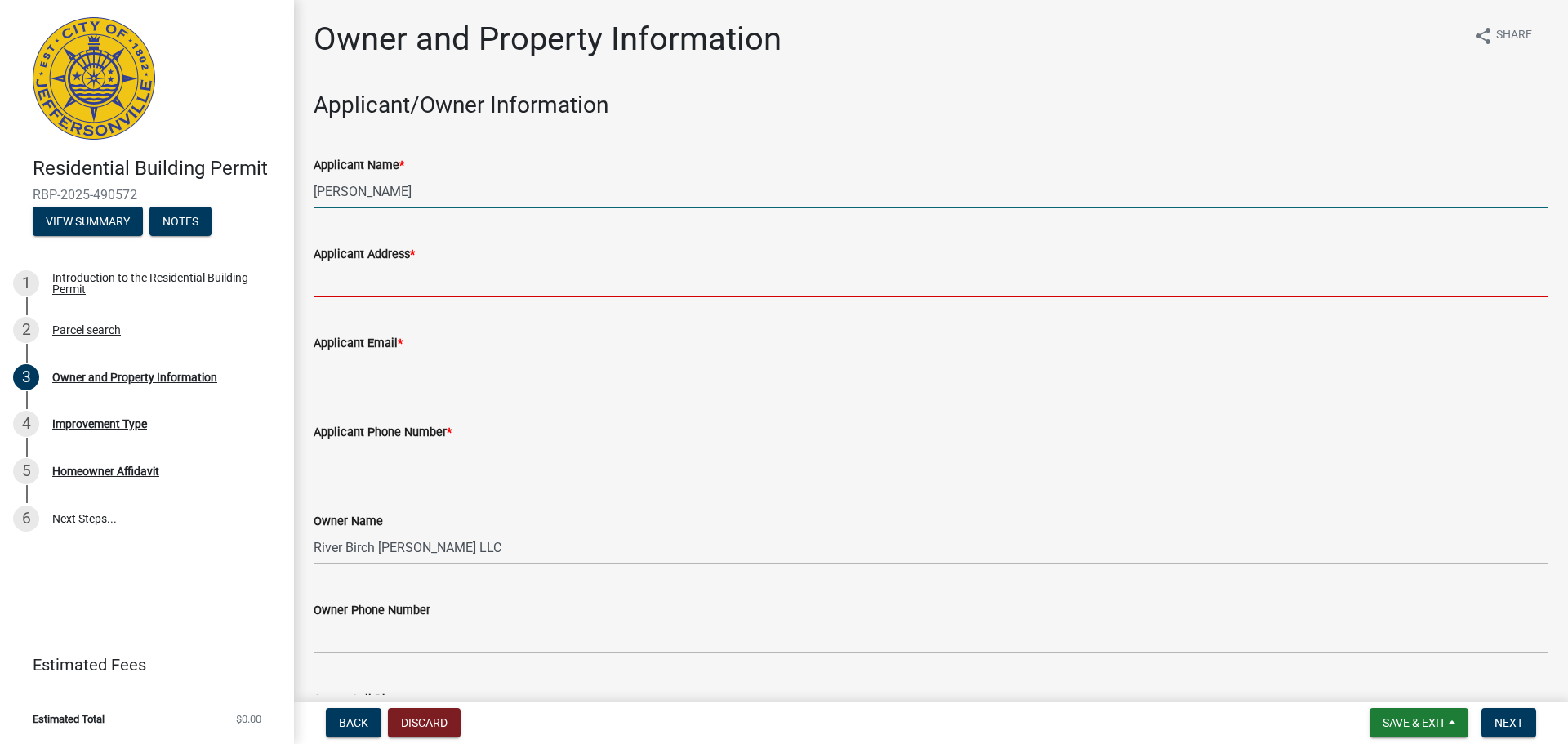
type input "[STREET_ADDRESS]"
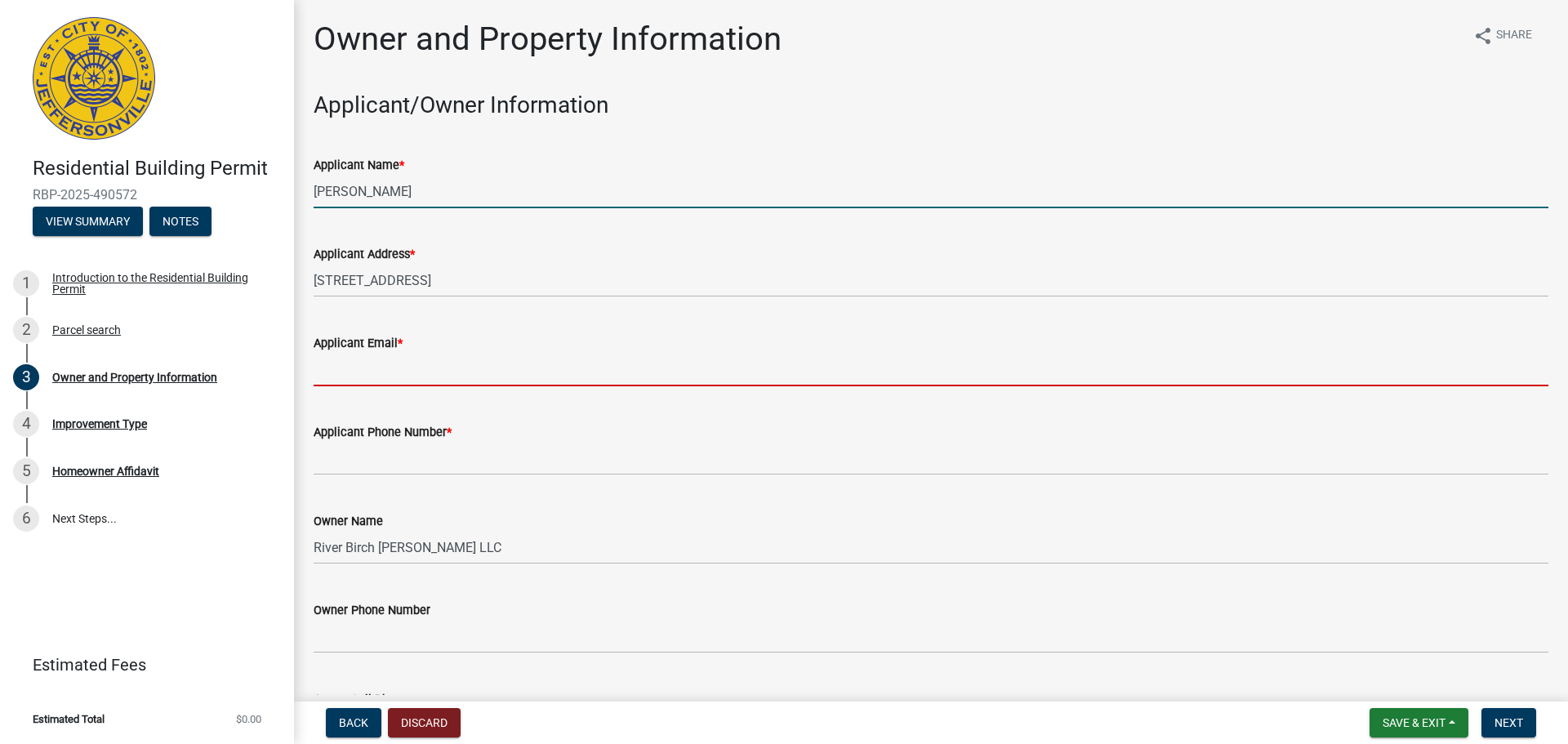
type input "[EMAIL_ADDRESS][DOMAIN_NAME]"
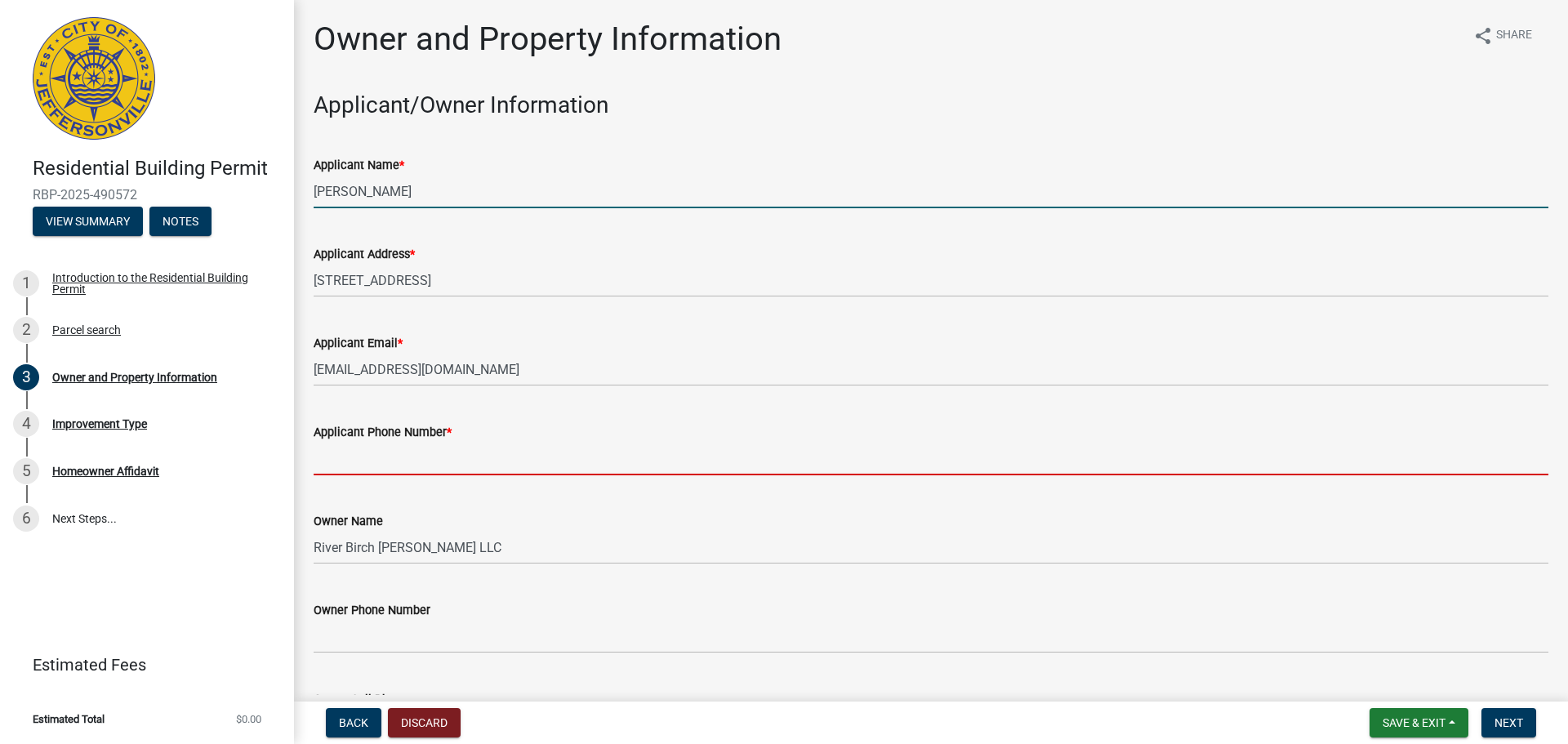
type input "5022986464"
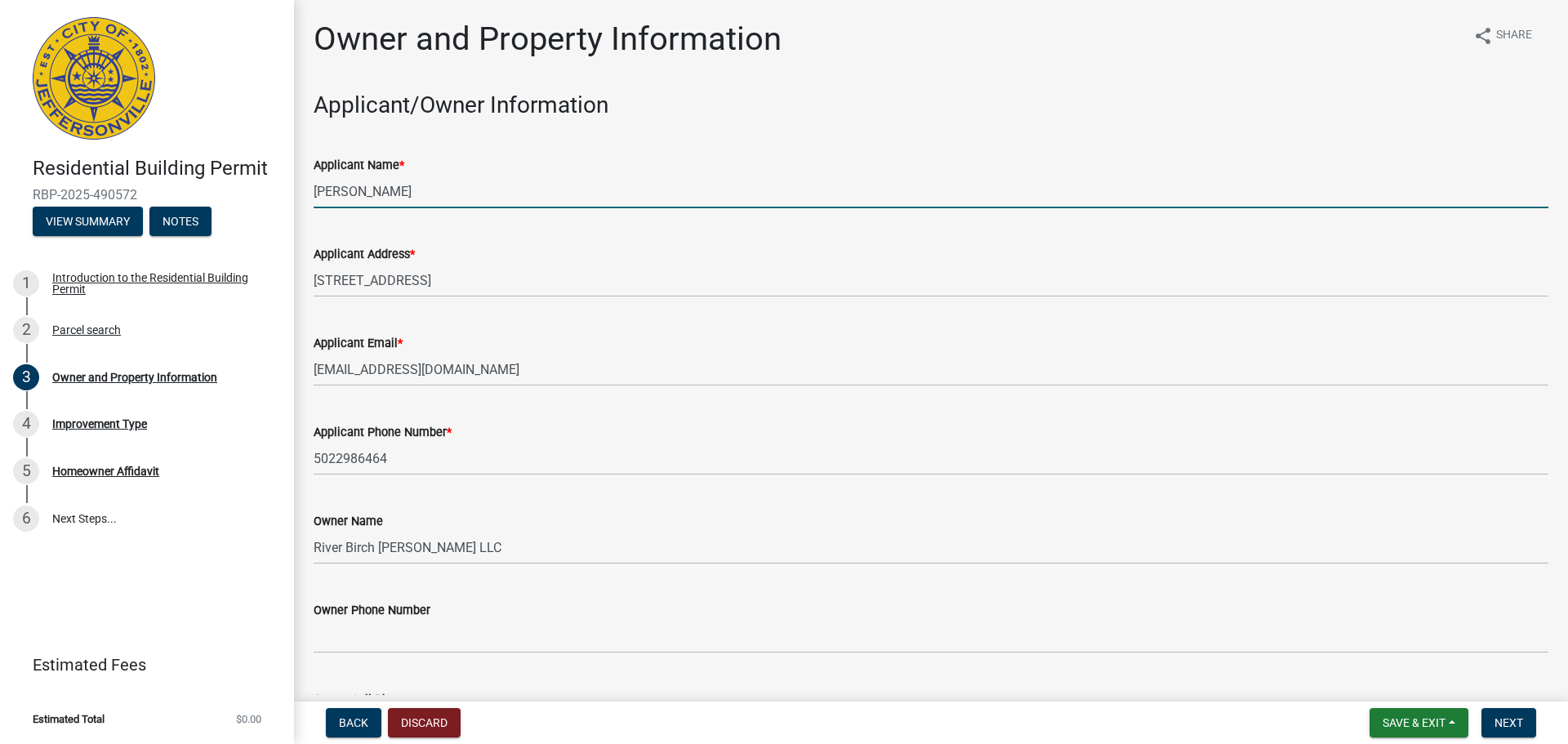
click at [362, 581] on div "Owner Phone Number" at bounding box center [931, 616] width 1235 height 76
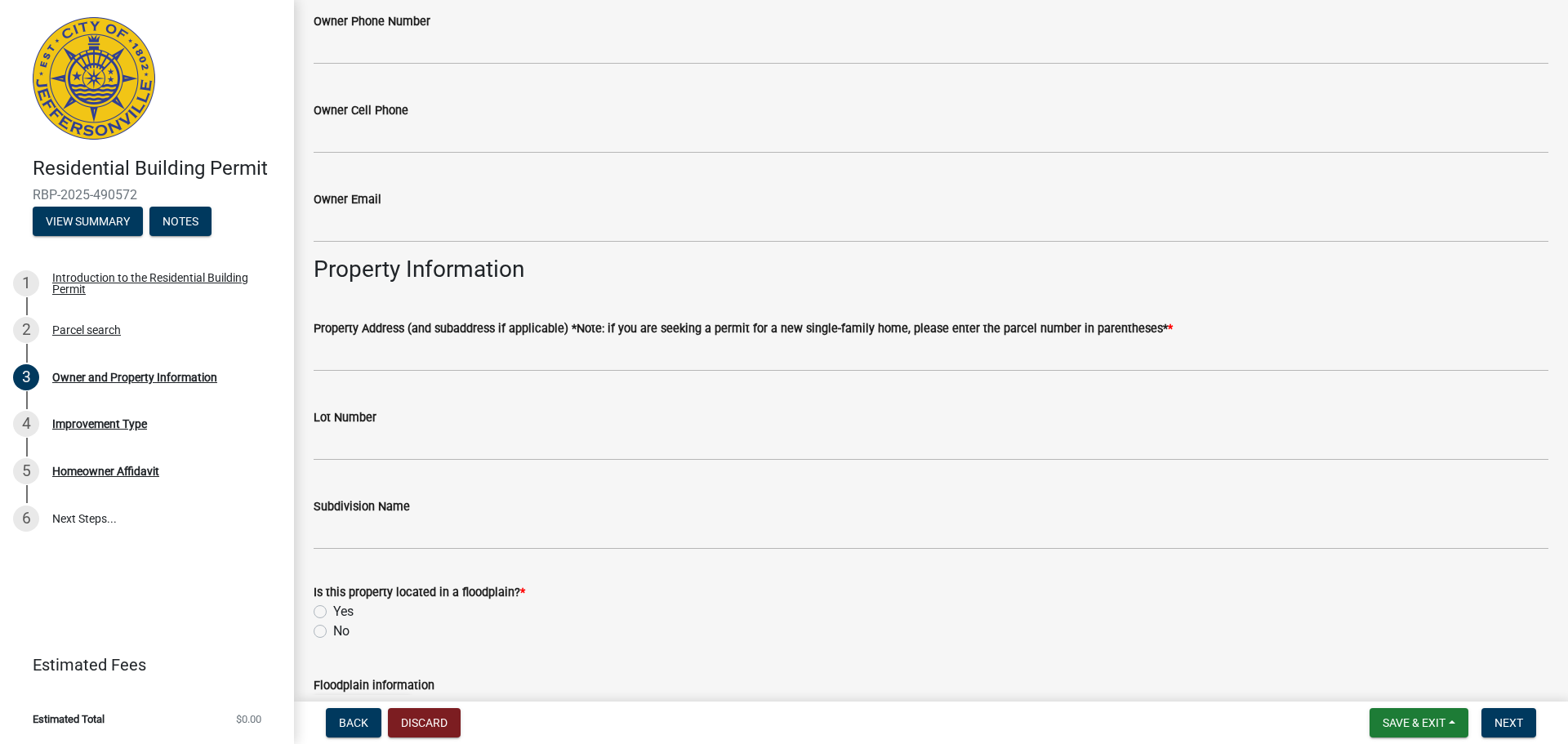
scroll to position [621, 0]
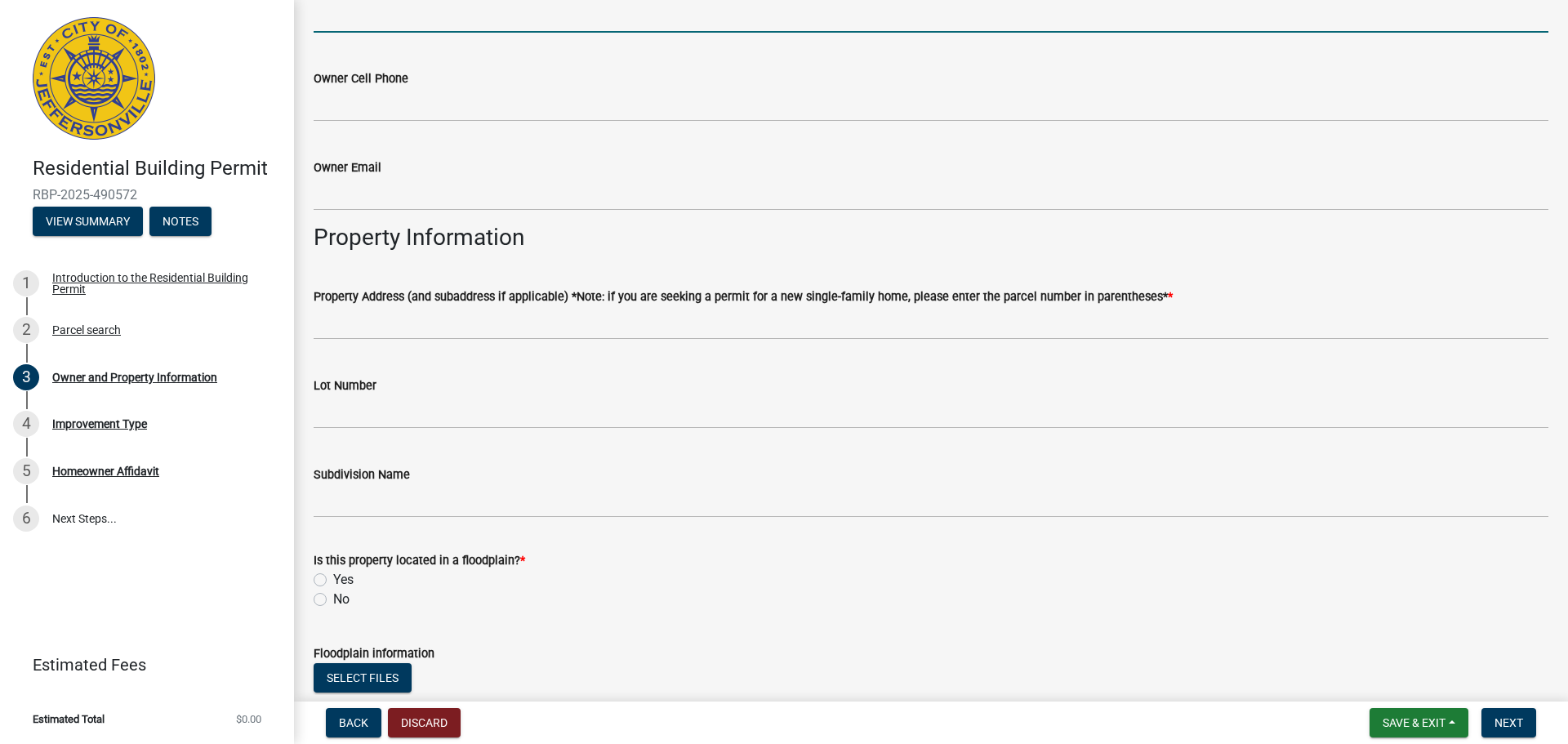
click at [458, 14] on input "Owner Phone Number" at bounding box center [931, 16] width 1235 height 34
type input "5022986464"
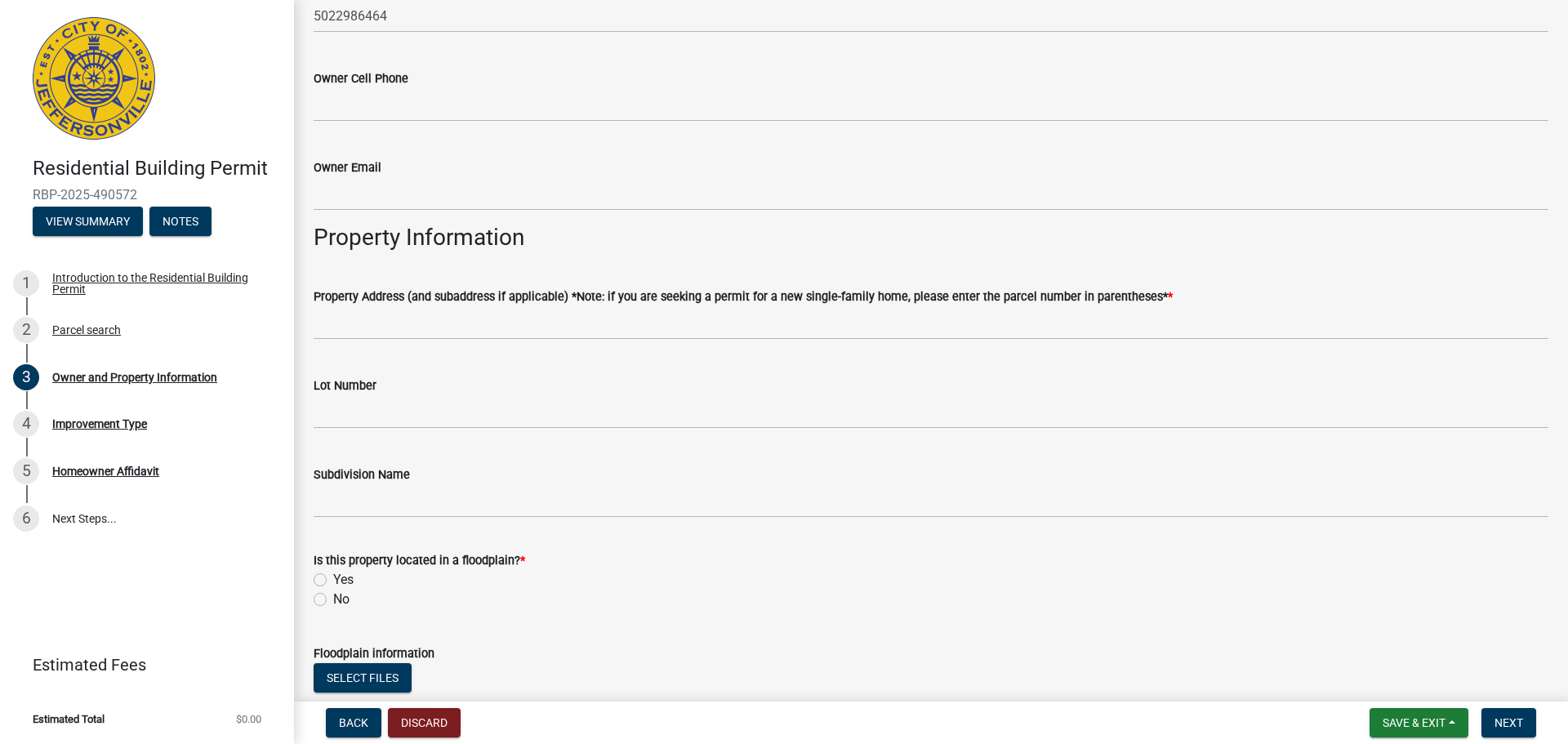
click at [333, 602] on label "No" at bounding box center [341, 599] width 17 height 19
click at [333, 601] on input "No" at bounding box center [338, 595] width 11 height 11
radio input "true"
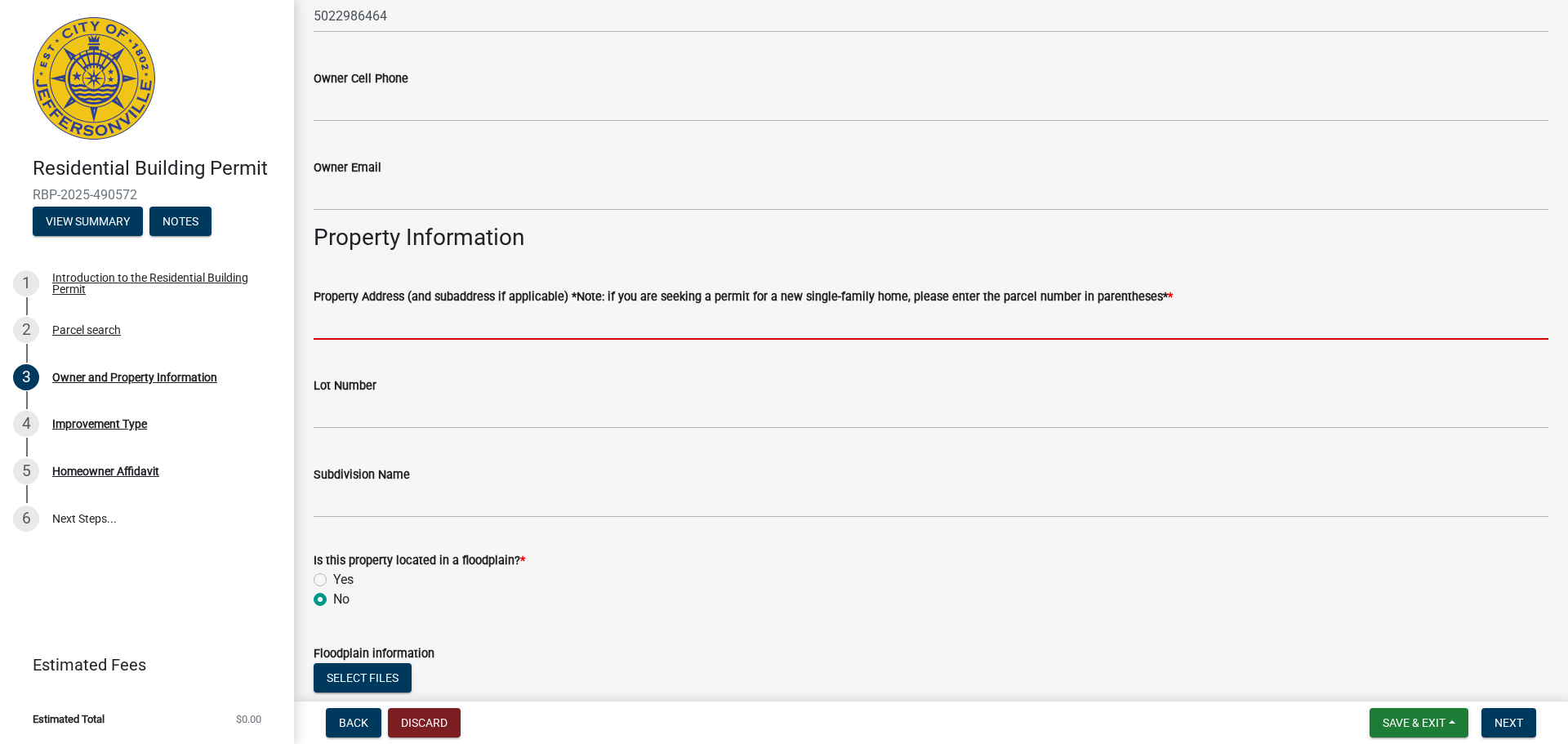
click at [436, 328] on input "Property Address (and subaddress if applicable) *Note: if you are seeking a per…" at bounding box center [931, 323] width 1235 height 34
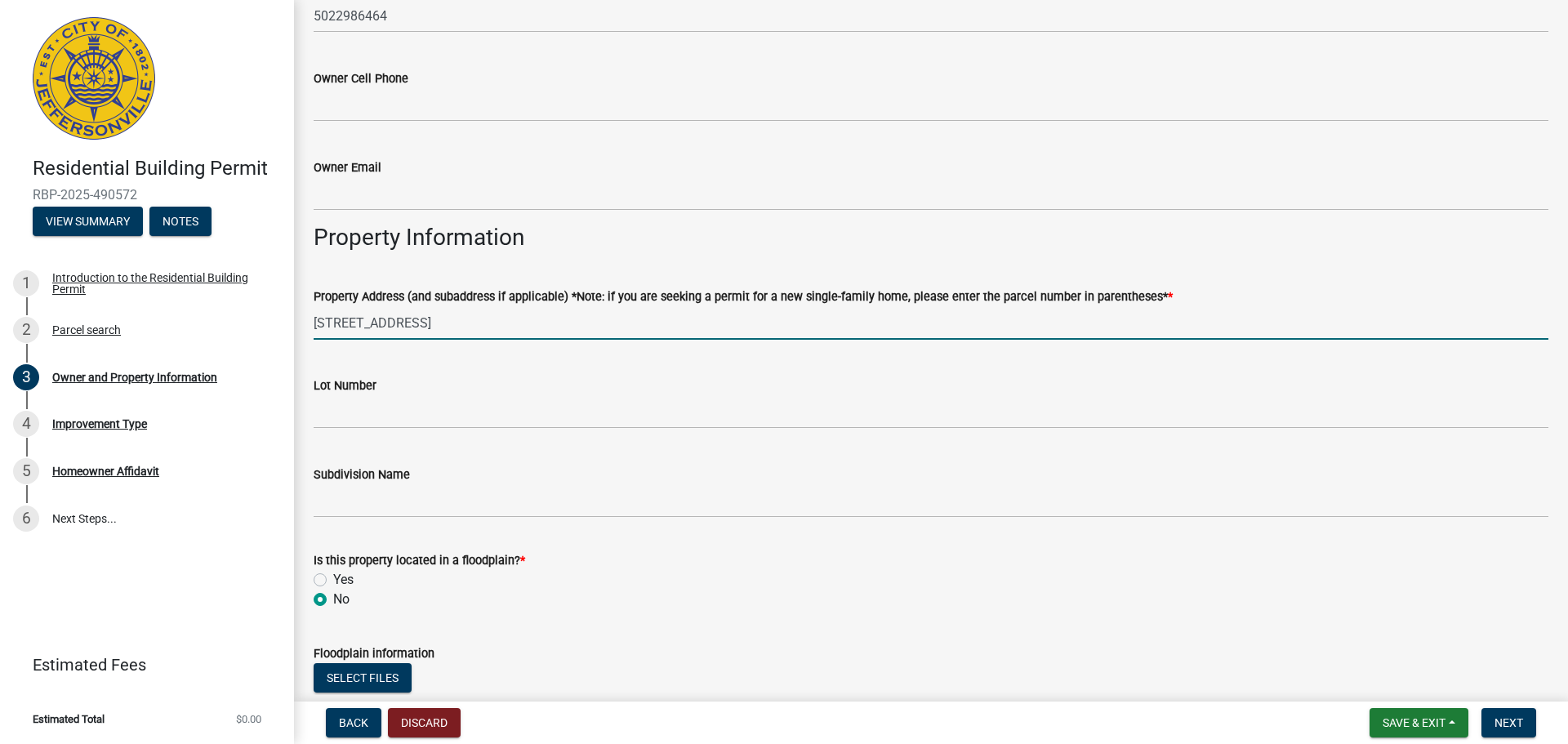
click at [342, 327] on input "[STREET_ADDRESS]" at bounding box center [931, 323] width 1235 height 34
type input "[STREET_ADDRESS]"
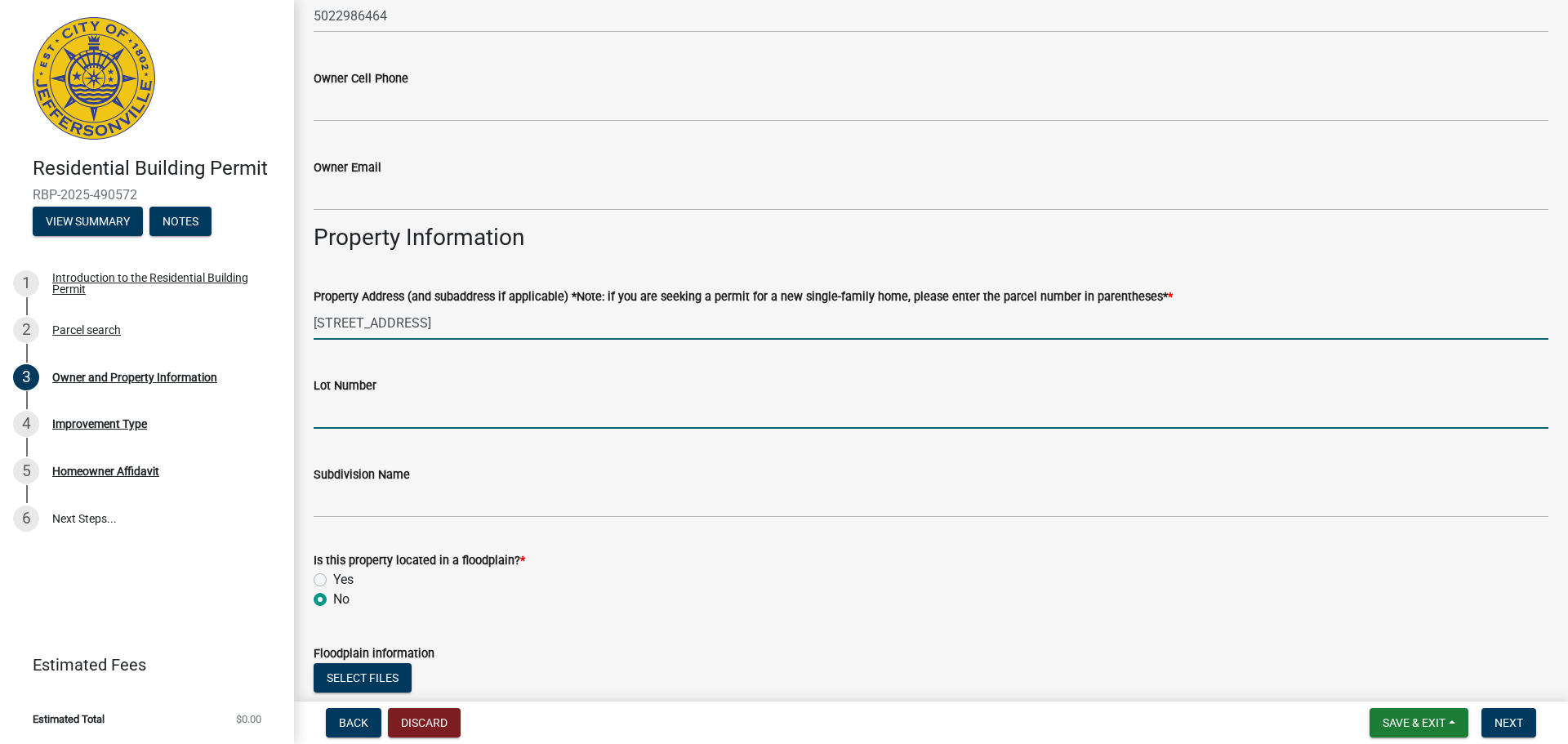
click at [355, 405] on input "Lot Number" at bounding box center [931, 412] width 1235 height 34
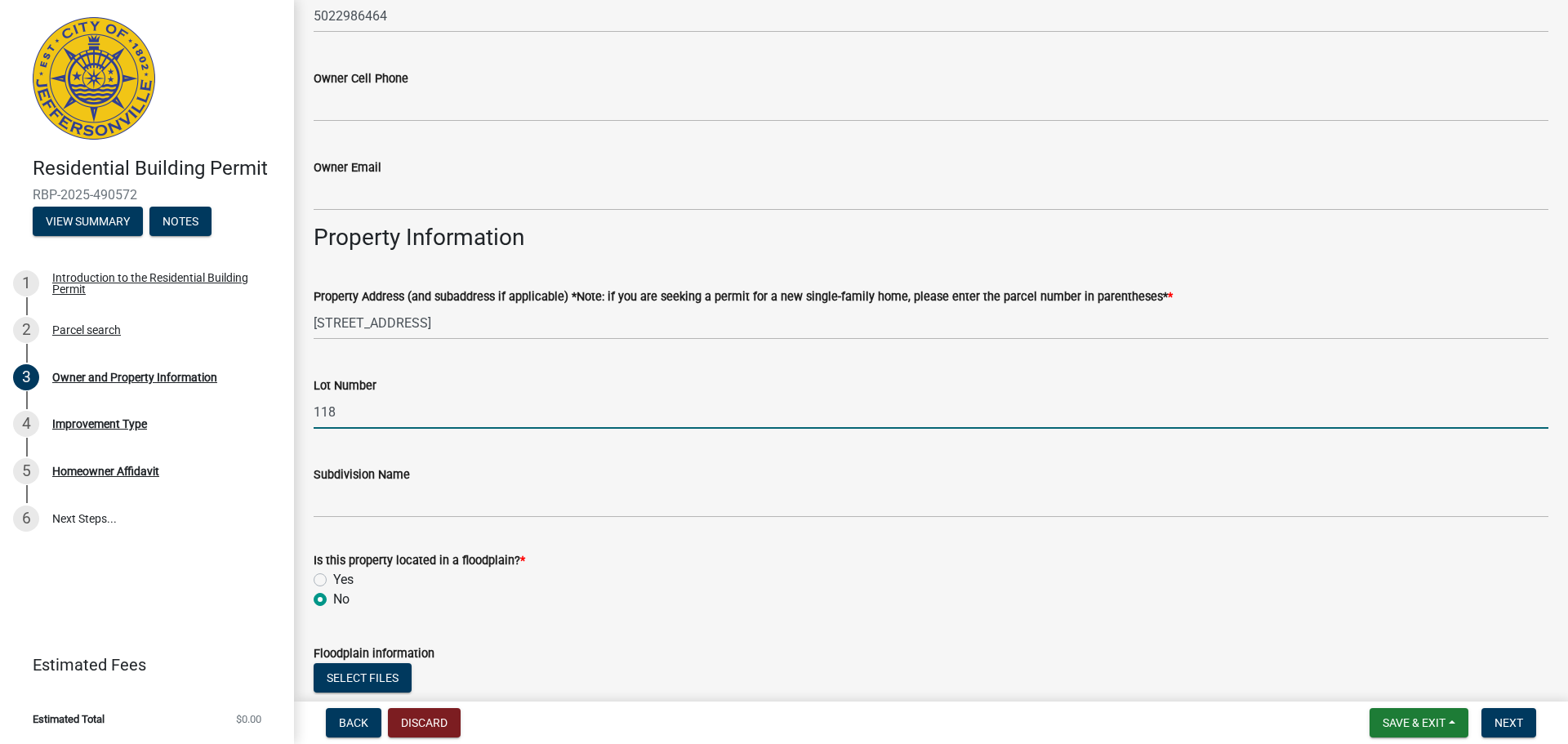
type input "118"
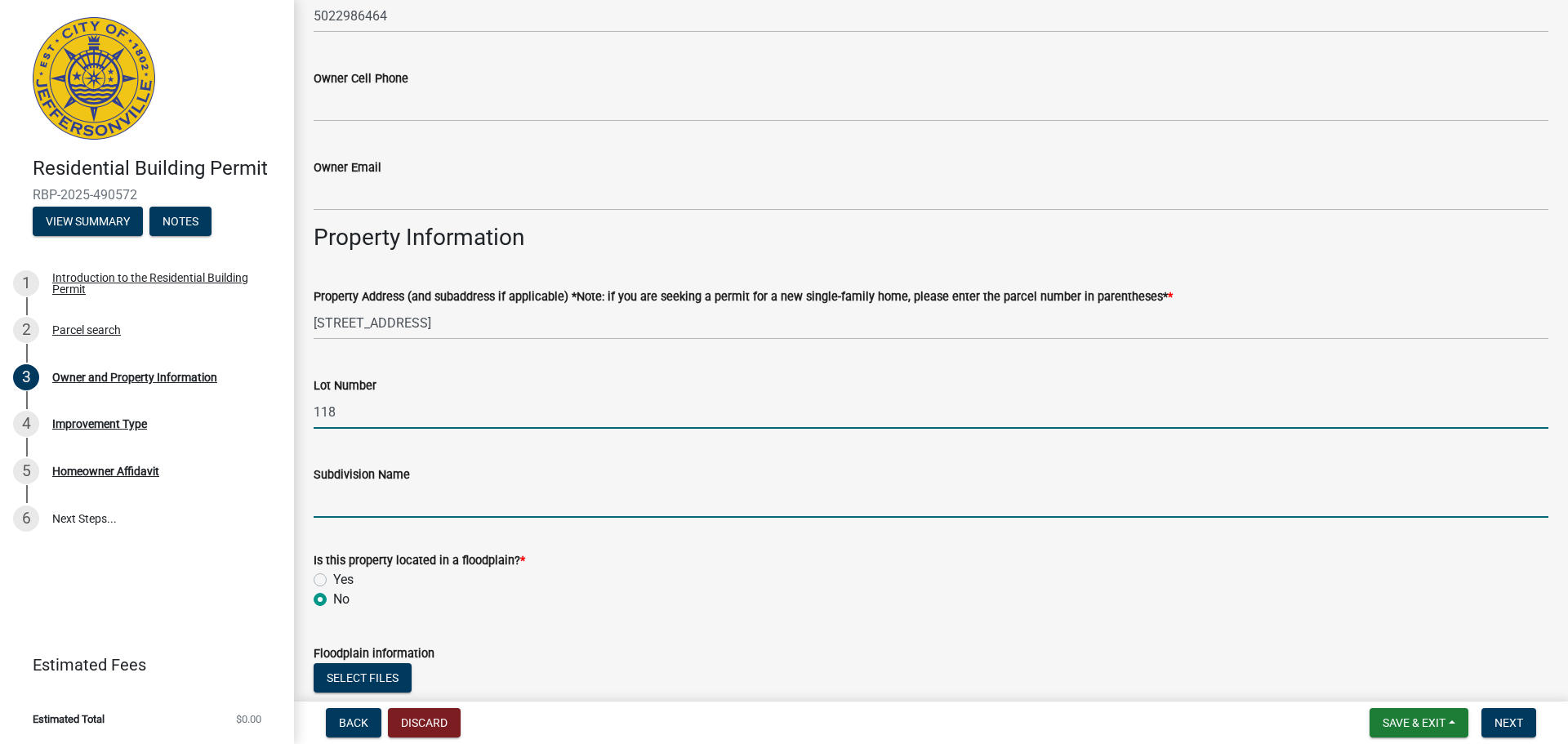
click at [349, 494] on input "Subdivision Name" at bounding box center [931, 501] width 1235 height 34
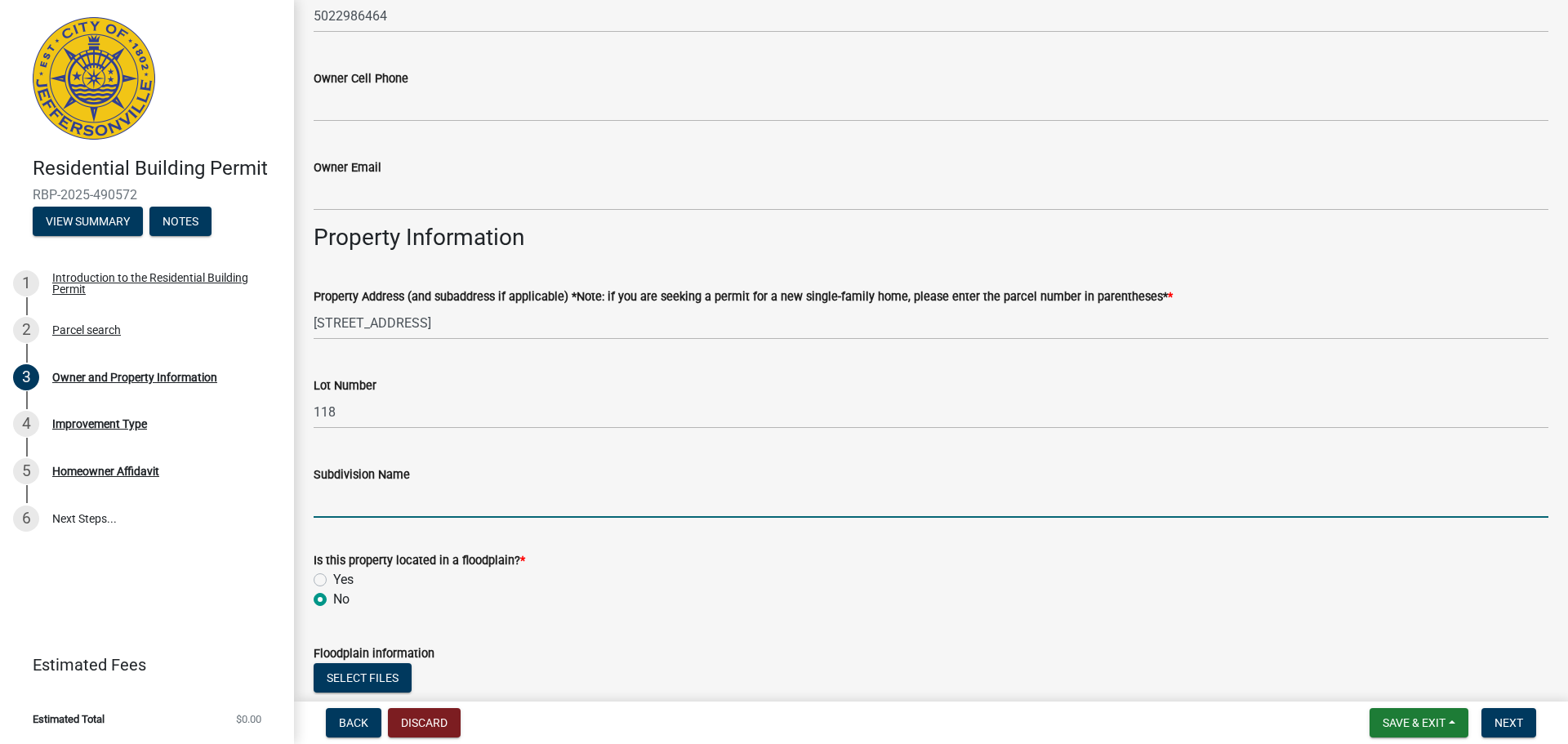
type input "River Birch [PERSON_NAME]"
click at [359, 542] on form "Is this property located in a floodplain? * Yes No" at bounding box center [931, 571] width 1235 height 79
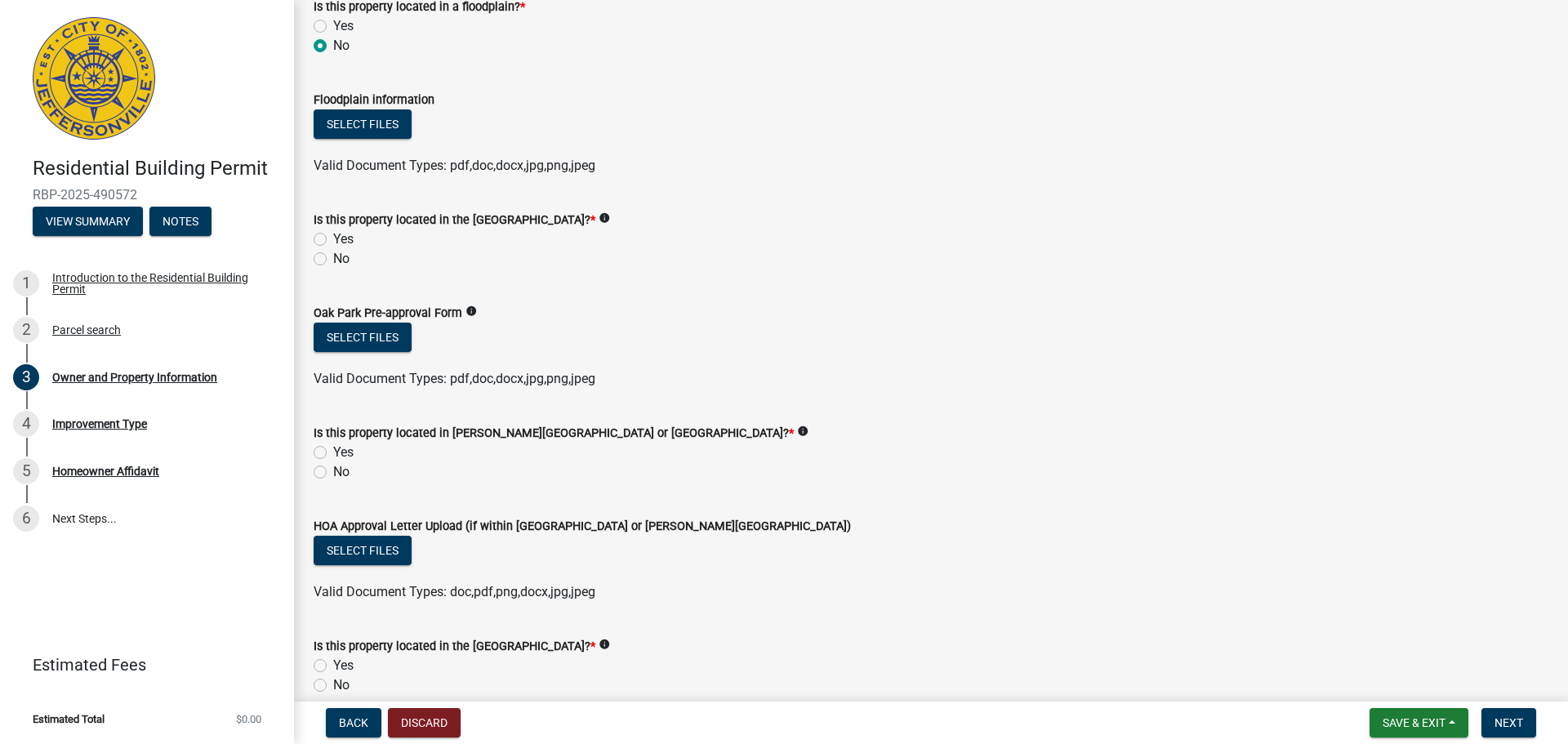
scroll to position [1177, 0]
click at [333, 261] on label "No" at bounding box center [341, 257] width 17 height 19
click at [333, 258] on input "No" at bounding box center [338, 253] width 11 height 11
radio input "true"
click at [333, 471] on label "No" at bounding box center [341, 470] width 17 height 19
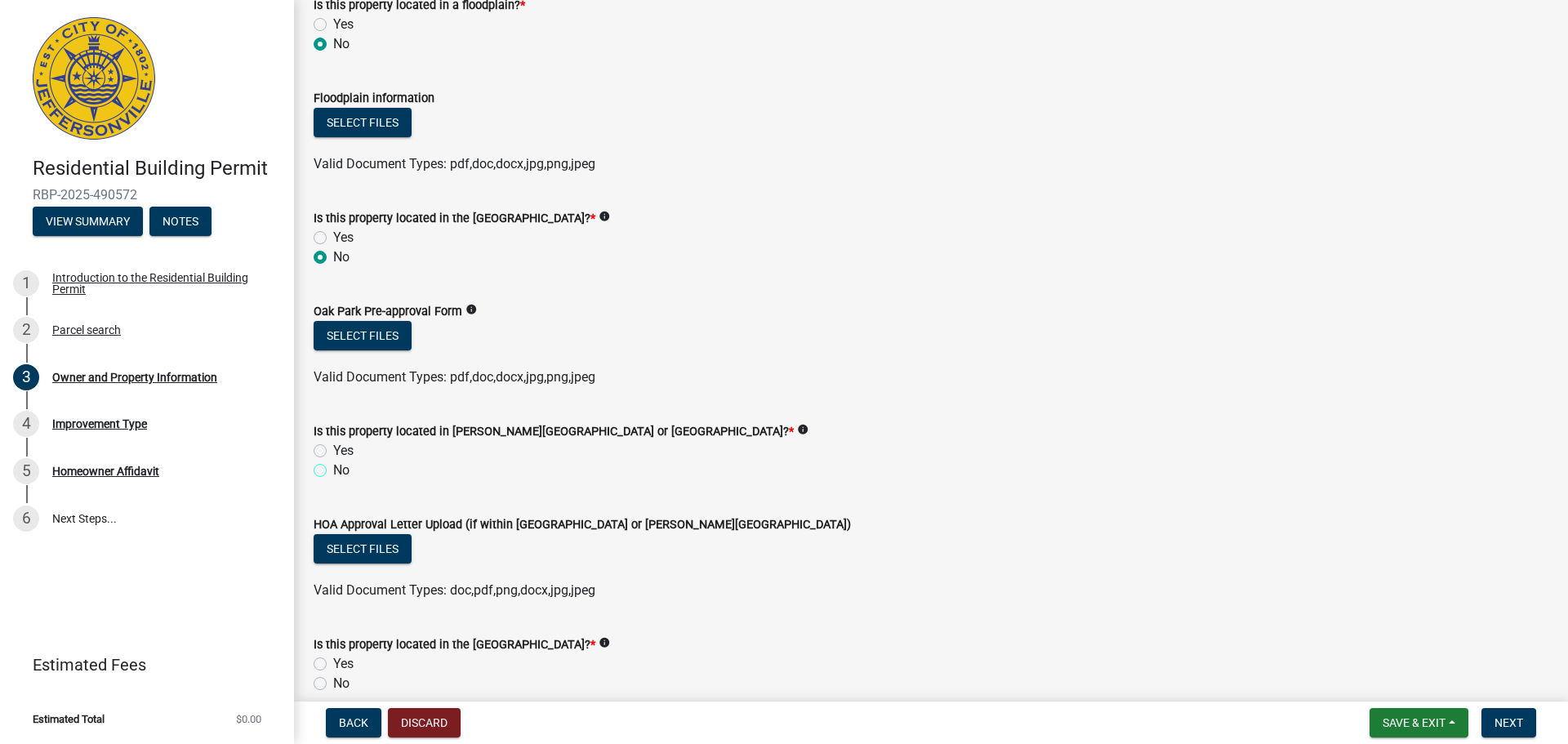
click at [333, 471] on input "No" at bounding box center [338, 466] width 11 height 11
radio input "true"
click at [333, 441] on input "Yes" at bounding box center [338, 447] width 11 height 11
radio input "true"
click at [333, 461] on input "No" at bounding box center [338, 466] width 11 height 11
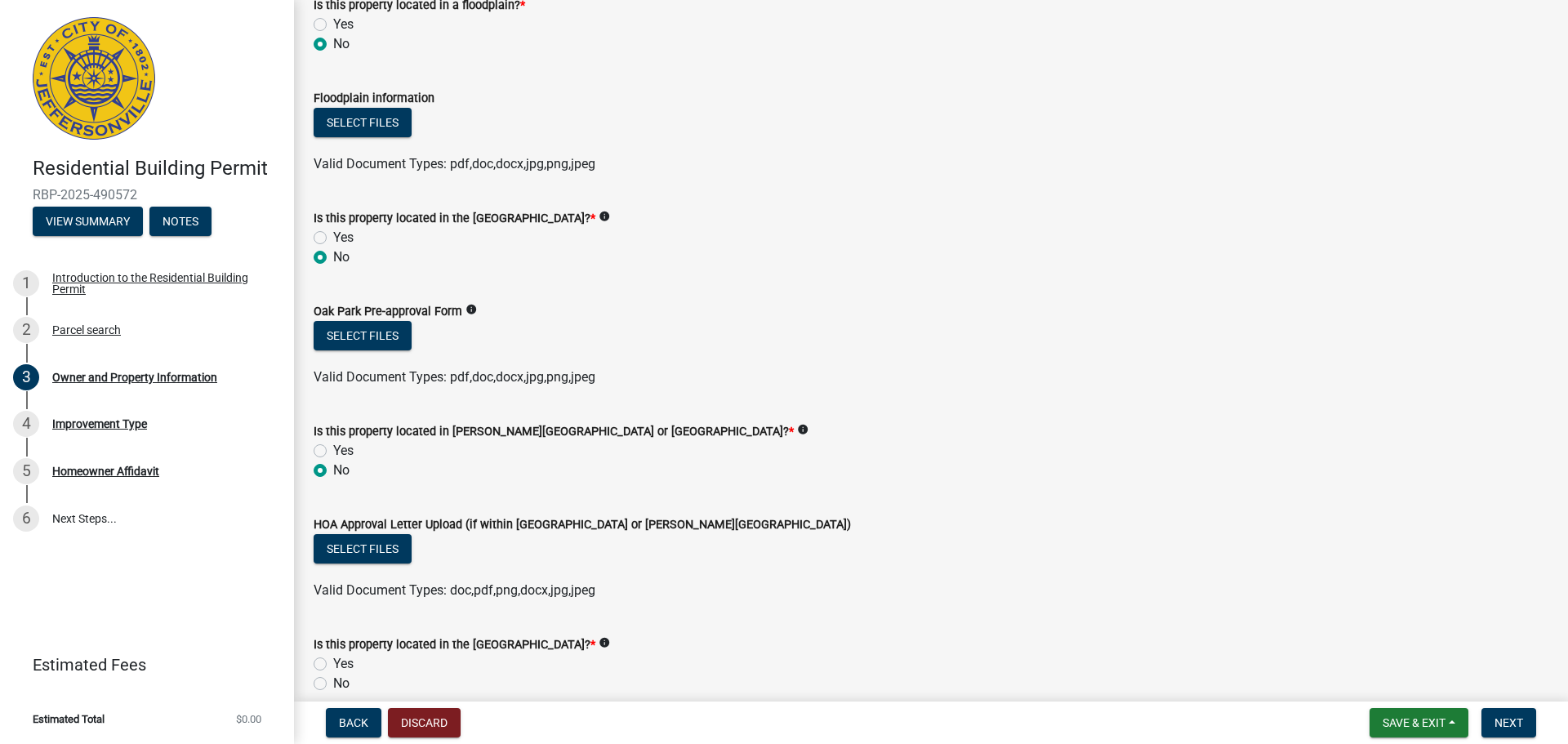
radio input "true"
click at [1024, 497] on form "HOA Approval Letter Upload (if within [GEOGRAPHIC_DATA] or [PERSON_NAME][GEOGRA…" at bounding box center [931, 548] width 1235 height 105
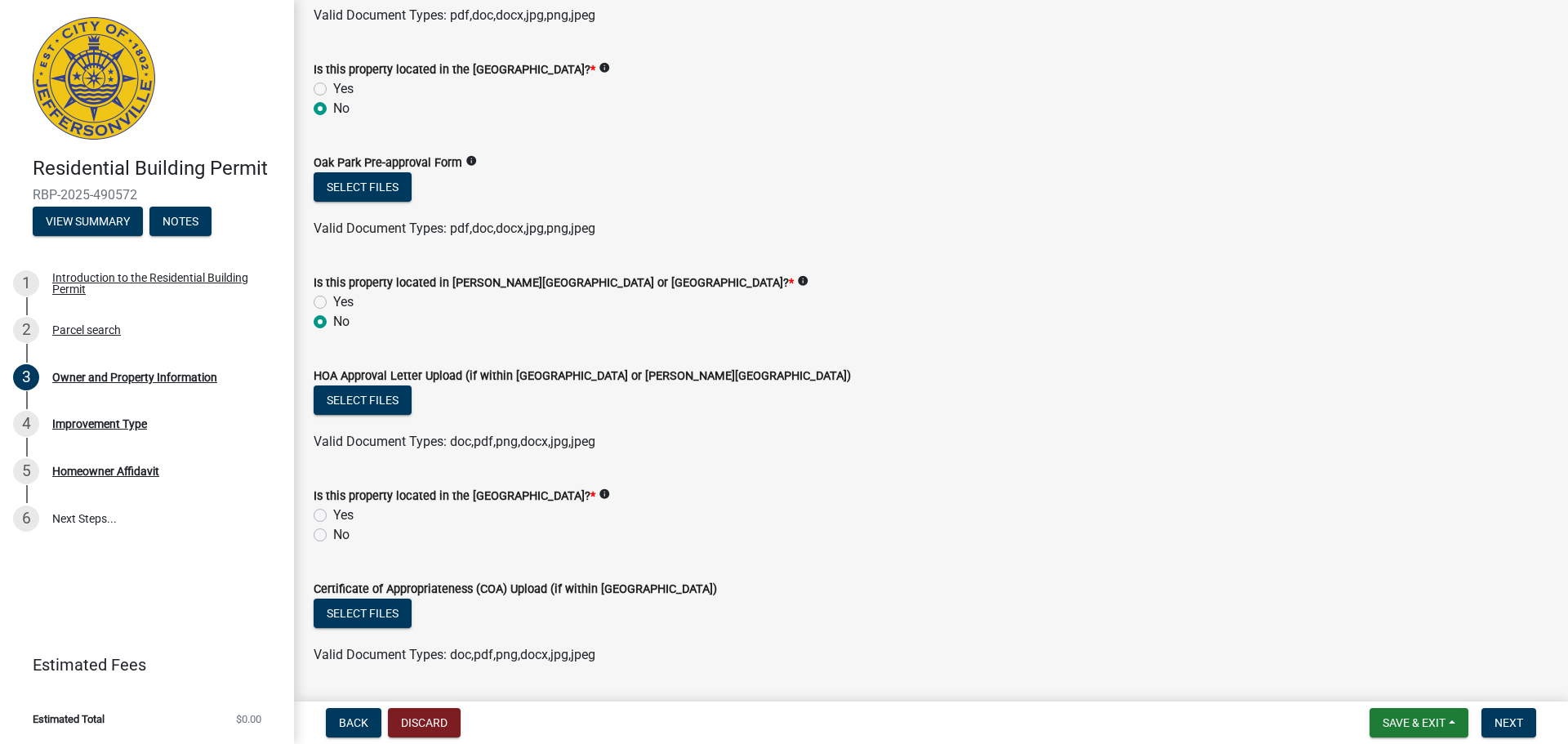
scroll to position [1373, 0]
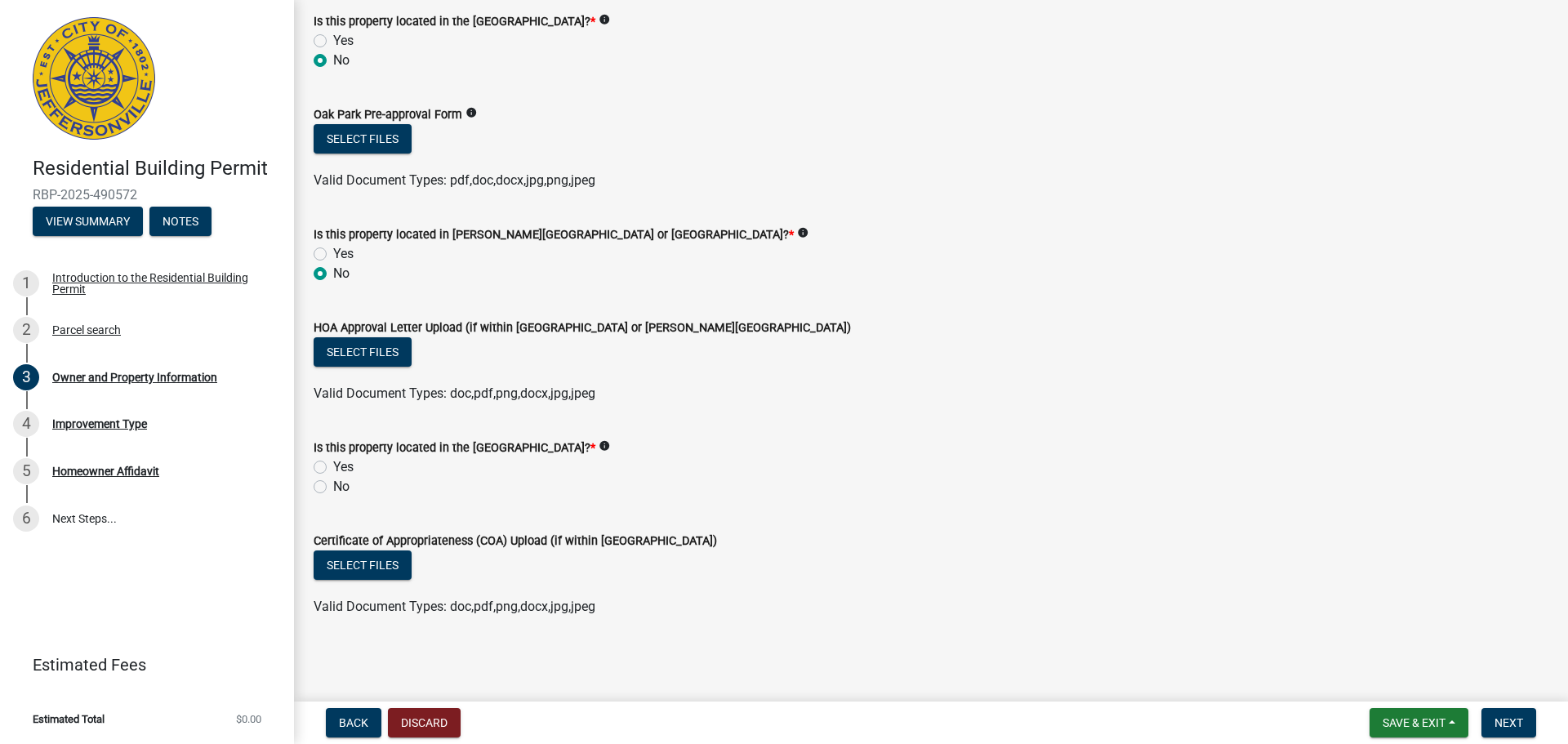
click at [333, 490] on label "No" at bounding box center [341, 486] width 17 height 19
click at [333, 488] on input "No" at bounding box center [338, 483] width 11 height 11
radio input "true"
click at [1513, 724] on span "Next" at bounding box center [1508, 723] width 28 height 13
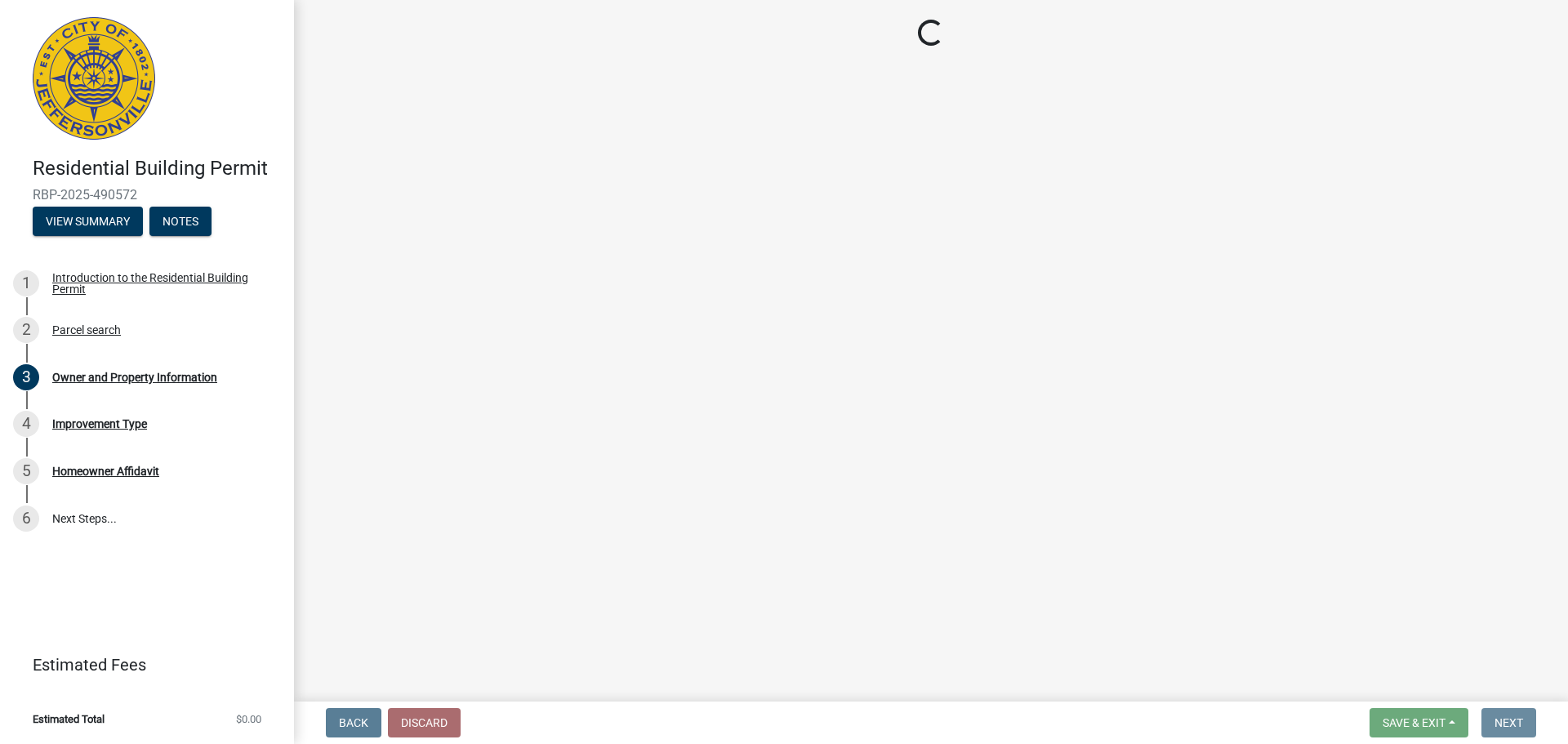
scroll to position [0, 0]
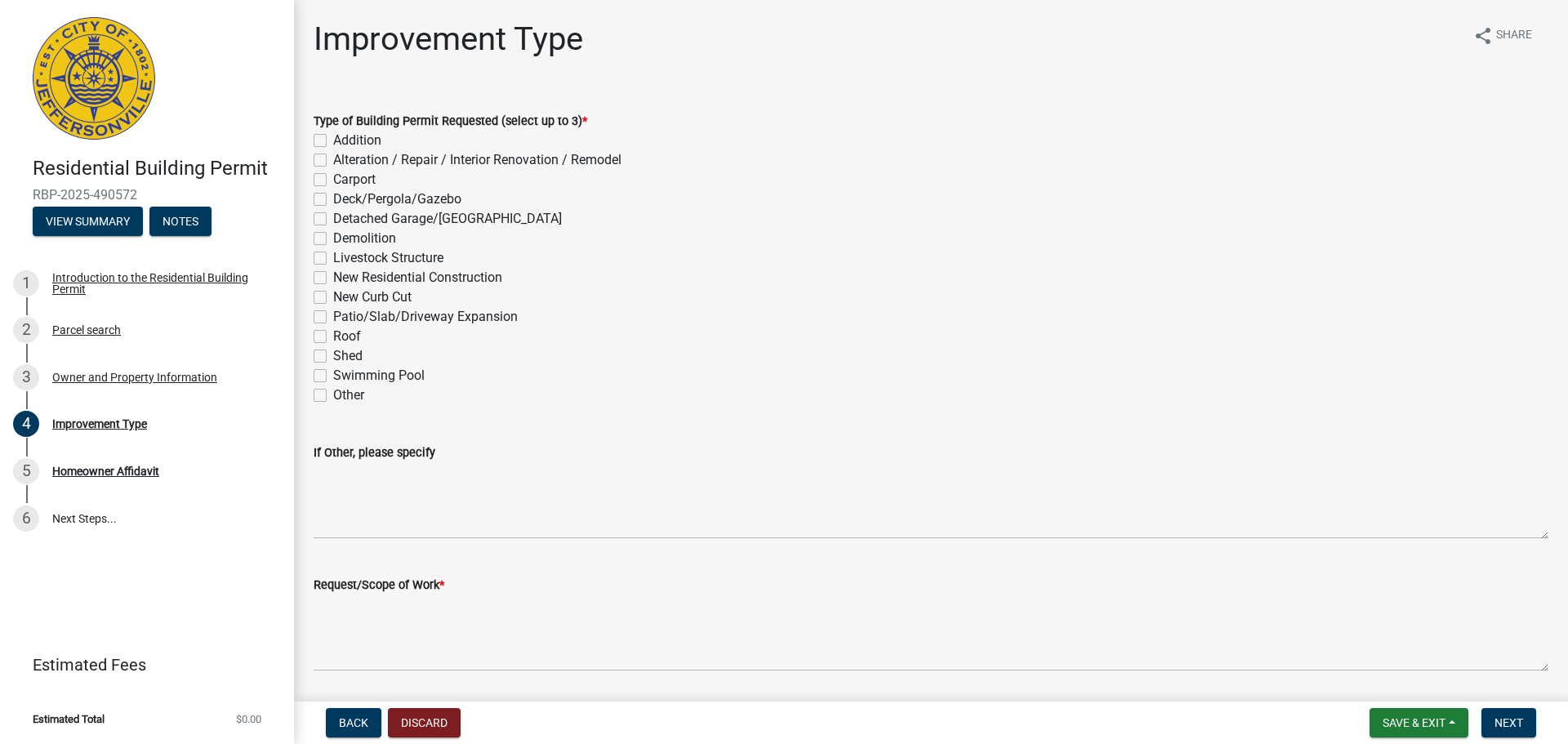
click at [333, 278] on label "New Residential Construction" at bounding box center [417, 277] width 169 height 19
click at [333, 278] on input "New Residential Construction" at bounding box center [338, 273] width 11 height 11
checkbox input "true"
checkbox input "false"
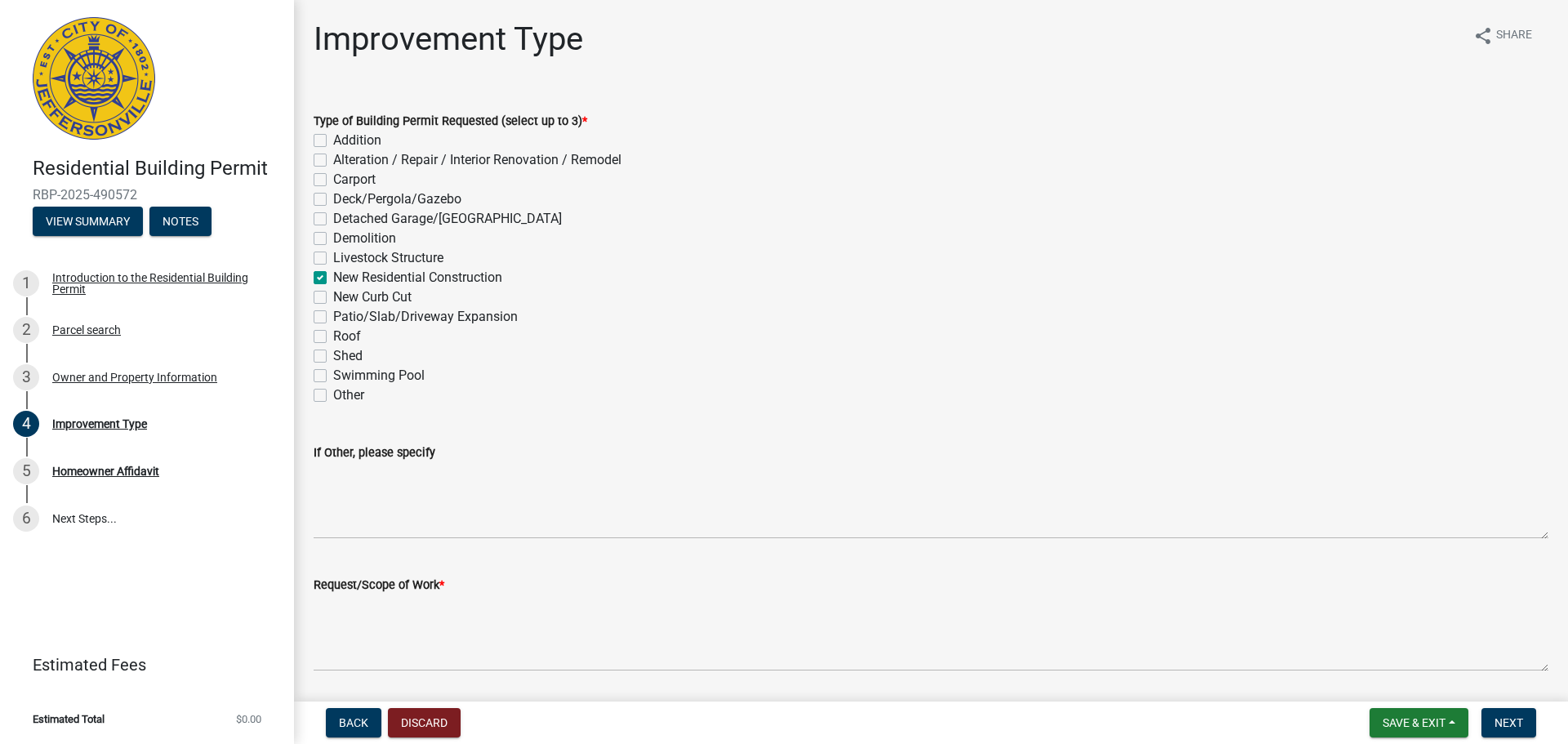
checkbox input "false"
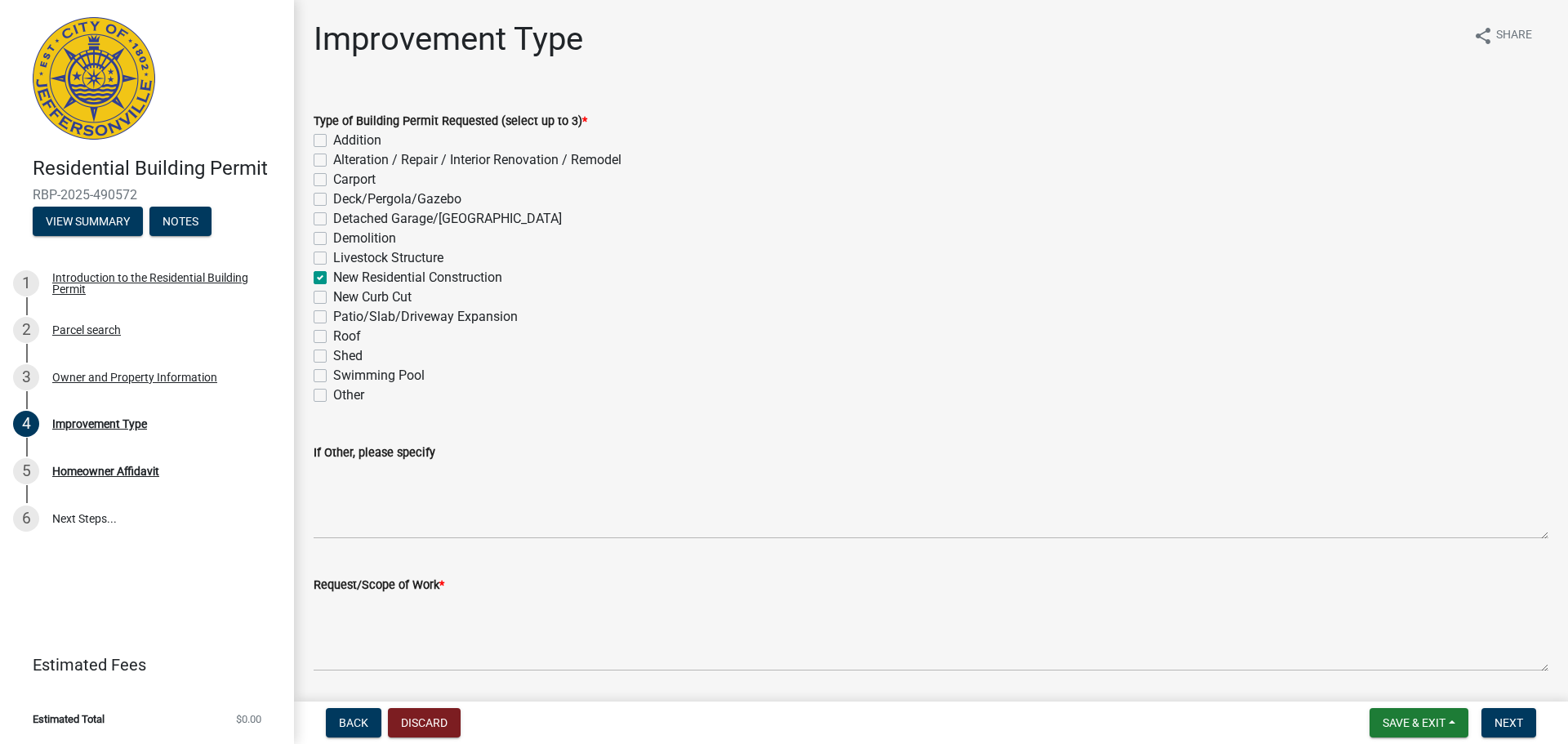
checkbox input "true"
checkbox input "false"
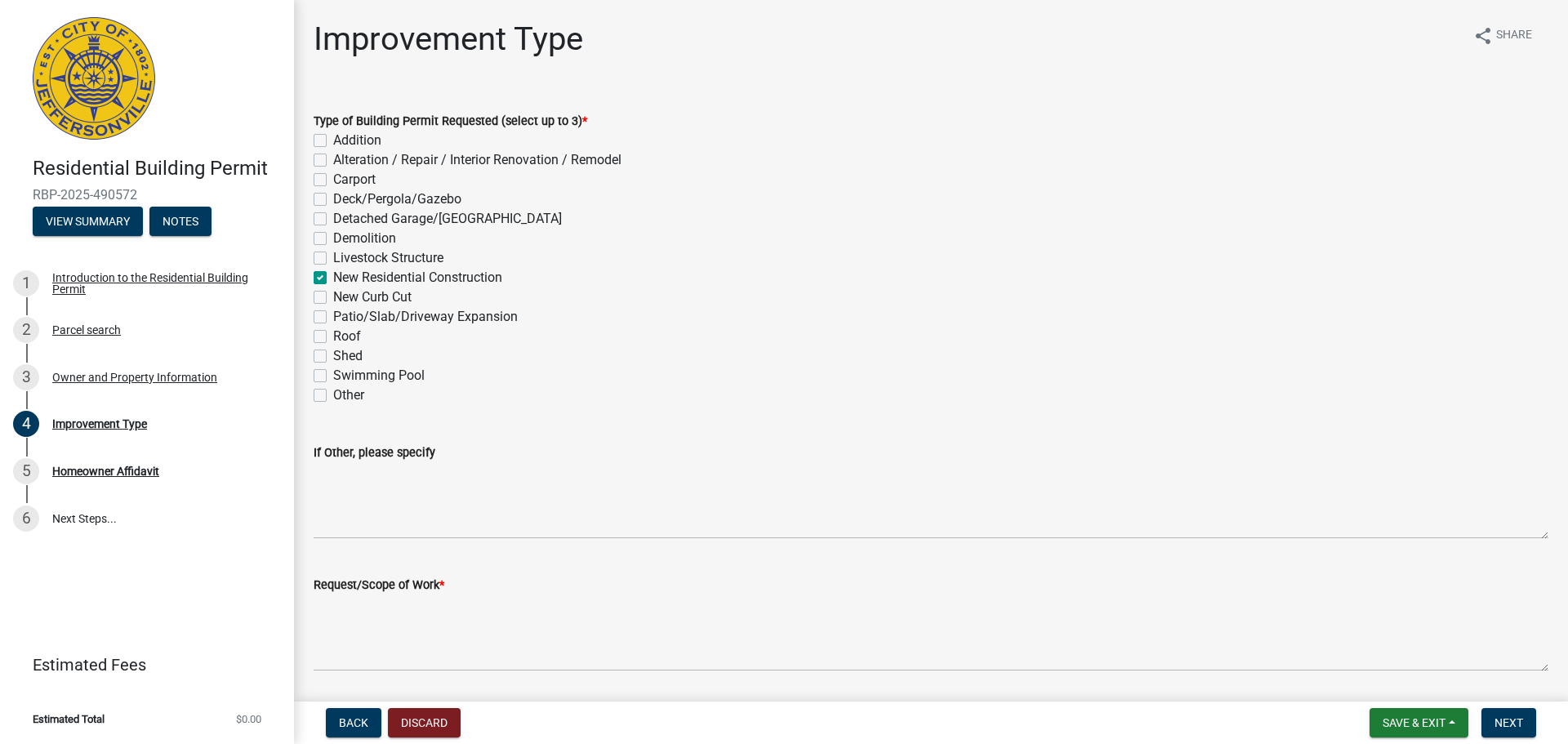
checkbox input "false"
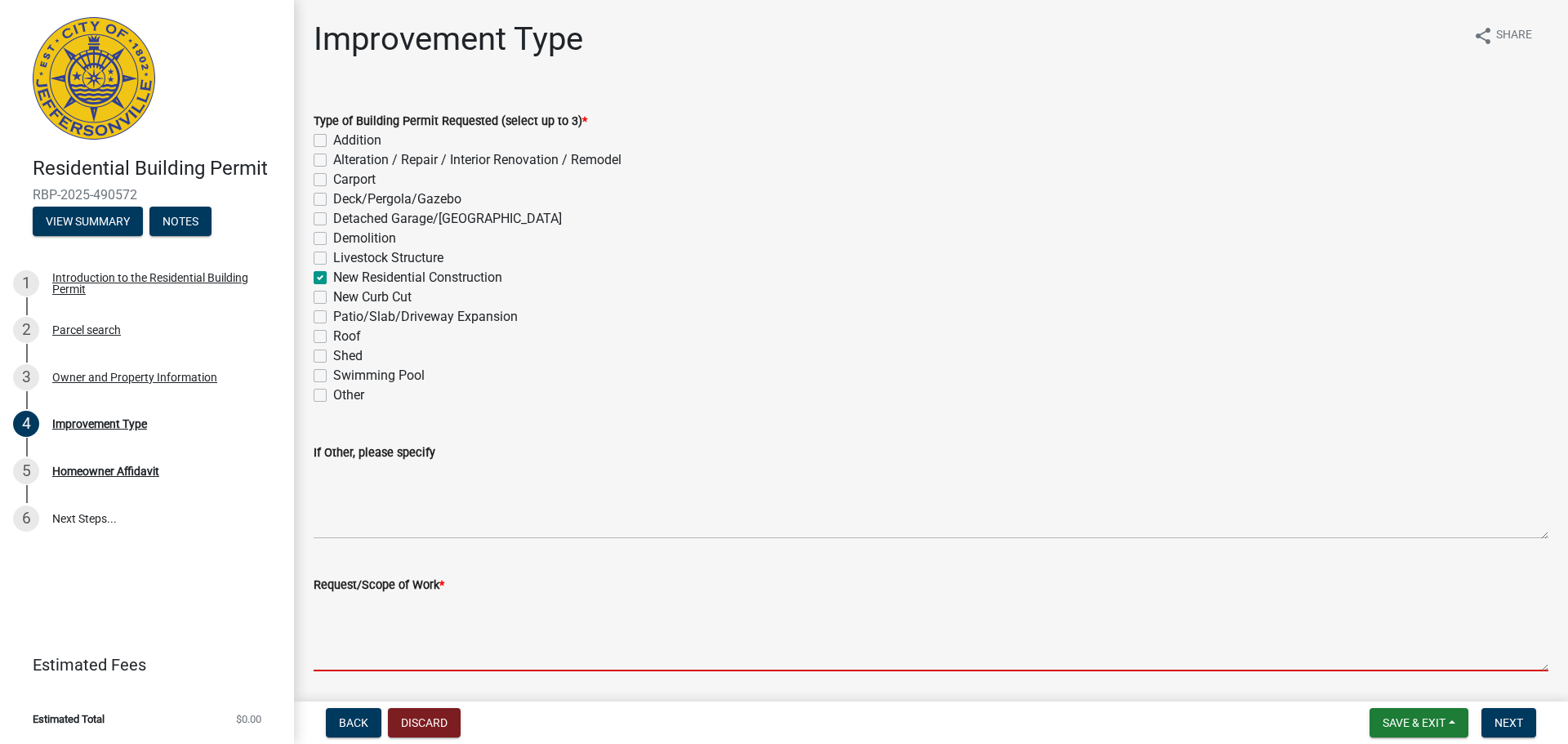
click at [378, 657] on textarea "Request/Scope of Work *" at bounding box center [931, 633] width 1235 height 77
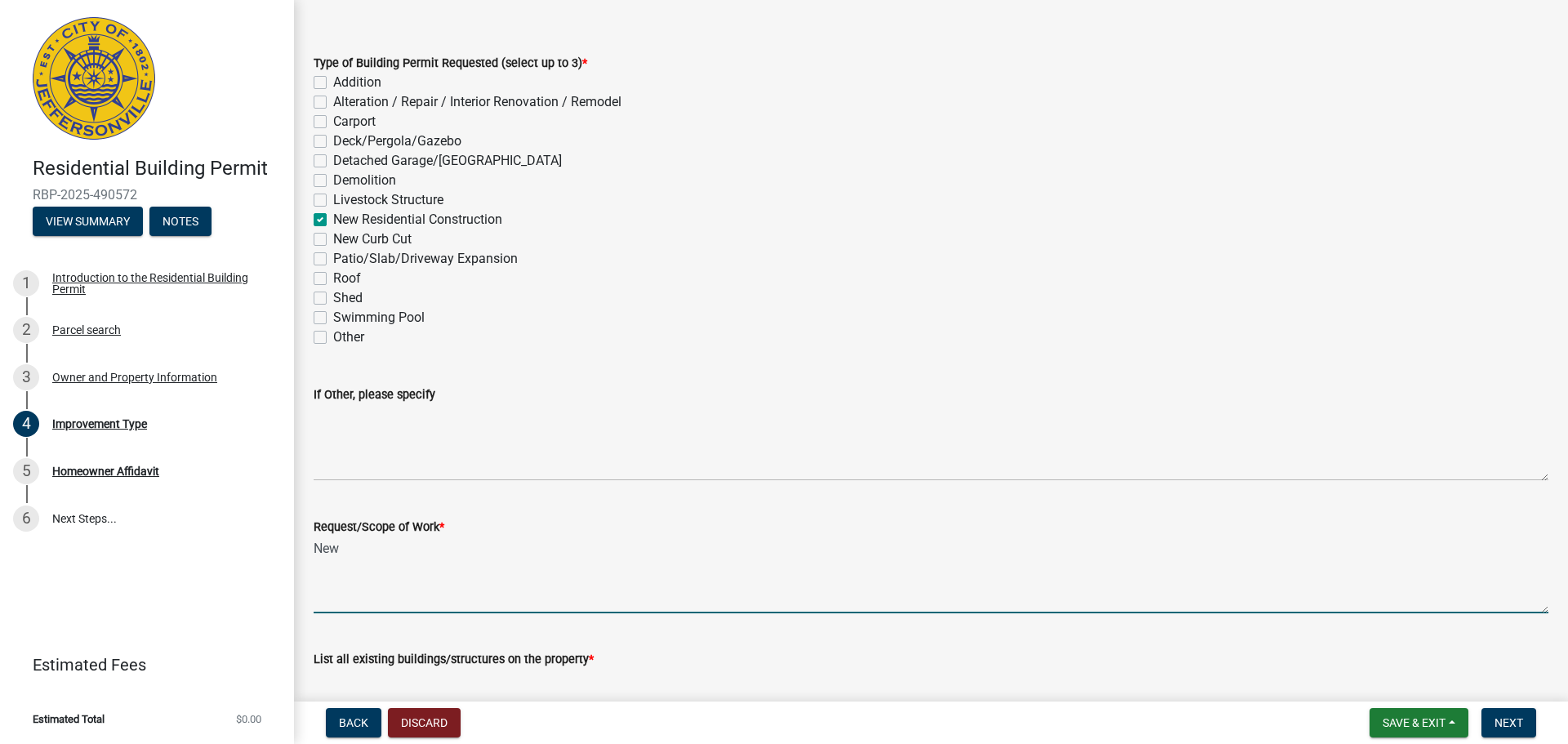
scroll to position [57, 0]
click at [691, 594] on textarea "New Constructuon" at bounding box center [931, 576] width 1235 height 77
click at [1560, 314] on div "Type of Building Permit Requested (select up to 3) * Addition Alteration / Repa…" at bounding box center [932, 191] width 1260 height 314
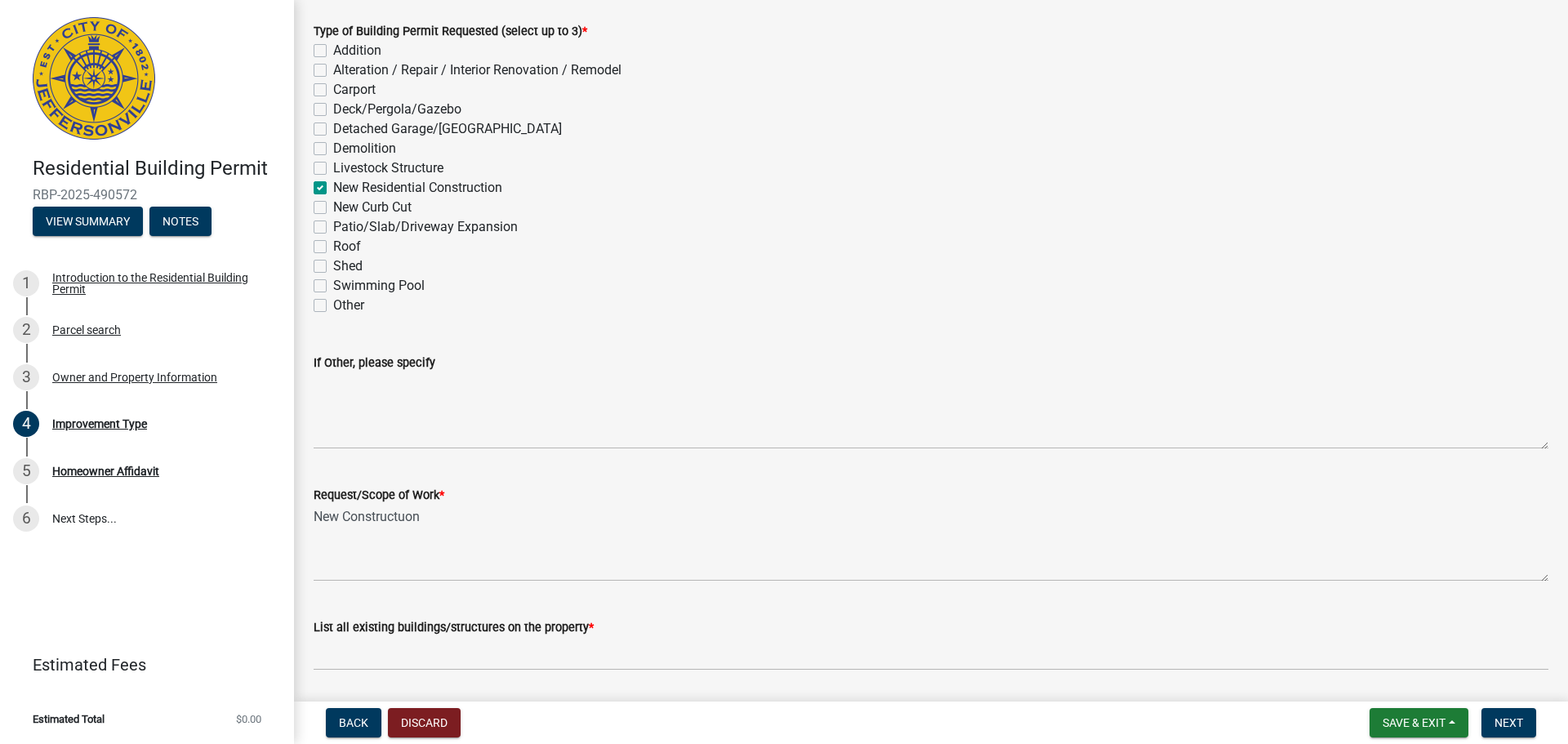
scroll to position [142, 0]
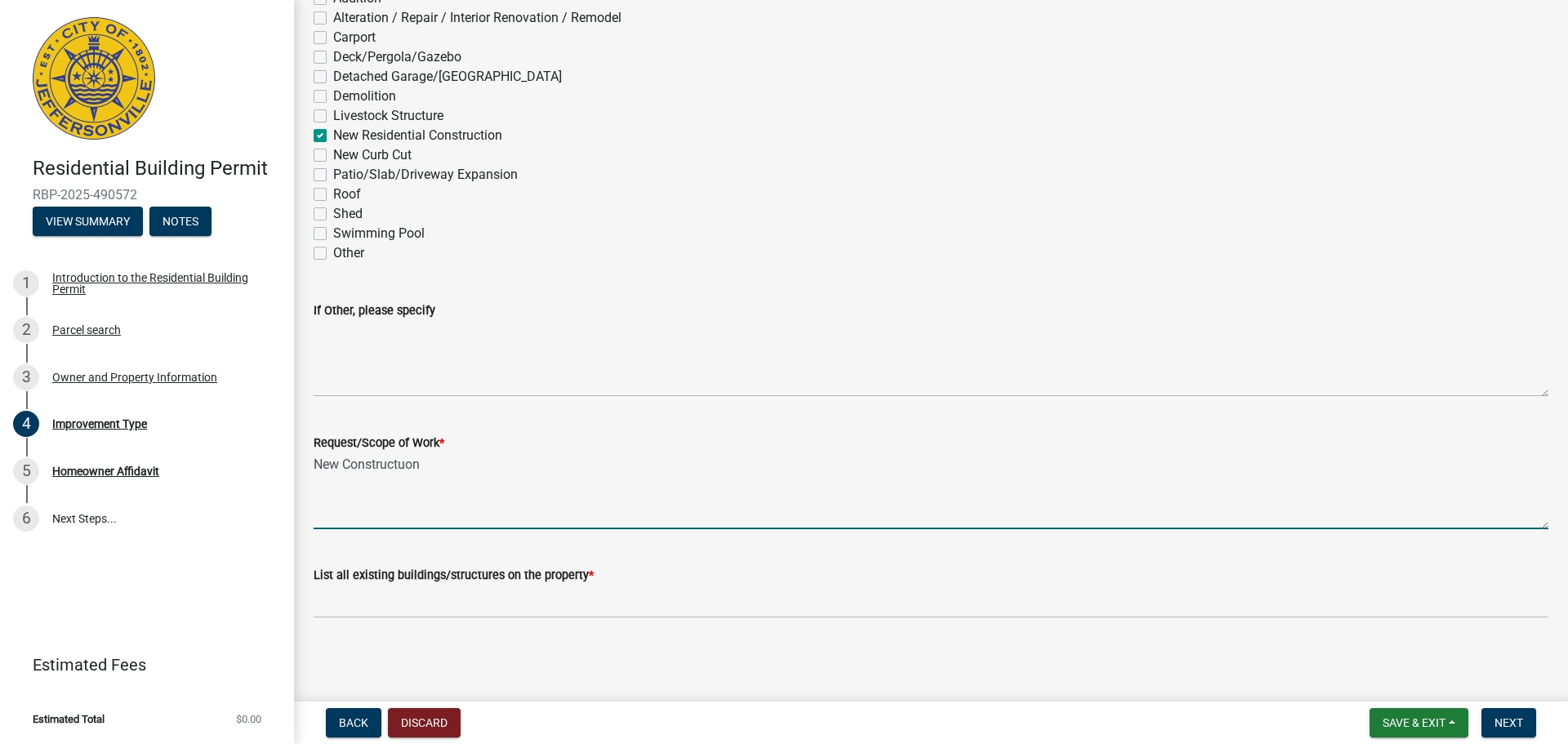
click at [435, 463] on textarea "New Constructuon" at bounding box center [931, 491] width 1235 height 77
type textarea "New Construction"
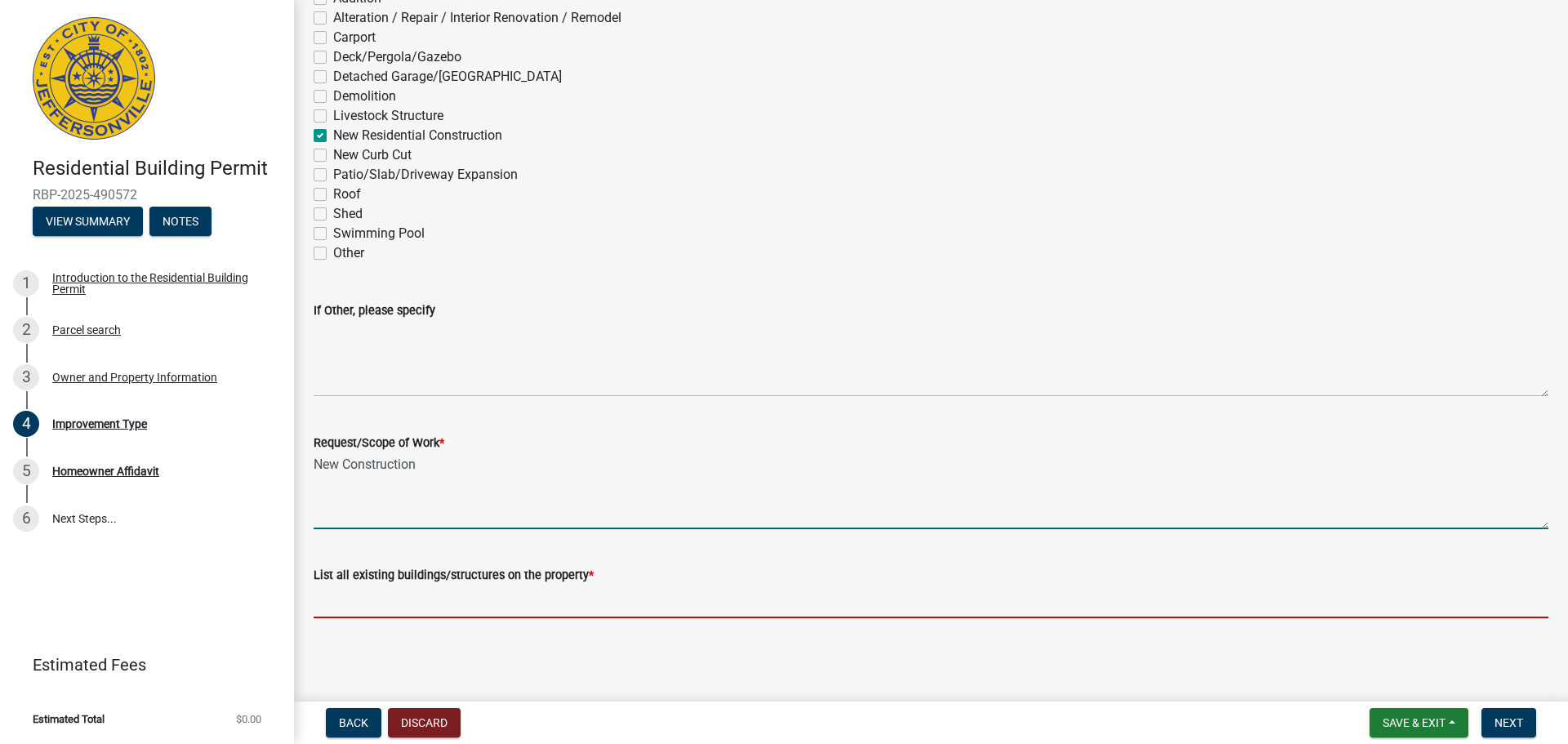
click at [370, 603] on input "List all existing buildings/structures on the property *" at bounding box center [931, 602] width 1235 height 34
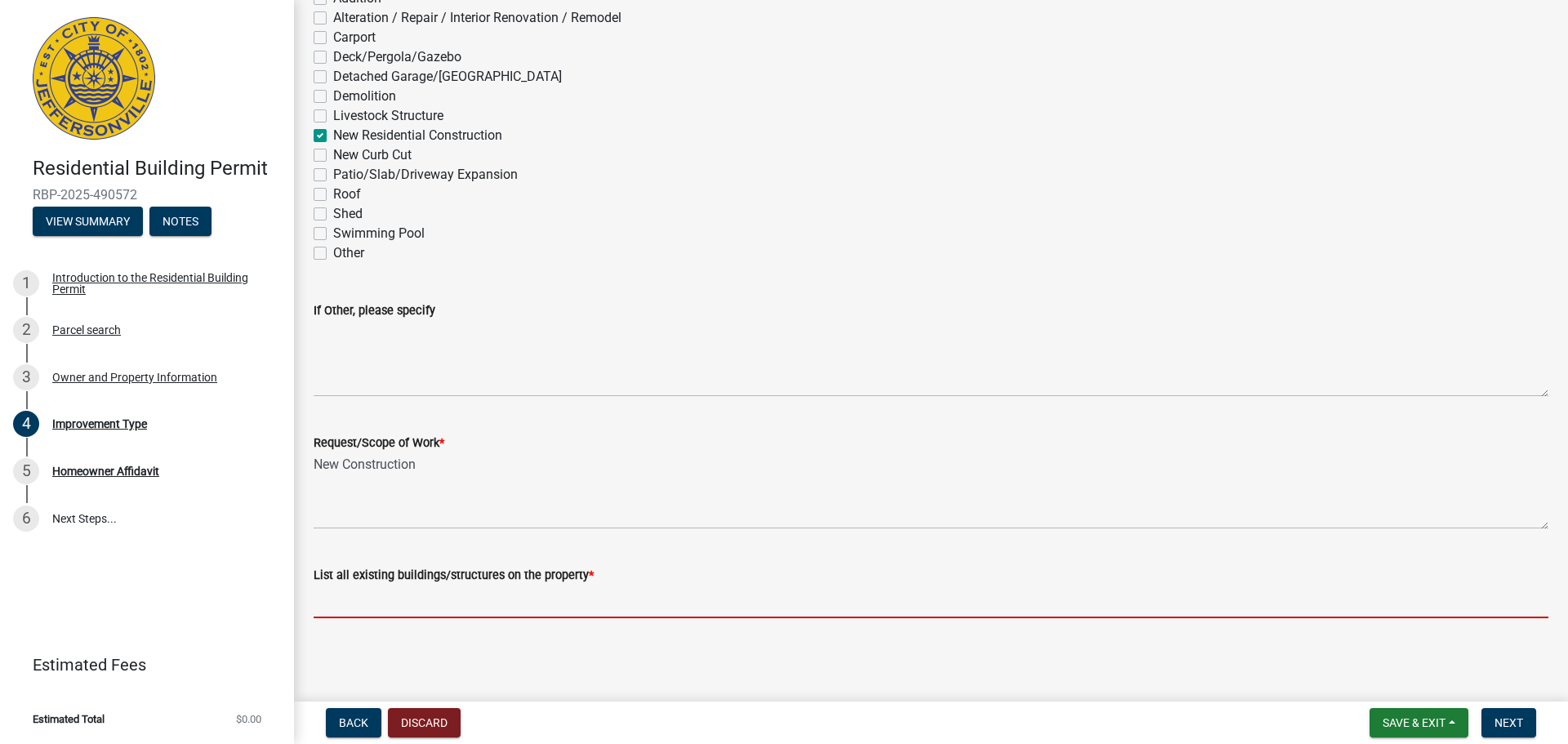
type input "SFD"
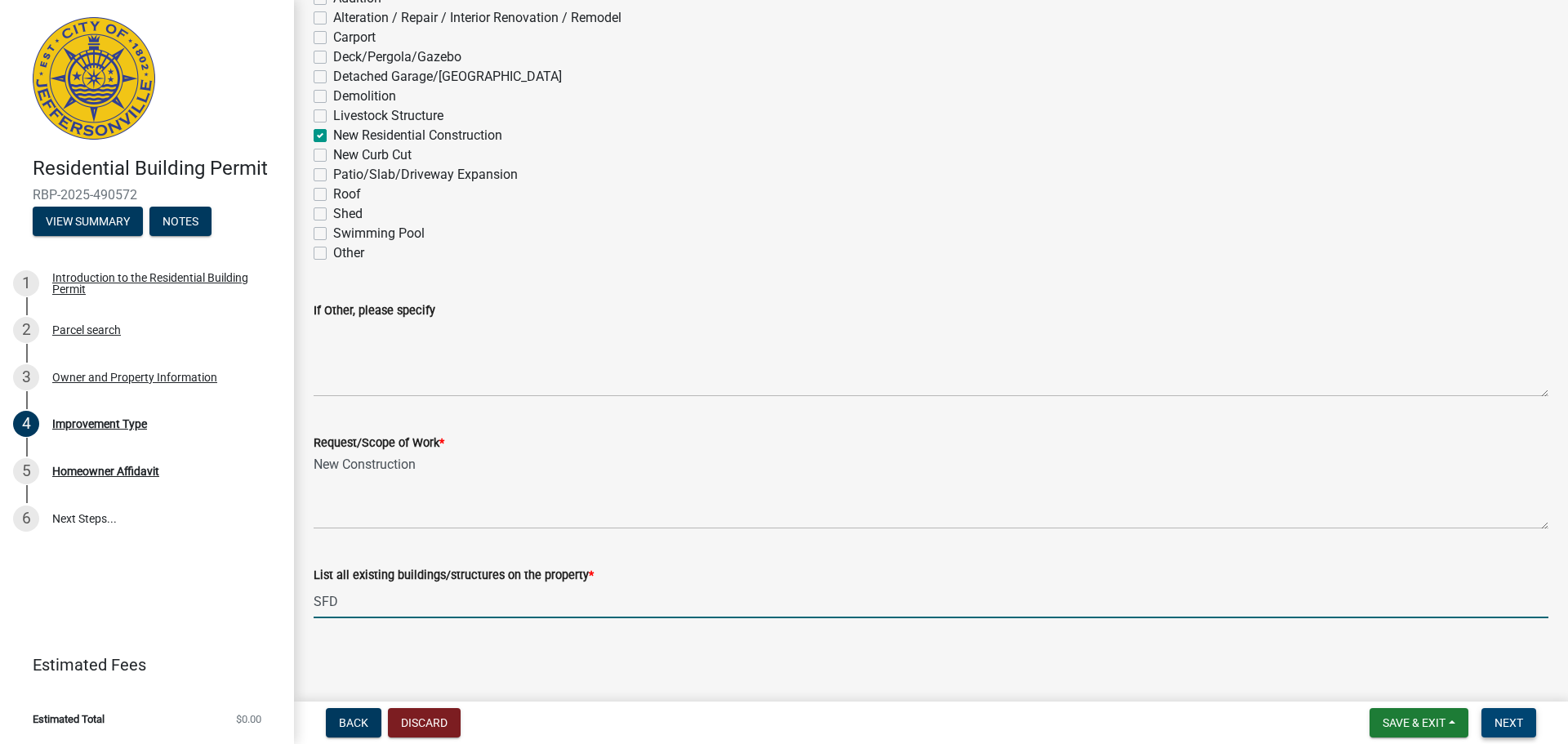
click at [1510, 716] on span "Next" at bounding box center [1508, 723] width 28 height 13
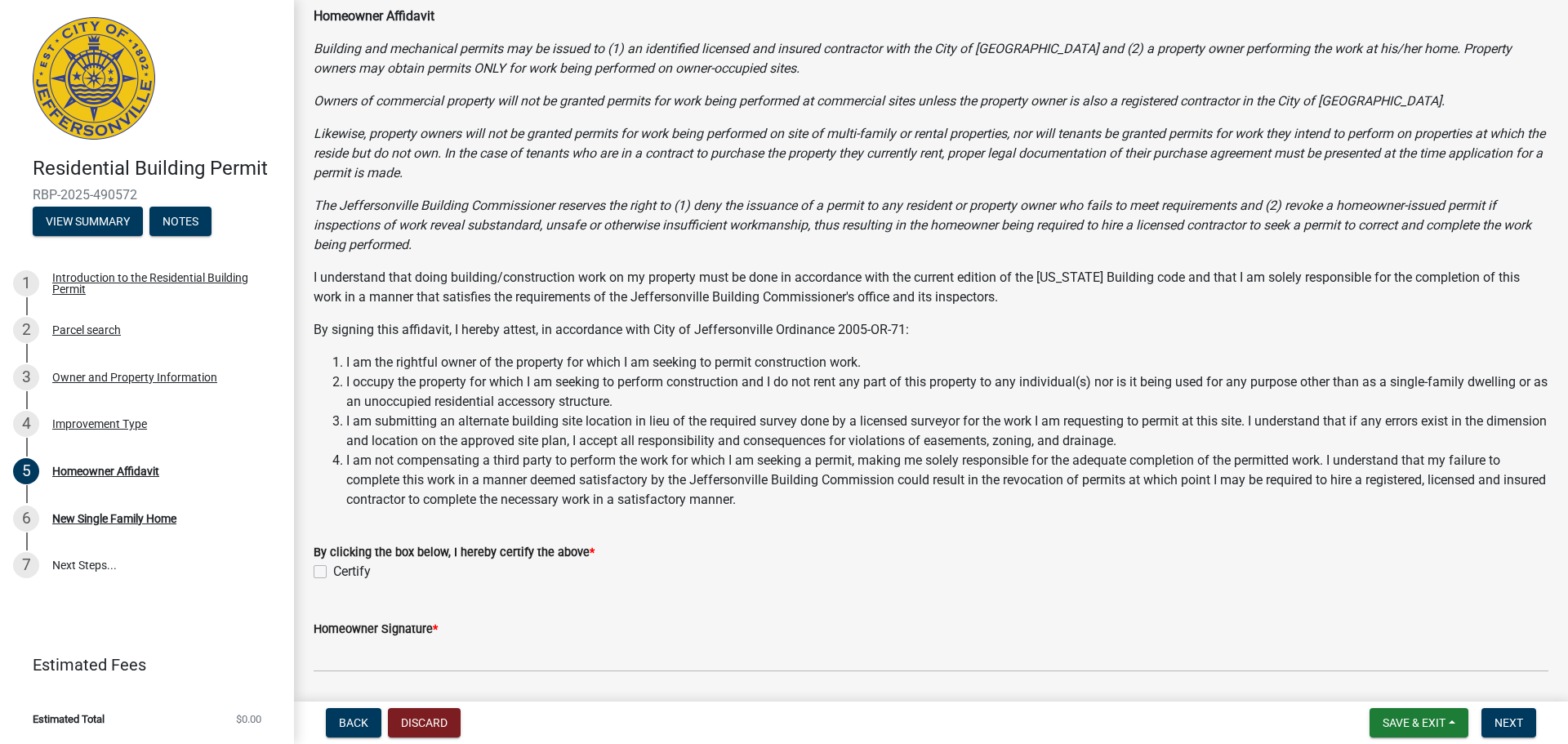
scroll to position [228, 0]
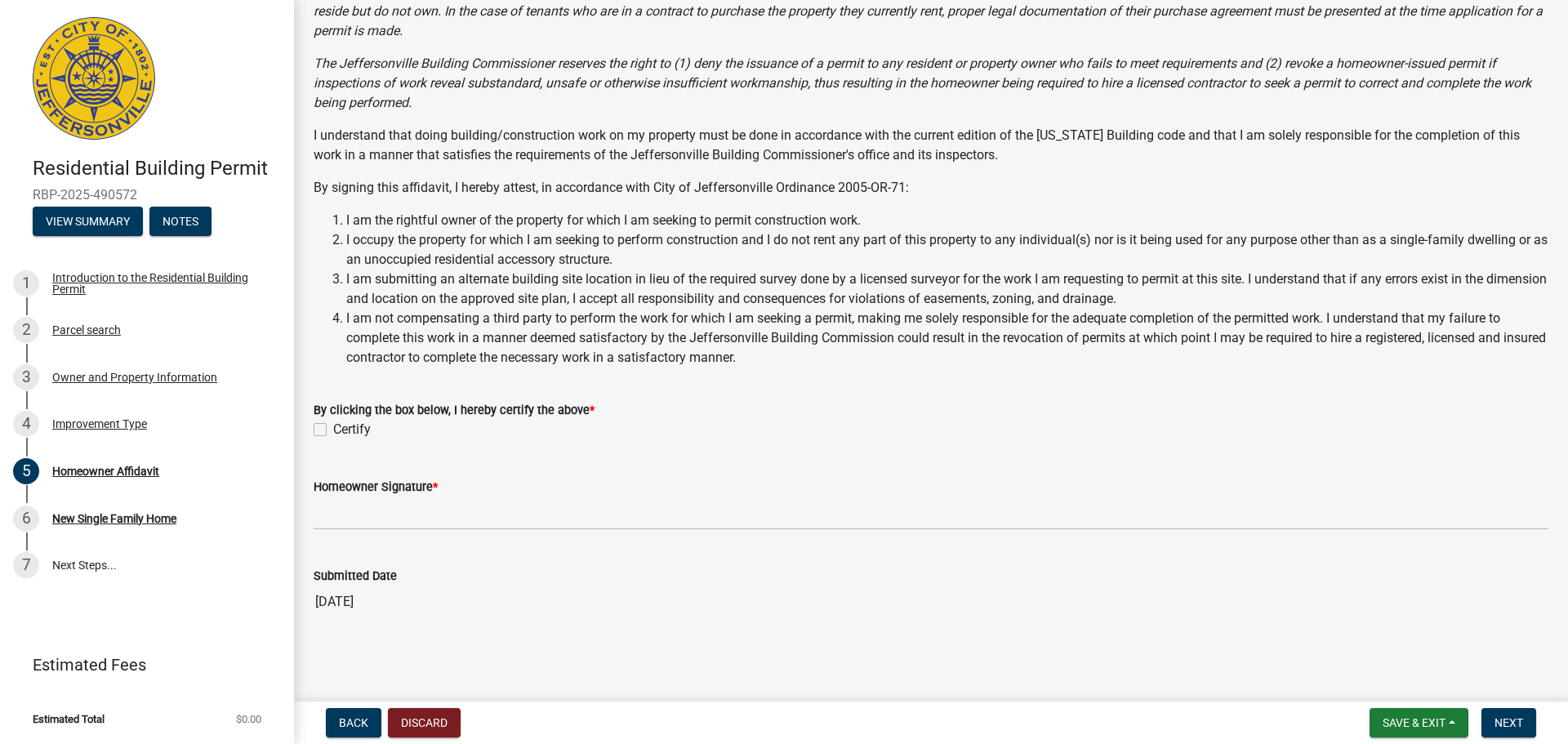
click at [333, 429] on label "Certify" at bounding box center [351, 429] width 38 height 19
click at [333, 429] on input "Certify" at bounding box center [338, 426] width 11 height 11
checkbox input "true"
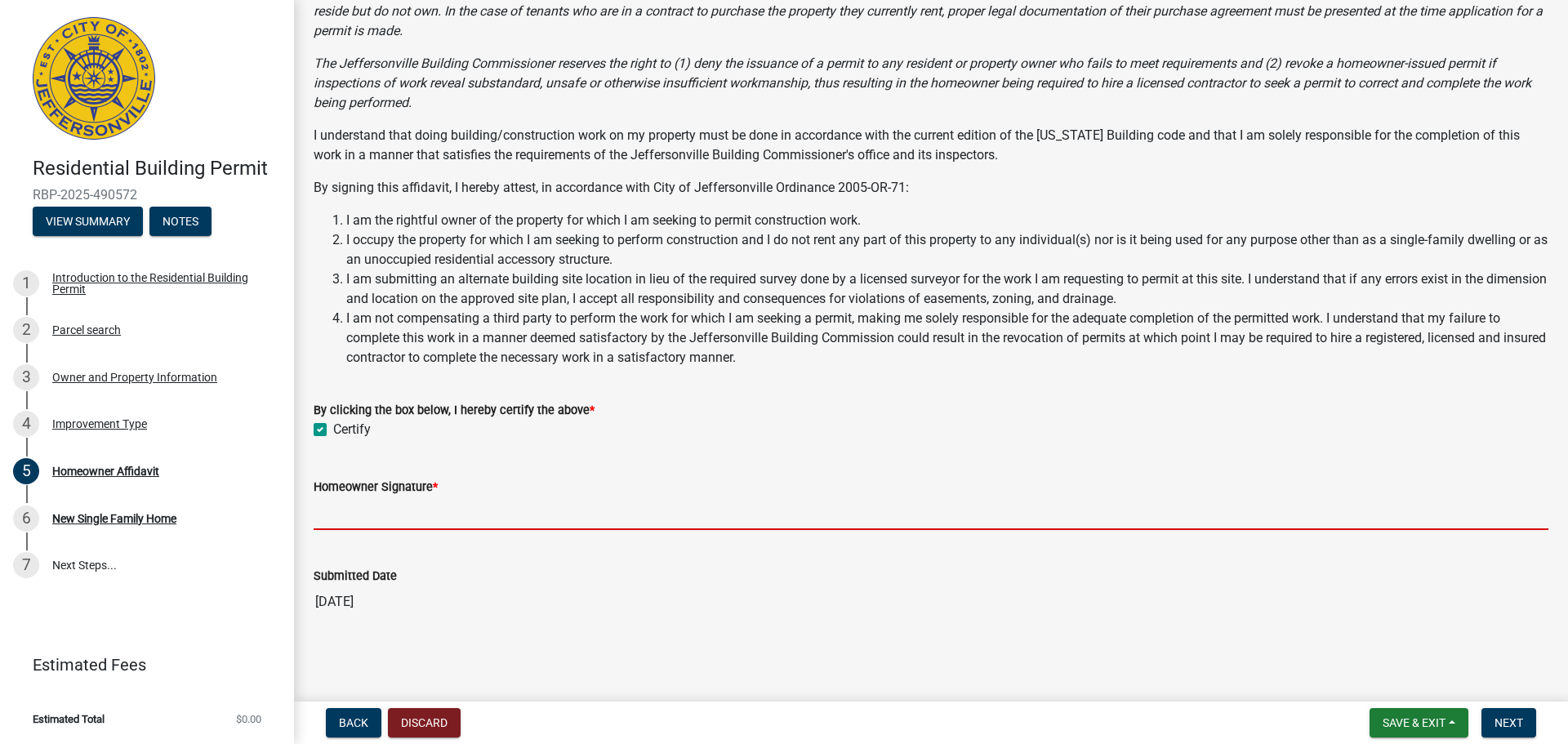
click at [343, 510] on input "Homeowner Signature *" at bounding box center [931, 514] width 1235 height 34
type input "[PERSON_NAME]"
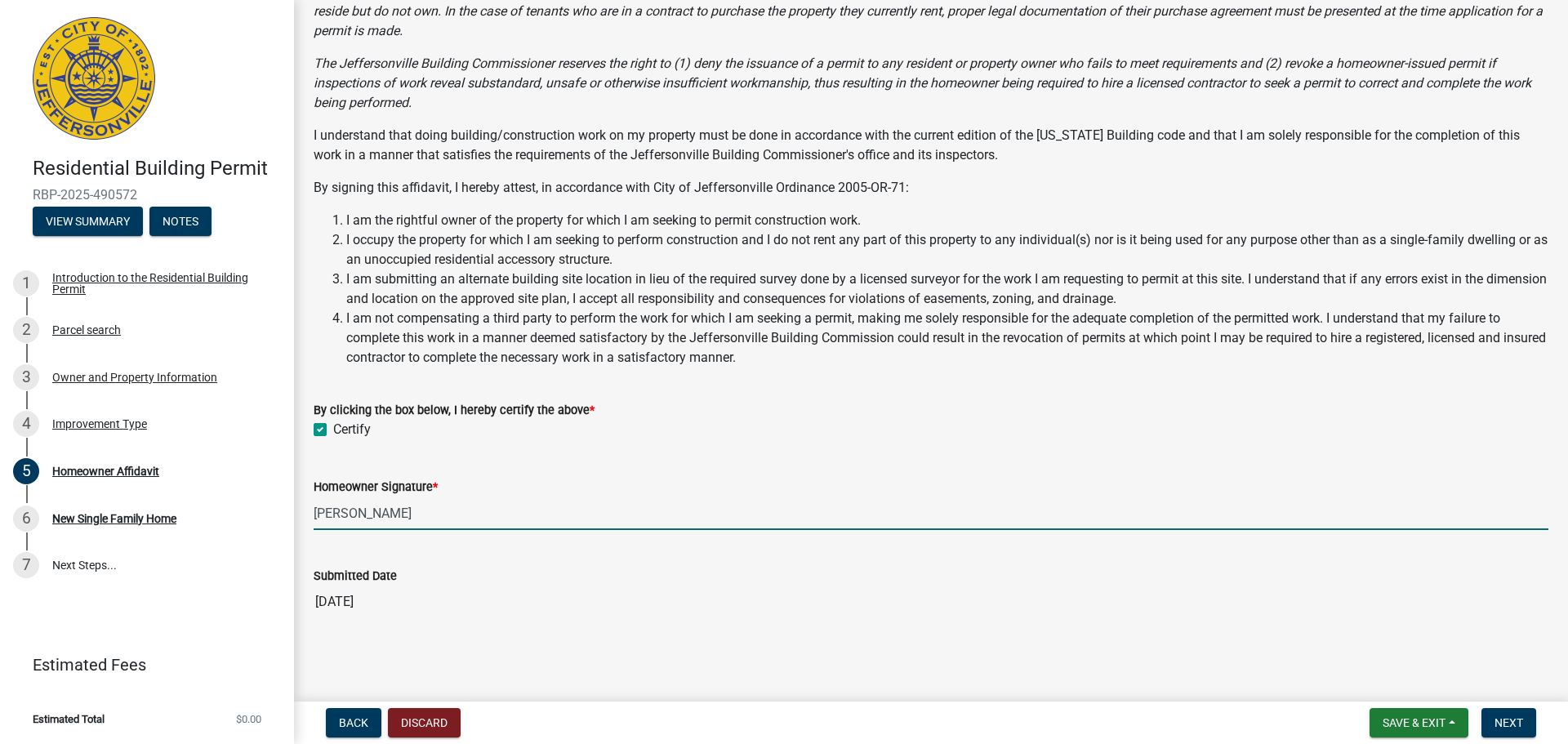
click at [1096, 363] on li "I am not compensating a third party to perform the work for which I am seeking …" at bounding box center [947, 339] width 1202 height 59
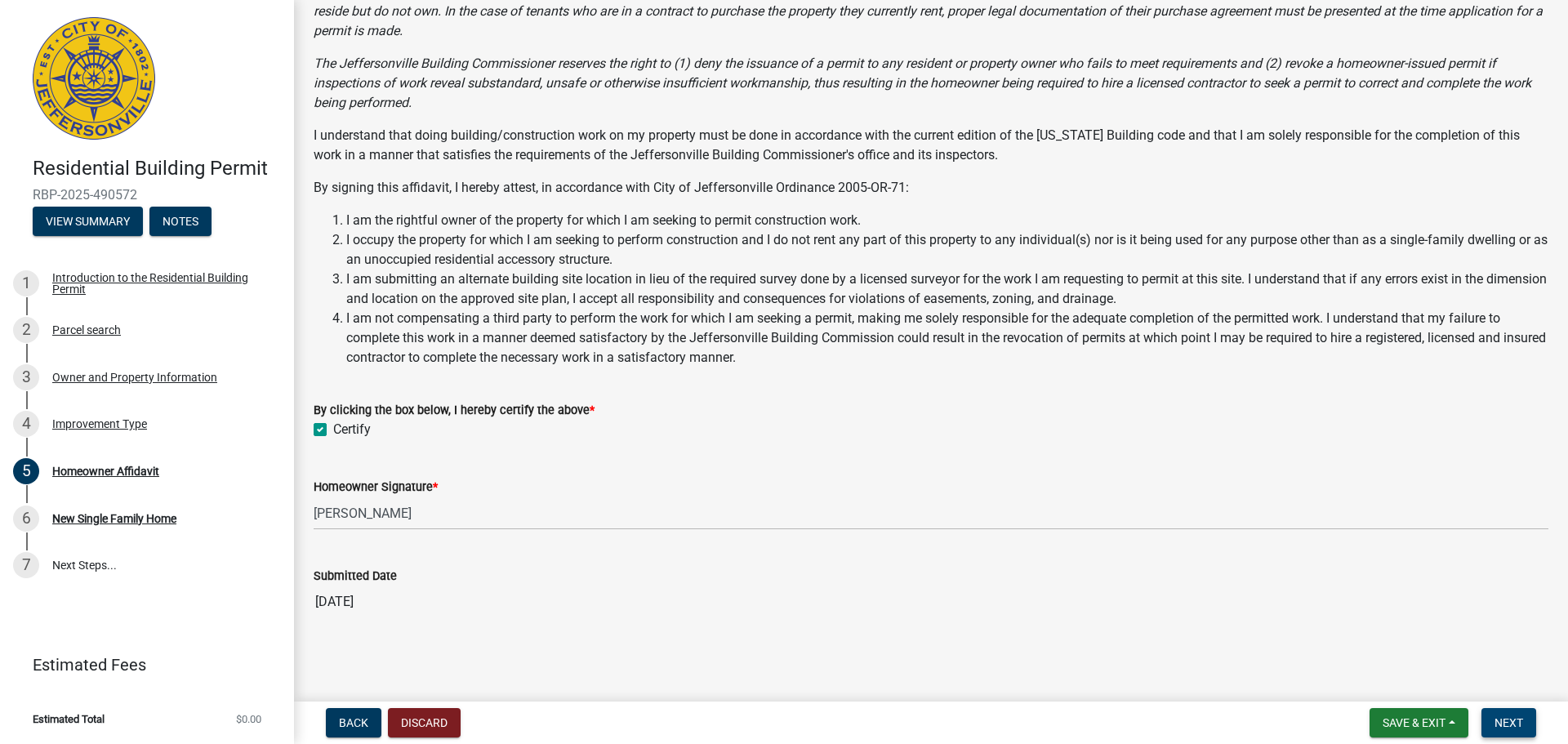
click at [1518, 725] on span "Next" at bounding box center [1508, 723] width 28 height 13
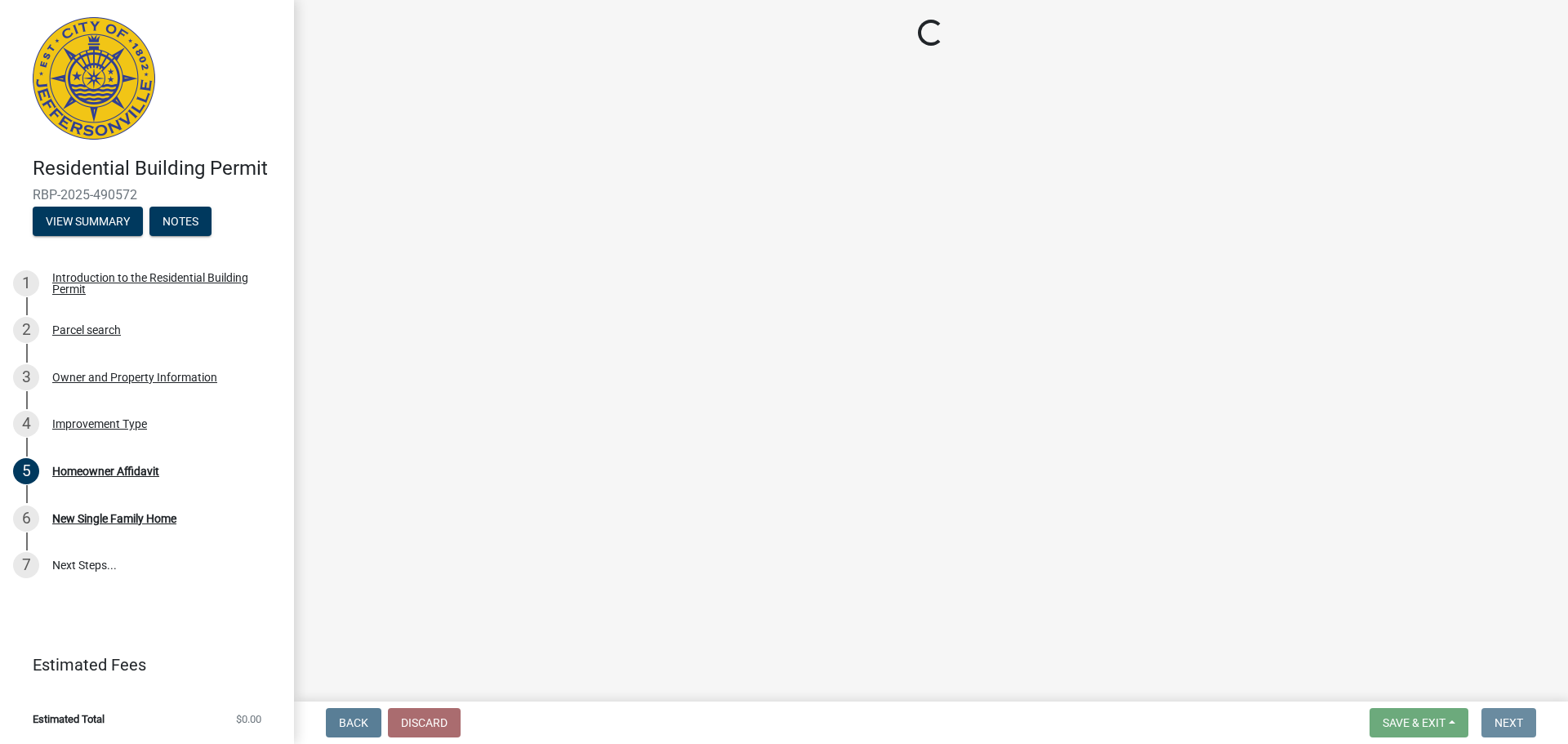
scroll to position [0, 0]
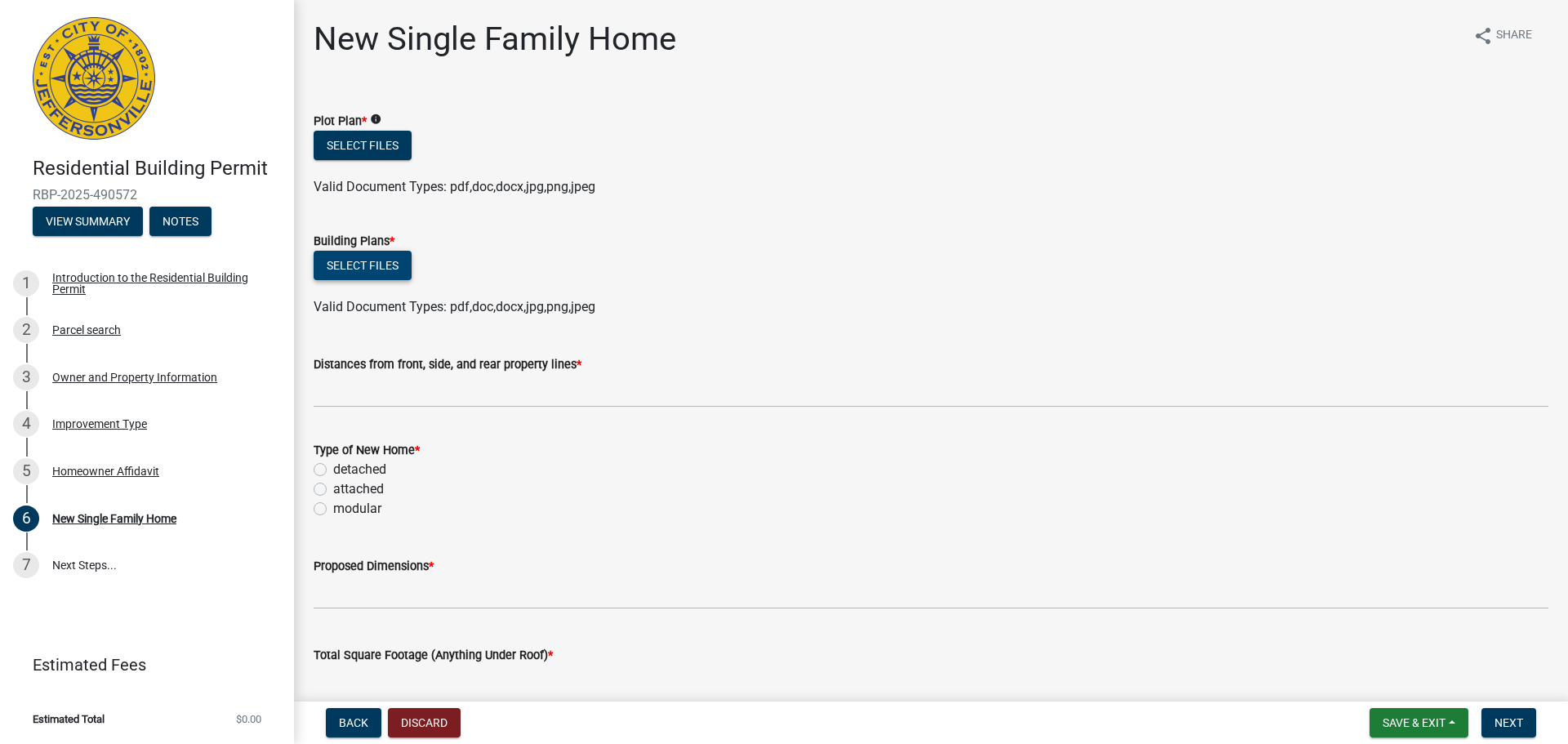
click at [392, 265] on button "Select files" at bounding box center [362, 265] width 98 height 29
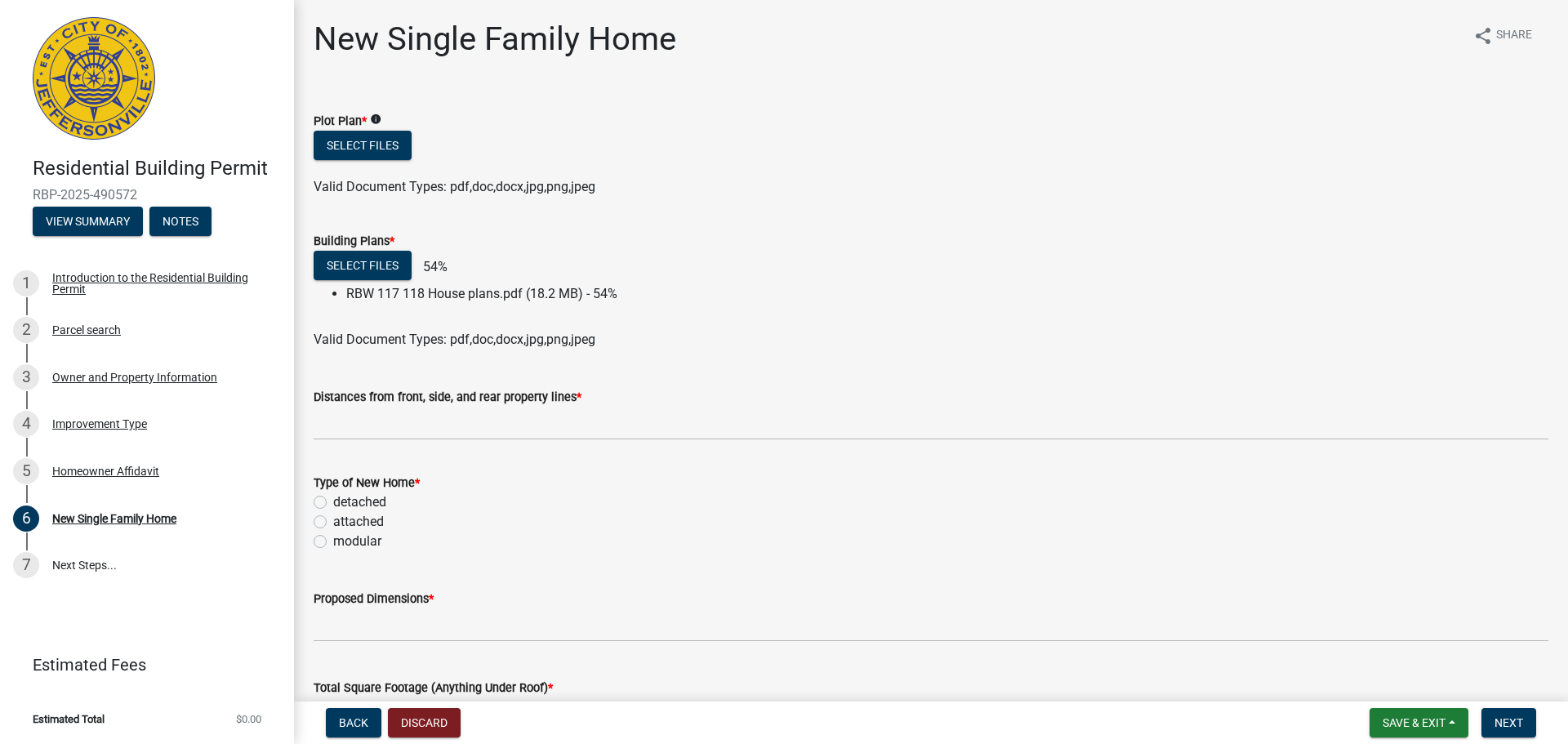
click at [1520, 223] on form "Building Plans * Select files 54% RBW 117 118 House plans.pdf (18.2 MB) - 54% V…" at bounding box center [931, 281] width 1235 height 139
click at [1520, 223] on form "Building Plans * Select files 56% RBW 117 118 House plans.pdf (18.2 MB) - 56% V…" at bounding box center [931, 281] width 1235 height 139
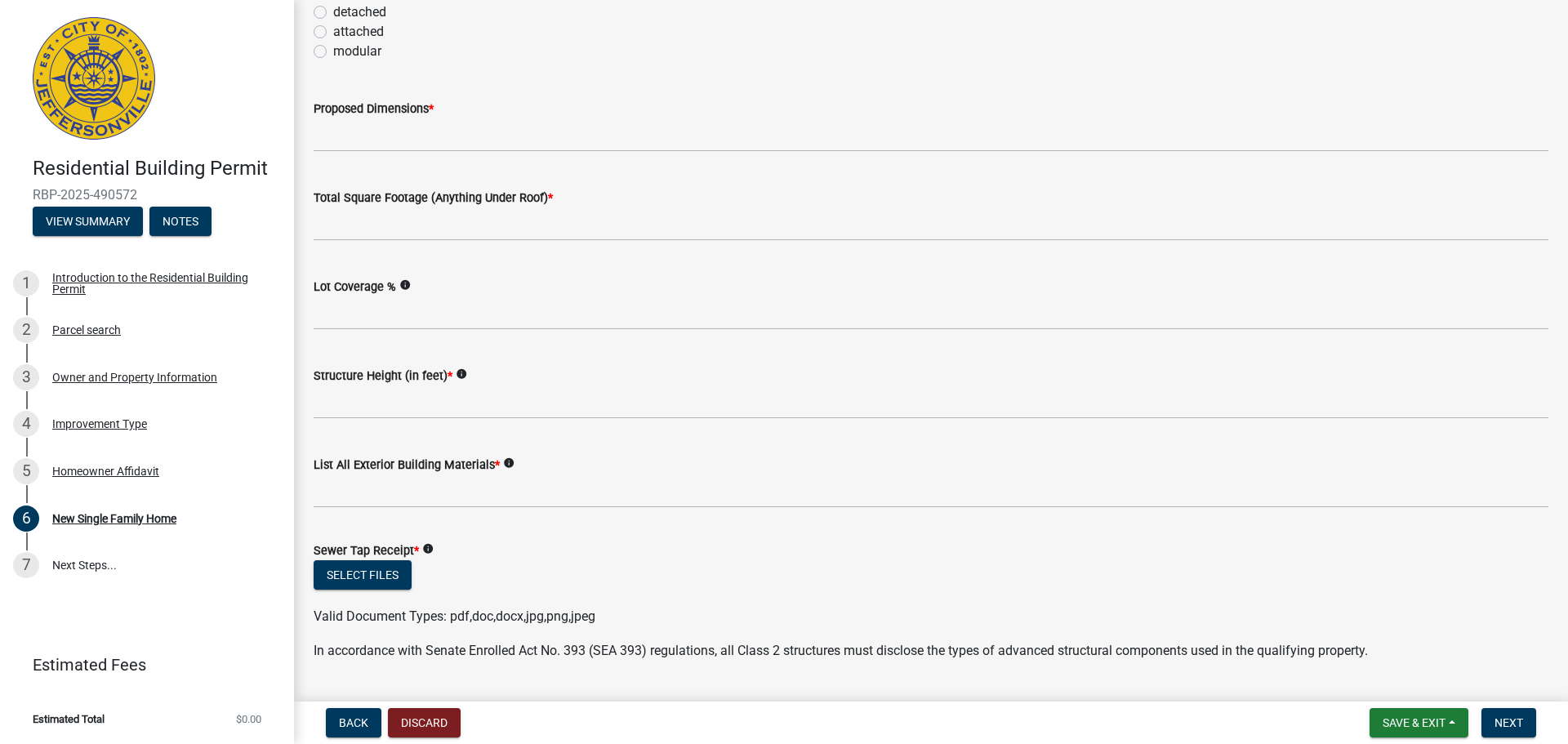
scroll to position [517, 0]
click at [333, 33] on label "attached" at bounding box center [358, 31] width 50 height 19
click at [333, 33] on input "attached" at bounding box center [338, 28] width 11 height 11
radio input "true"
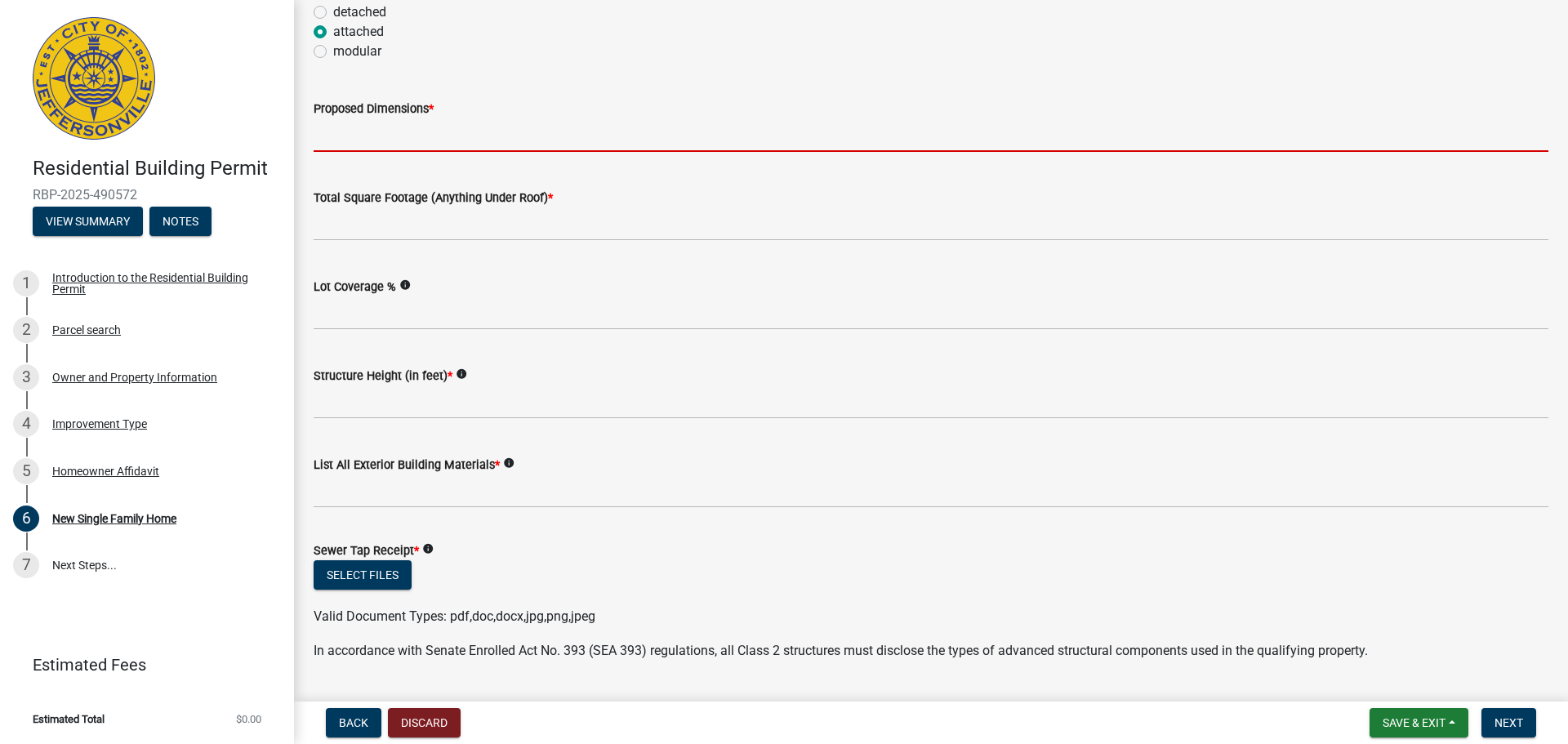
click at [348, 134] on input "Proposed Dimensions *" at bounding box center [931, 135] width 1235 height 34
type input "64x29"
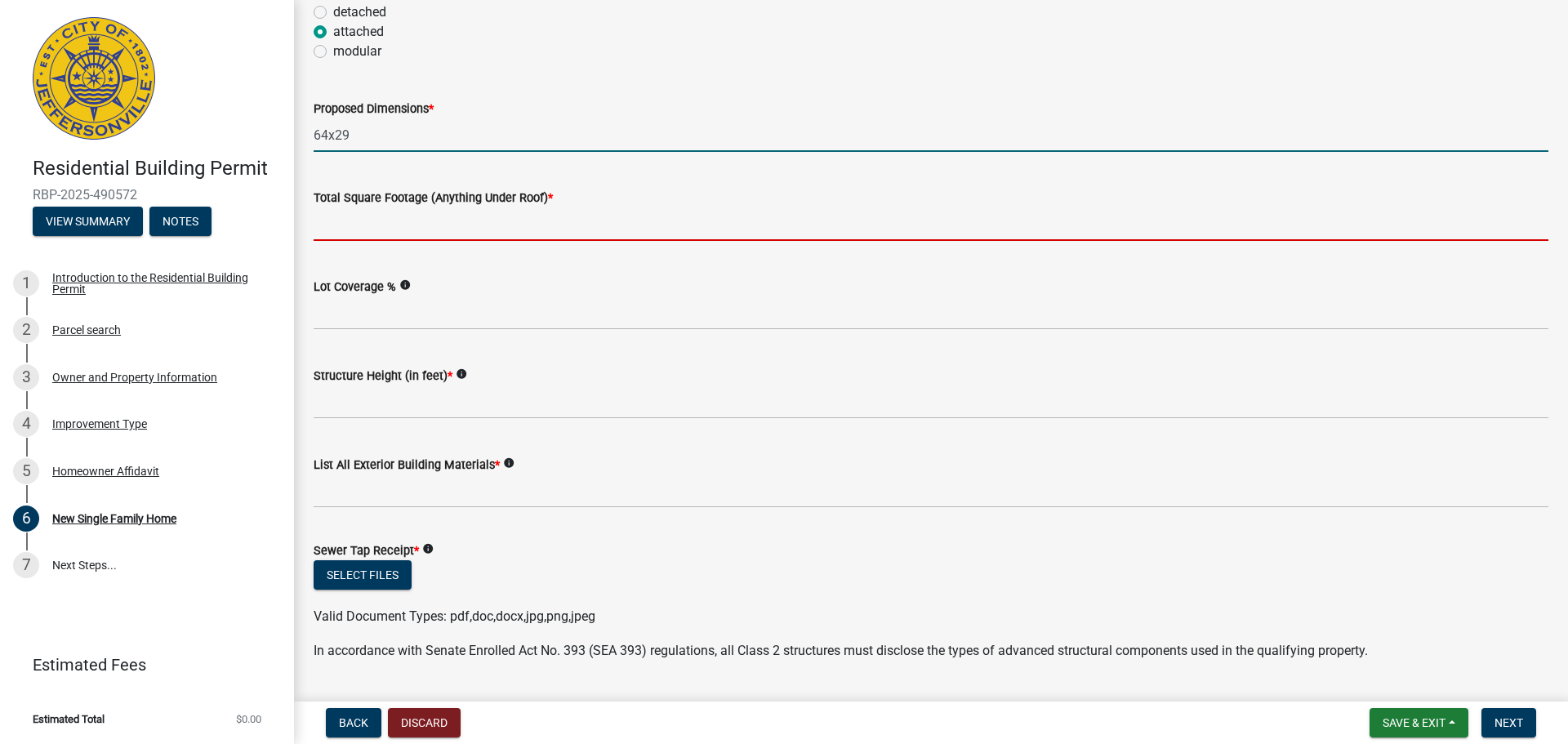
click at [411, 236] on input "Total Square Footage (Anything Under Roof) *" at bounding box center [931, 224] width 1235 height 34
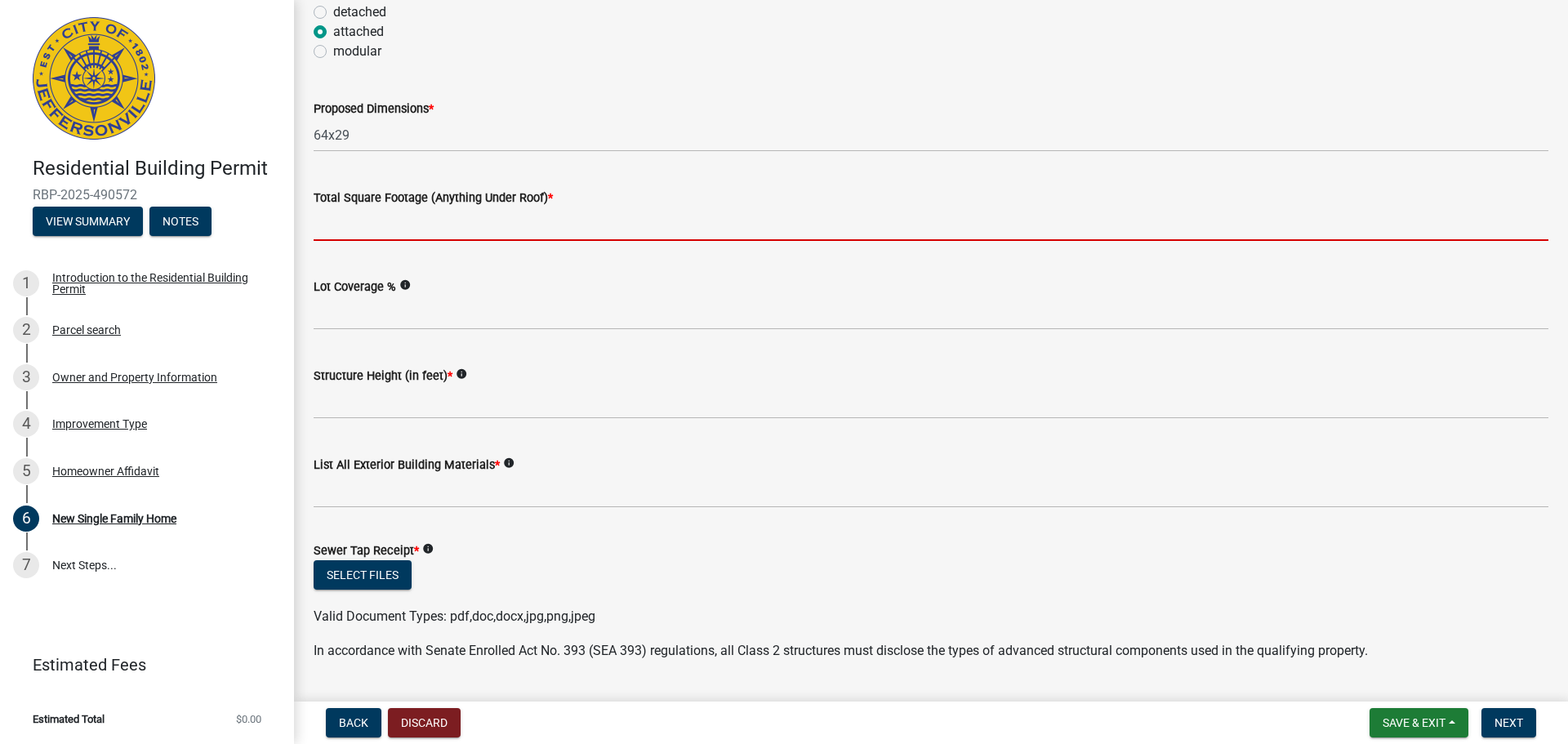
type input "1600"
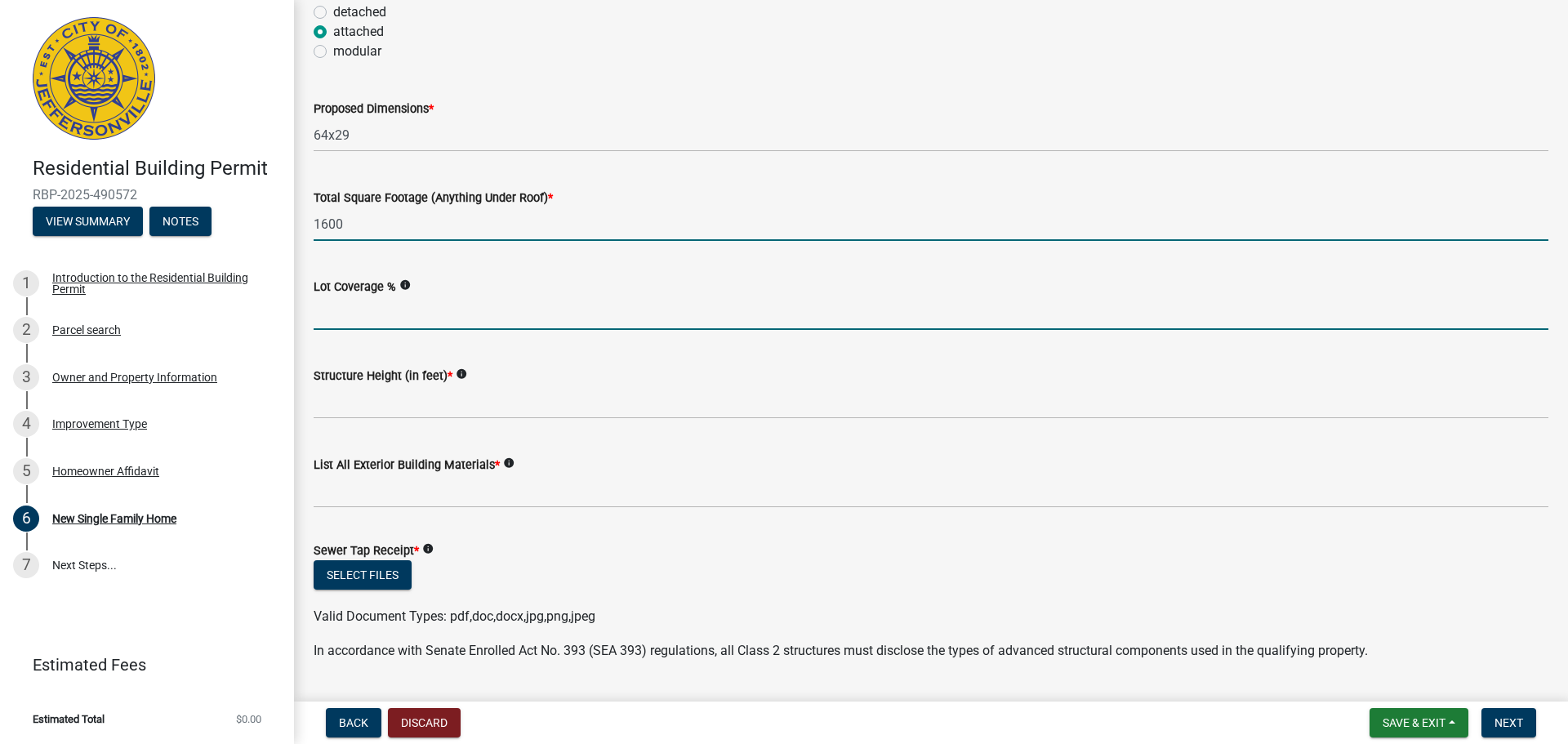
click at [407, 319] on input "Lot Coverage %" at bounding box center [931, 313] width 1235 height 34
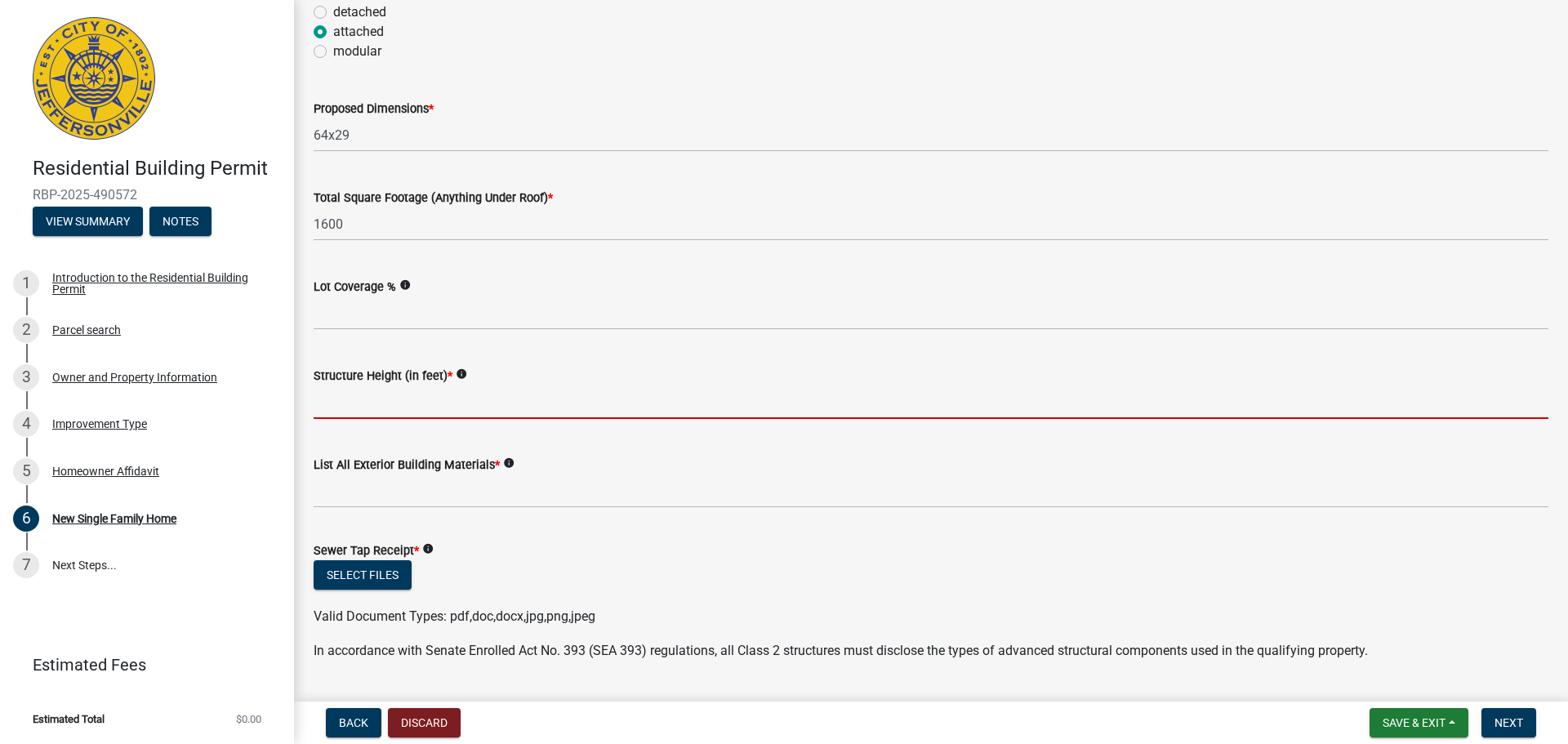
click at [399, 400] on input "Structure Height (in feet) *" at bounding box center [931, 402] width 1235 height 34
type input "14"
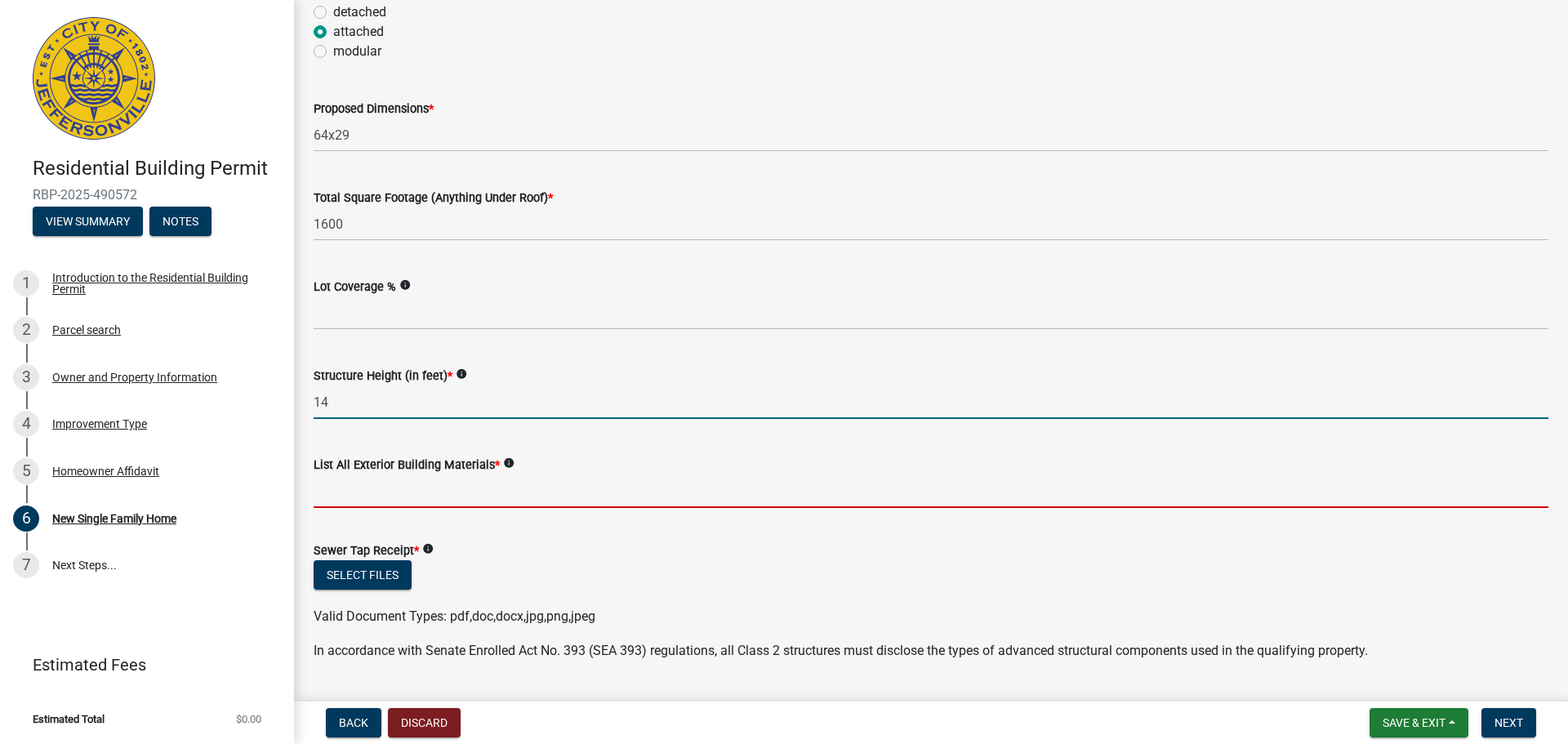
click at [400, 484] on input "List All Exterior Building Materials *" at bounding box center [931, 492] width 1235 height 34
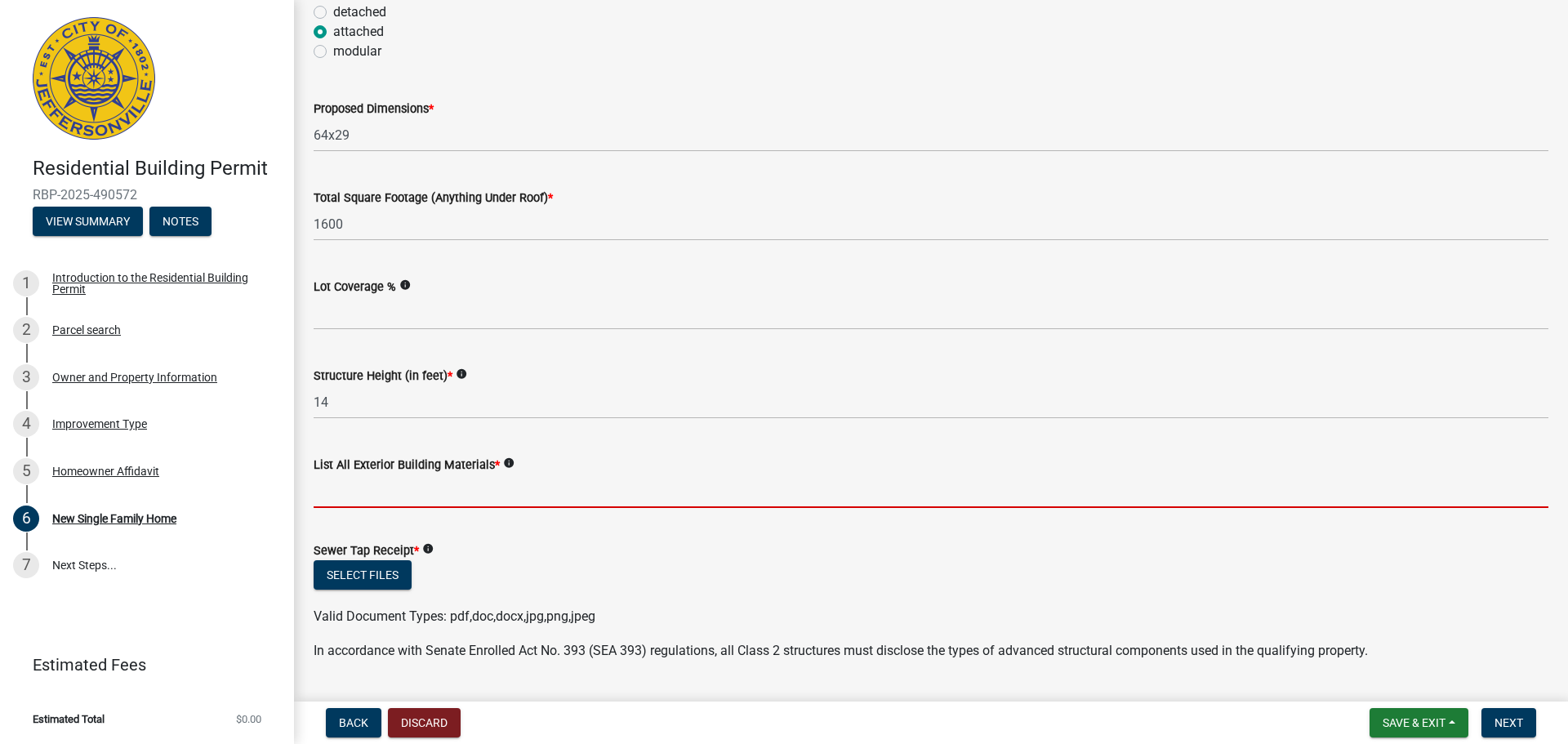
type input "brick"
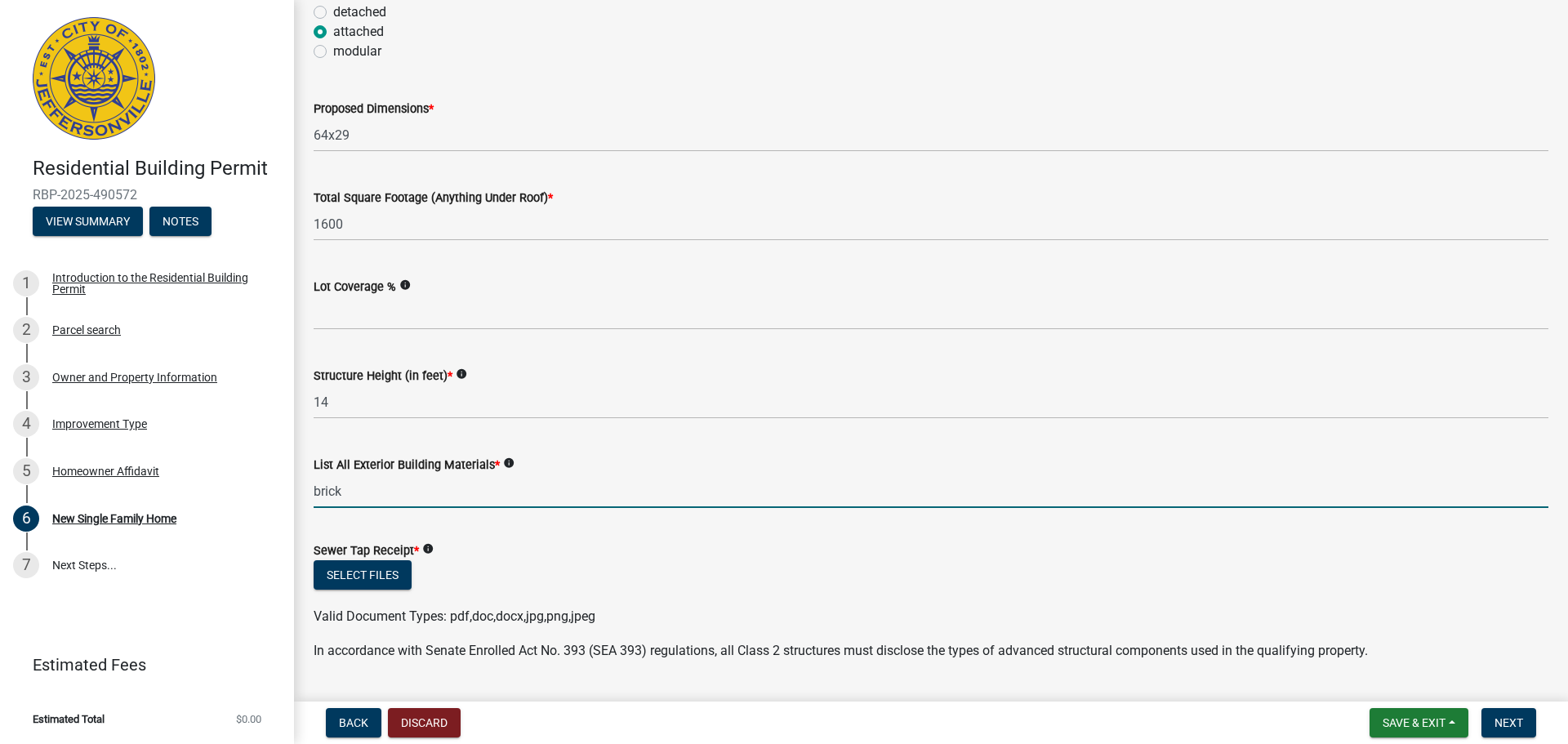
click at [515, 522] on form "Sewer Tap Receipt * info Select files Valid Document Types: pdf,doc,docx,jpg,pn…" at bounding box center [931, 573] width 1235 height 105
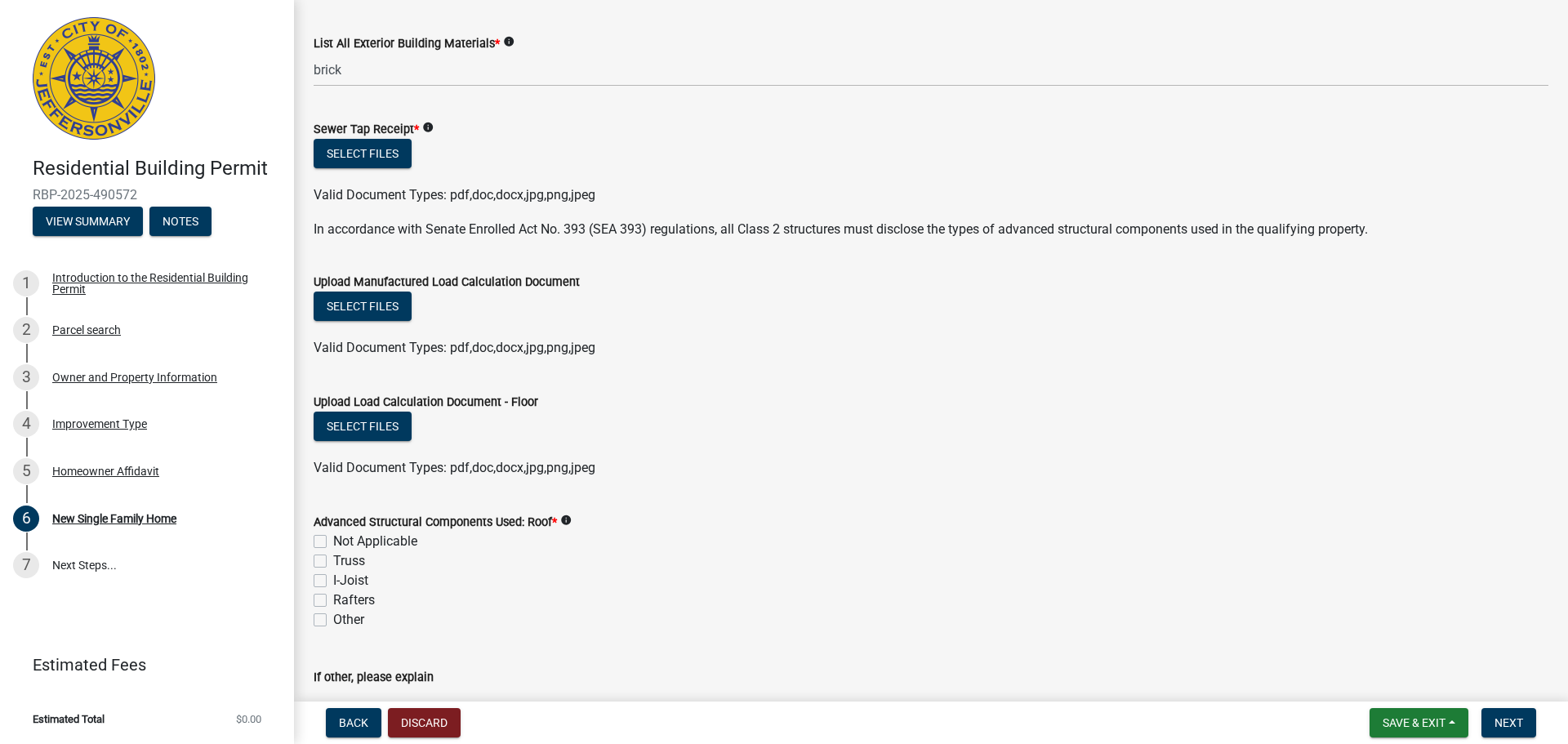
scroll to position [942, 0]
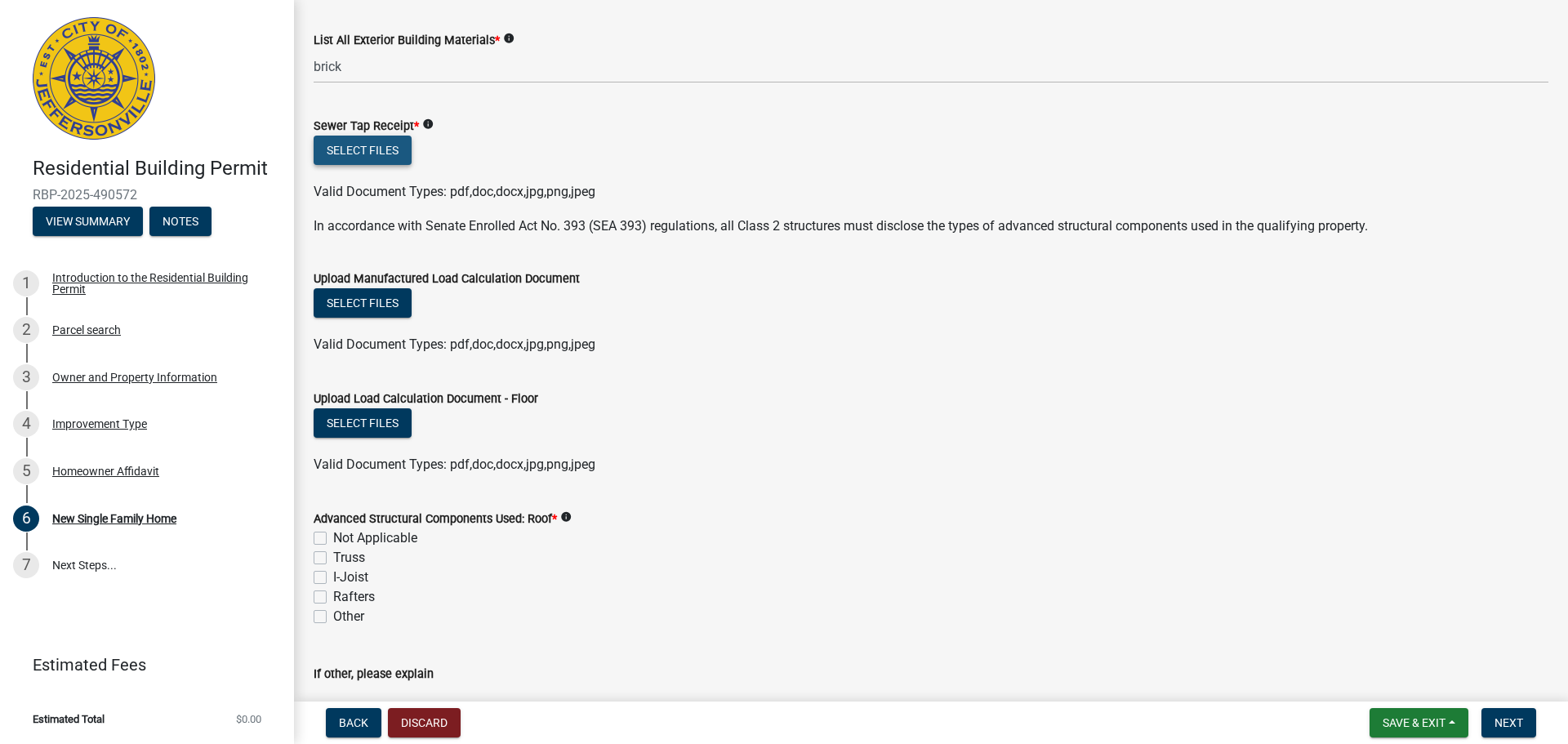
click at [379, 152] on button "Select files" at bounding box center [362, 150] width 98 height 29
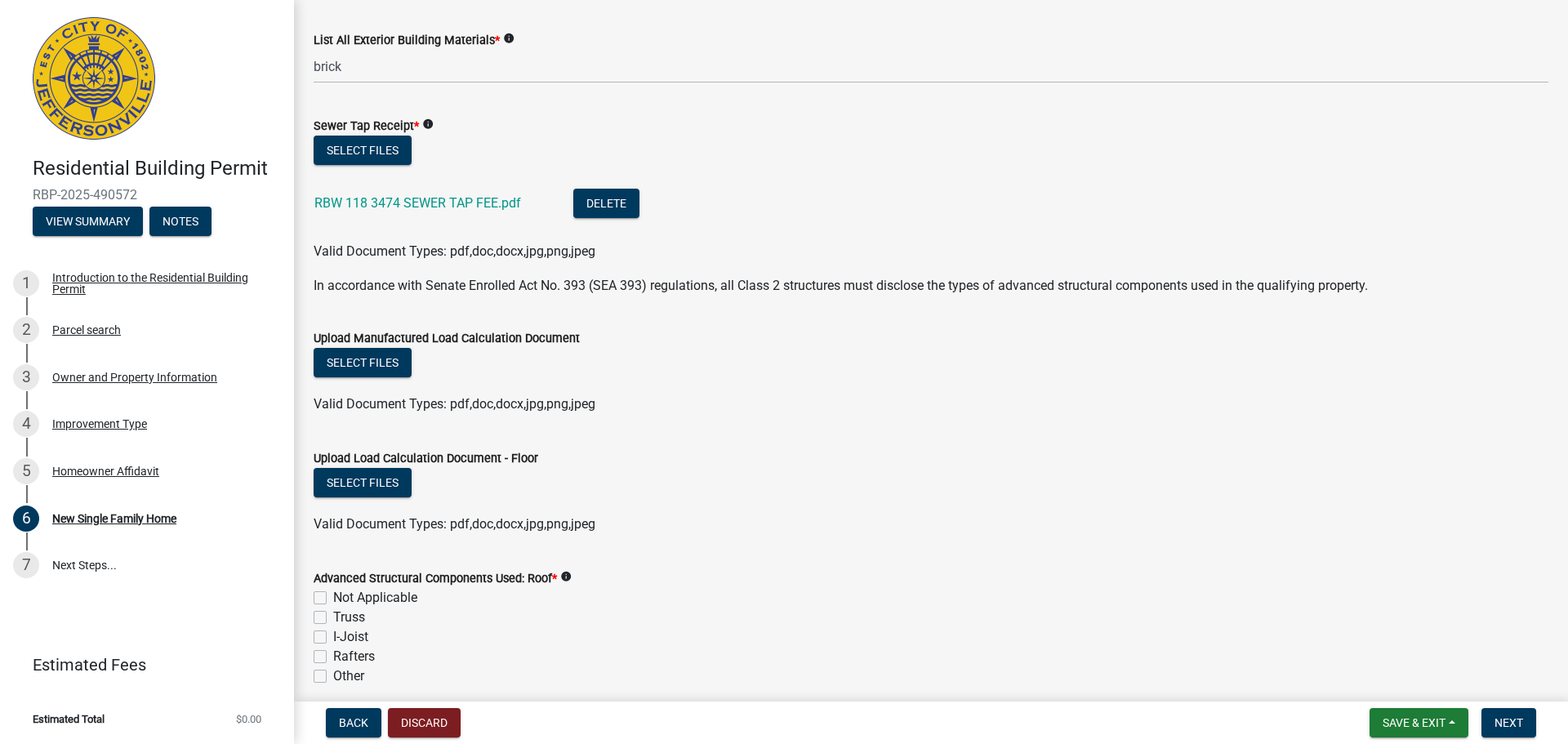
click at [1533, 183] on li "RBW 118 3474 SEWER TAP FEE.pdf Delete" at bounding box center [931, 205] width 1235 height 60
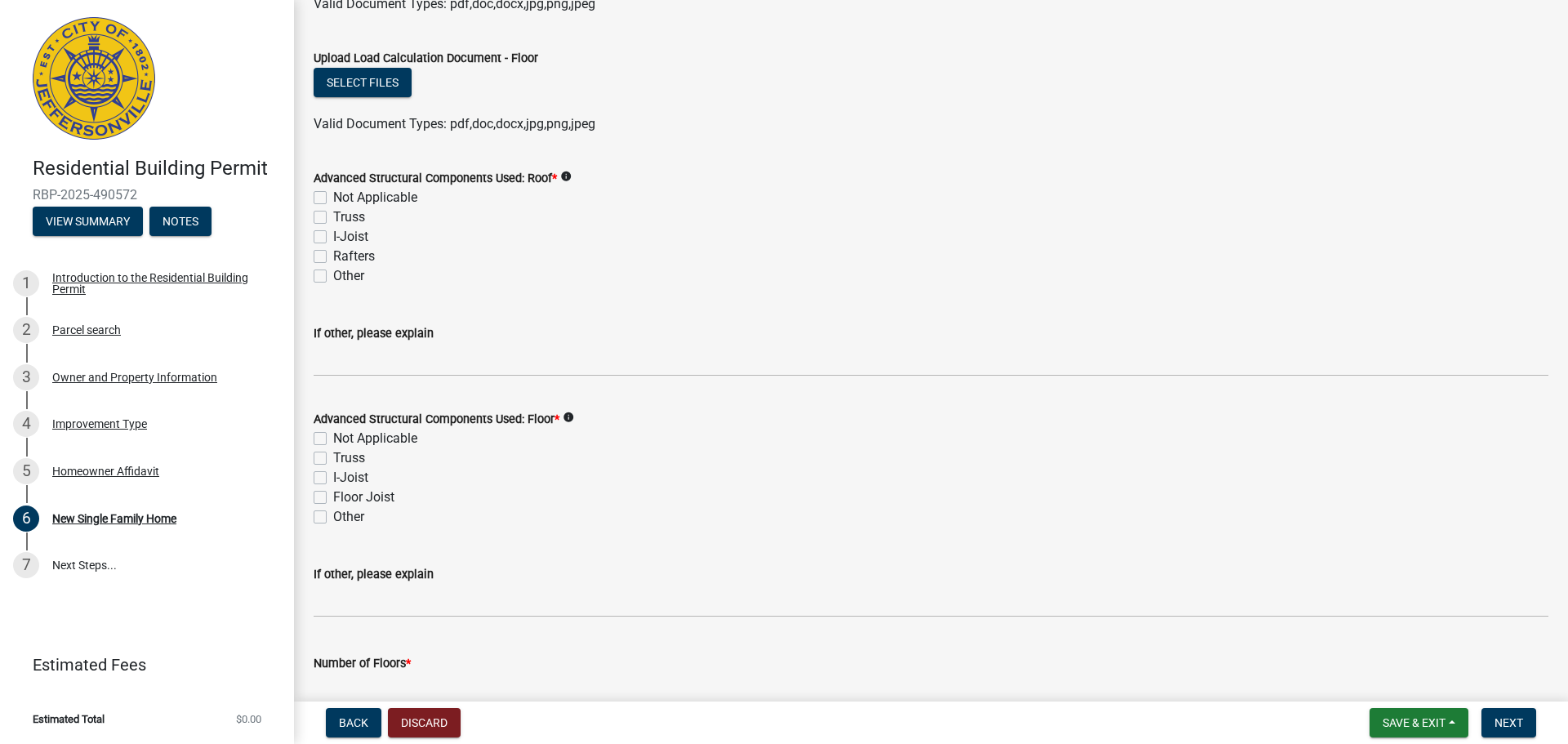
scroll to position [1367, 0]
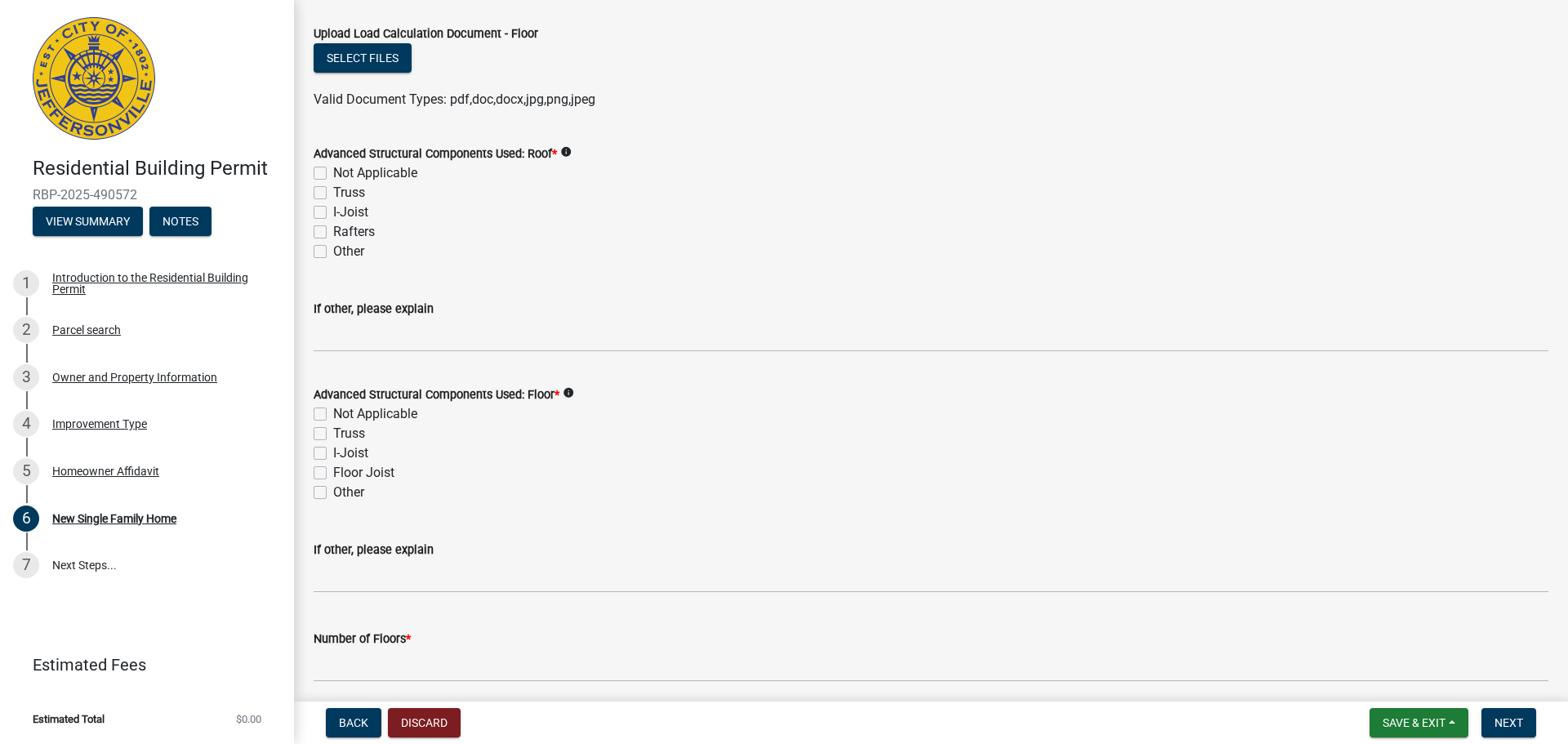
click at [333, 193] on label "Truss" at bounding box center [348, 193] width 32 height 19
click at [333, 193] on input "Truss" at bounding box center [338, 189] width 11 height 11
checkbox input "true"
checkbox input "false"
checkbox input "true"
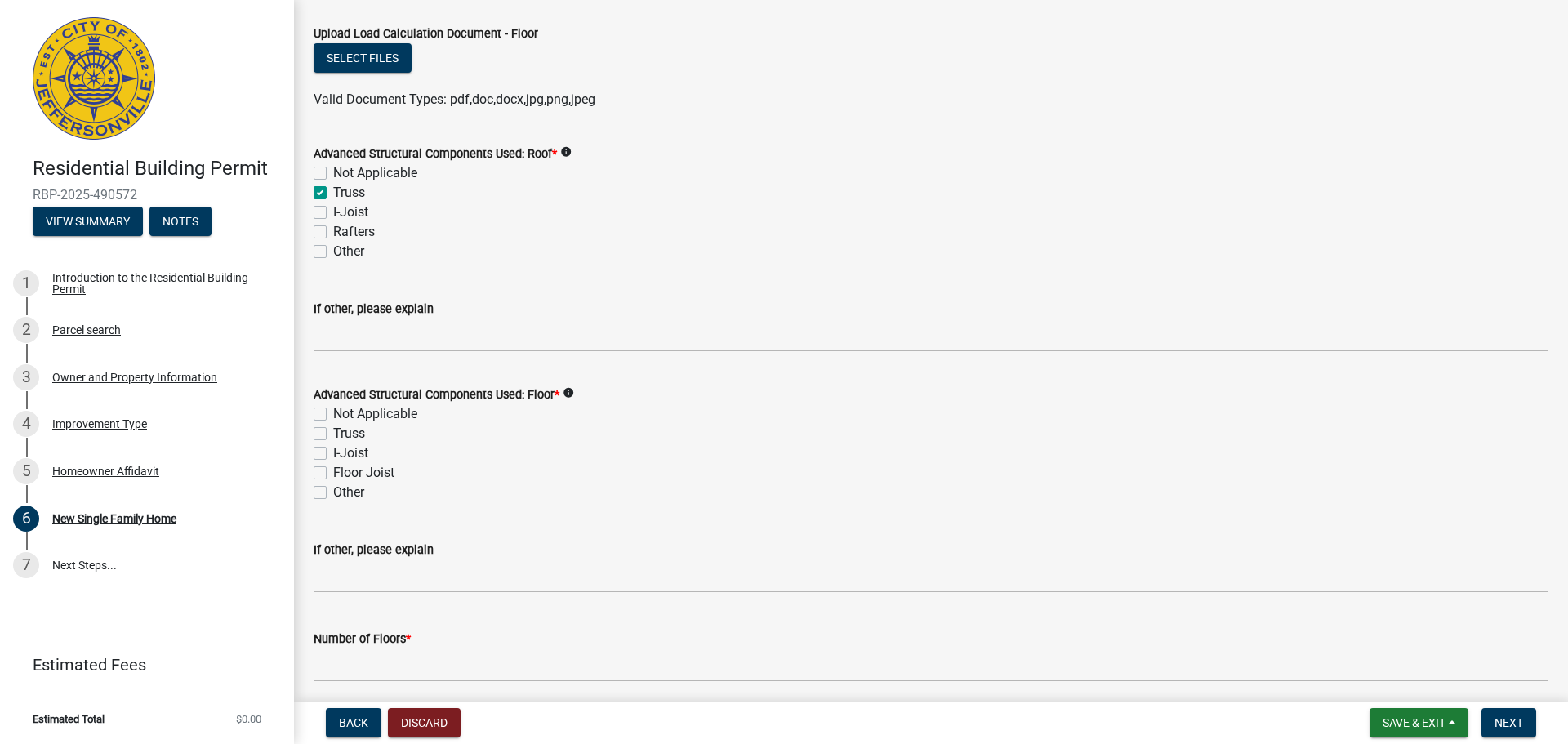
checkbox input "false"
click at [333, 494] on label "Other" at bounding box center [348, 492] width 31 height 19
click at [333, 494] on input "Other" at bounding box center [338, 488] width 11 height 11
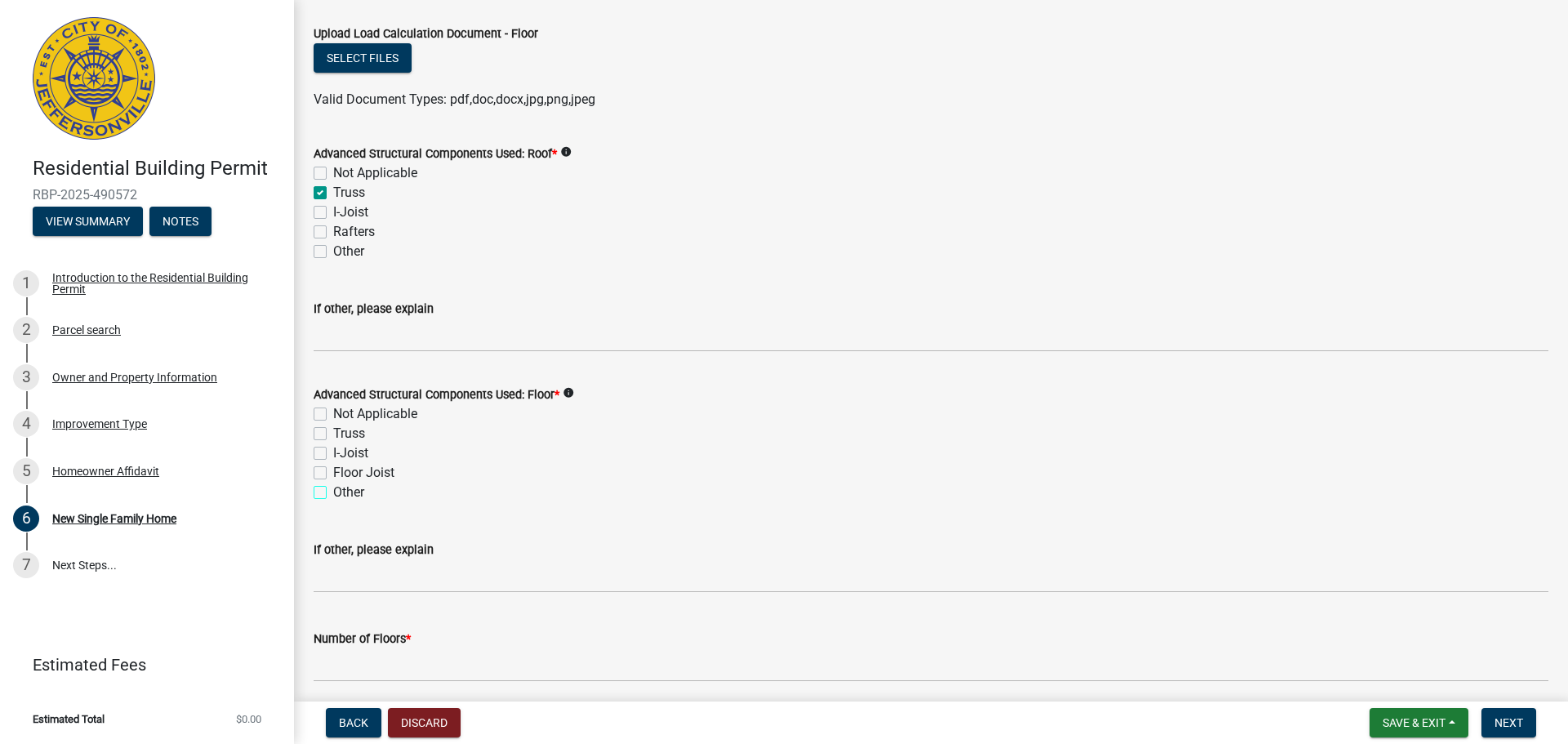
checkbox input "true"
checkbox input "false"
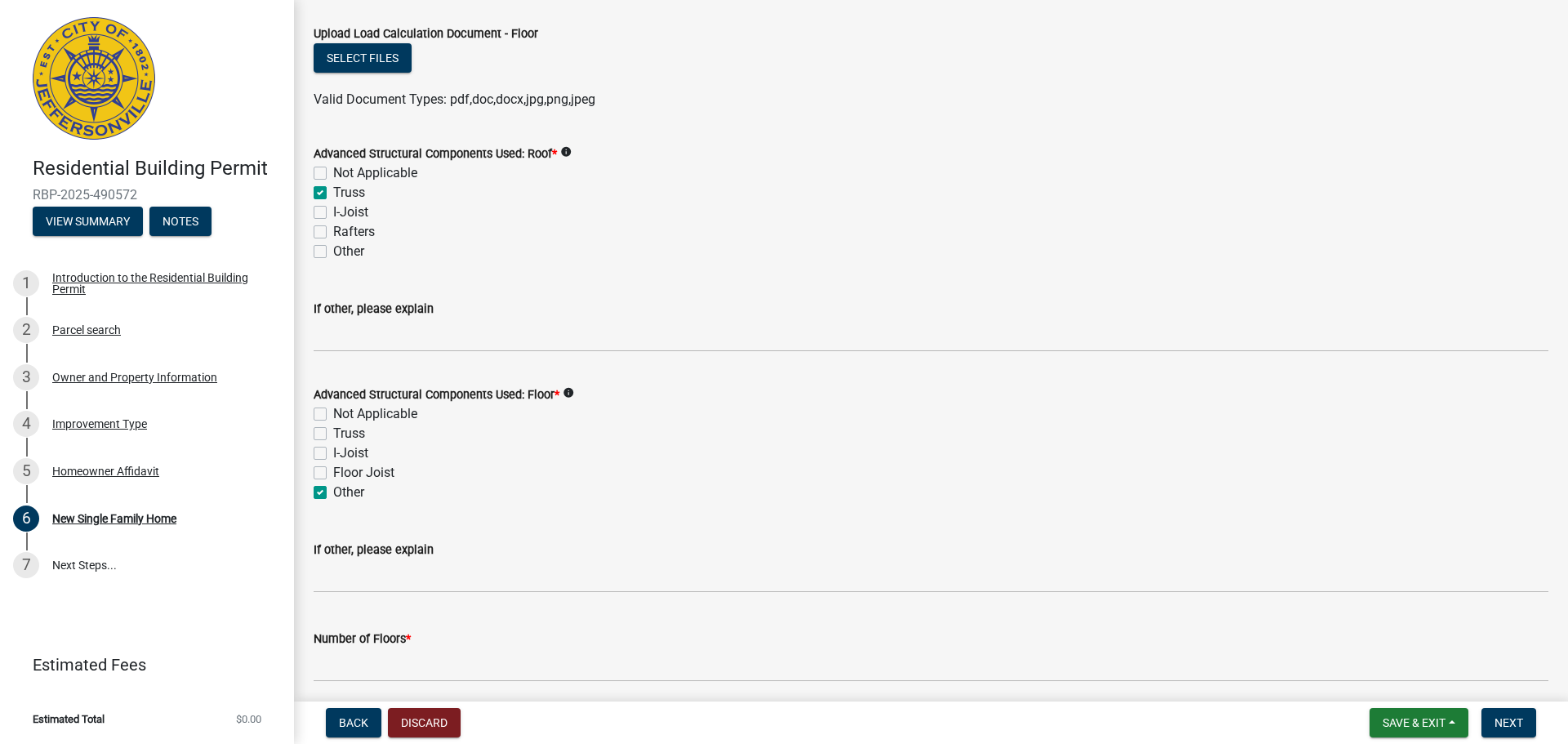
checkbox input "true"
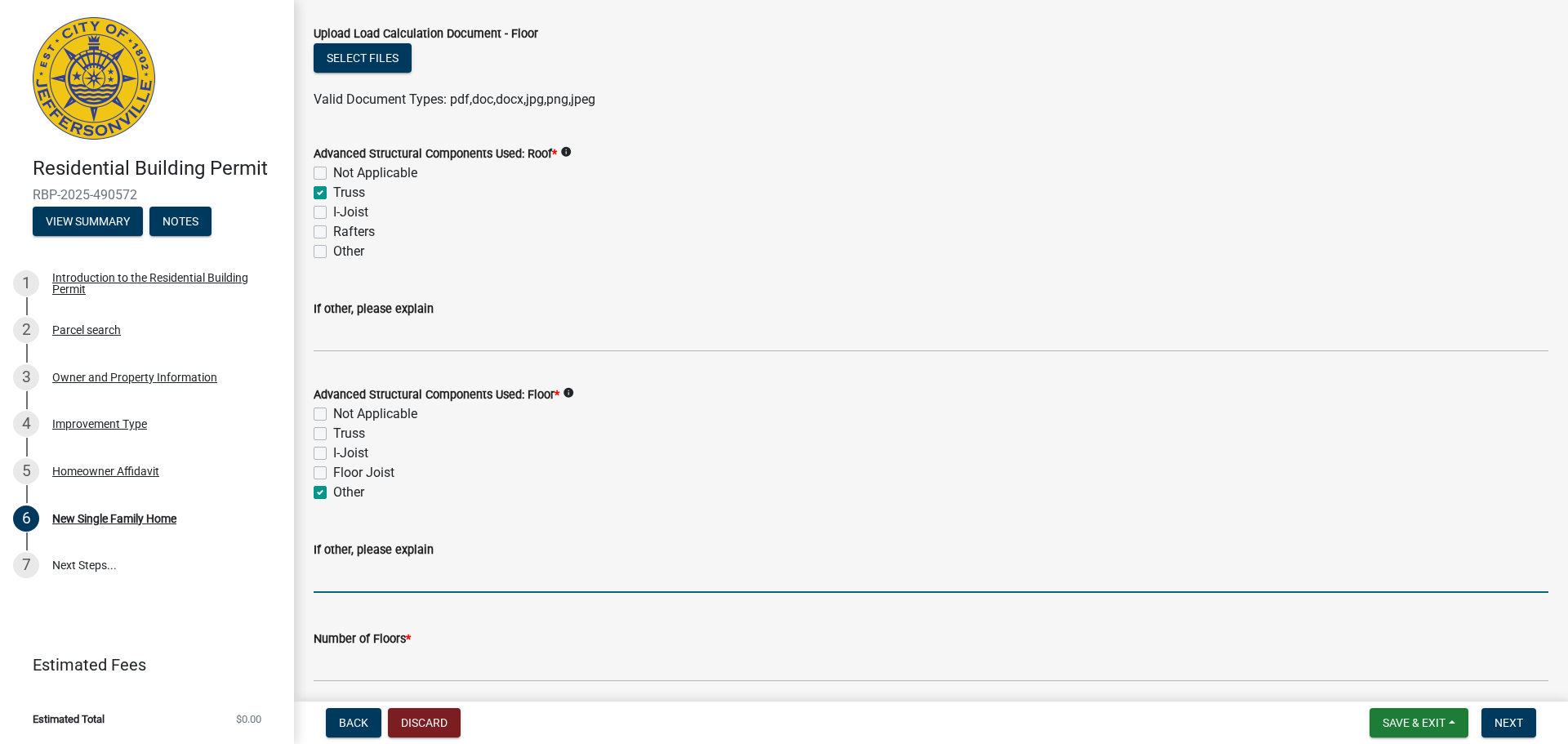
click at [342, 577] on input "If other, please explain" at bounding box center [931, 576] width 1235 height 34
type input "slab"
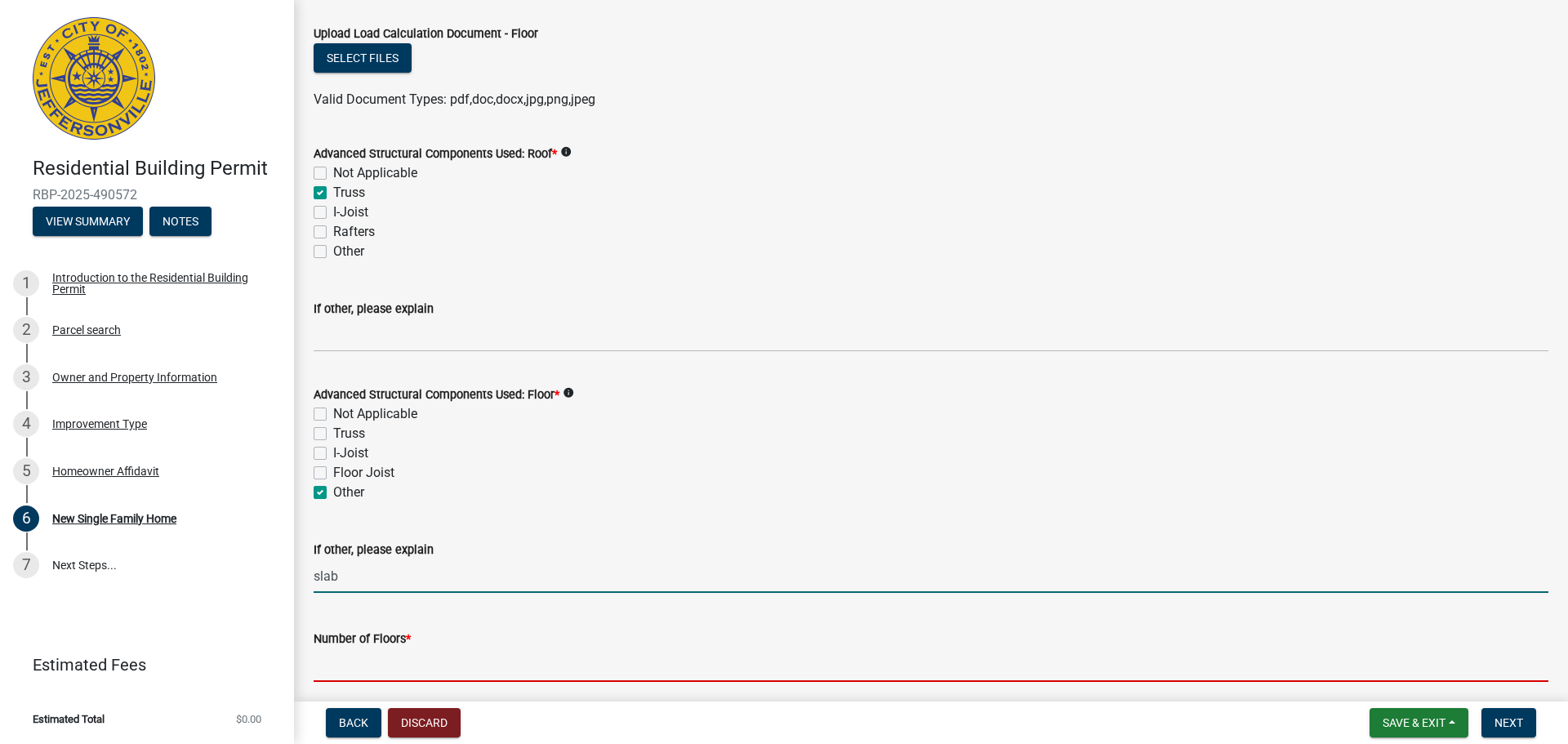
click at [378, 664] on input "Number of Floors *" at bounding box center [931, 665] width 1235 height 34
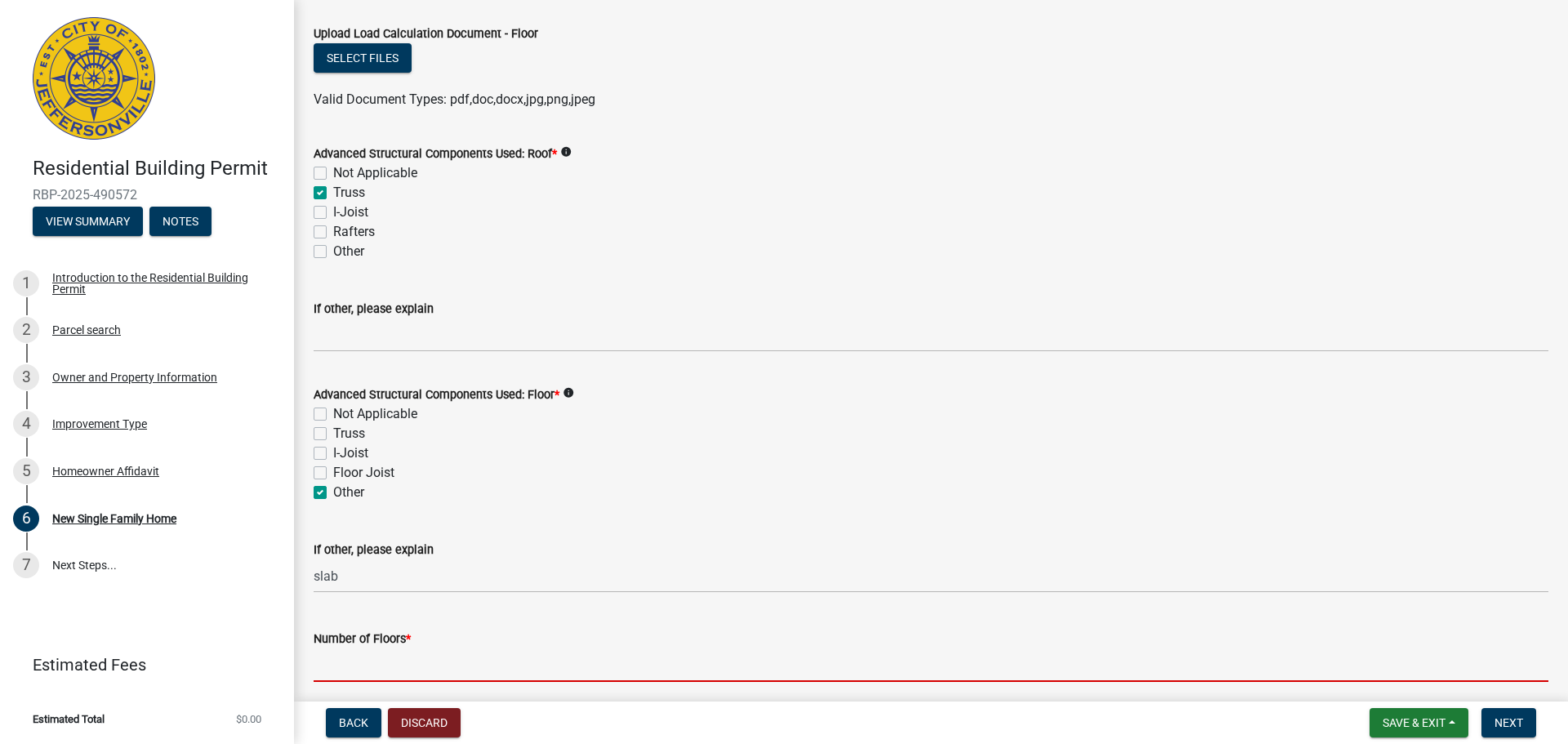
type input "1"
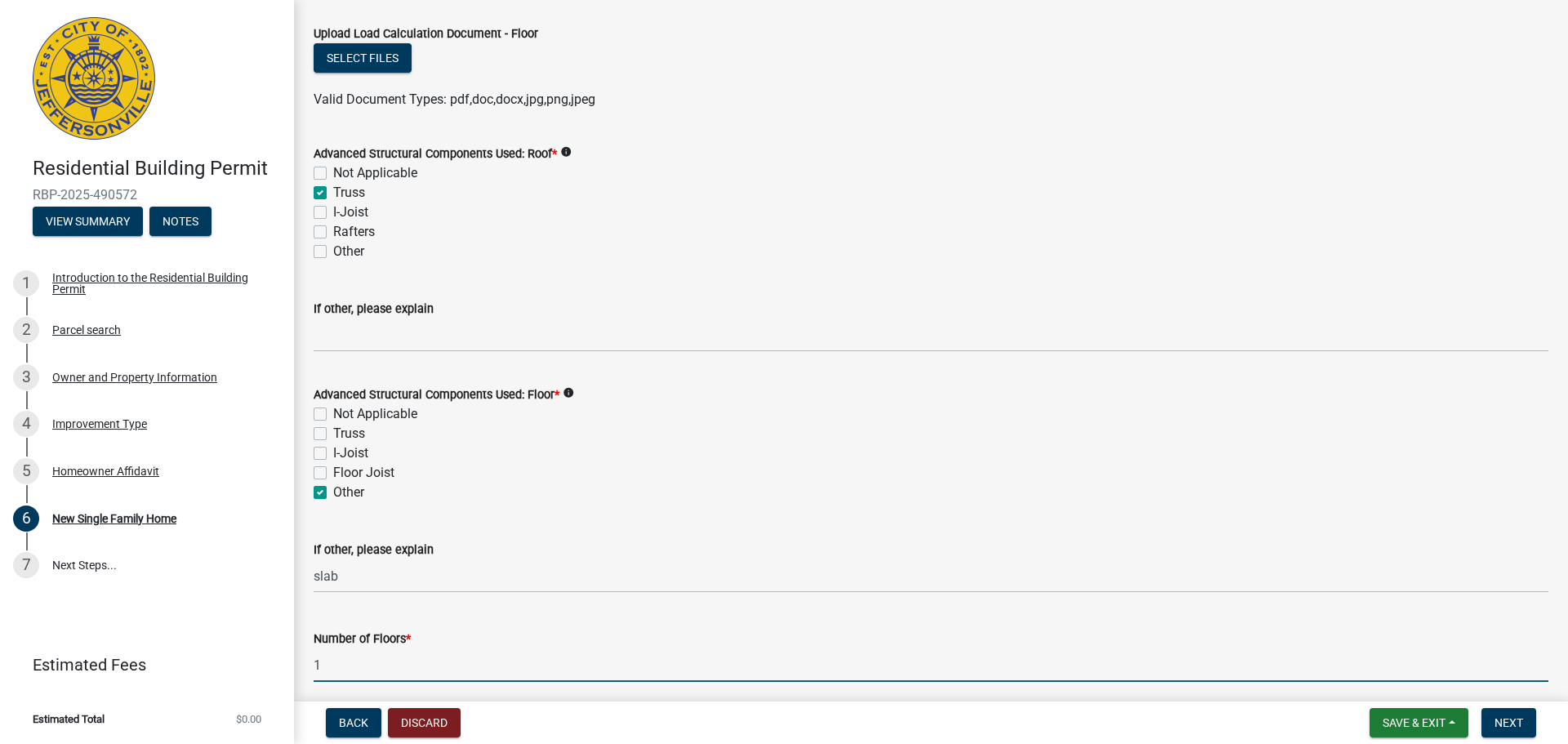
click at [371, 689] on wm-data-entity-input "Number of Floors * 1" at bounding box center [931, 650] width 1235 height 89
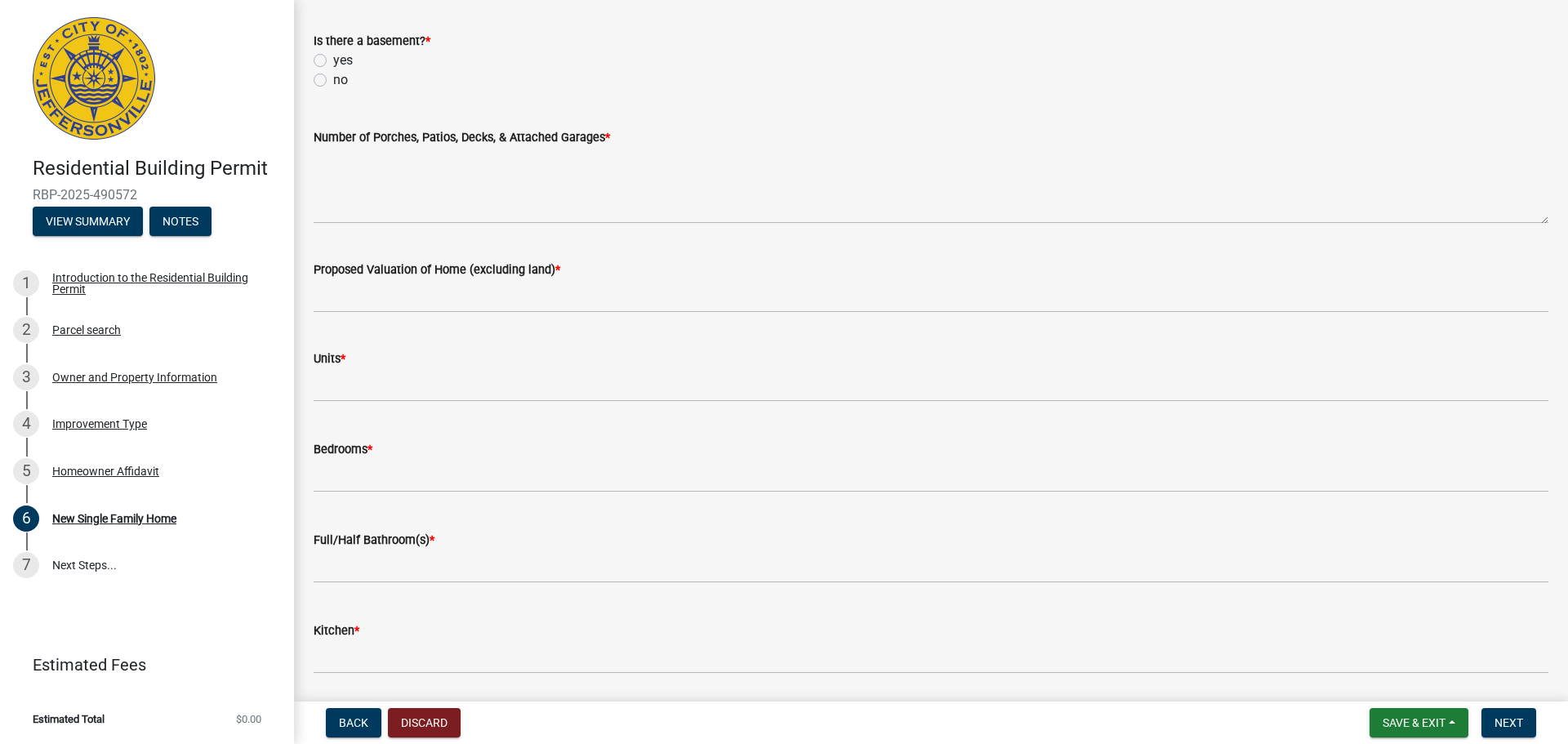
scroll to position [2053, 0]
click at [333, 77] on label "no" at bounding box center [340, 77] width 15 height 19
click at [333, 77] on input "no" at bounding box center [338, 73] width 11 height 11
radio input "true"
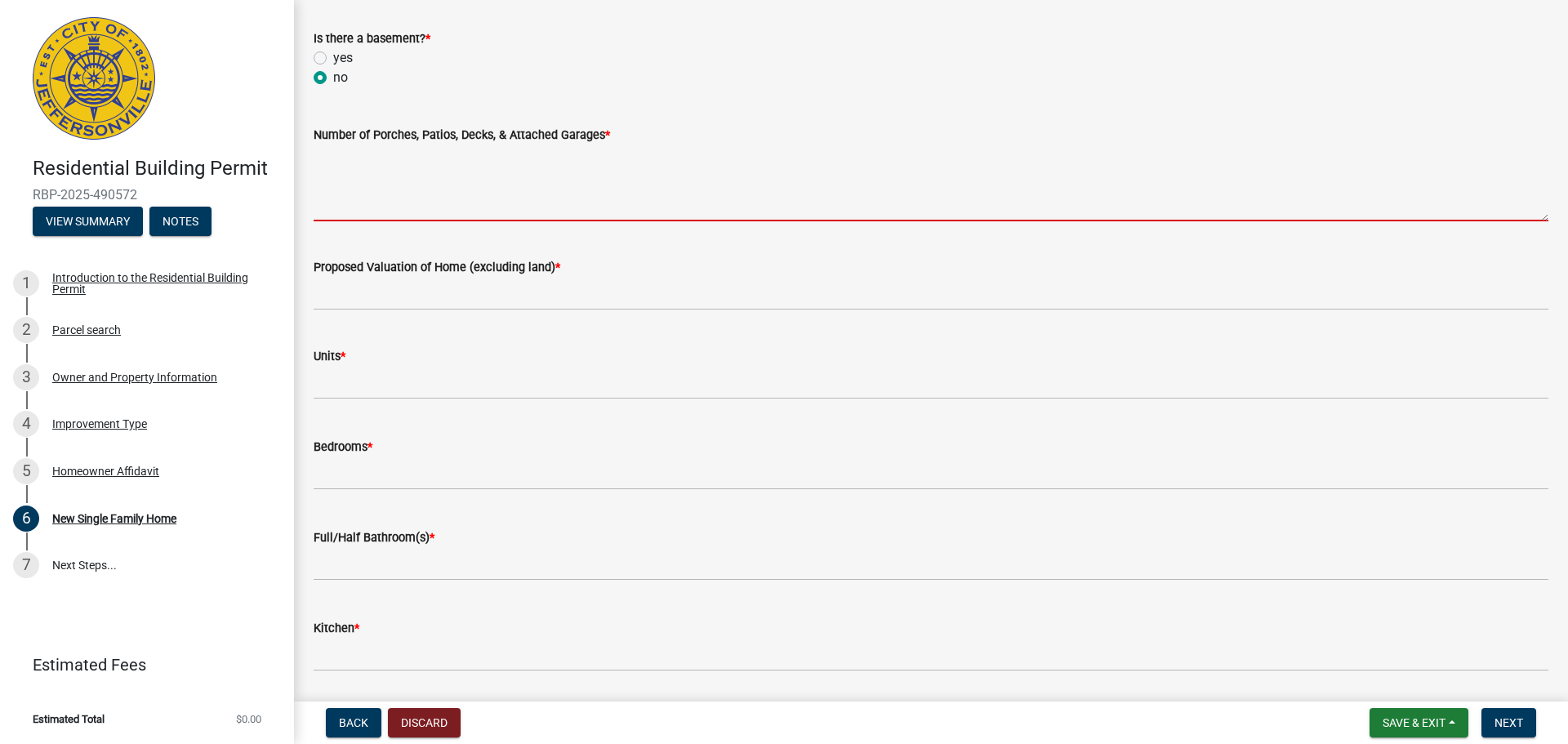
click at [334, 181] on textarea "Number of Porches, Patios, Decks, & Attached Garages *" at bounding box center [931, 183] width 1235 height 77
paste textarea "1 Porch, 1 patio, 1 car attached garage"
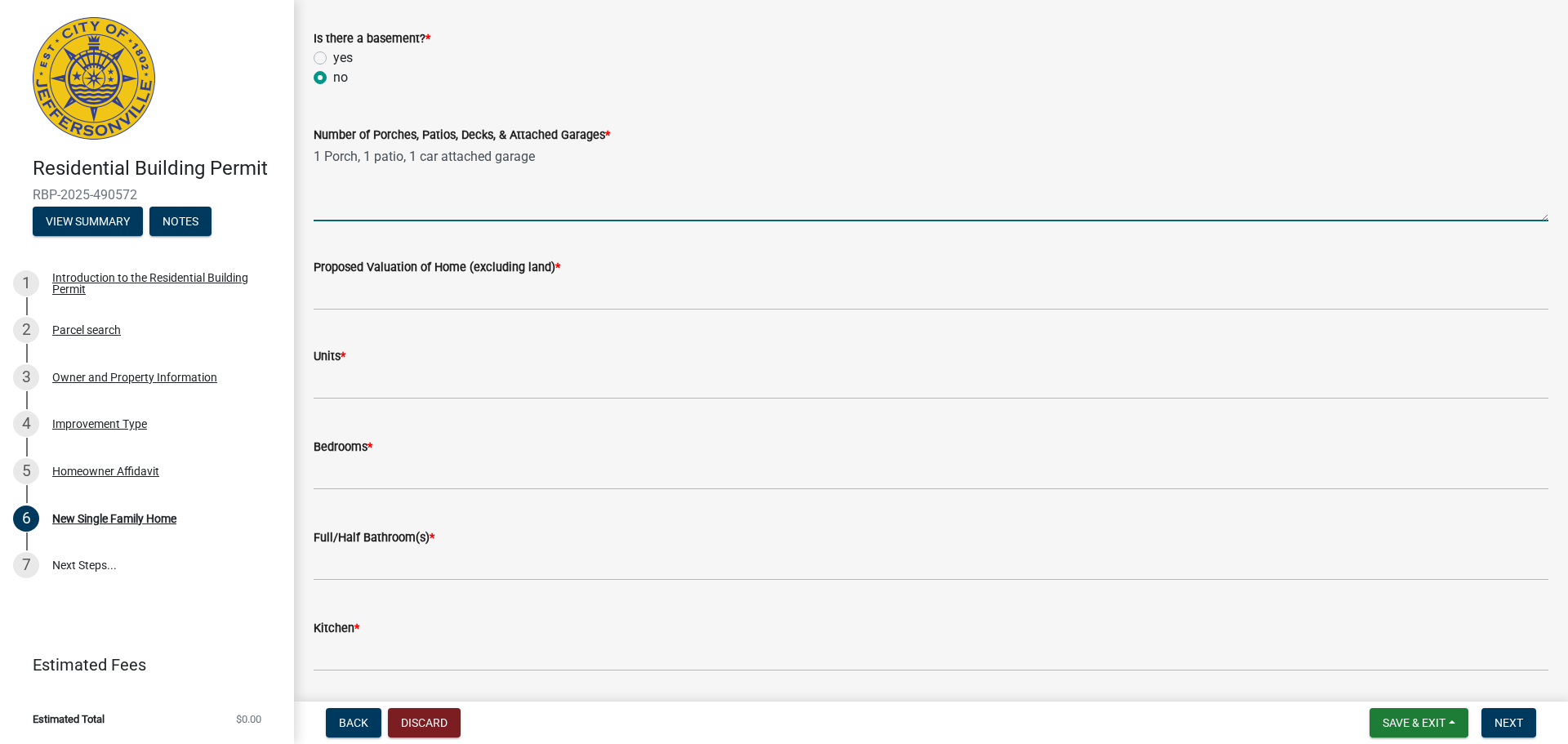
type textarea "1 Porch, 1 patio, 1 car attached garage"
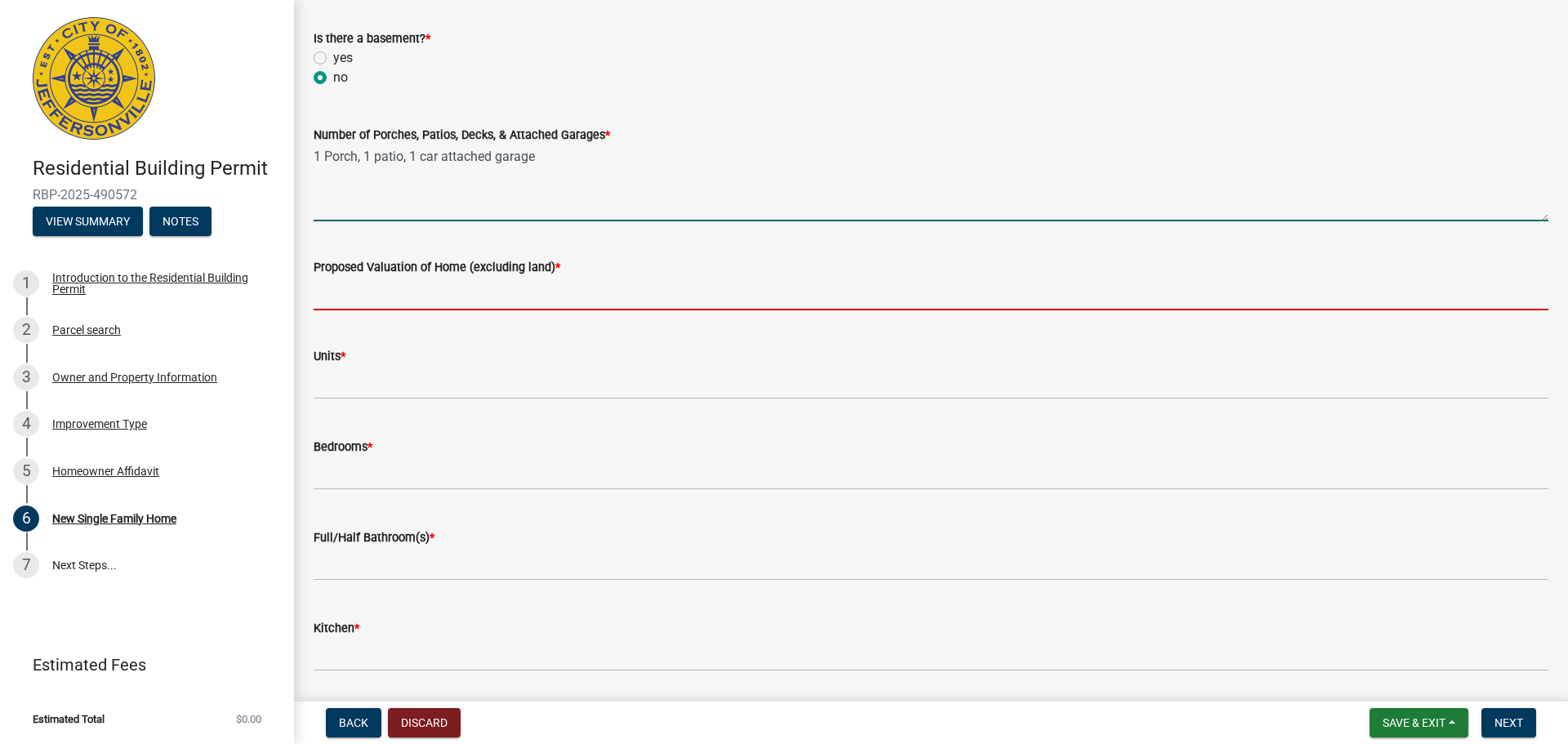
click at [342, 305] on input "Proposed Valuation of Home (excluding land) *" at bounding box center [931, 294] width 1235 height 34
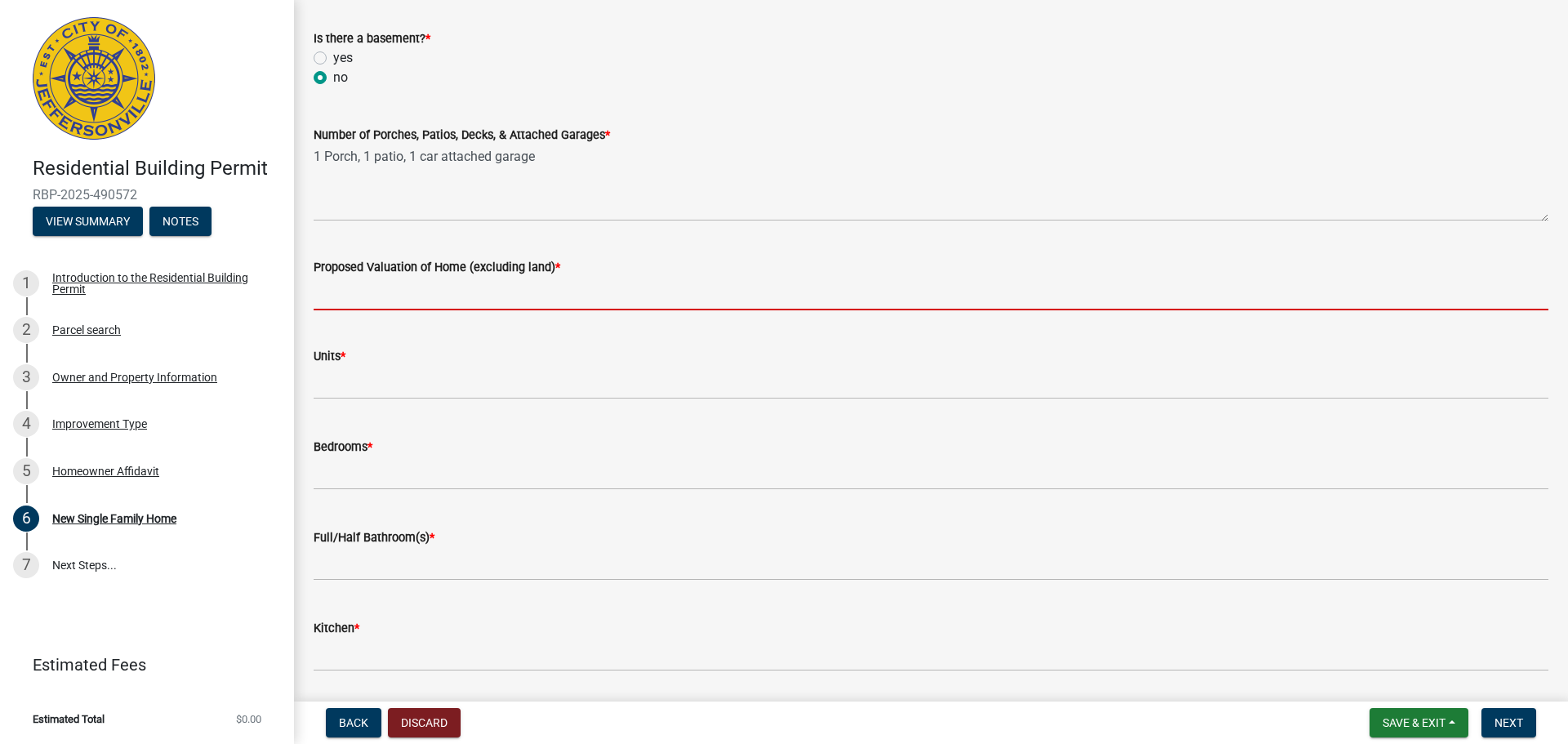
type input "225000"
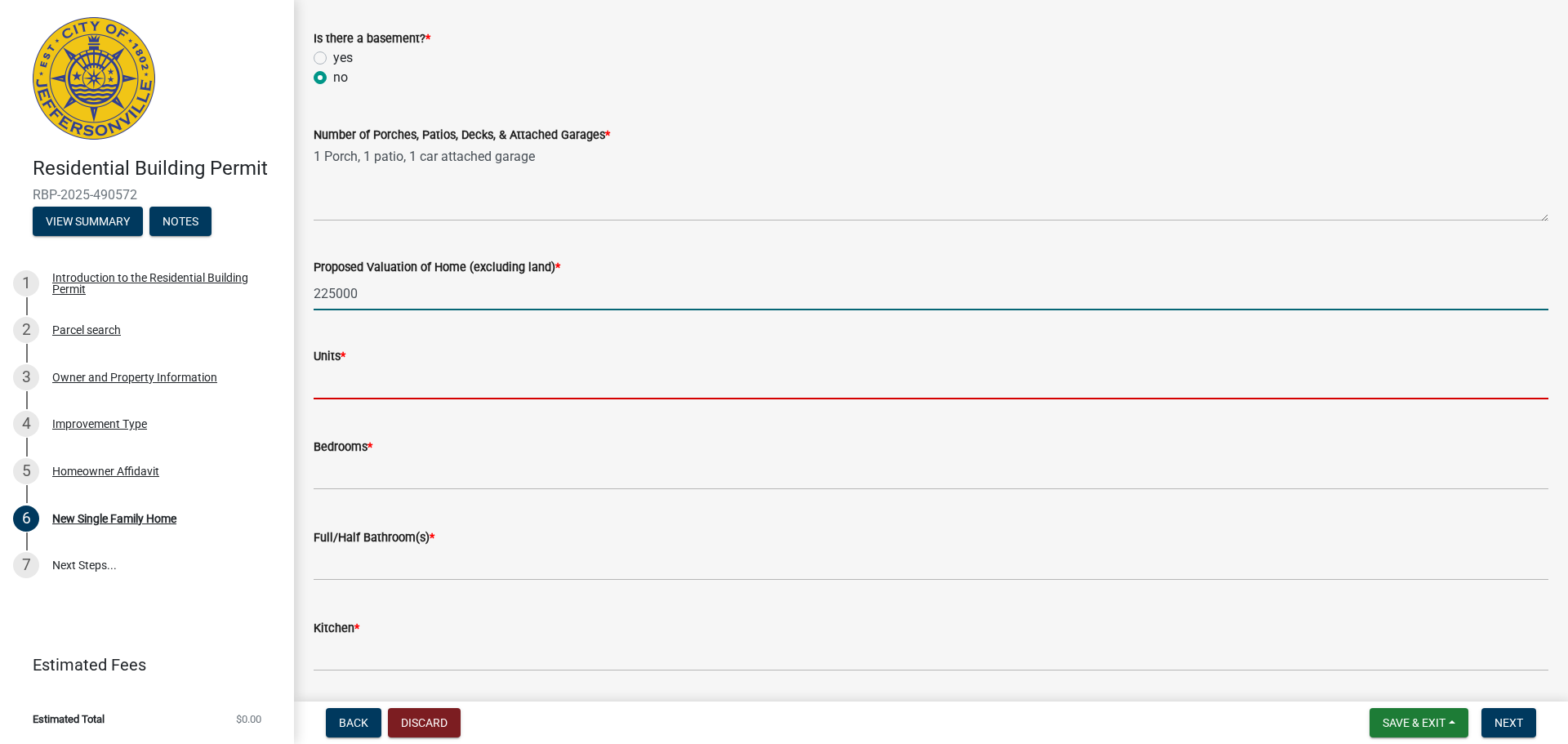
click at [412, 379] on input "text" at bounding box center [931, 383] width 1235 height 34
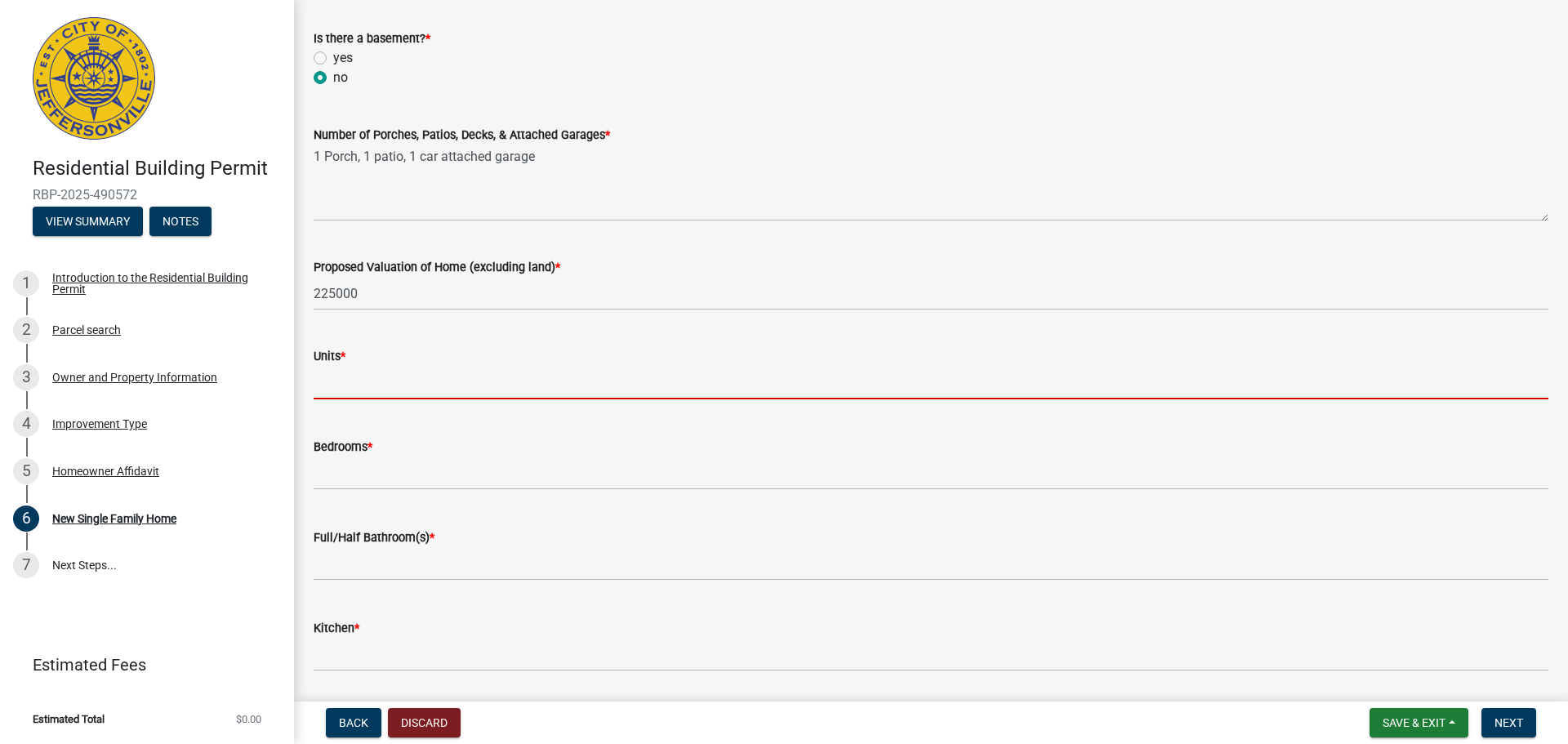
type input "1"
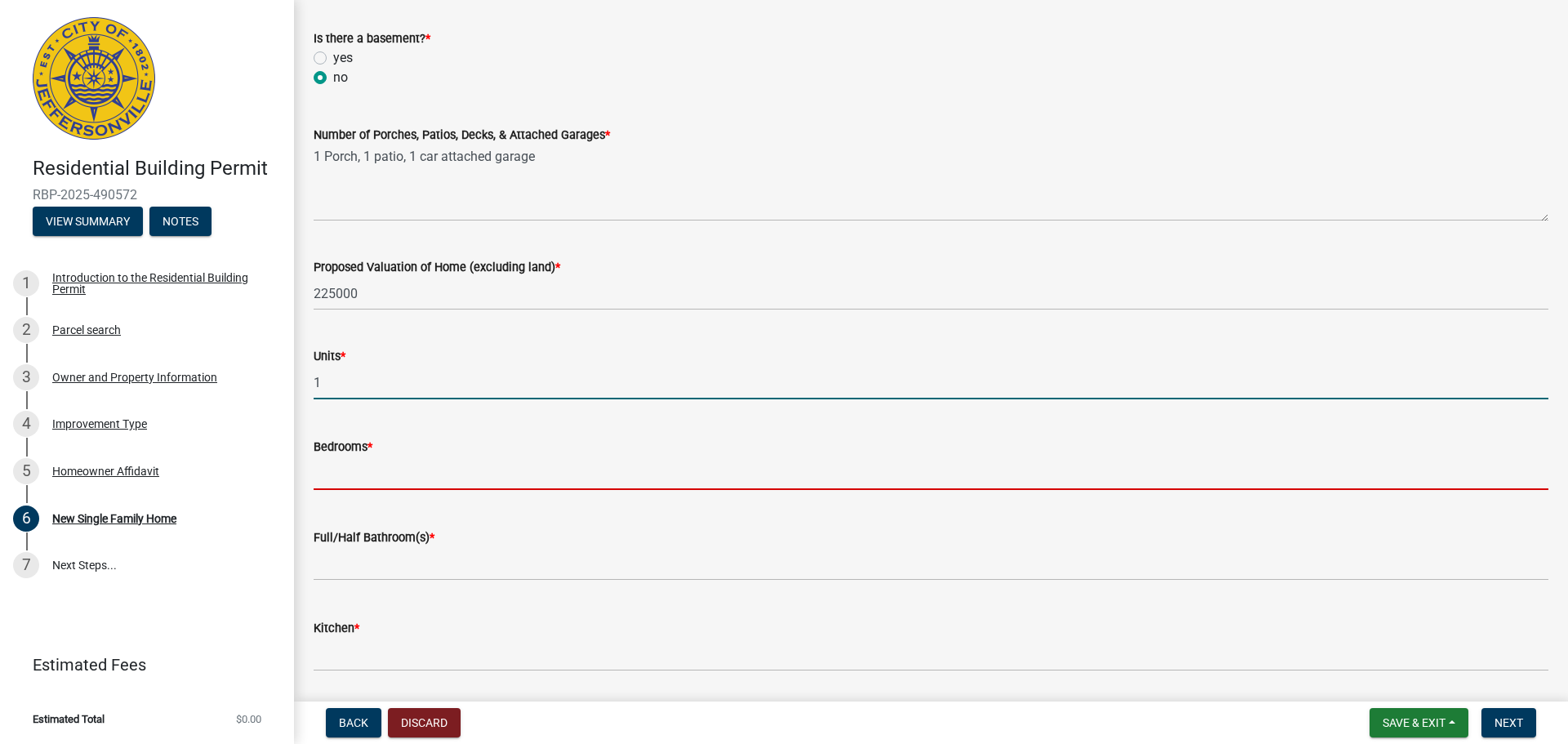
click at [389, 475] on input "text" at bounding box center [931, 473] width 1235 height 34
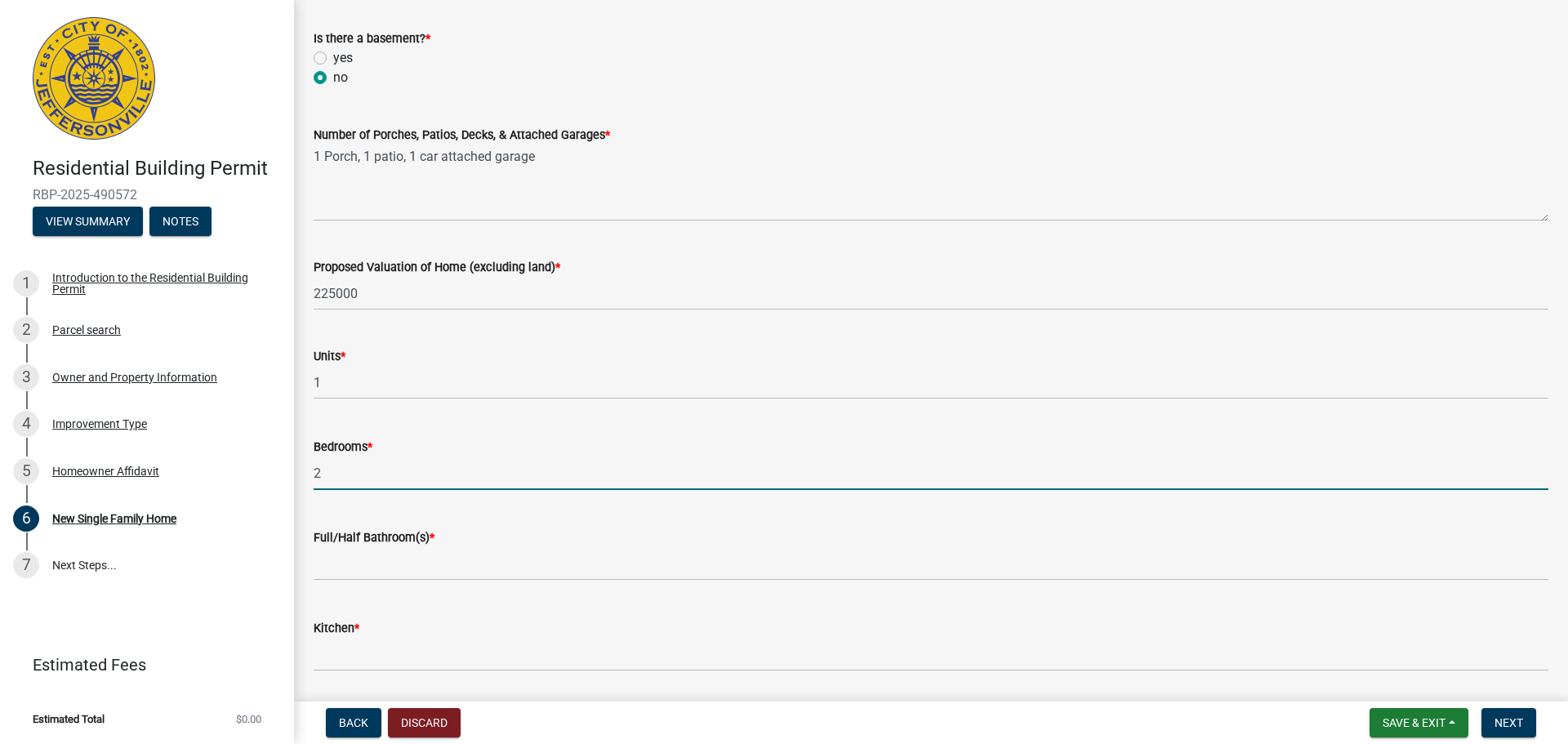
type input "2"
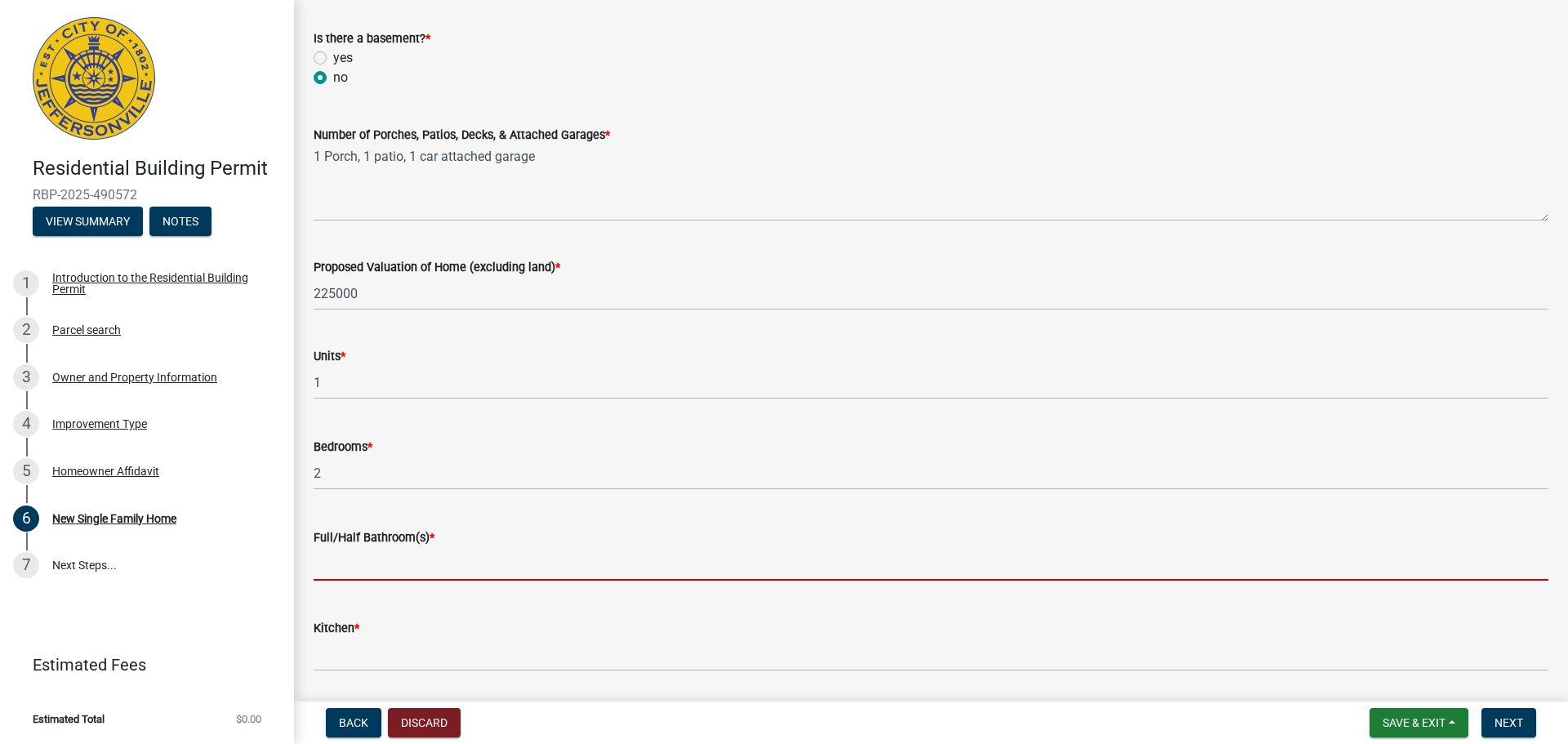
click at [391, 563] on input "text" at bounding box center [931, 564] width 1235 height 34
type input "2"
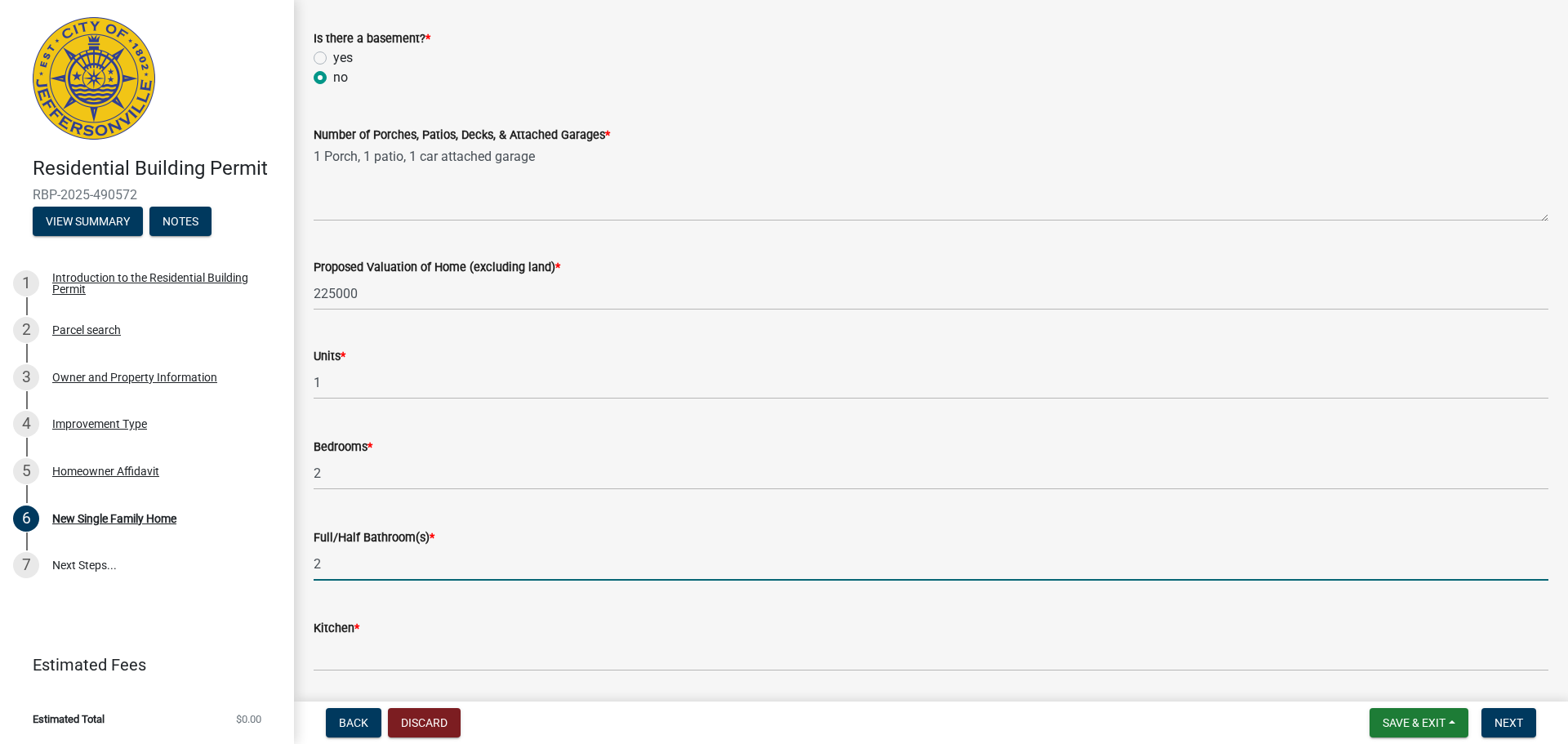
click at [378, 609] on div "Kitchen *" at bounding box center [931, 633] width 1235 height 76
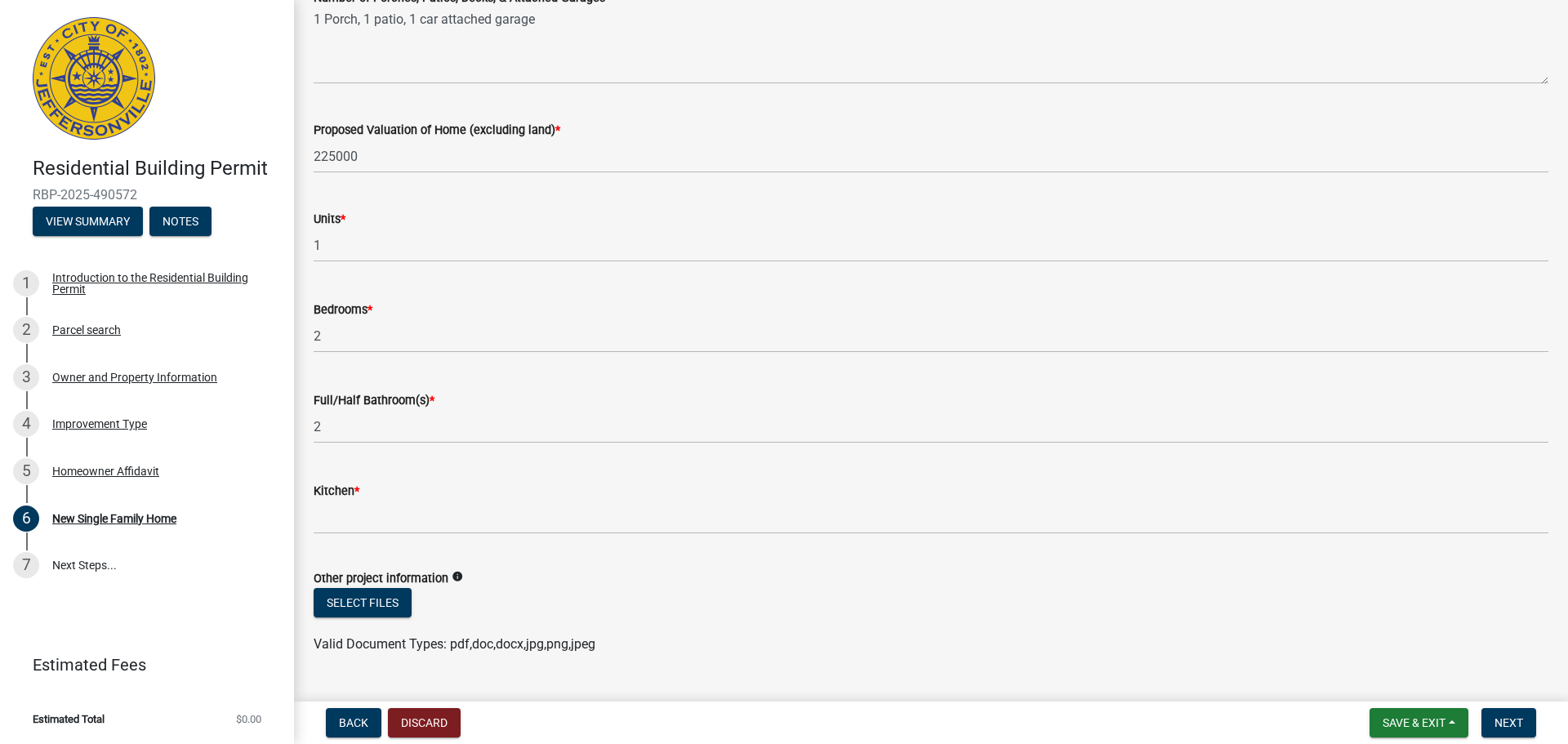
scroll to position [2228, 0]
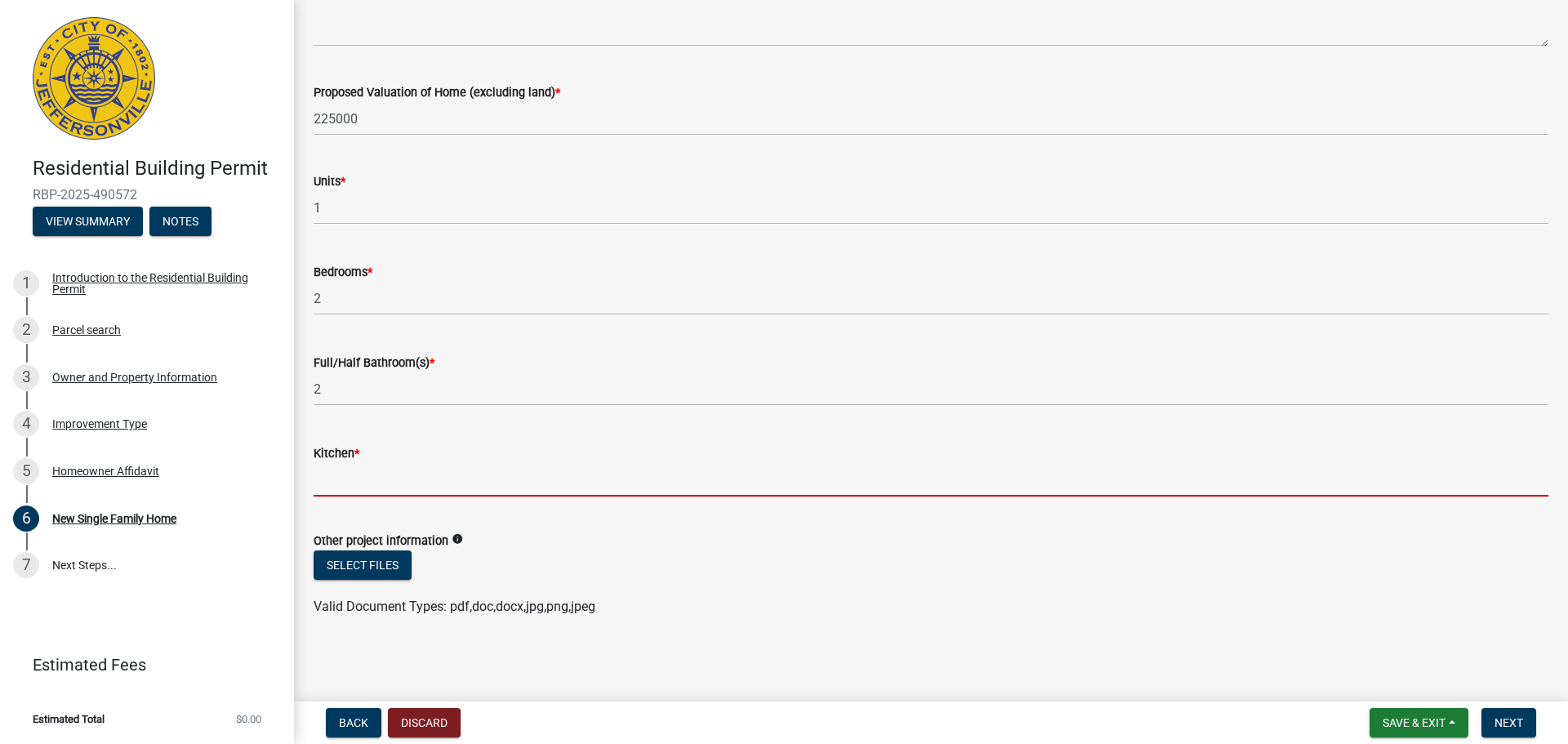
click at [330, 488] on input "text" at bounding box center [931, 480] width 1235 height 34
type input "1"
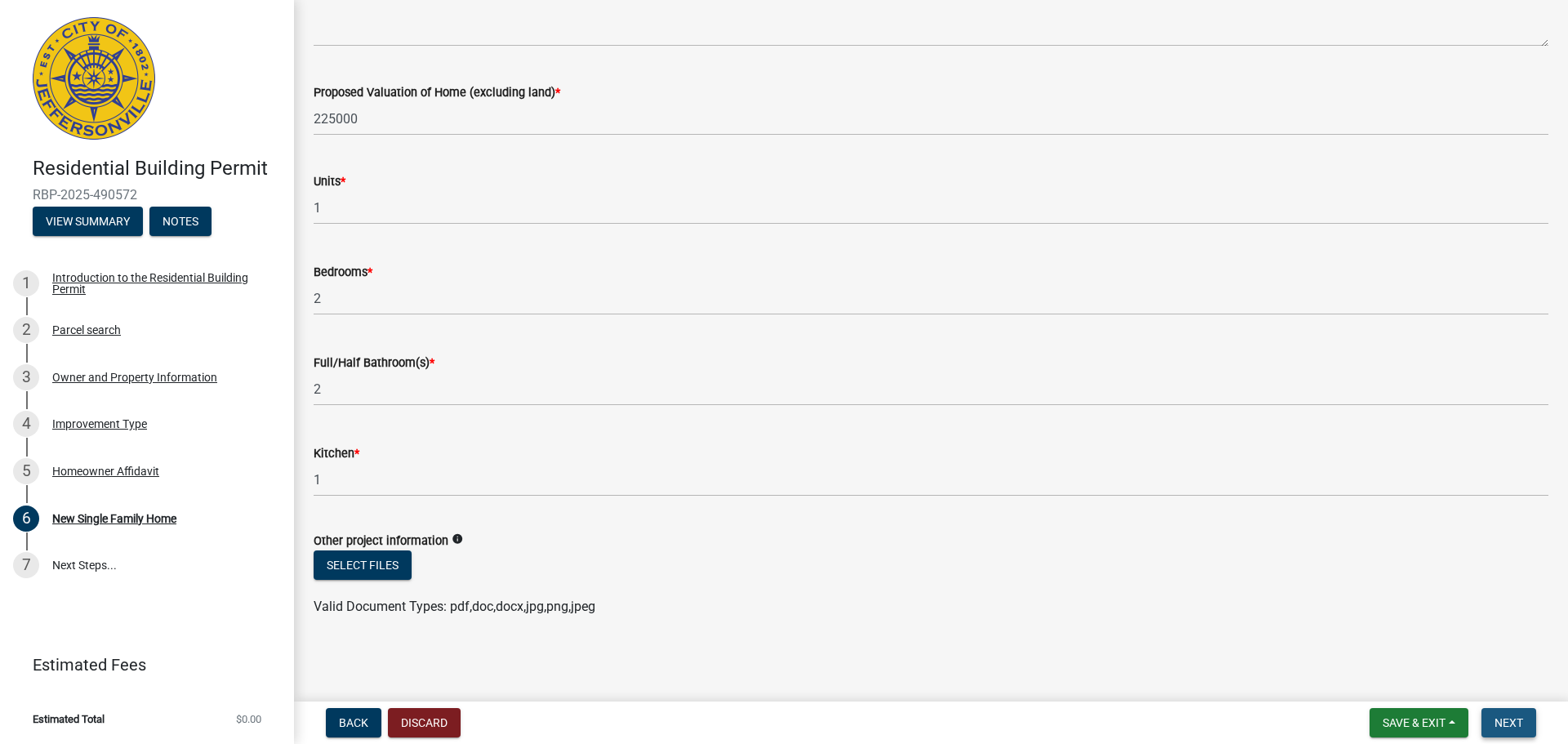
click at [1520, 722] on span "Next" at bounding box center [1508, 723] width 28 height 13
click at [1428, 722] on span "Save & Exit" at bounding box center [1414, 723] width 63 height 13
click at [1419, 684] on button "Save & Exit" at bounding box center [1403, 681] width 131 height 39
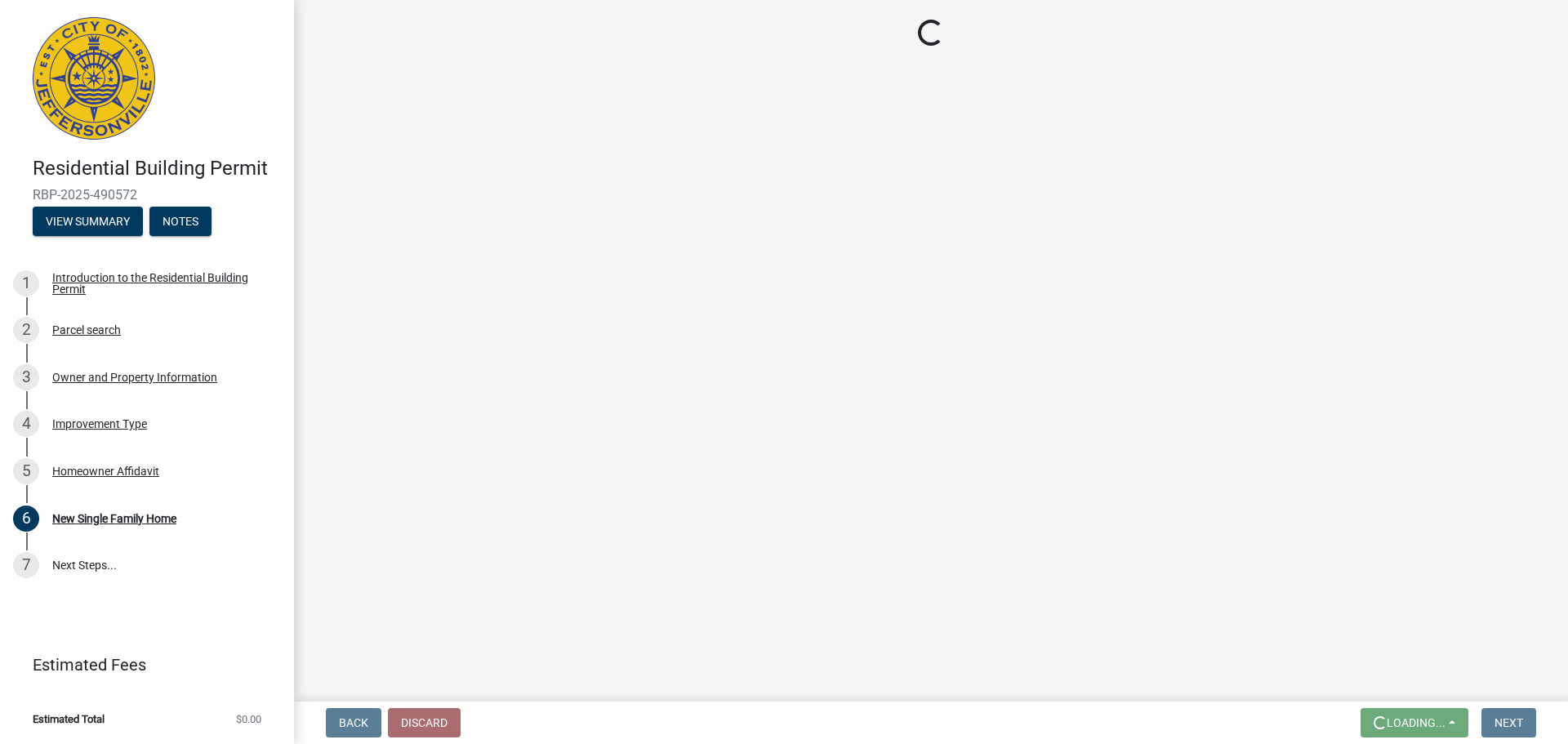
scroll to position [0, 0]
